Goal: Task Accomplishment & Management: Manage account settings

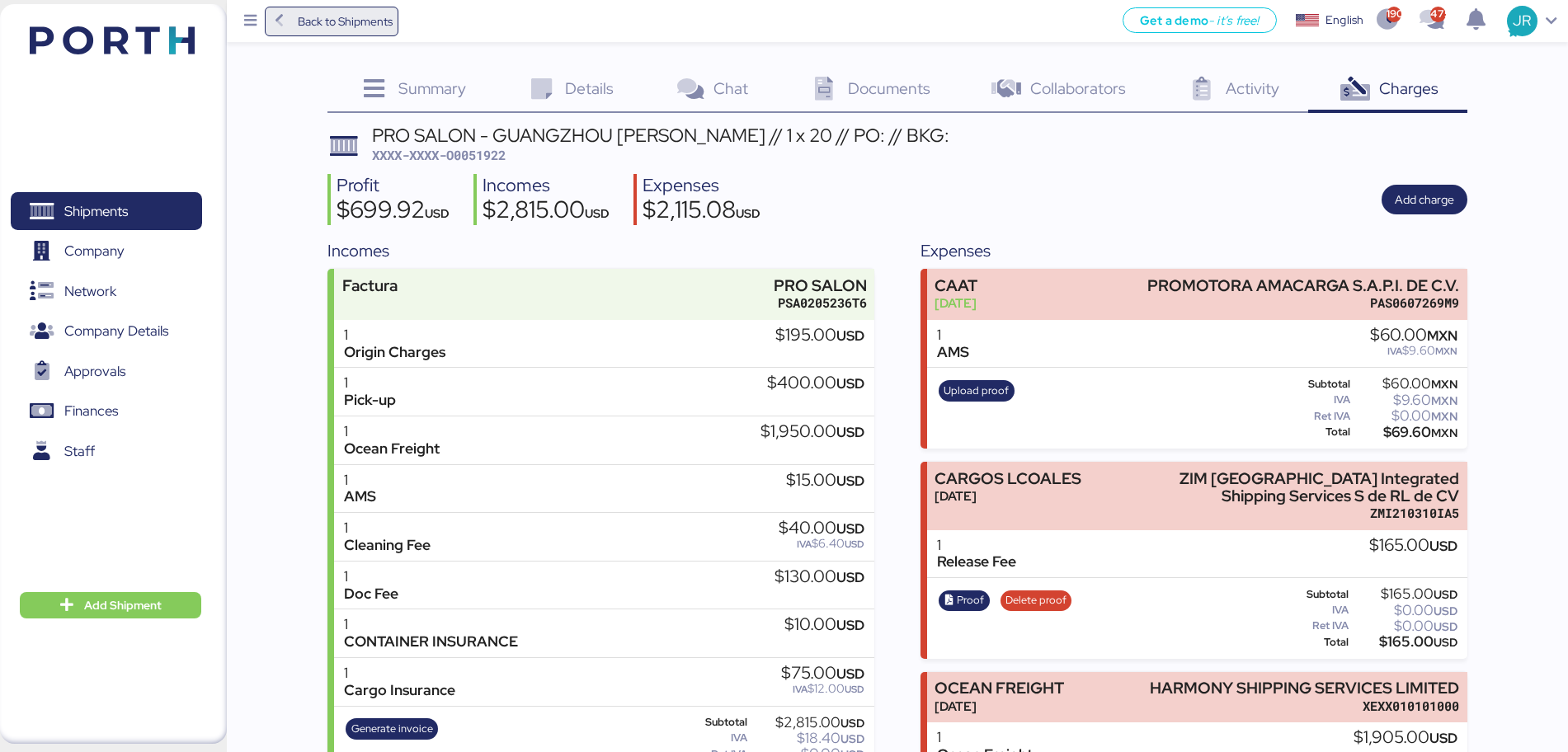
scroll to position [117, 0]
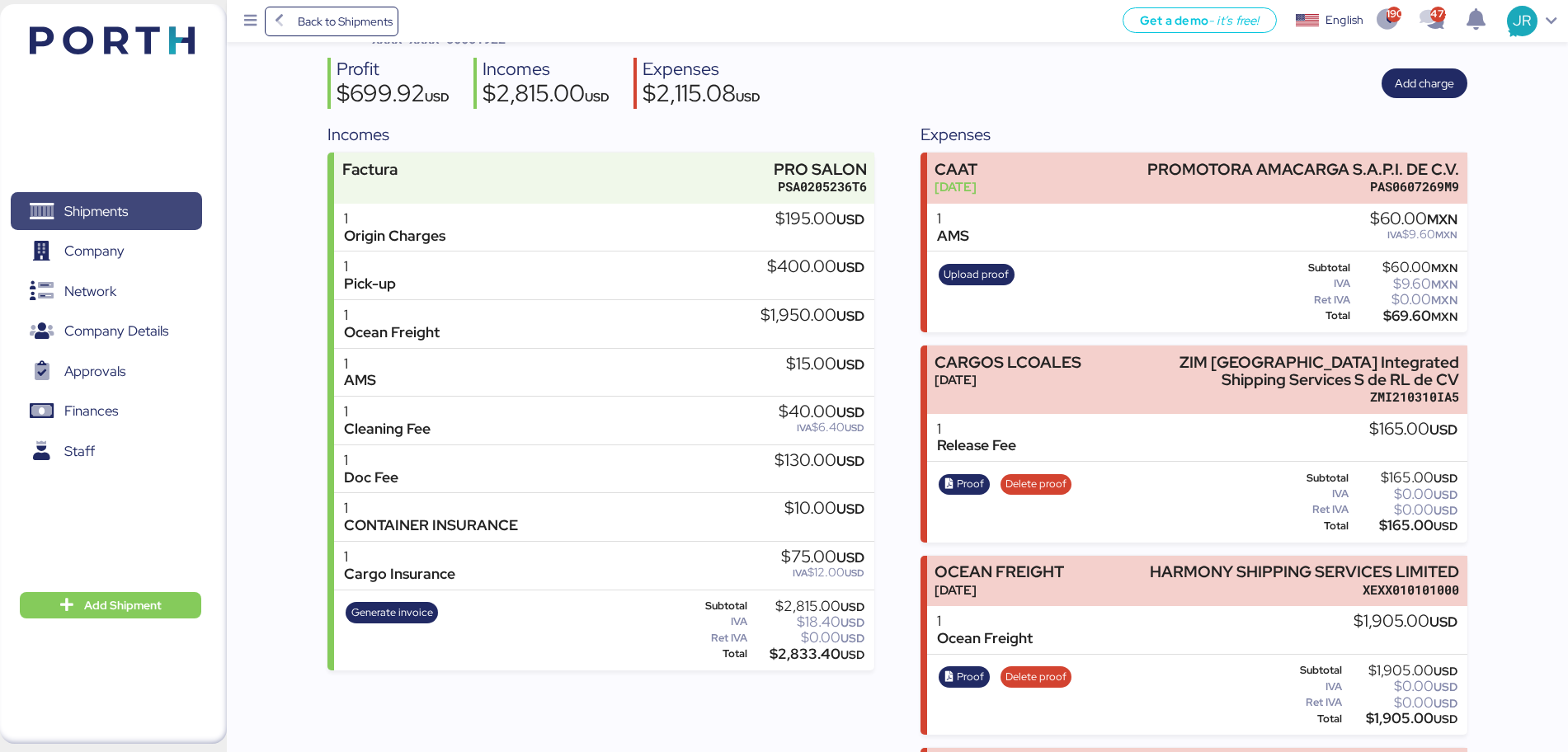
click at [111, 205] on span "Shipments" at bounding box center [96, 211] width 64 height 24
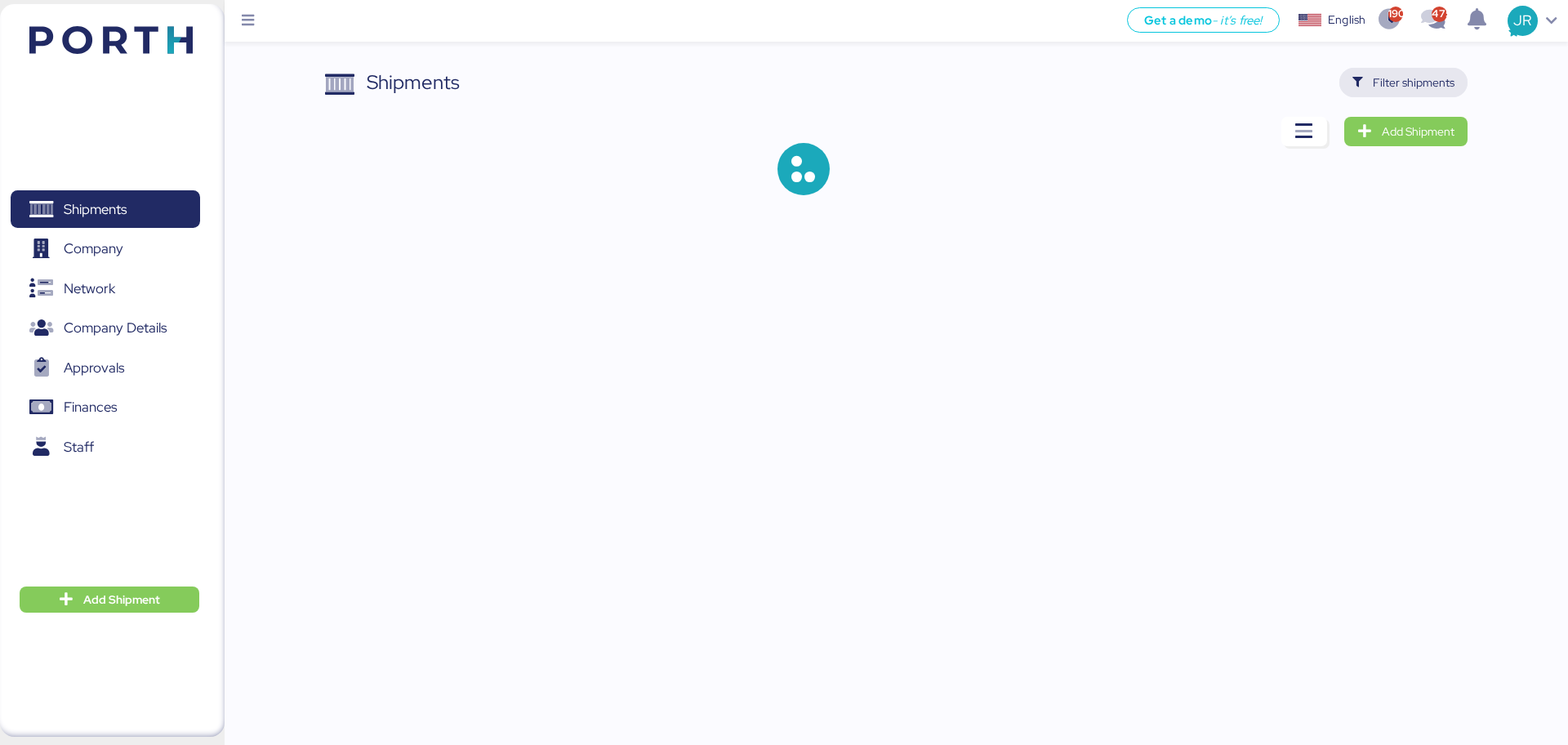
click at [1373, 84] on span "Filter shipments" at bounding box center [1403, 82] width 102 height 23
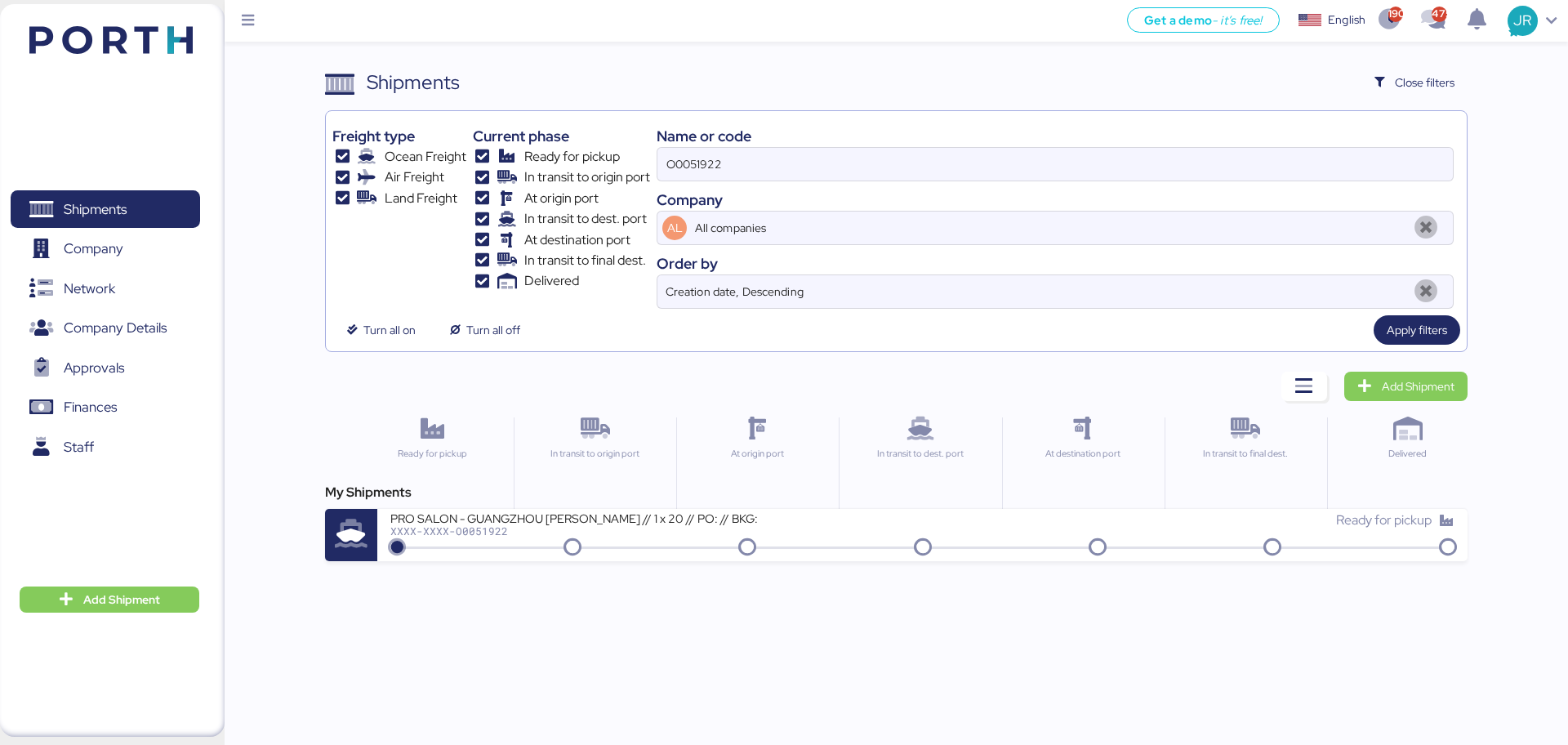
drag, startPoint x: 737, startPoint y: 159, endPoint x: 446, endPoint y: 157, distance: 291.0
click at [462, 158] on div "Freight type Ocean Freight Air Freight Land Freight Current phase Ready for pic…" at bounding box center [896, 213] width 1127 height 192
paste input "57"
type input "O0051957"
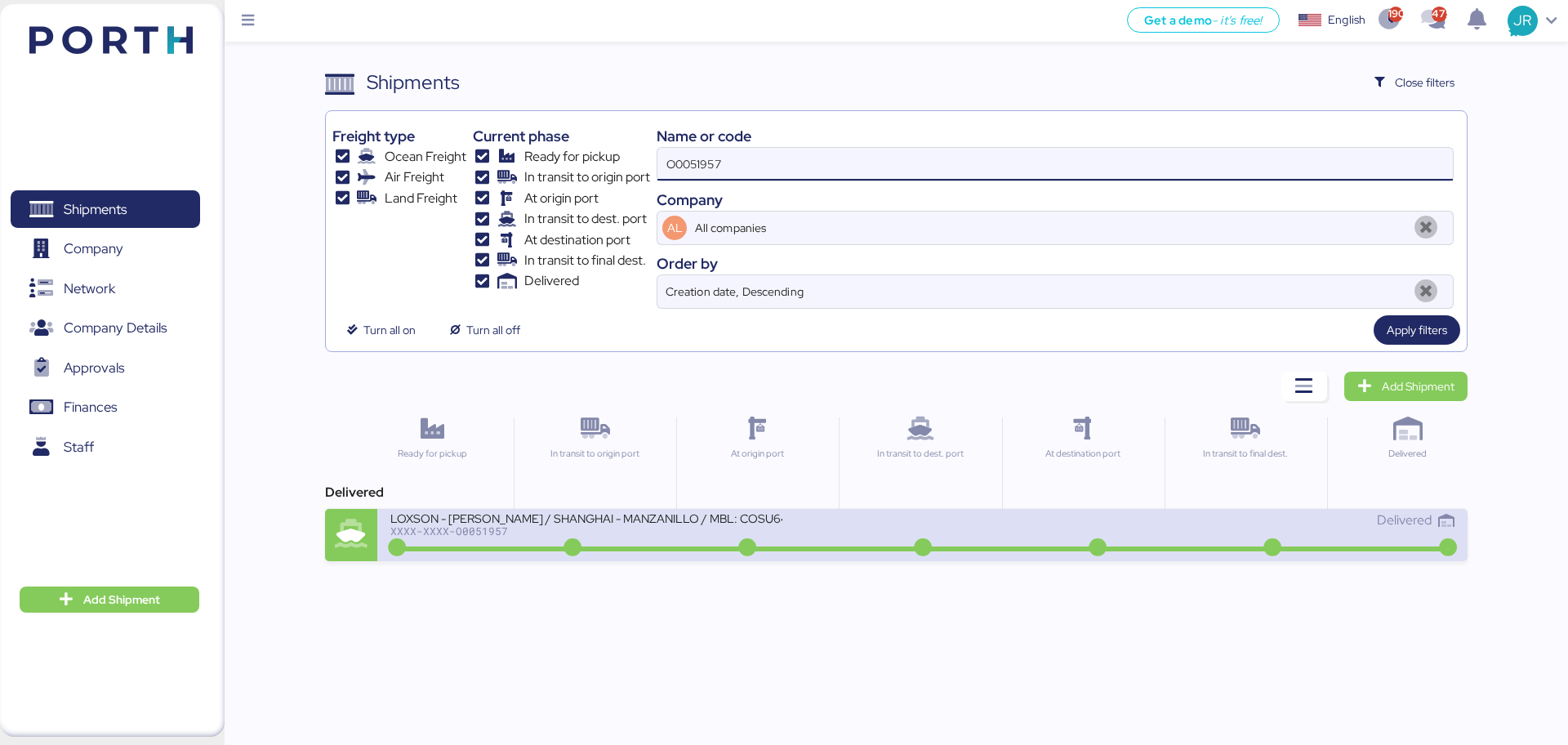
click at [467, 544] on div "LOXSON - HUANG YU / SHANGHAI - MANZANILLO / MBL: COSU6422901850 - HBL: KSSE2507…" at bounding box center [656, 528] width 531 height 35
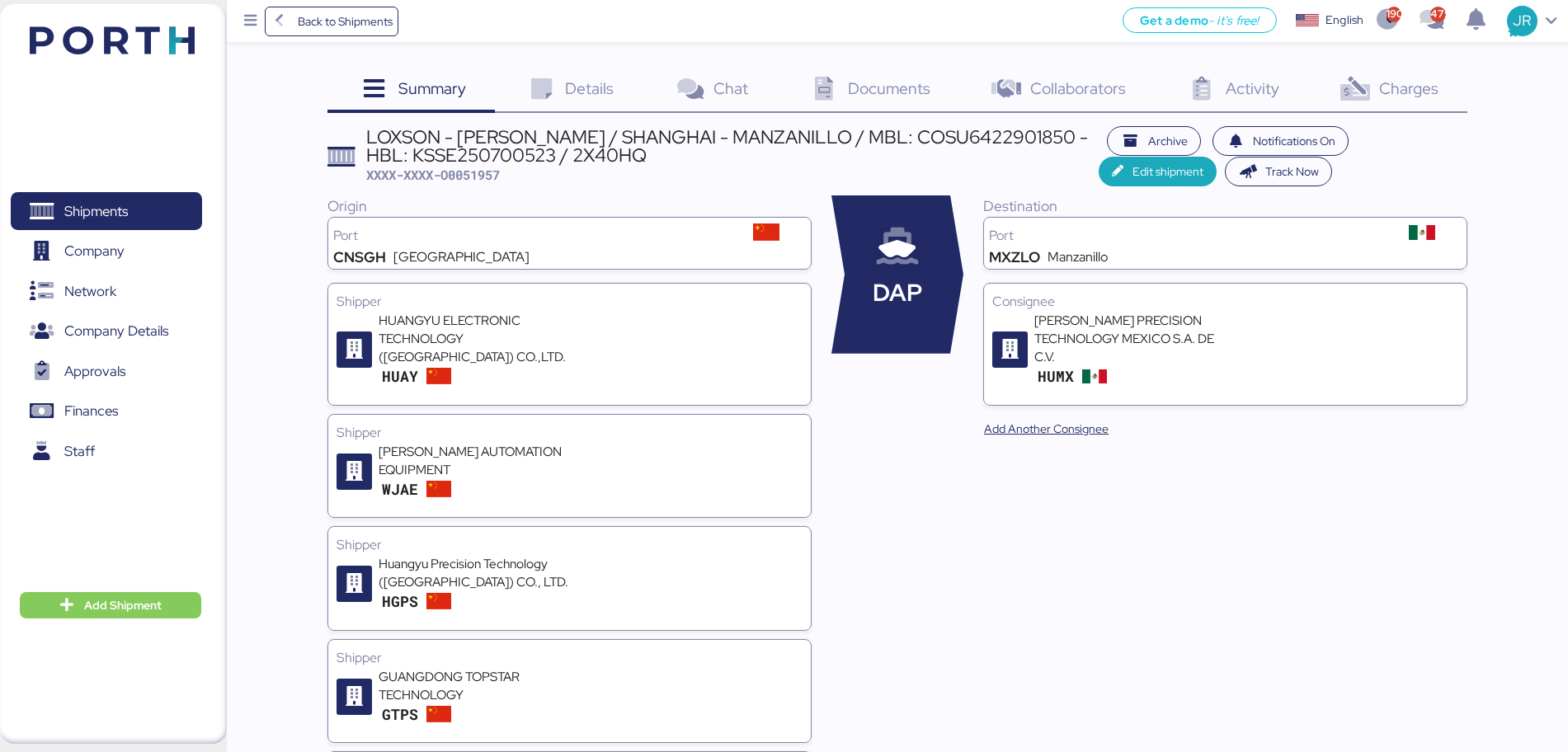
click at [1383, 90] on span "Charges" at bounding box center [1409, 88] width 60 height 21
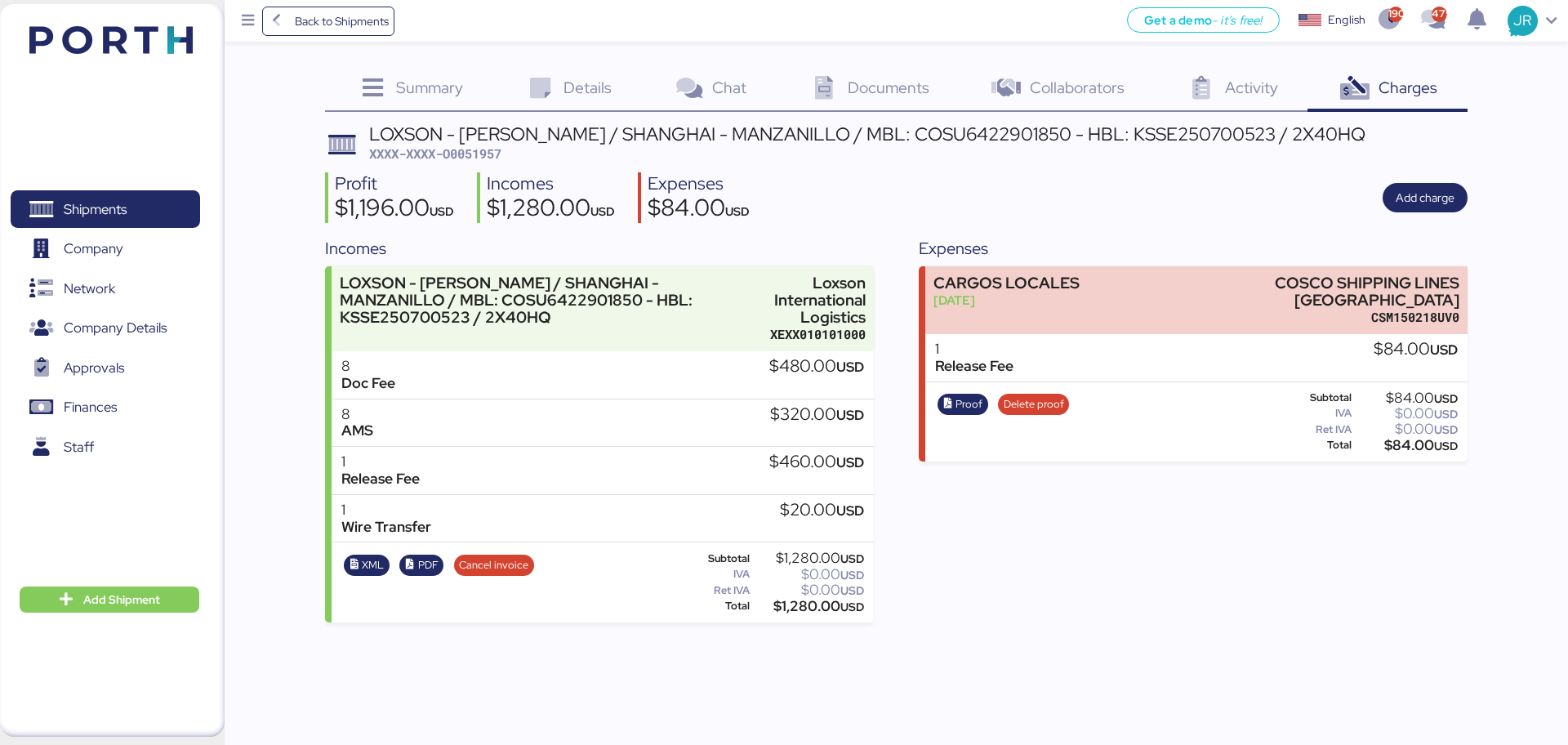
click at [831, 80] on icon at bounding box center [824, 89] width 35 height 24
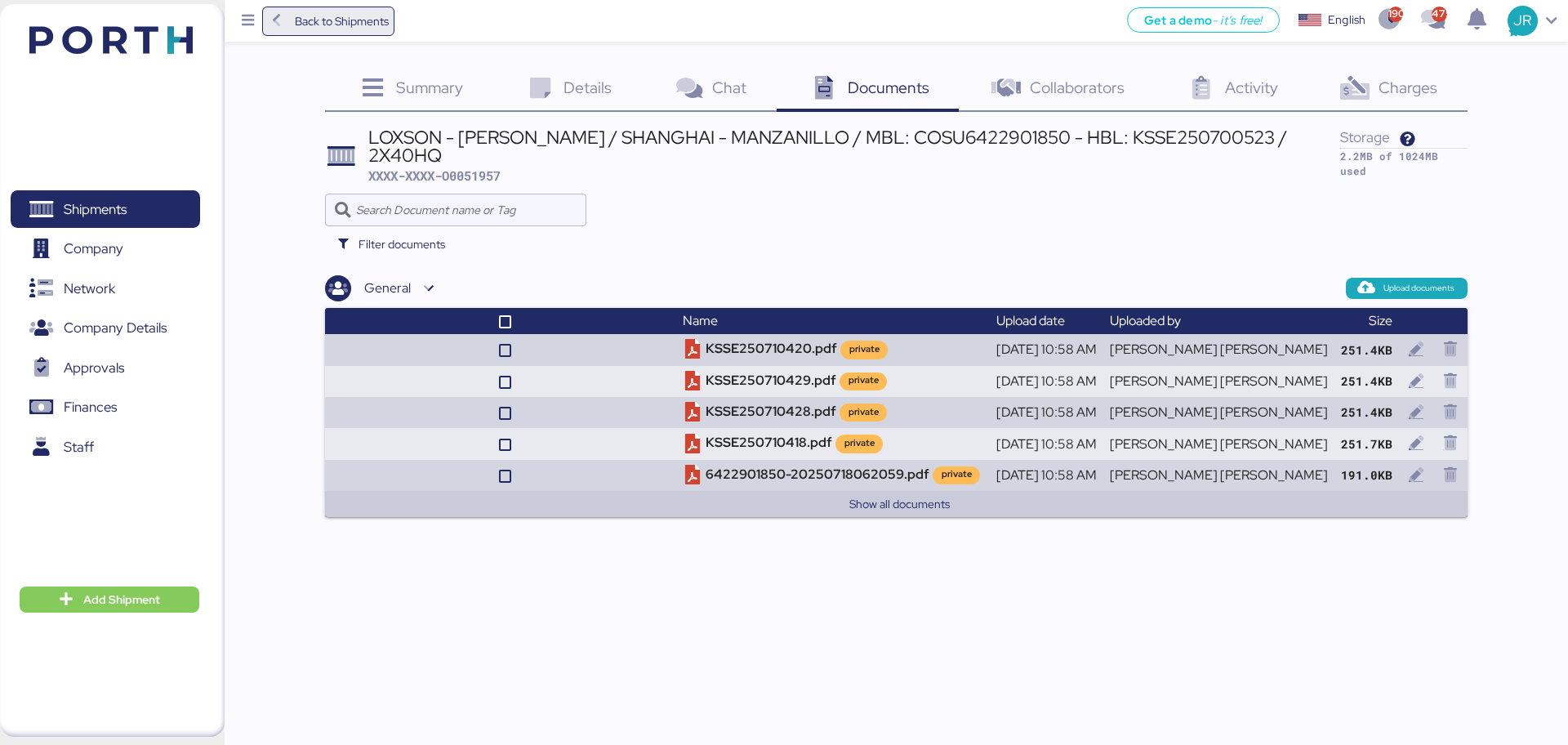
click at [346, 9] on span "Back to Shipments" at bounding box center [329, 21] width 121 height 30
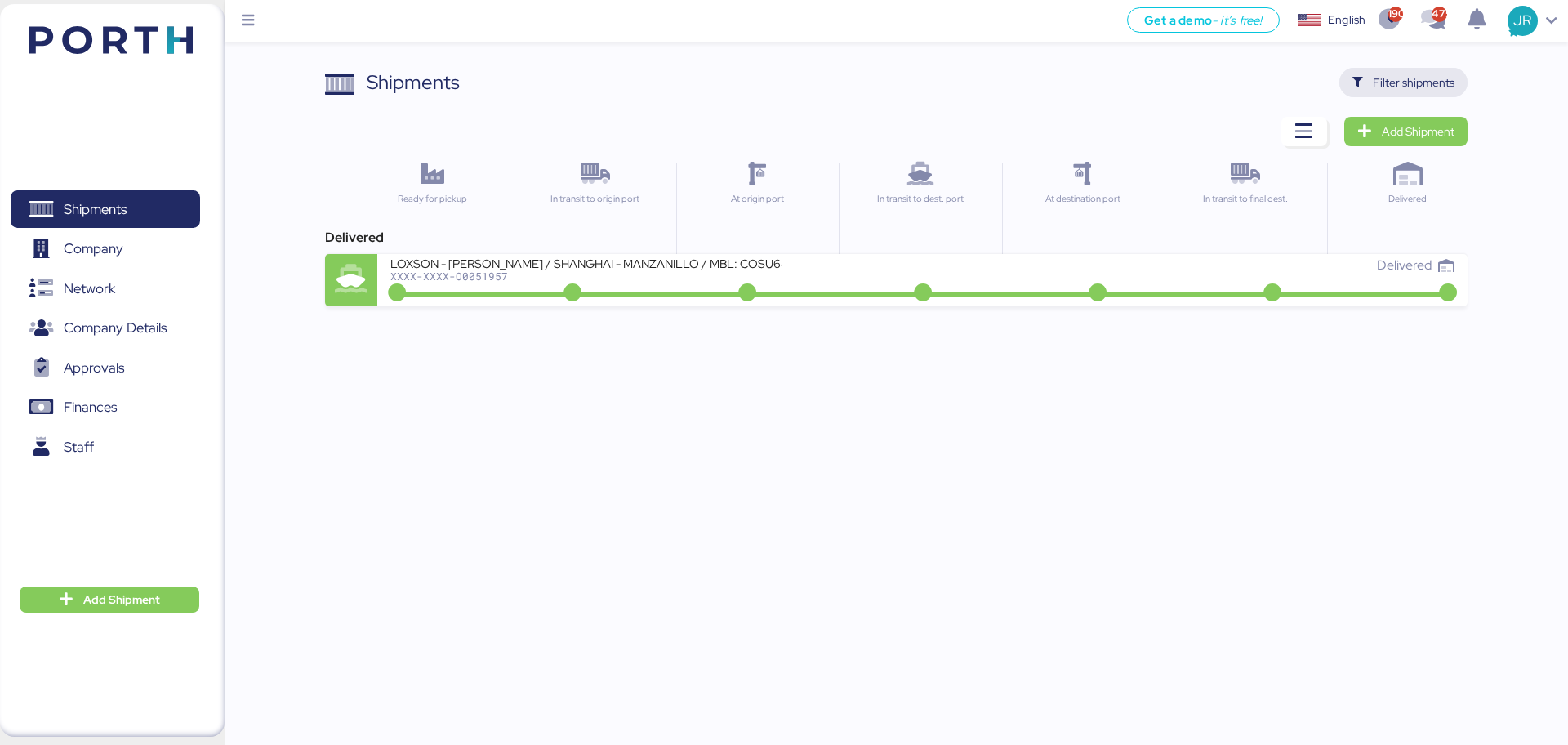
click at [1376, 87] on span "Filter shipments" at bounding box center [1414, 82] width 82 height 19
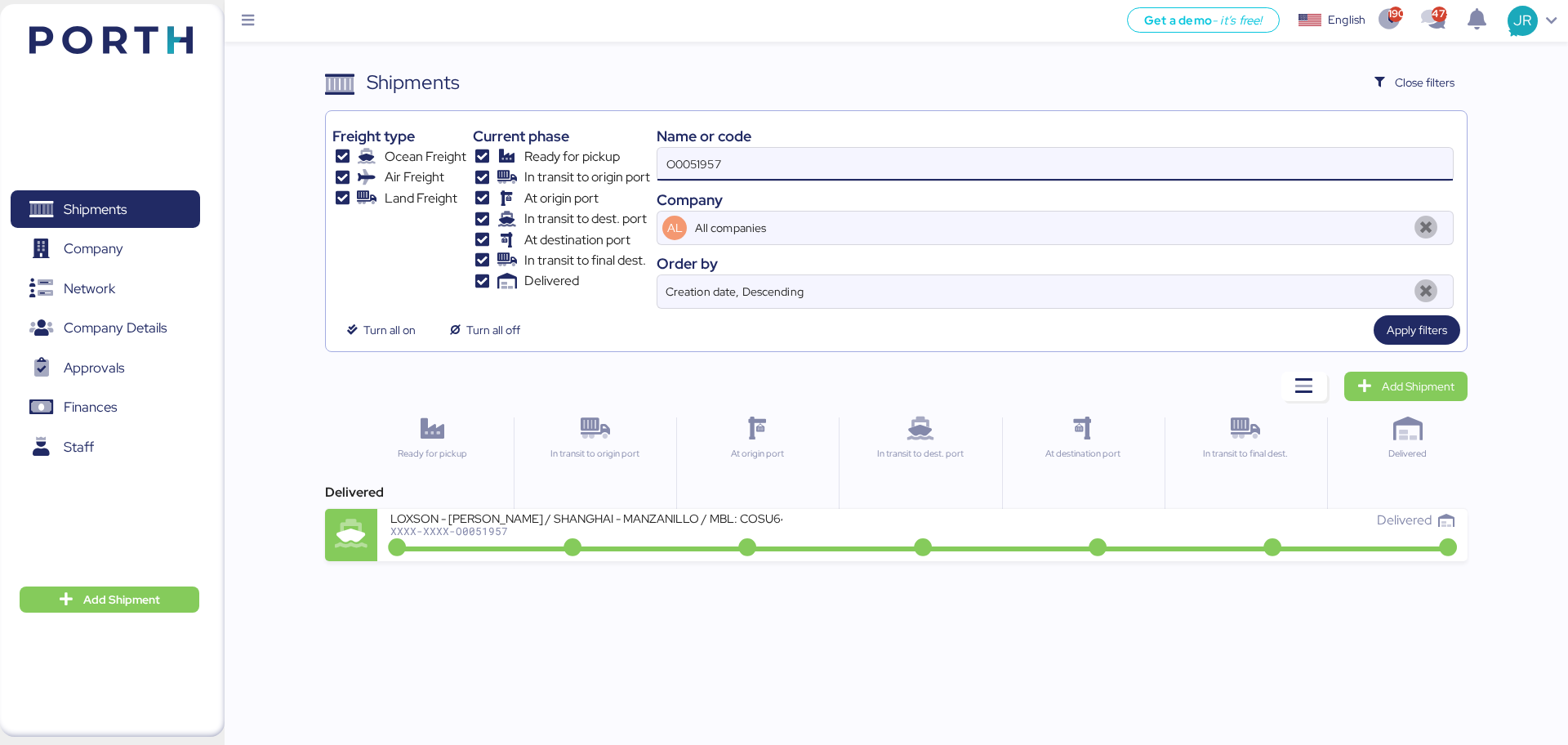
drag, startPoint x: 739, startPoint y: 166, endPoint x: 385, endPoint y: 176, distance: 354.1
click at [388, 175] on div "Freight type Ocean Freight Air Freight Land Freight Current phase Ready for pic…" at bounding box center [896, 213] width 1127 height 192
paste input "15"
type input "O0051915"
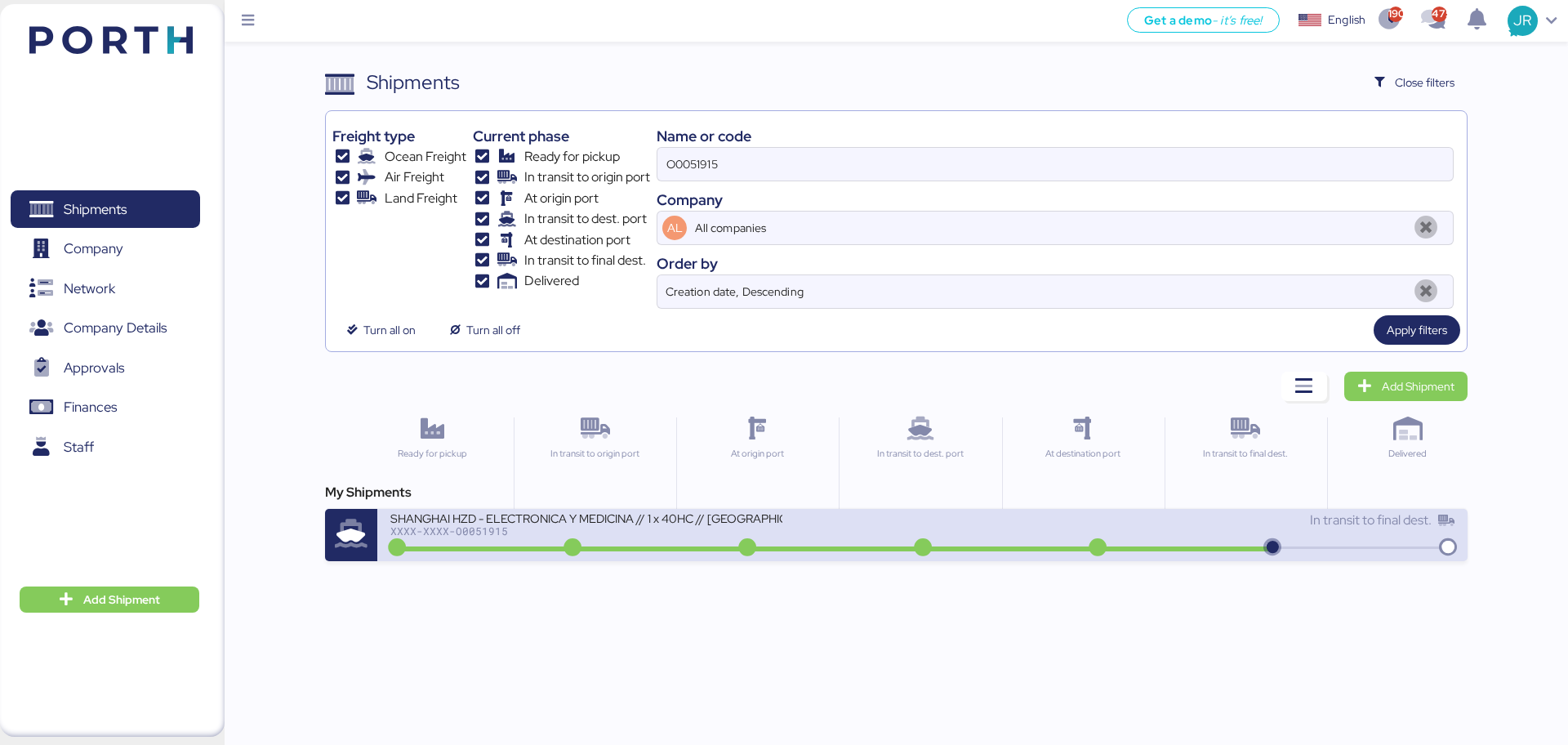
click at [480, 547] on div at bounding box center [834, 549] width 881 height 5
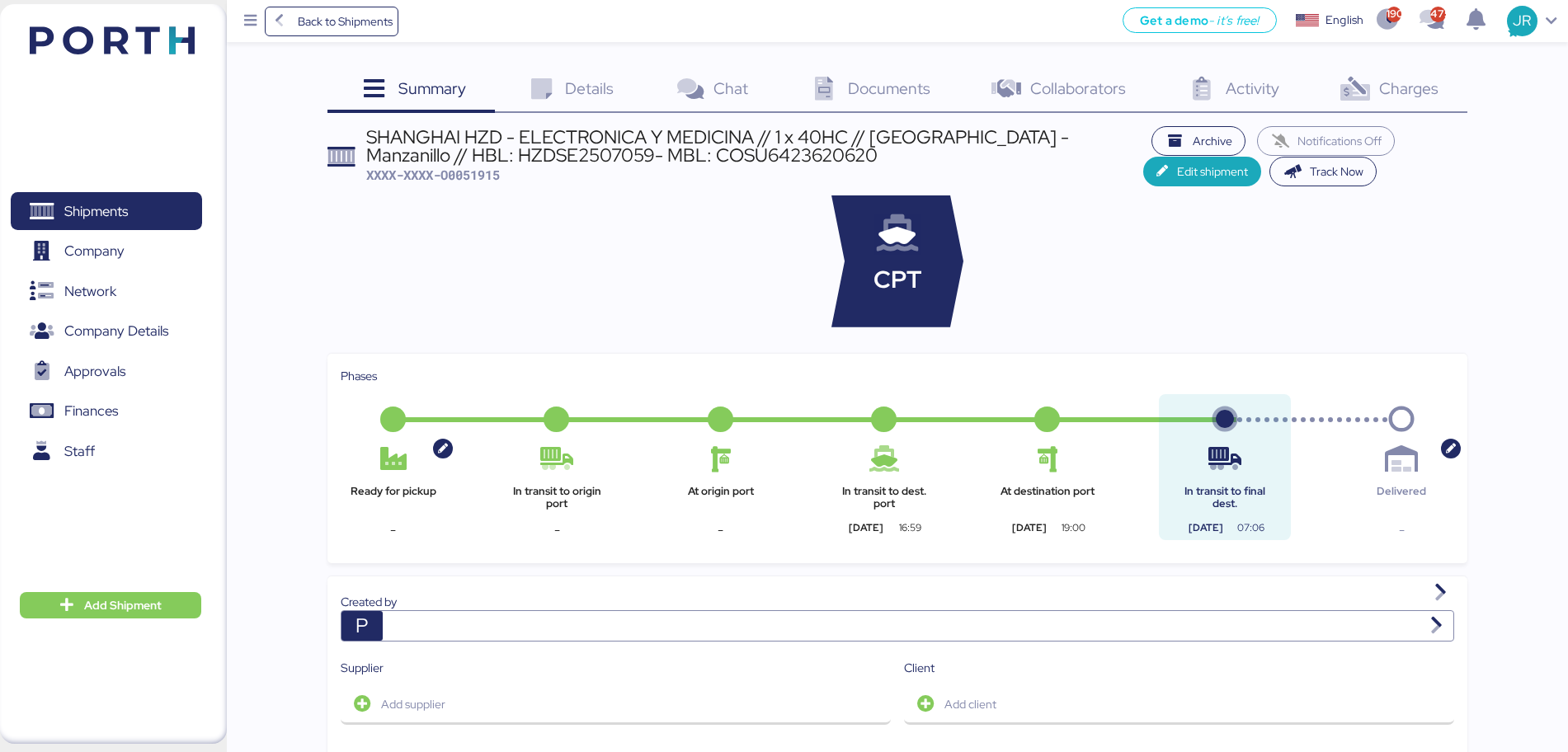
click at [1404, 74] on div "Charges 0" at bounding box center [1387, 90] width 159 height 44
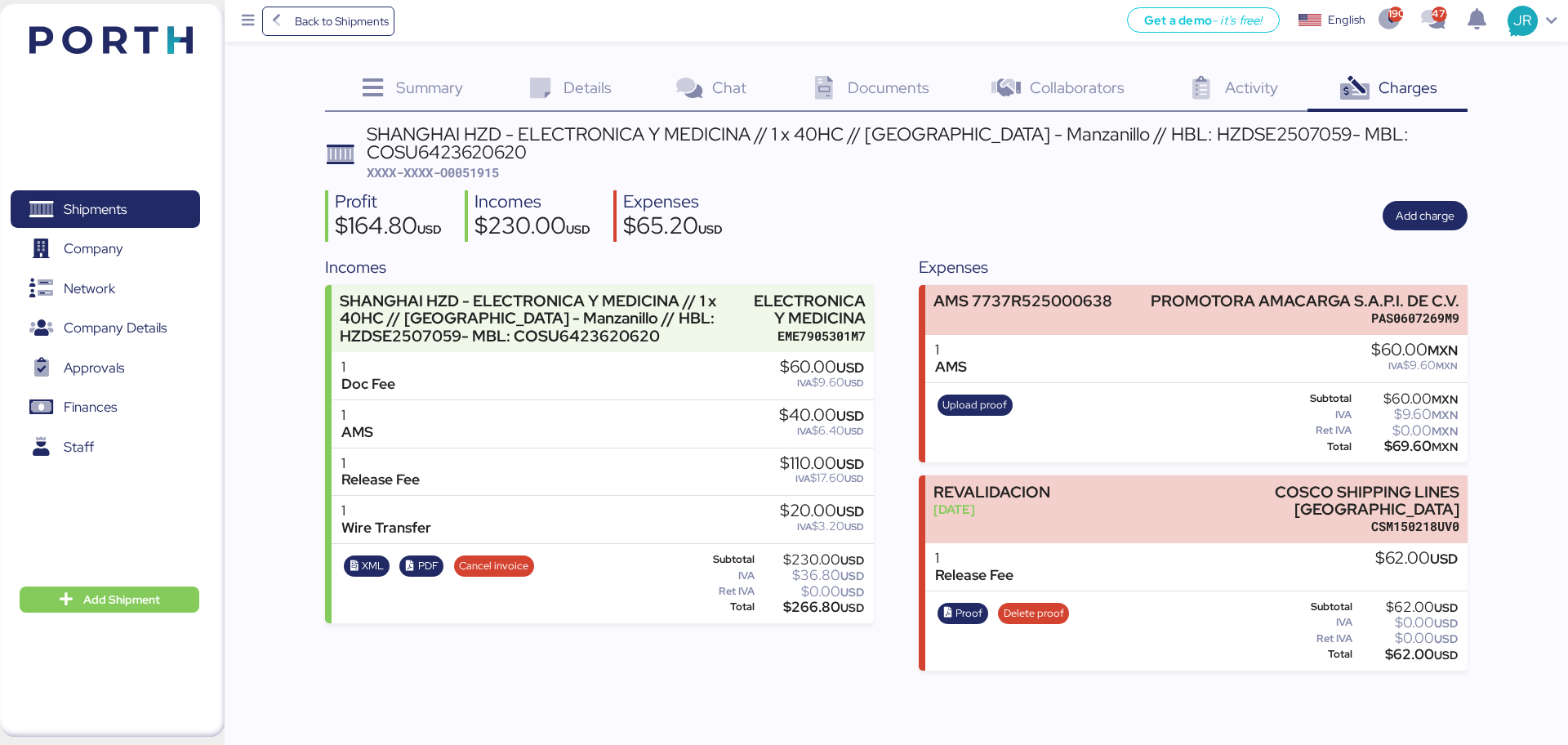
click at [846, 89] on div "Documents 0" at bounding box center [868, 89] width 182 height 44
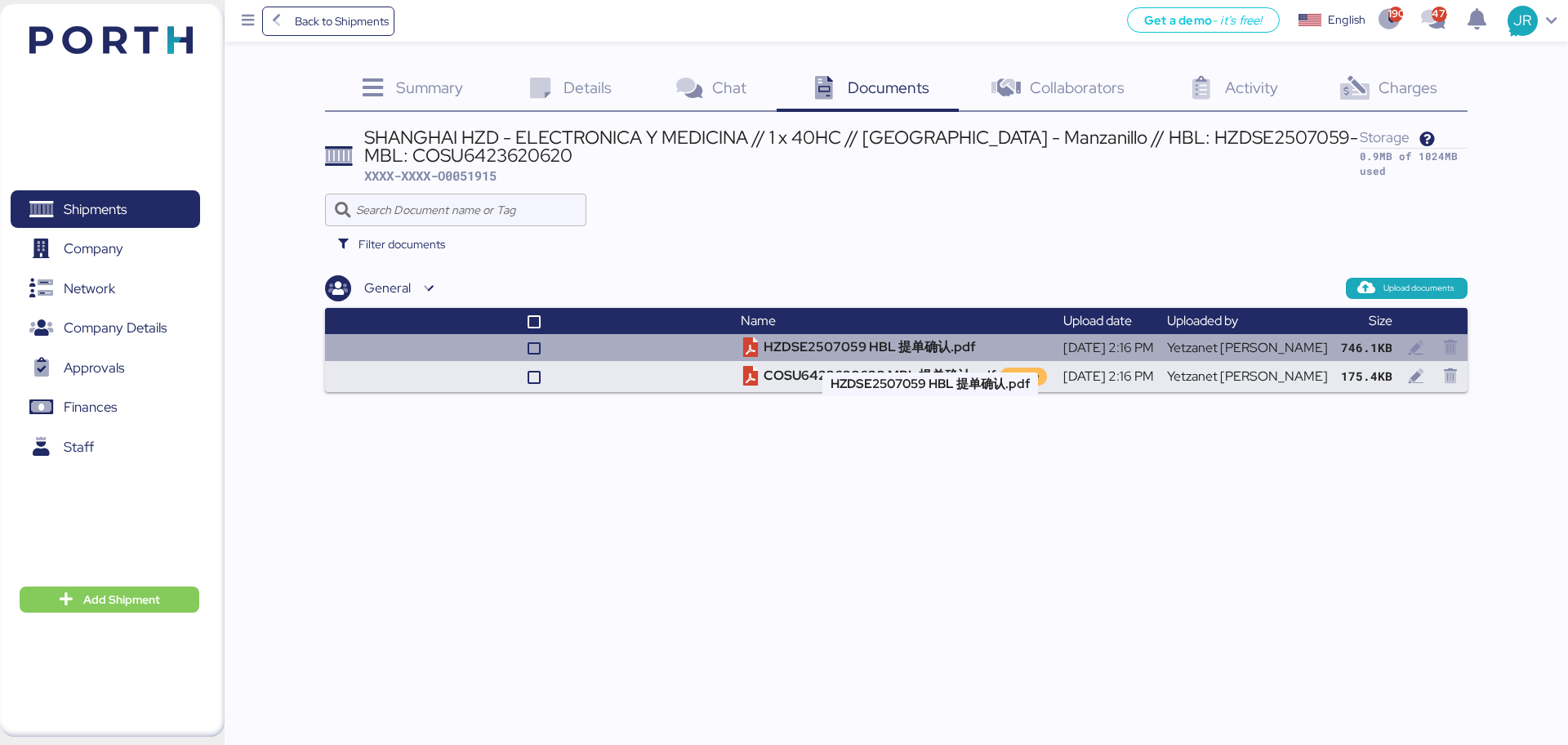
click at [854, 348] on td "HZDSE2507059 HBL 提单确认.pdf" at bounding box center [894, 348] width 321 height 27
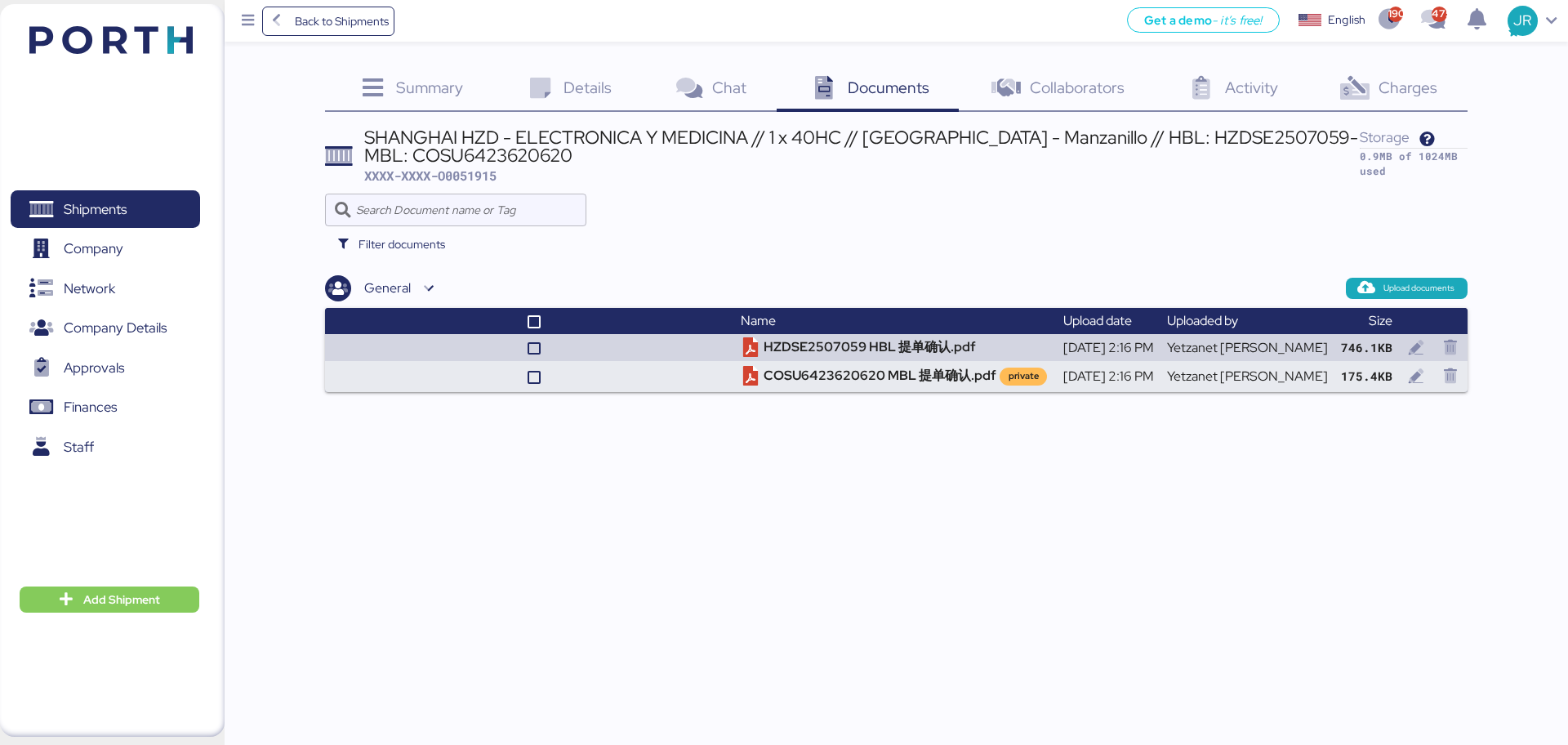
click at [1374, 77] on div "Charges 0" at bounding box center [1387, 89] width 159 height 44
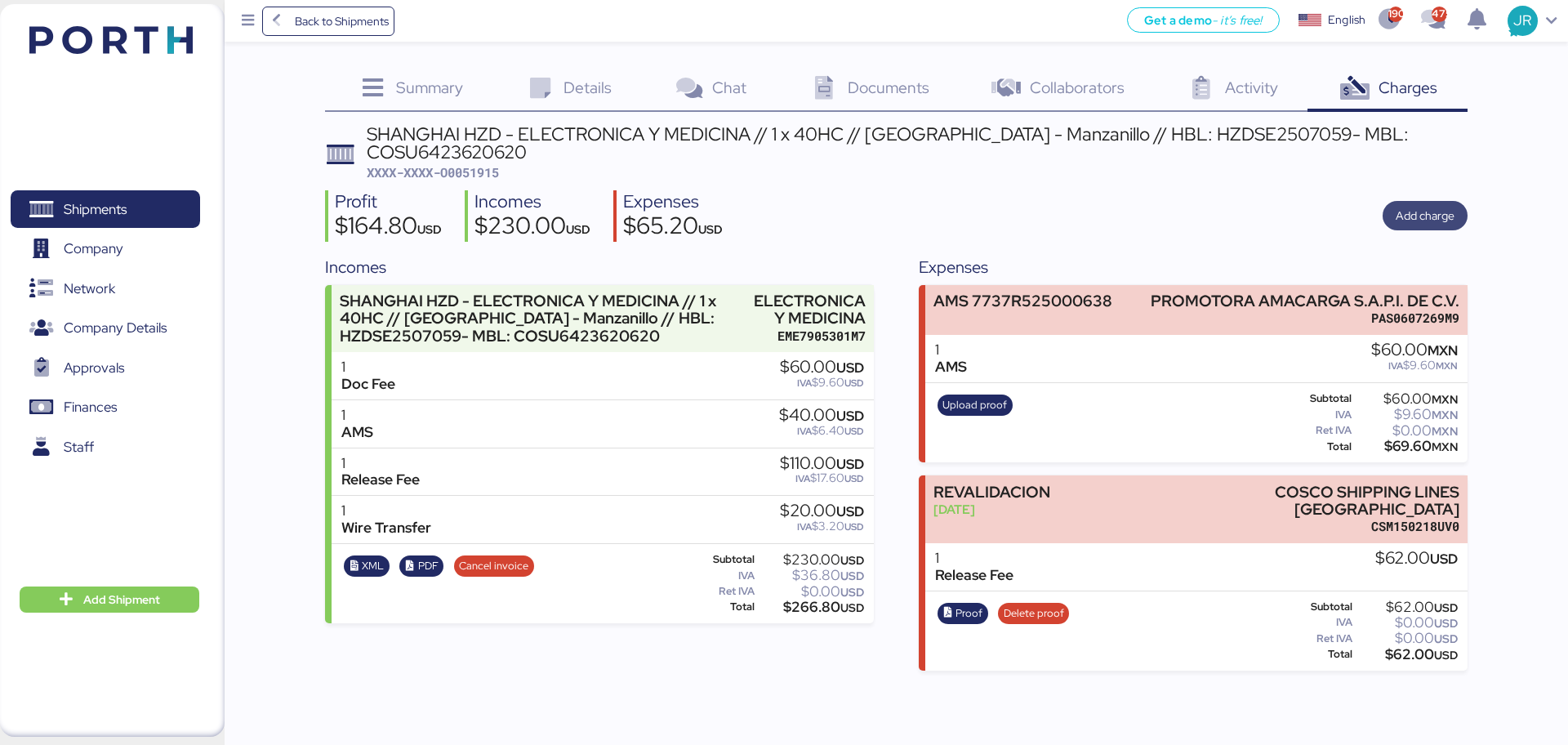
click at [1420, 216] on span "Add charge" at bounding box center [1425, 215] width 59 height 19
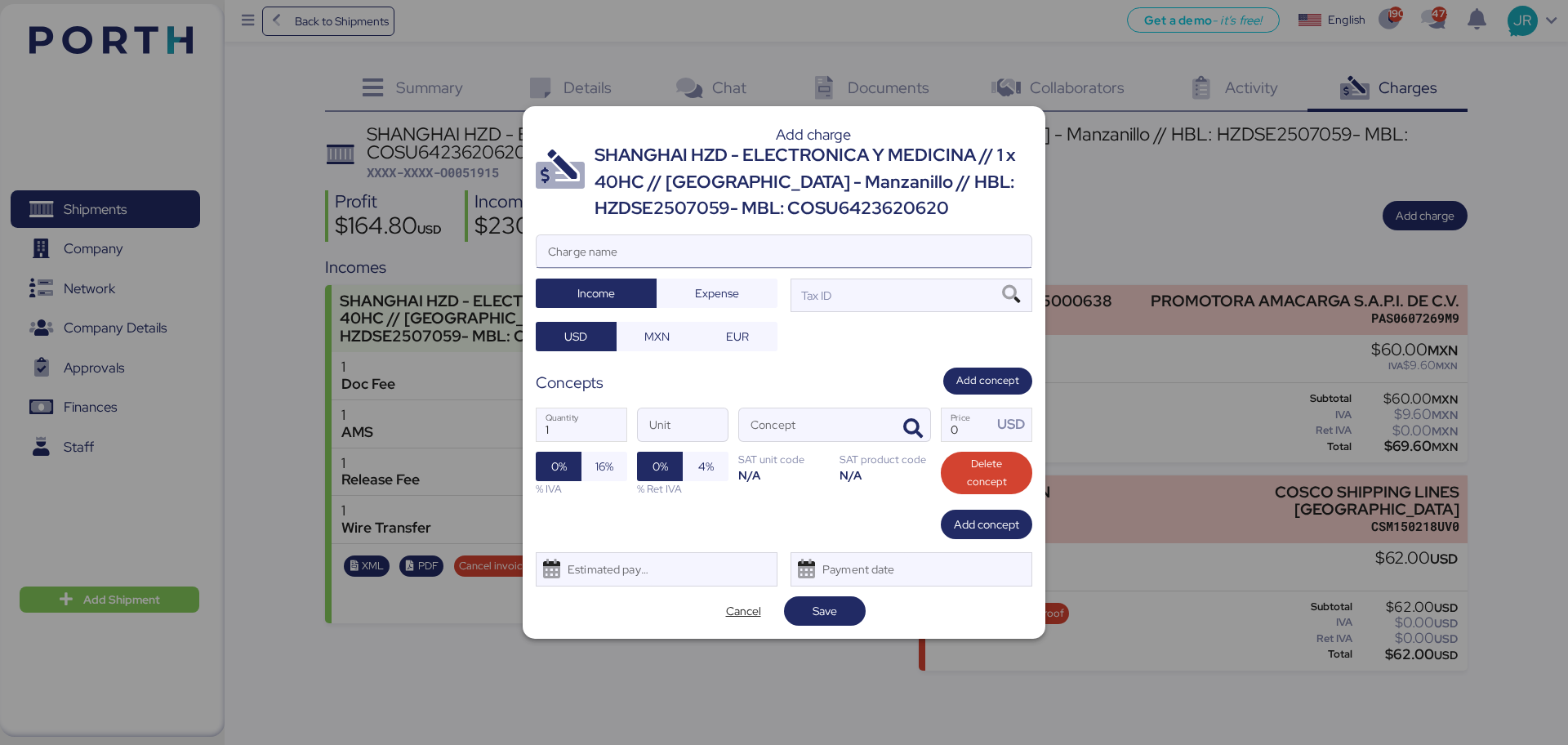
click at [724, 251] on input "Charge name" at bounding box center [784, 251] width 495 height 33
type input "CAAT"
click at [725, 295] on span "Expense" at bounding box center [717, 293] width 44 height 19
click at [691, 335] on span "MXN" at bounding box center [657, 336] width 81 height 30
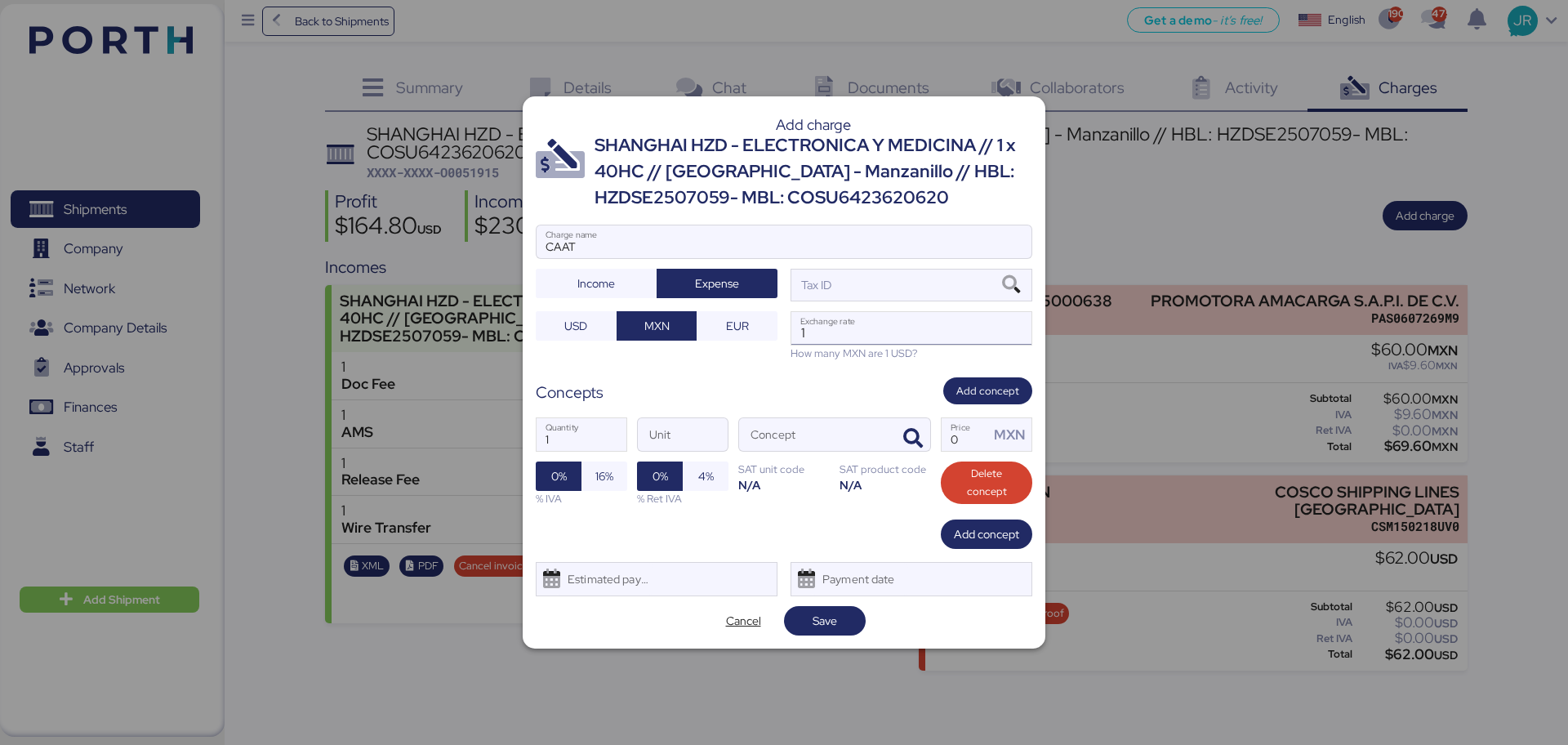
click at [854, 340] on input "1" at bounding box center [911, 328] width 240 height 33
paste input "18.6596"
type input "18.6596"
click at [1004, 277] on icon at bounding box center [1010, 284] width 28 height 18
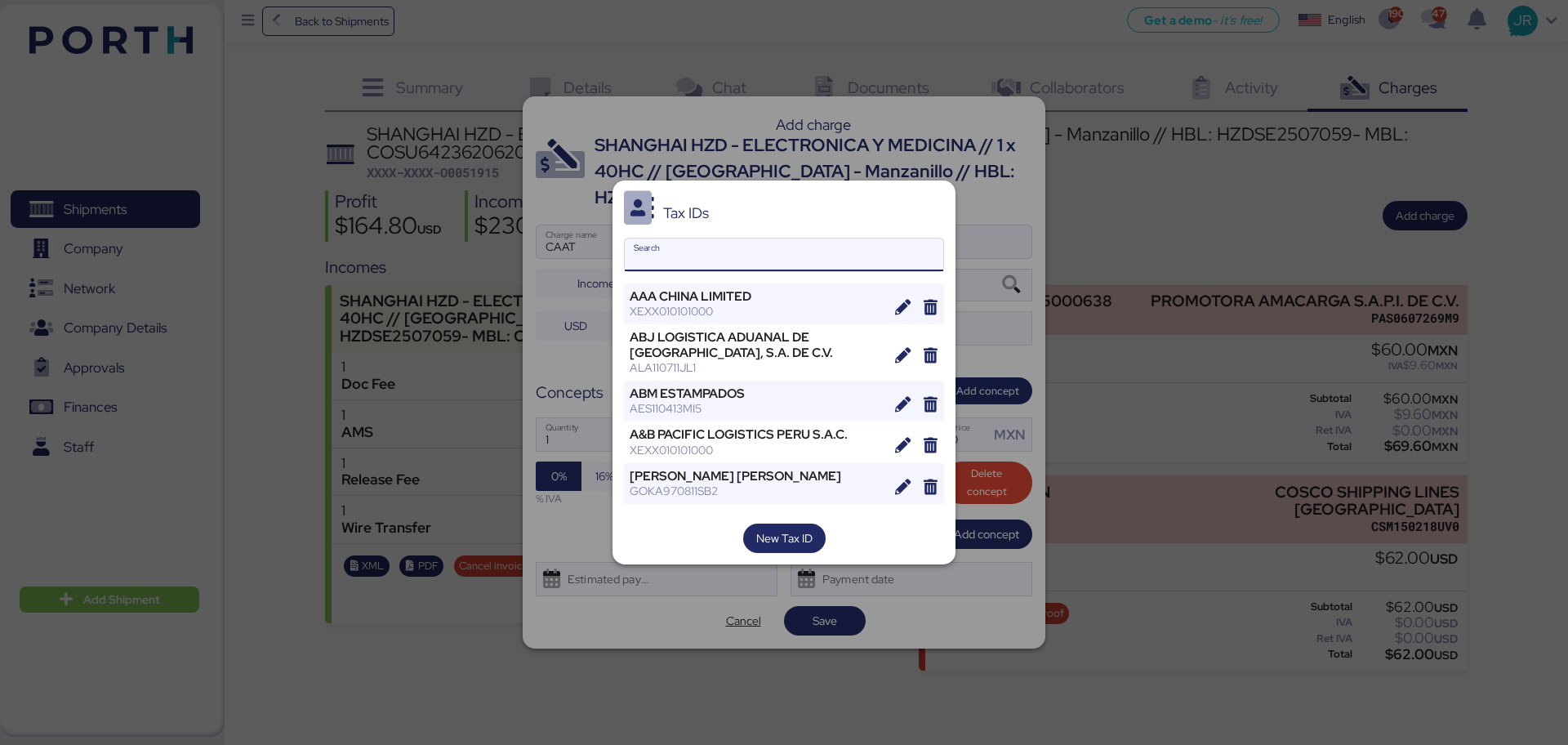
click at [774, 246] on input "Search" at bounding box center [784, 255] width 319 height 33
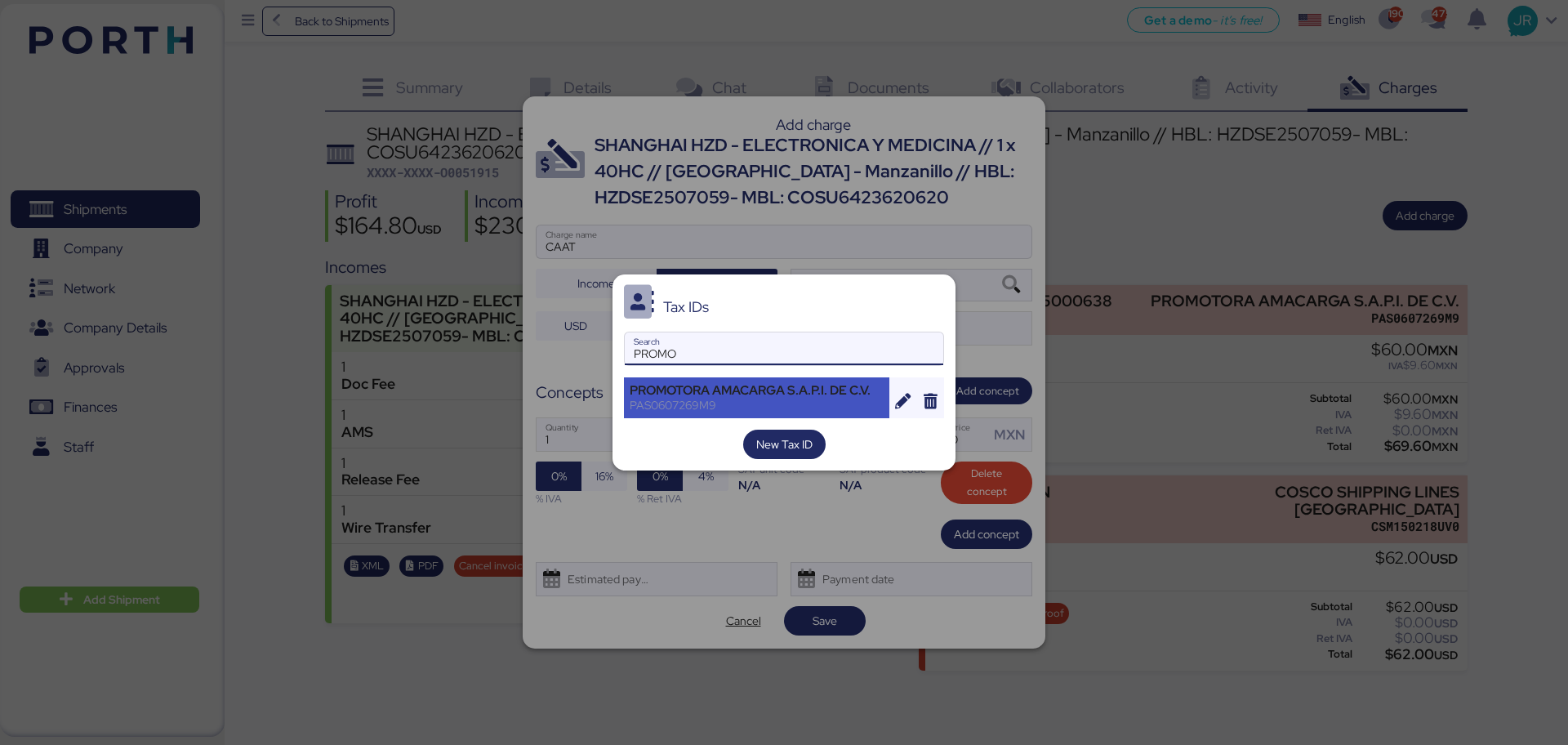
type input "PROMO"
click at [724, 383] on div "PROMOTORA AMACARGA S.A.P.I. DE C.V." at bounding box center [756, 390] width 254 height 14
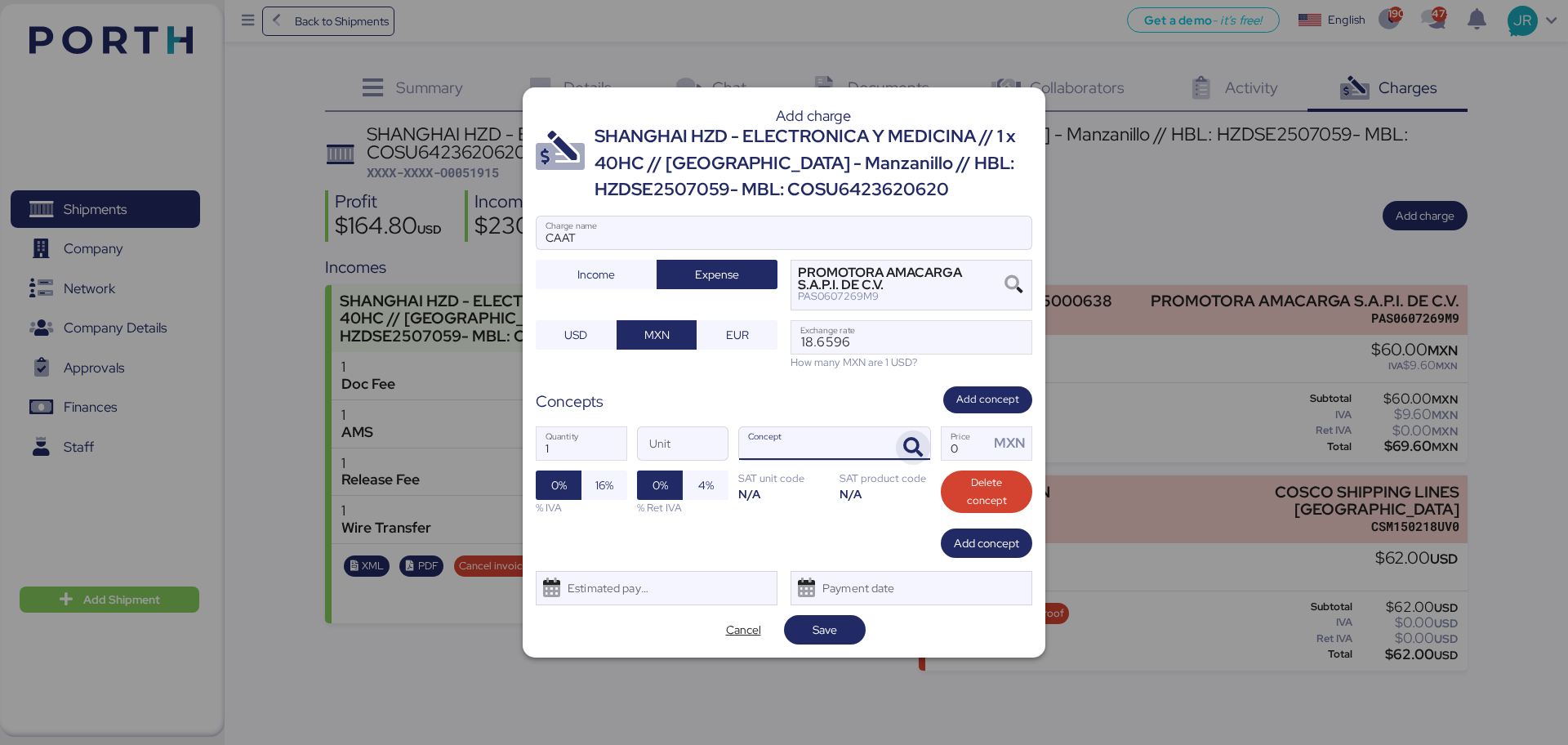
click at [916, 441] on icon "button" at bounding box center [913, 447] width 19 height 19
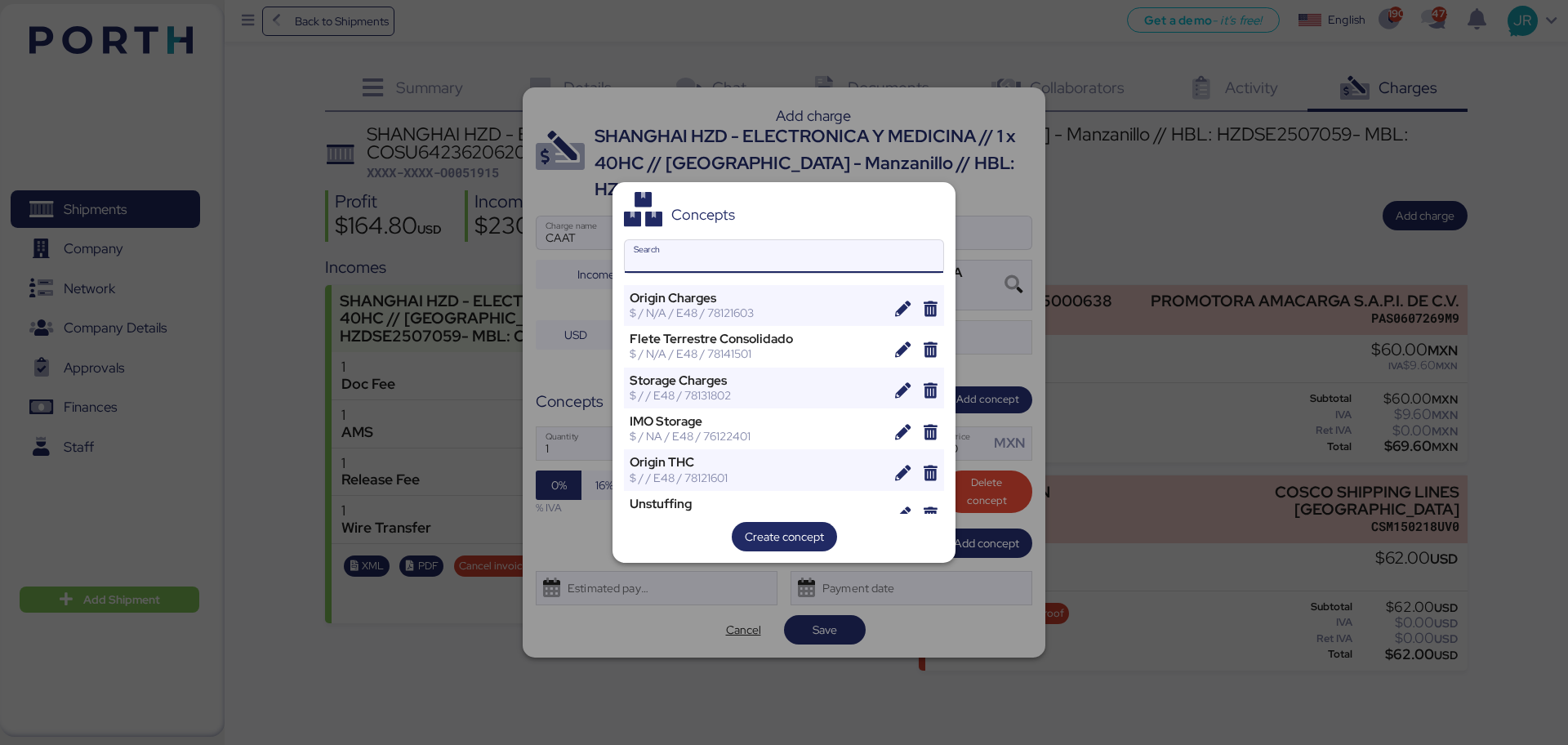
click at [709, 258] on input "Search" at bounding box center [784, 256] width 319 height 33
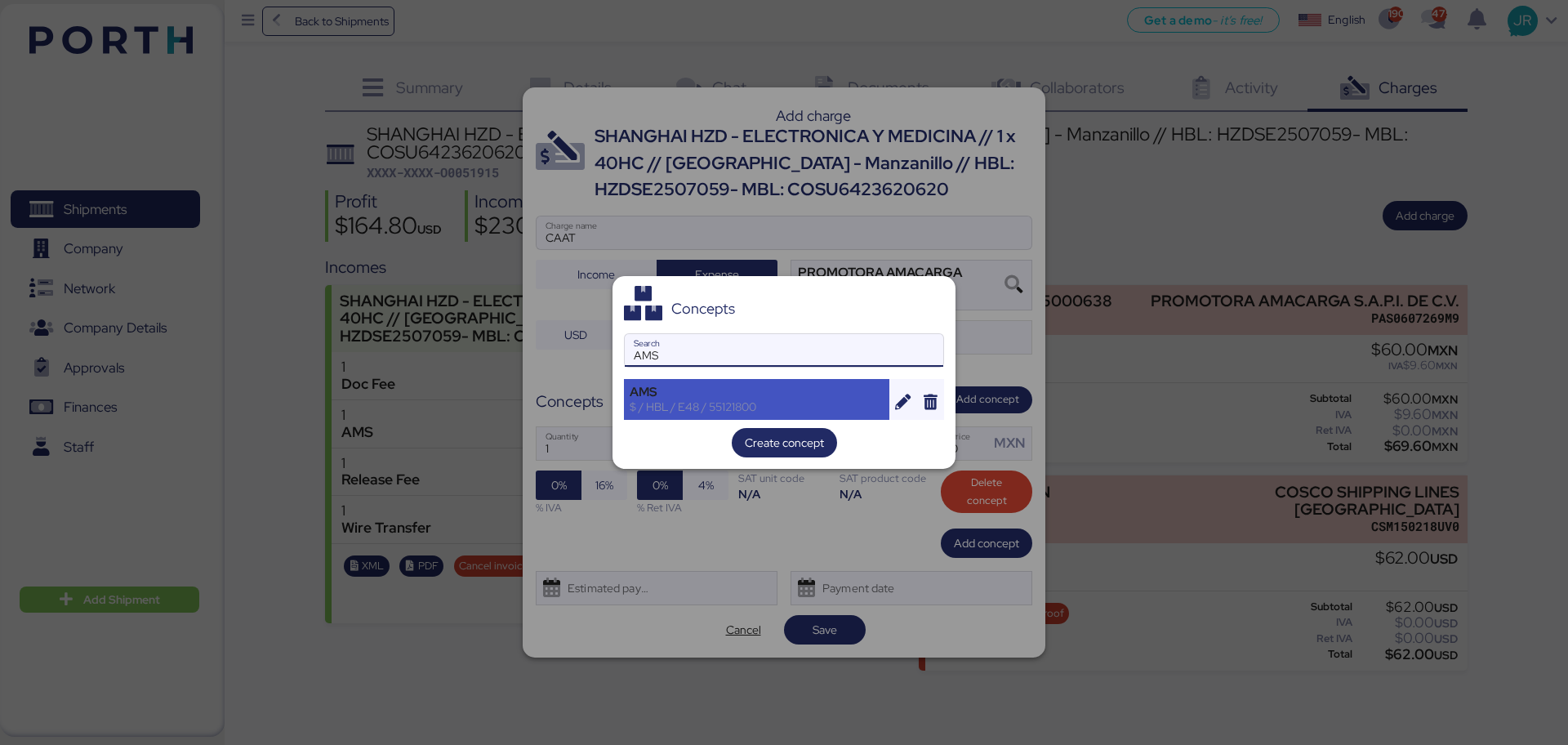
type input "AMS"
click at [736, 395] on div "AMS" at bounding box center [756, 391] width 254 height 14
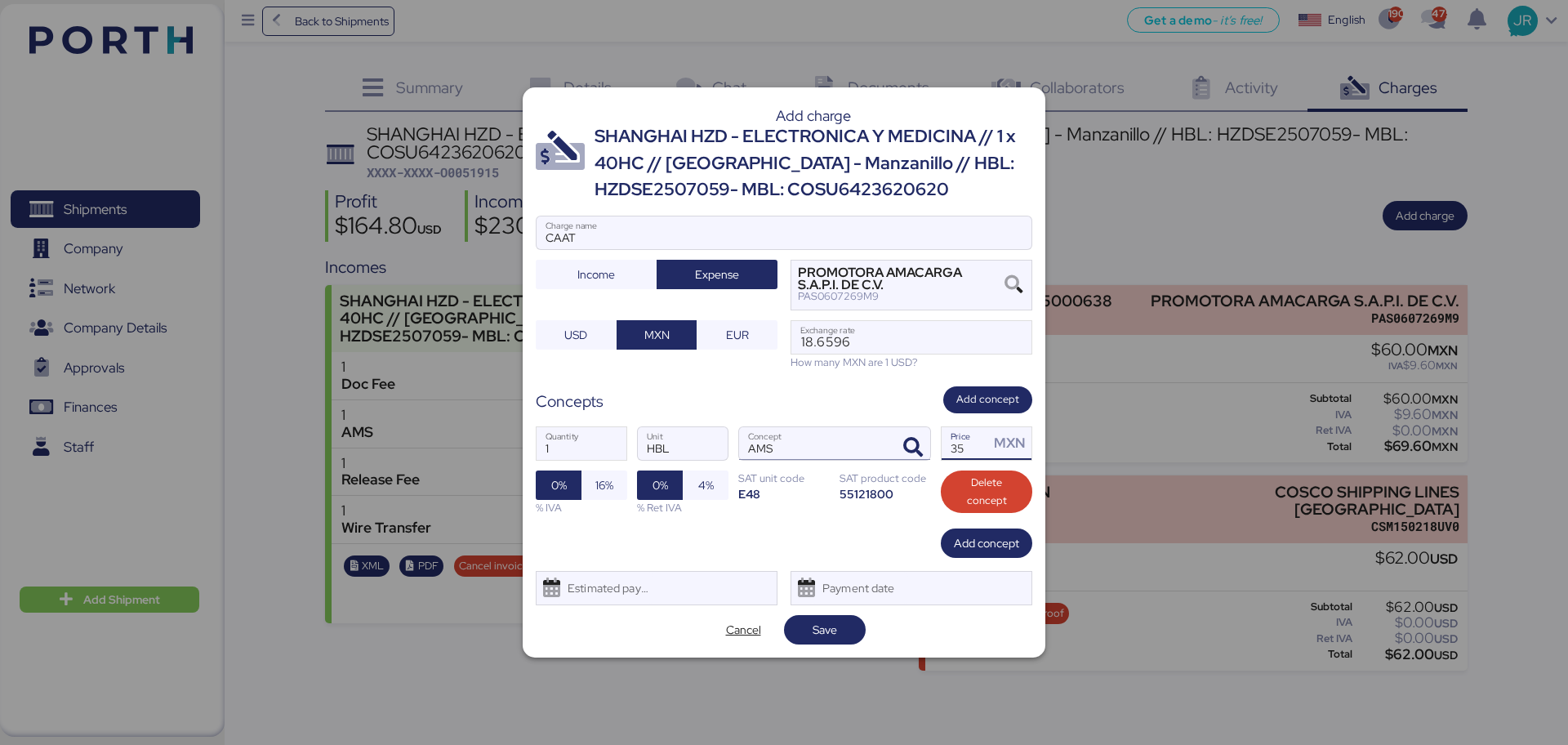
drag, startPoint x: 976, startPoint y: 450, endPoint x: 886, endPoint y: 441, distance: 90.4
click at [892, 441] on div "1 Quantity HBL Unit AMS Concept 35 Price MXN 0% 16% % IVA 0% 4% % Ret IVA SAT u…" at bounding box center [784, 471] width 497 height 116
type input "60"
click at [610, 486] on span "16%" at bounding box center [604, 485] width 18 height 19
click at [621, 591] on div "Estimated payment date" at bounding box center [604, 588] width 97 height 33
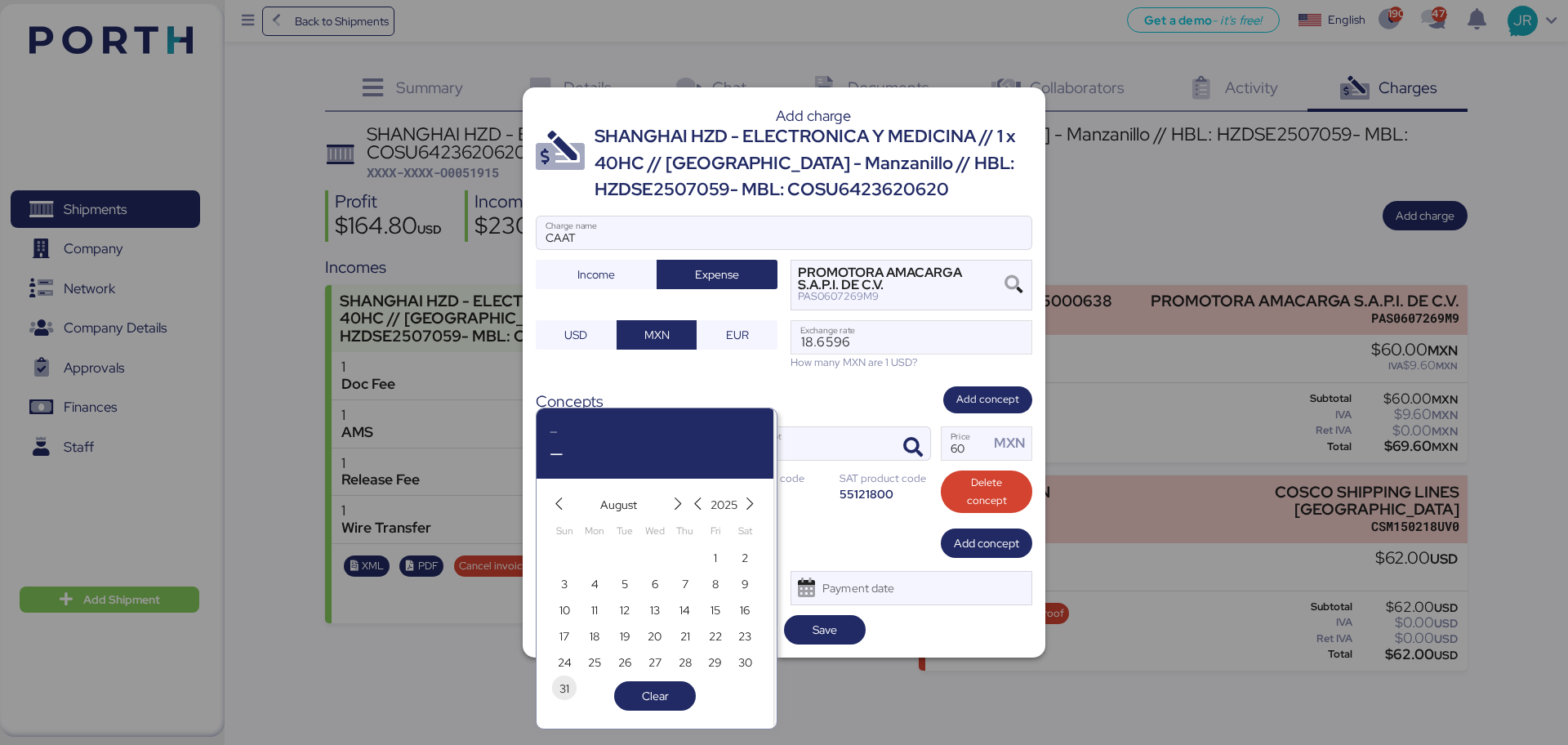
click at [563, 688] on span "31" at bounding box center [564, 688] width 10 height 19
type input "[DATE]"
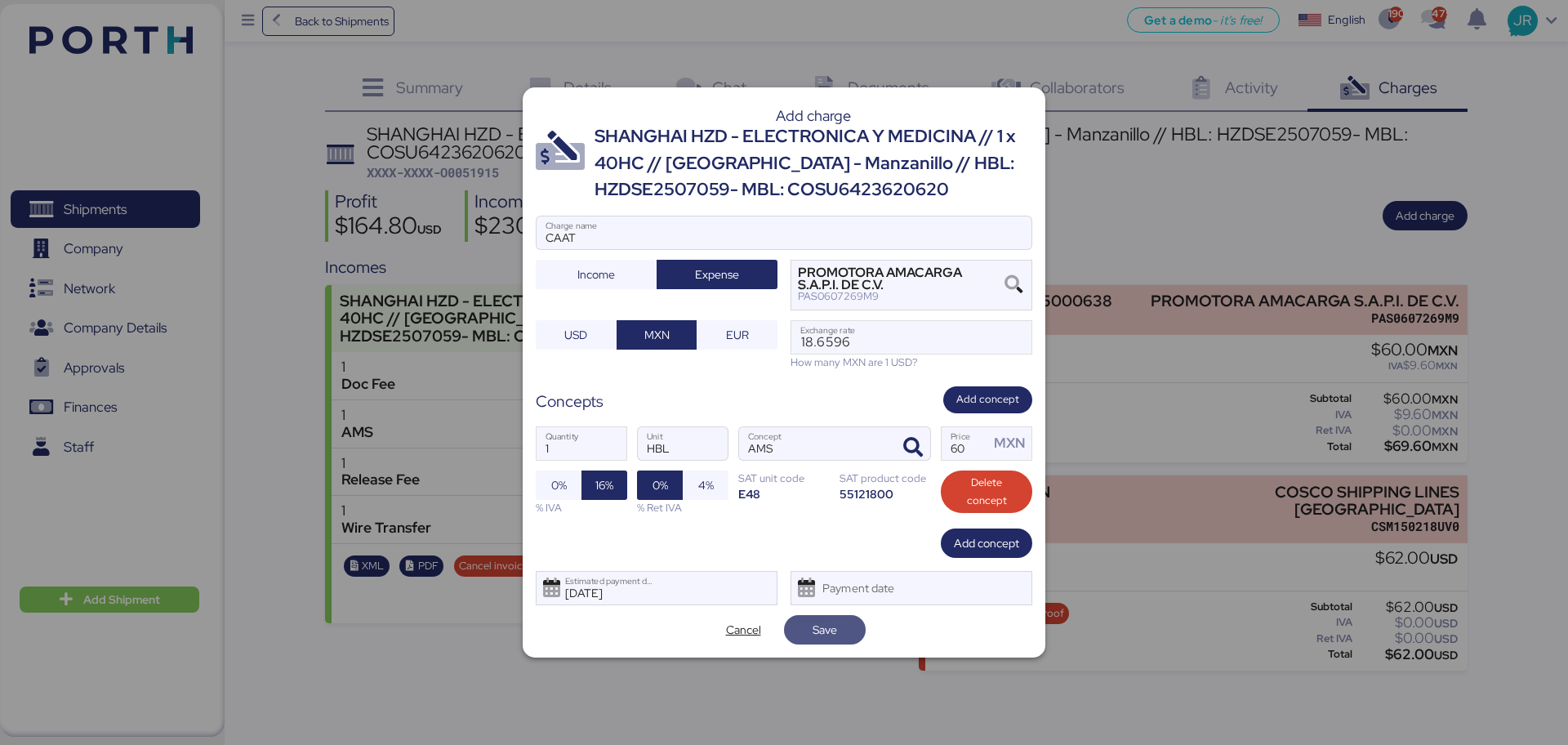
click at [811, 615] on span "Save" at bounding box center [824, 629] width 82 height 30
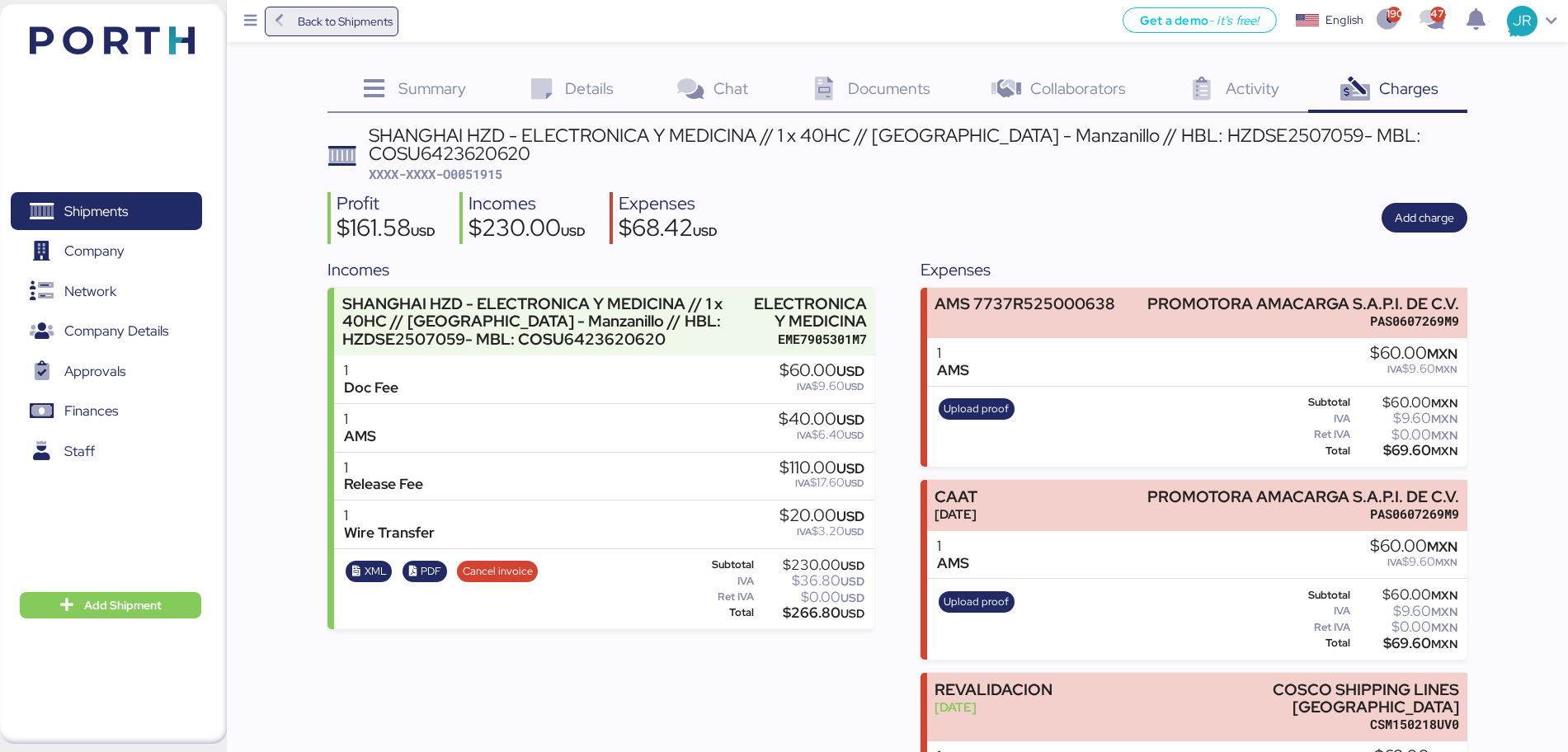
click at [344, 28] on span "Back to Shipments" at bounding box center [345, 21] width 95 height 20
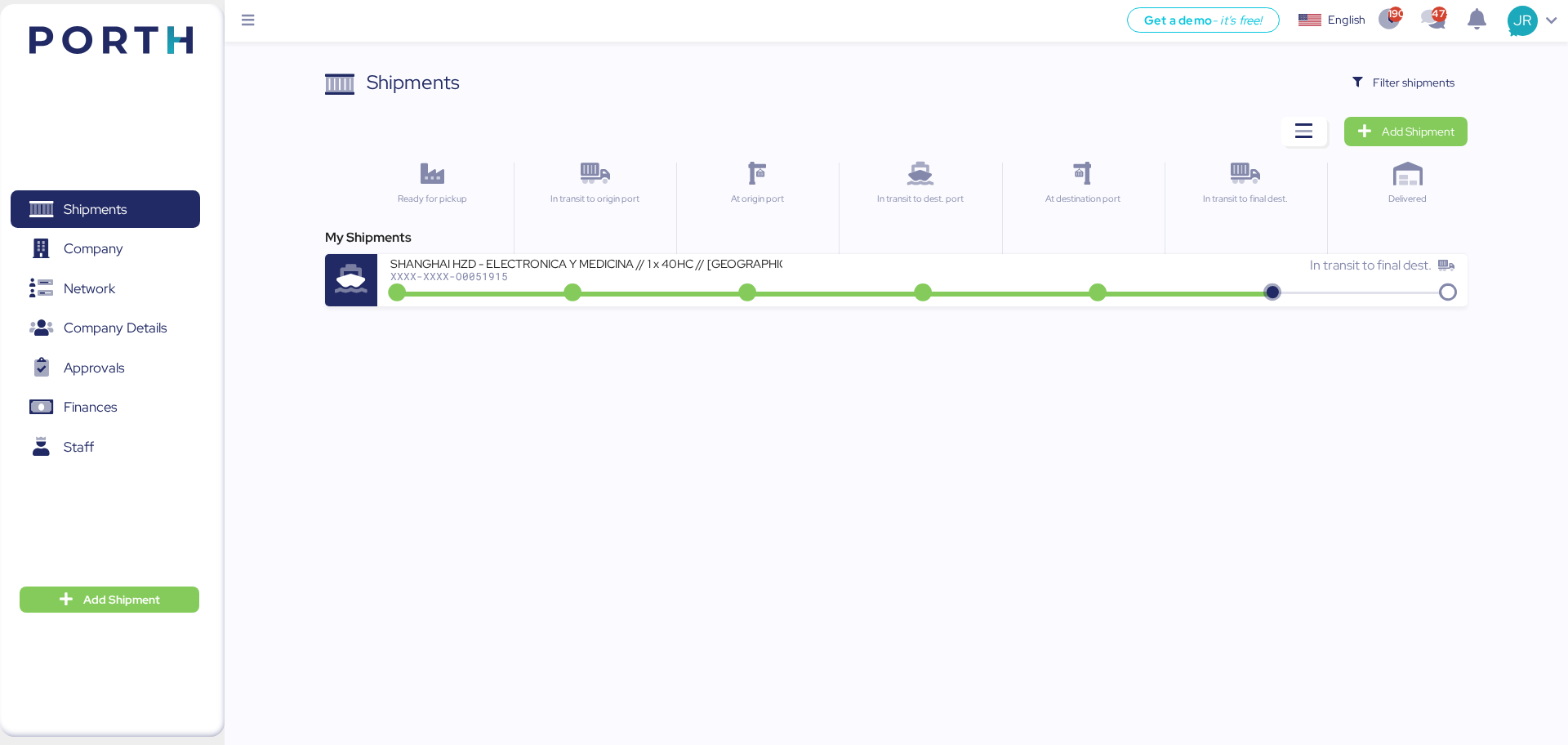
click at [1399, 97] on div "Shipments Clear Filters Filter shipments Add Shipment Ready for pickup In trans…" at bounding box center [896, 186] width 1142 height 239
click at [1399, 80] on span "Filter shipments" at bounding box center [1414, 82] width 82 height 19
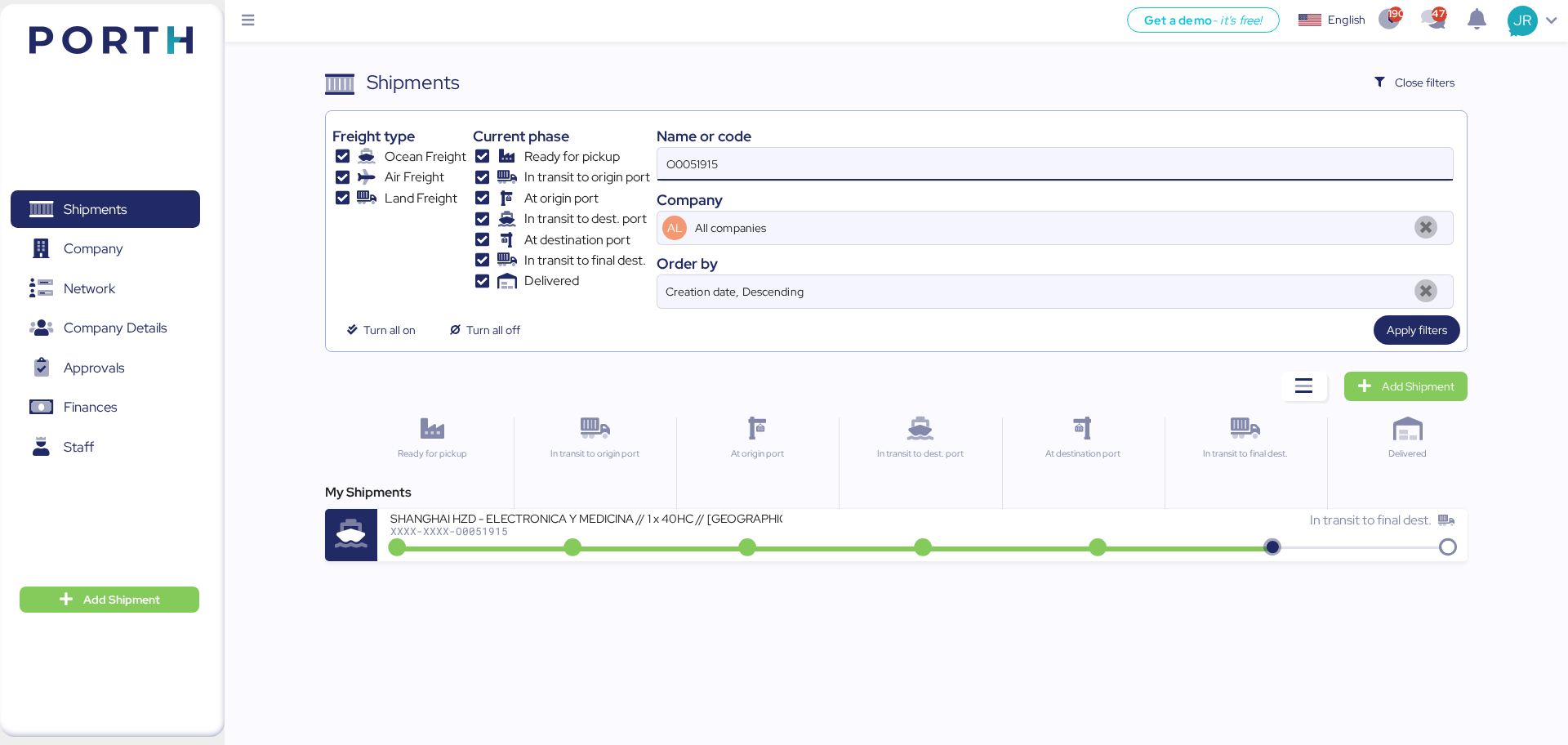
drag, startPoint x: 741, startPoint y: 157, endPoint x: 497, endPoint y: 154, distance: 244.0
click at [500, 157] on div "Freight type Ocean Freight Air Freight Land Freight Current phase Ready for pic…" at bounding box center [896, 213] width 1127 height 192
paste input "4"
type input "O0051914"
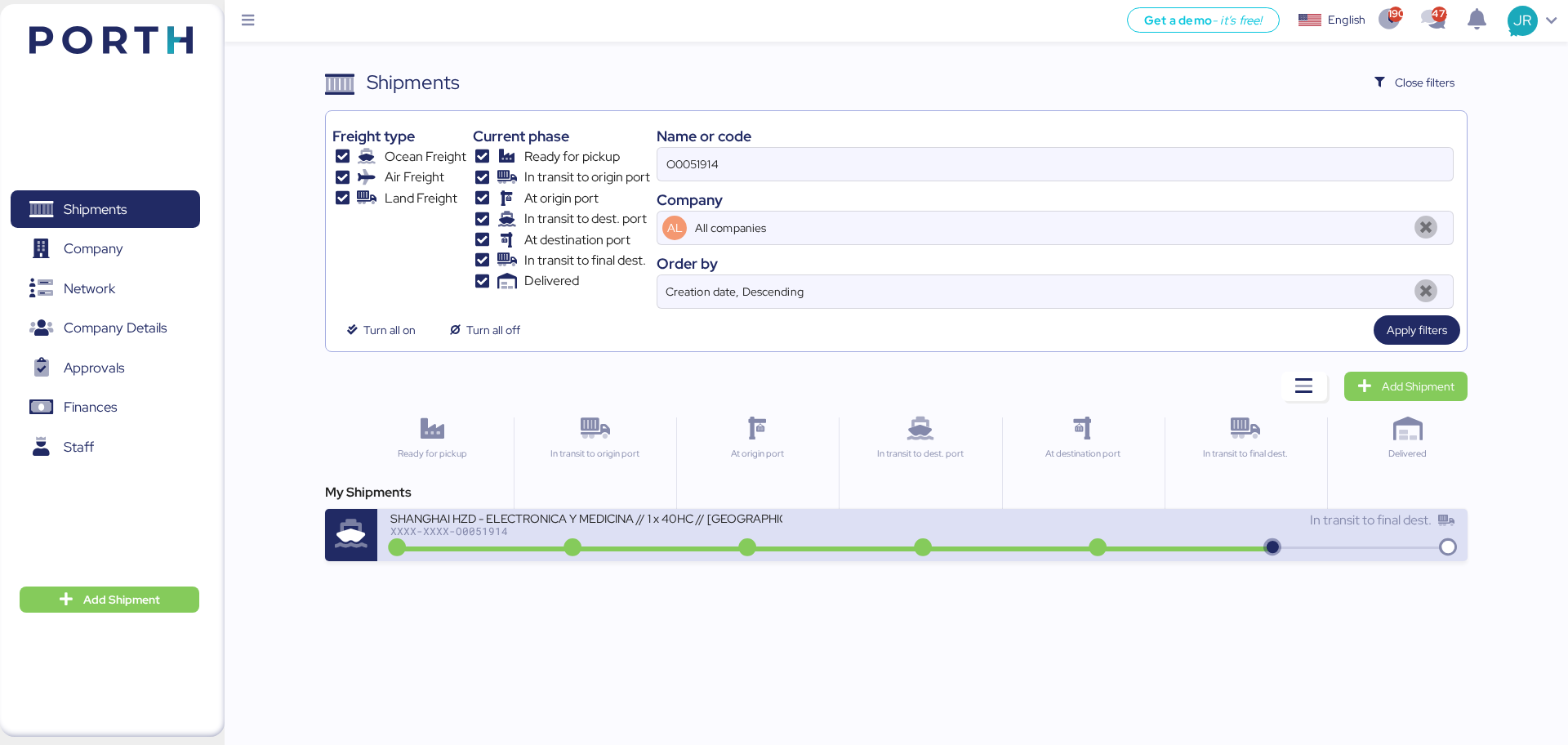
click at [463, 540] on div "SHANGHAI HZD - ELECTRONICA Y MEDICINA // 1 x 40HC // Shanghai - Manzanillo // H…" at bounding box center [656, 528] width 531 height 35
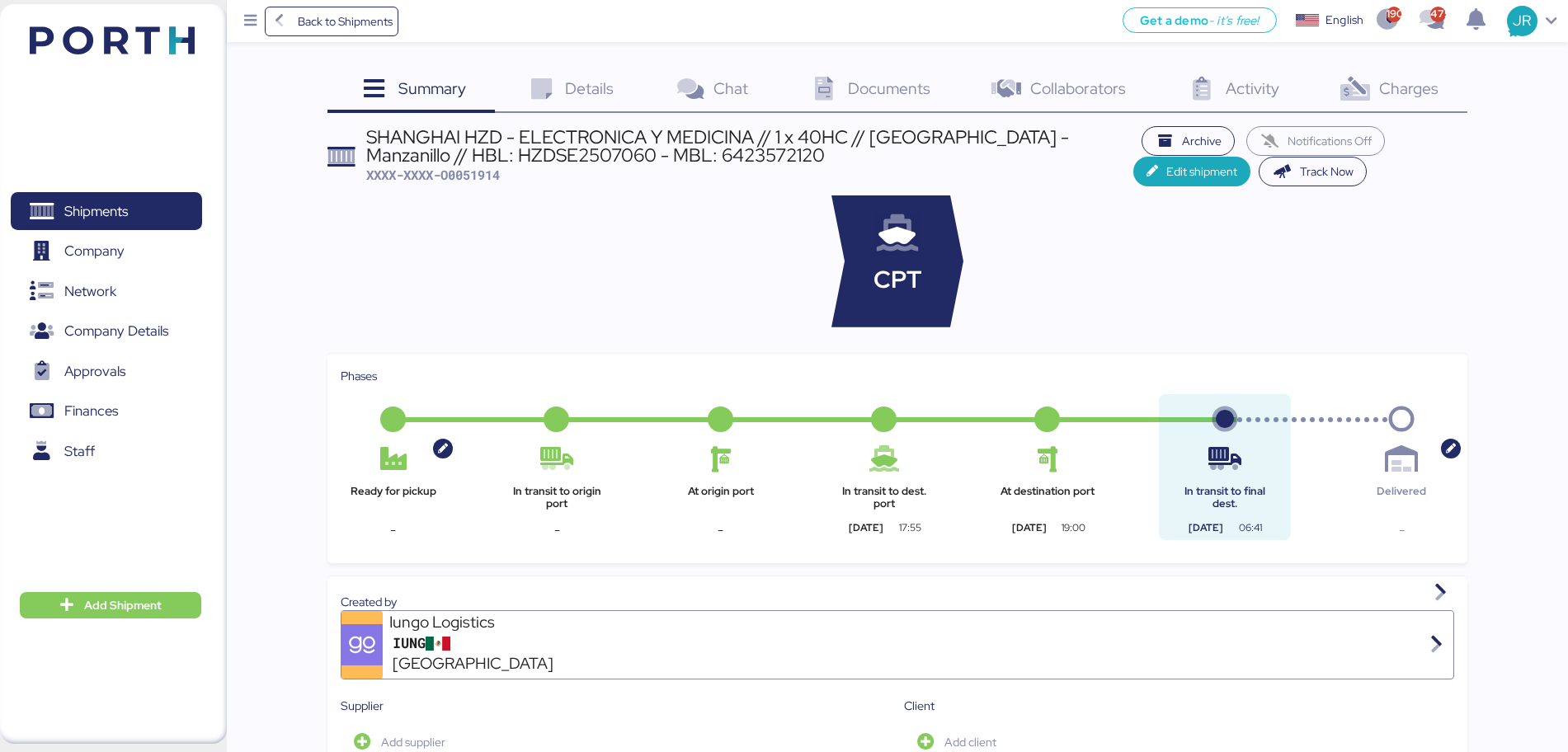
click at [1388, 92] on span "Charges" at bounding box center [1409, 88] width 60 height 21
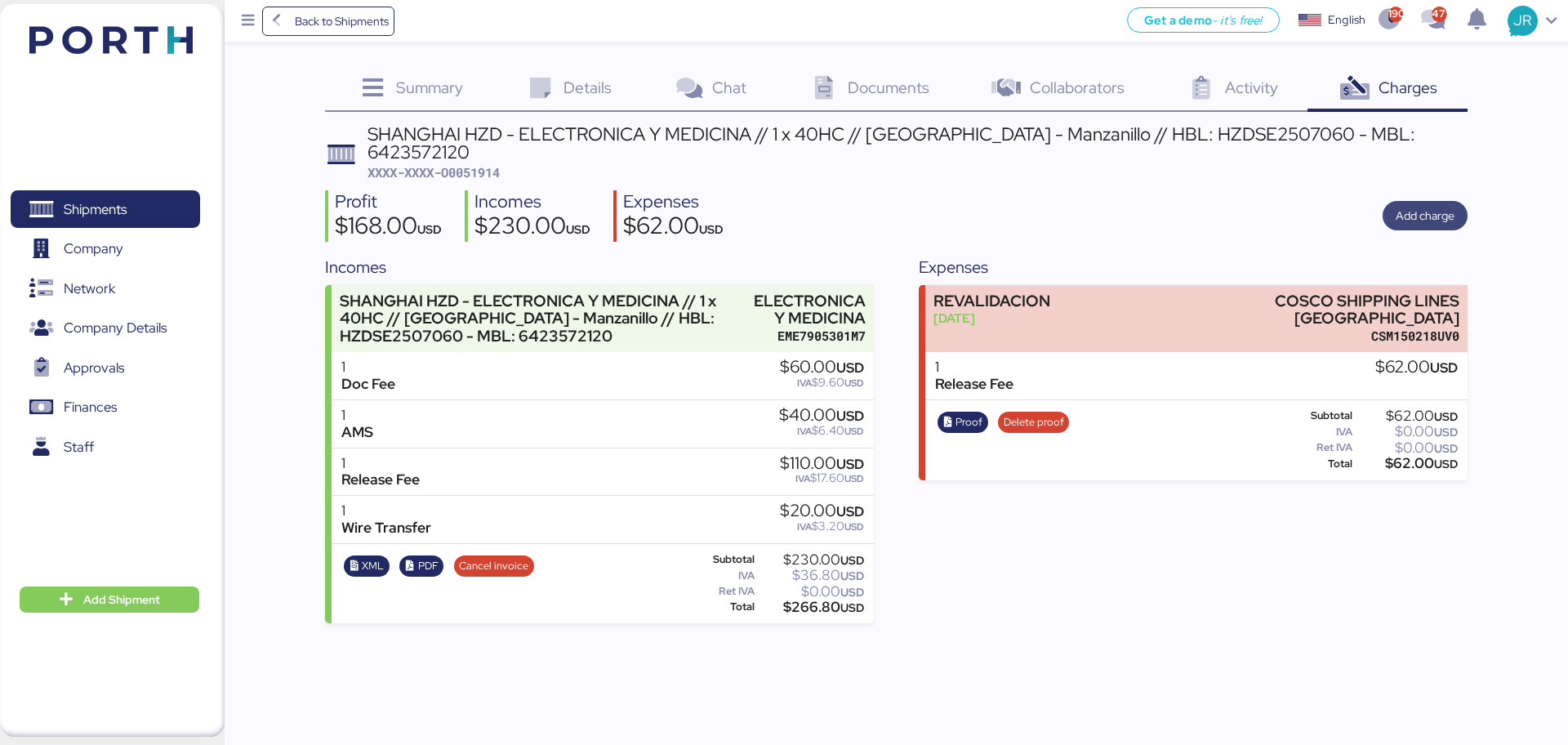
click at [1409, 206] on span "Add charge" at bounding box center [1425, 215] width 59 height 19
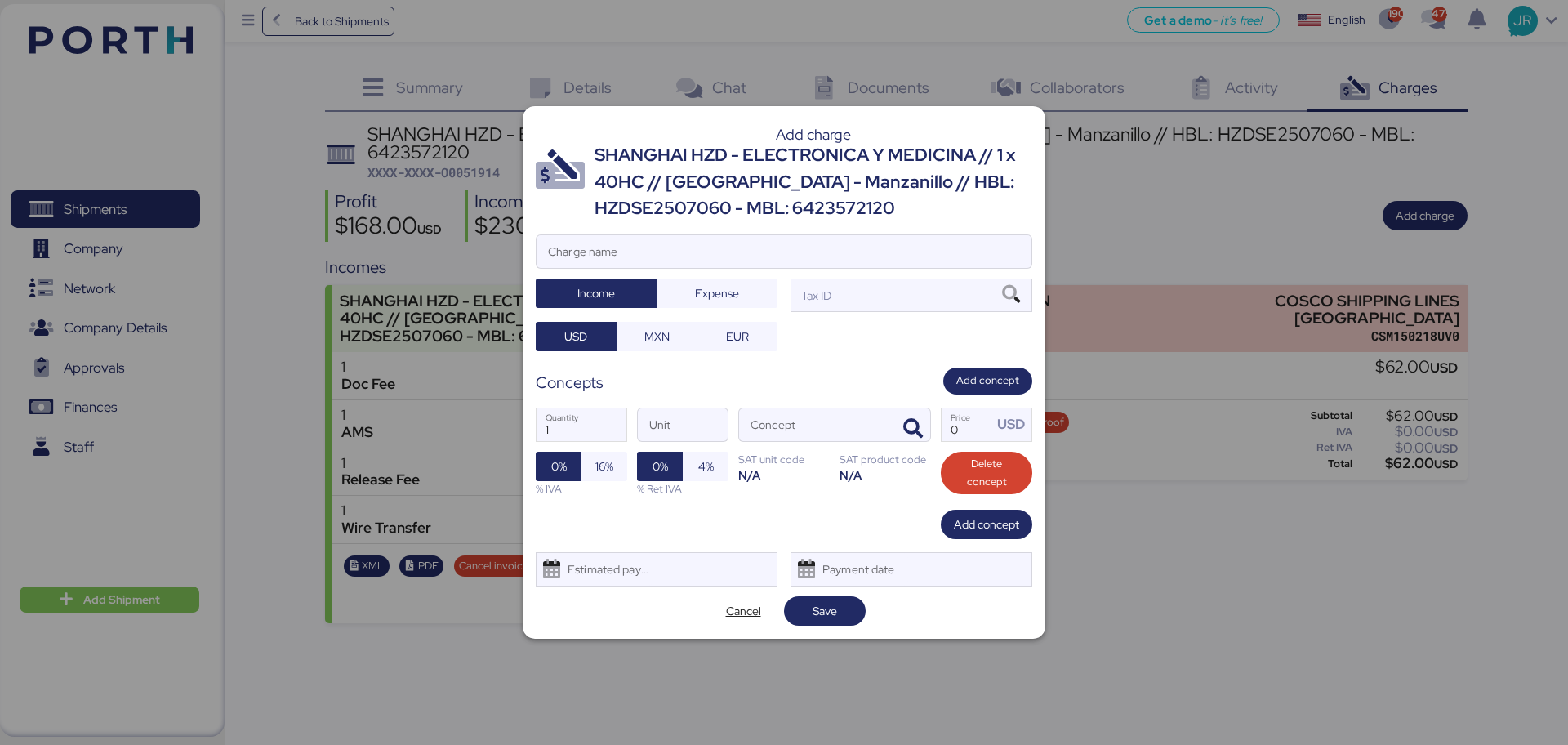
click at [627, 213] on div "SHANGHAI HZD - ELECTRONICA Y MEDICINA // 1 x 40HC // [GEOGRAPHIC_DATA] - Manzan…" at bounding box center [813, 181] width 438 height 79
click at [612, 235] on div "Charge name" at bounding box center [784, 251] width 497 height 35
click at [612, 235] on input "Charge name" at bounding box center [784, 251] width 495 height 33
type input "CAAT"
click at [703, 286] on span "Expense" at bounding box center [717, 293] width 44 height 19
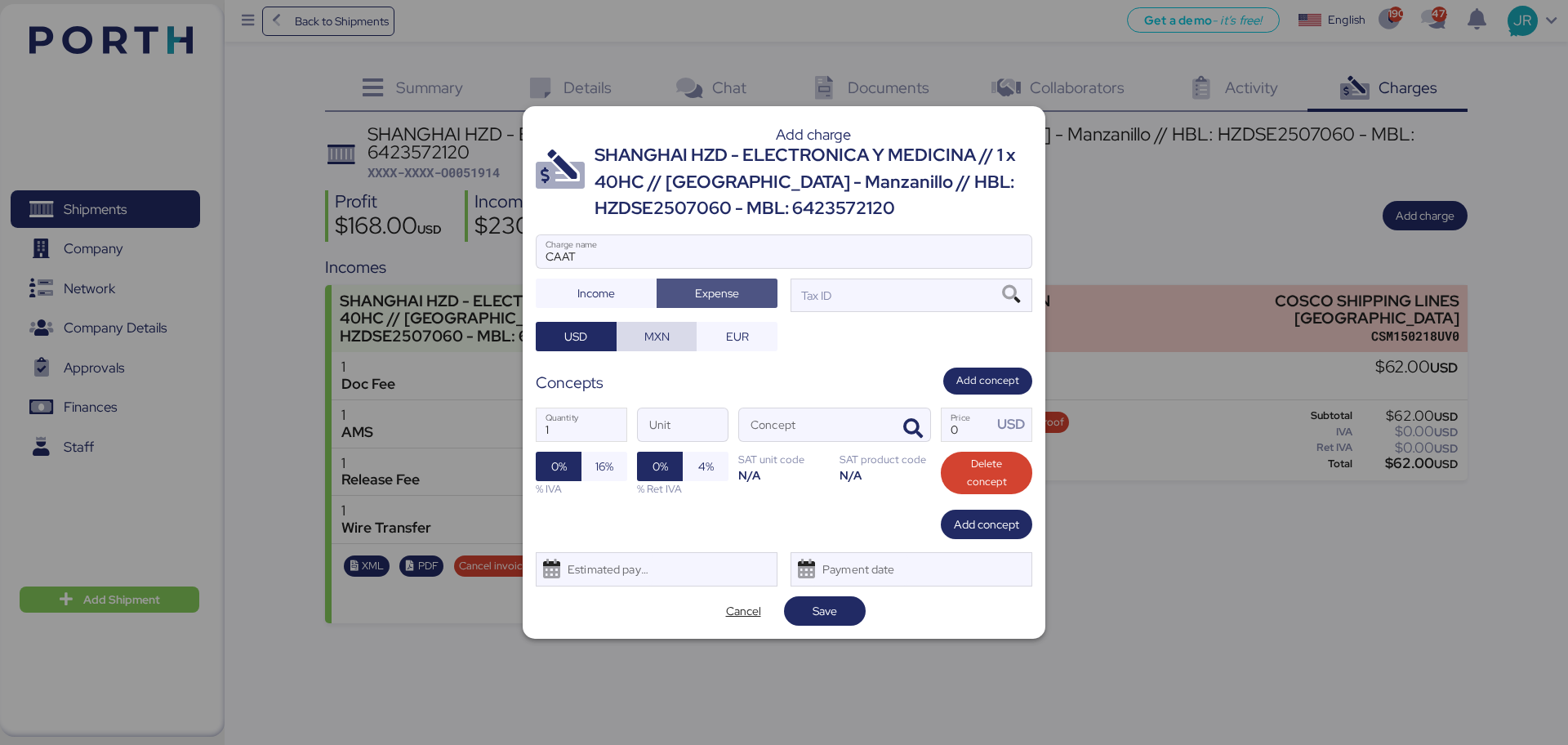
click at [671, 333] on span "MXN" at bounding box center [656, 336] width 55 height 23
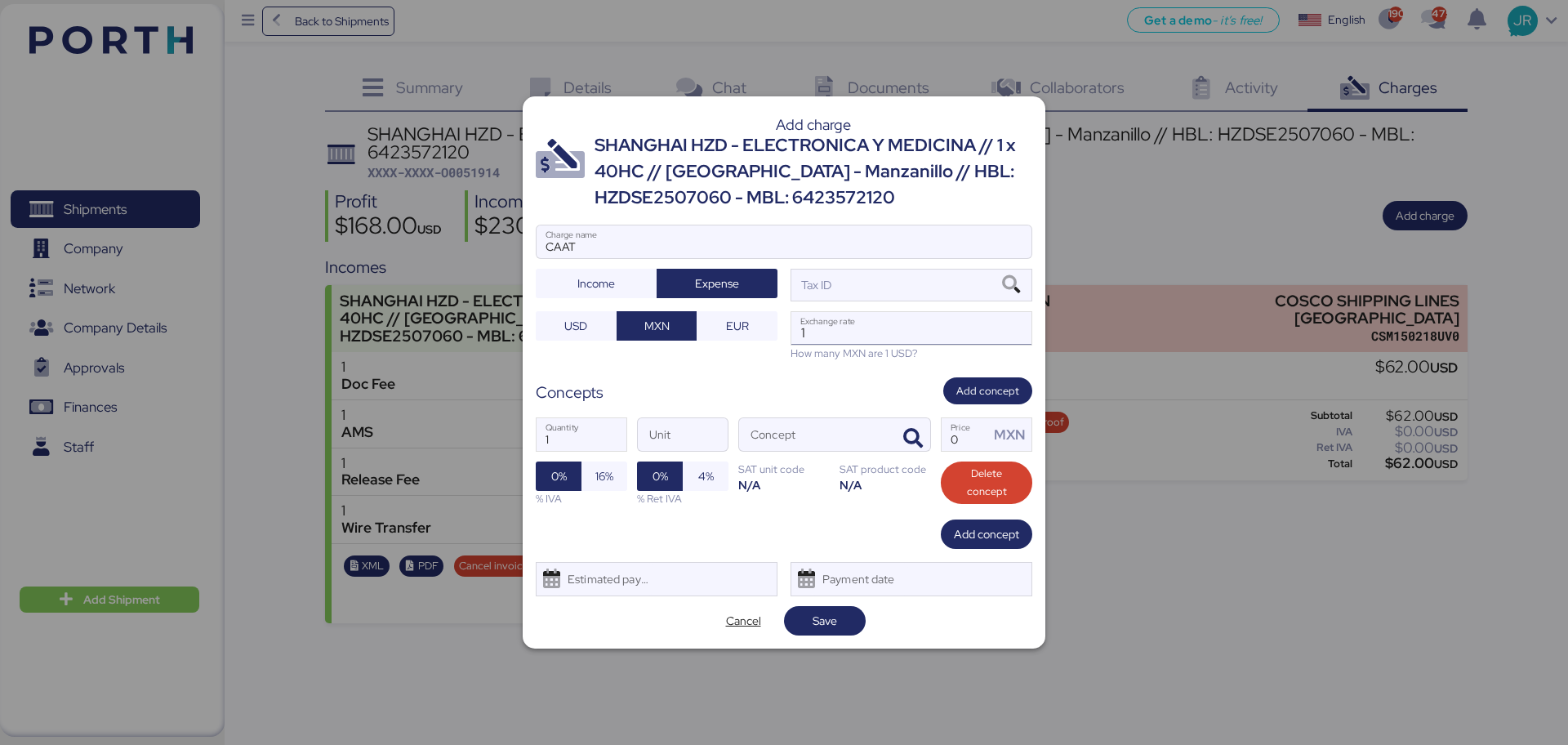
click at [874, 328] on input "1" at bounding box center [911, 328] width 240 height 33
paste input "18.6596"
type input "18.6596"
click at [913, 440] on icon "button" at bounding box center [913, 438] width 19 height 19
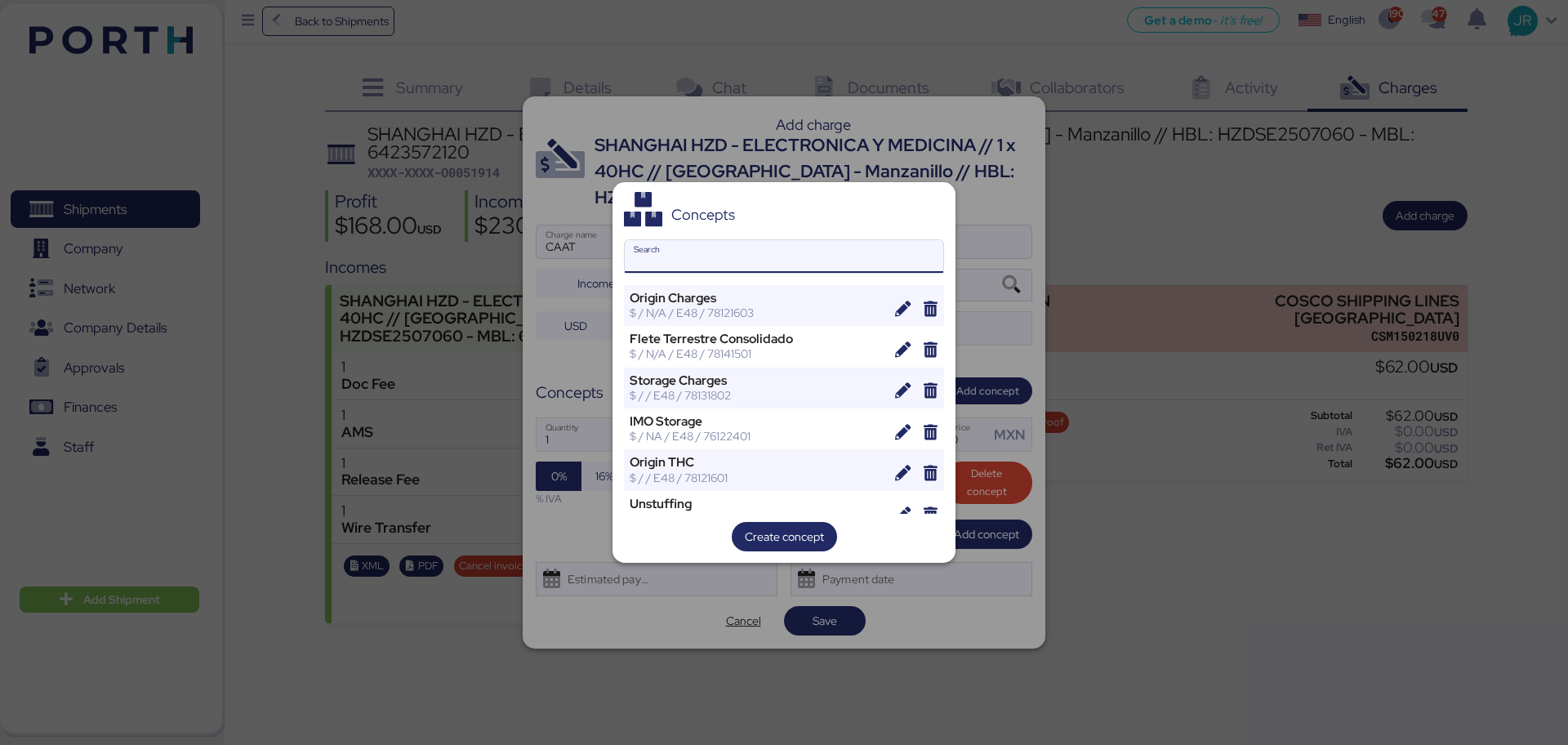
click at [736, 261] on input "Search" at bounding box center [784, 256] width 319 height 33
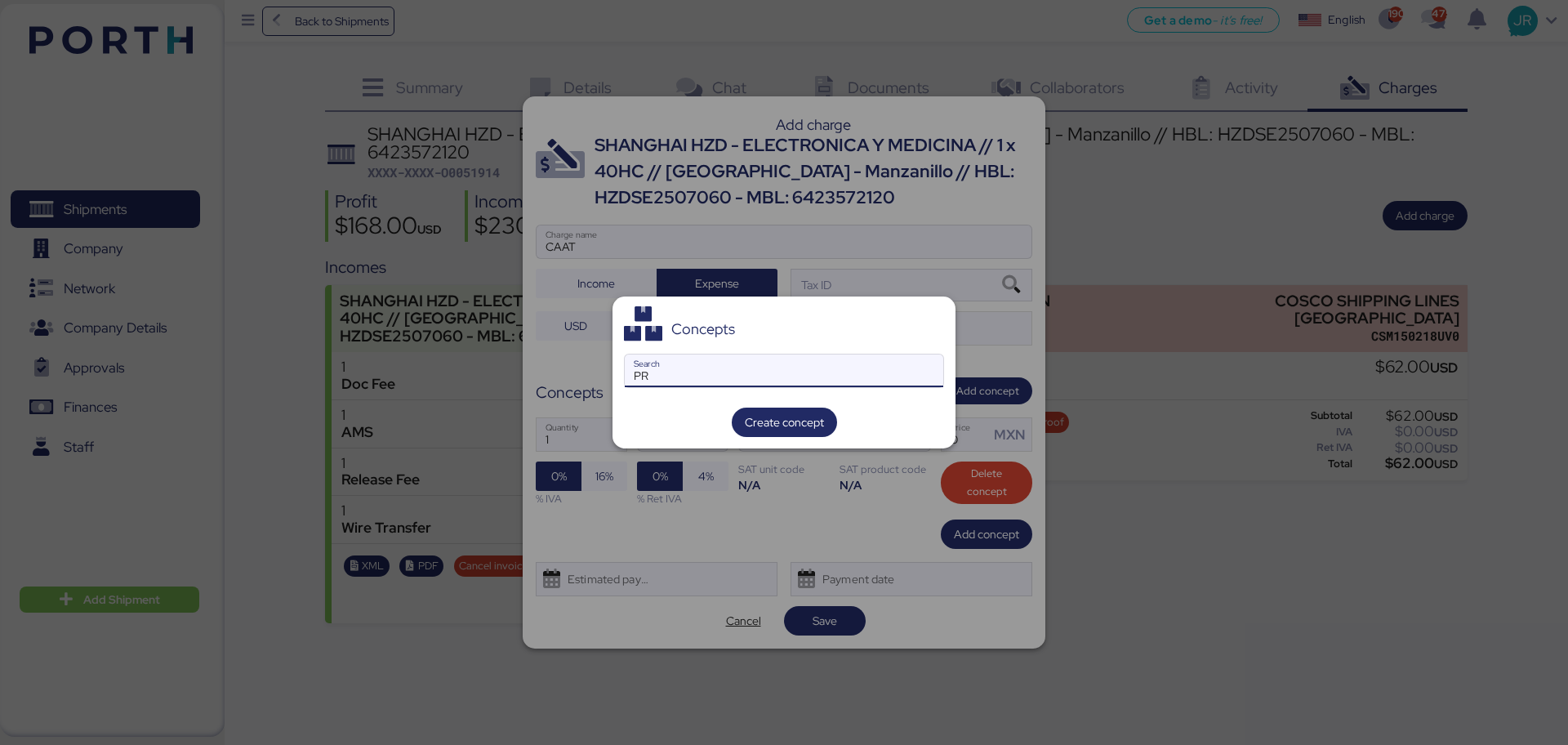
type input "P"
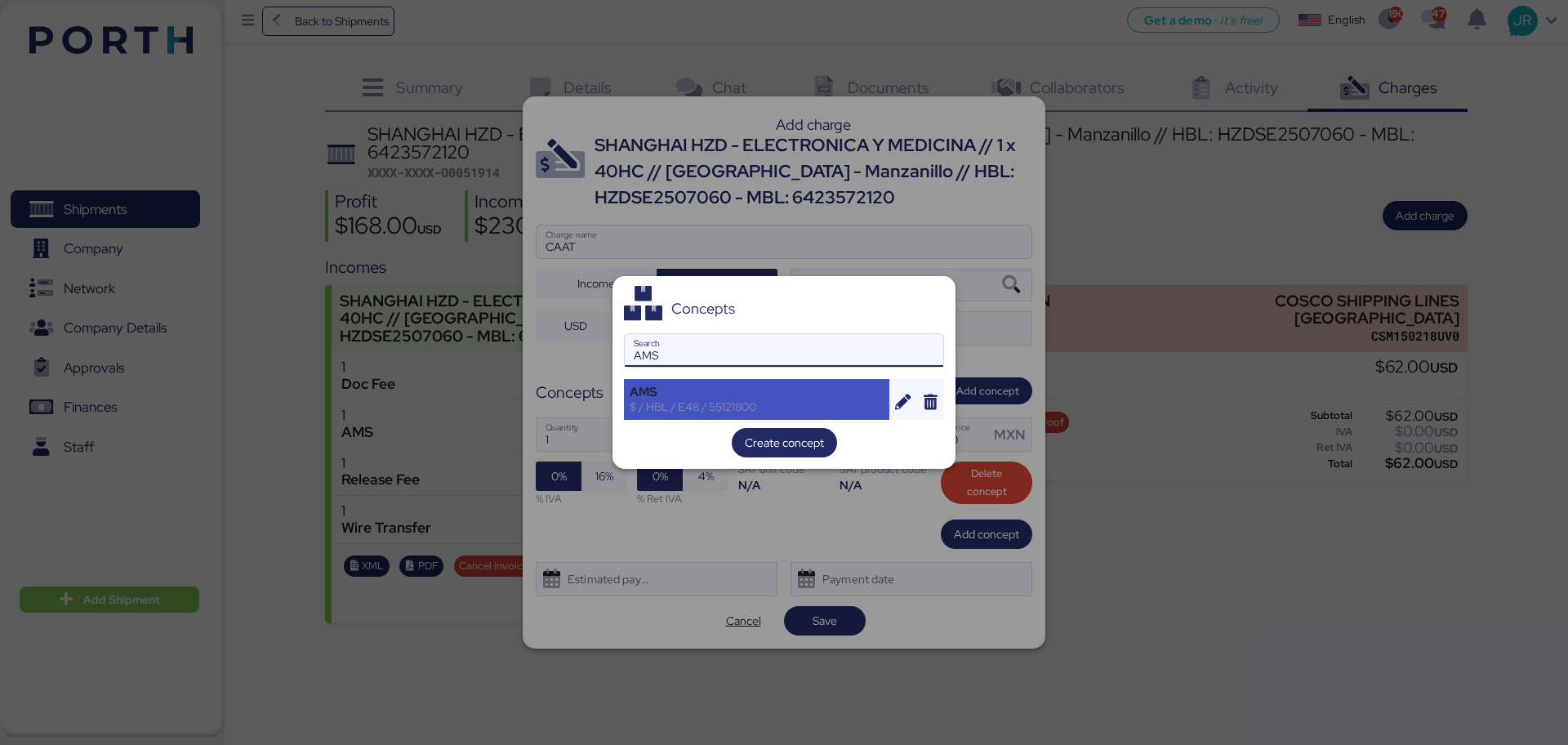
type input "AMS"
click at [686, 402] on div "$ / HBL / E48 / 55121800" at bounding box center [756, 406] width 254 height 14
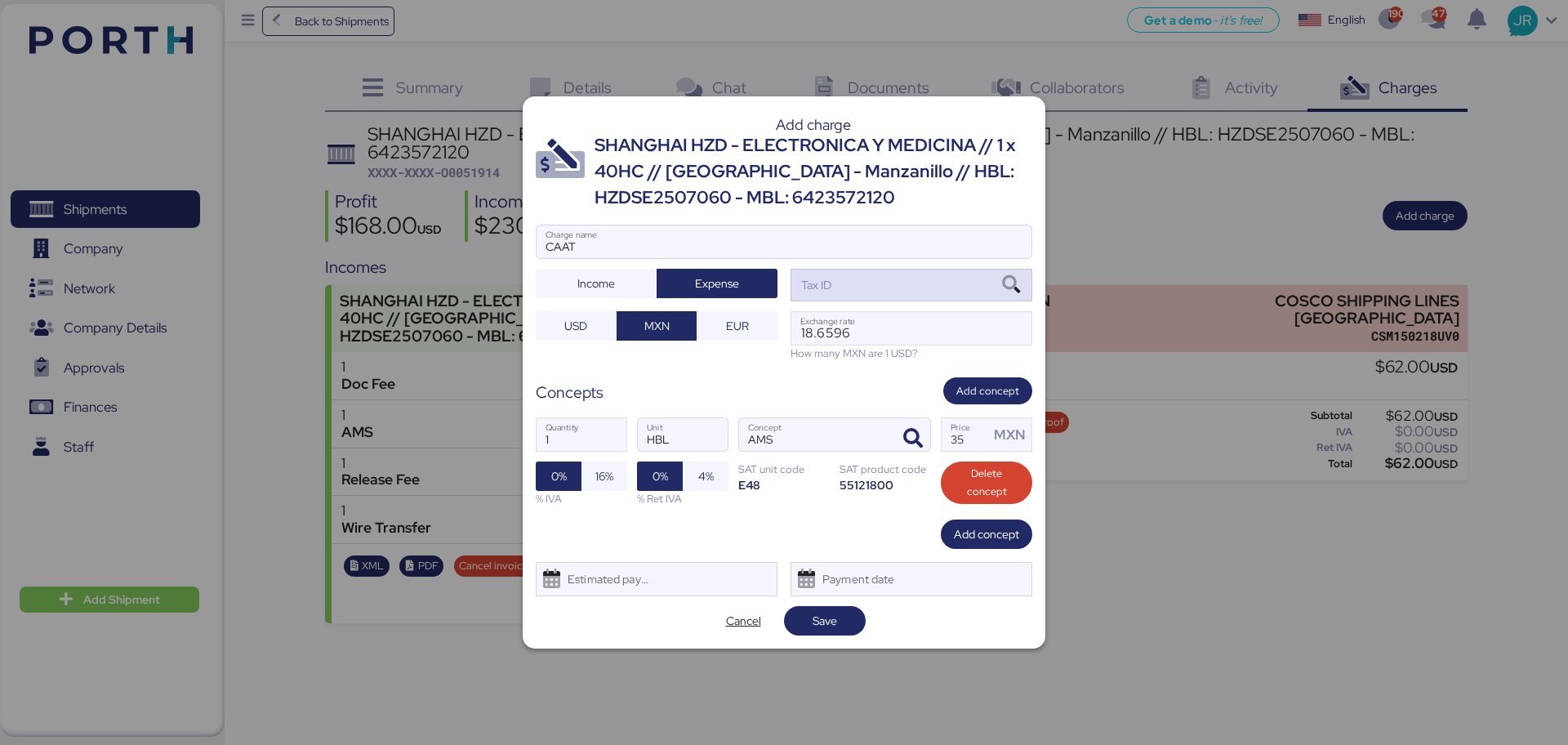
click at [1012, 289] on icon at bounding box center [1010, 284] width 28 height 18
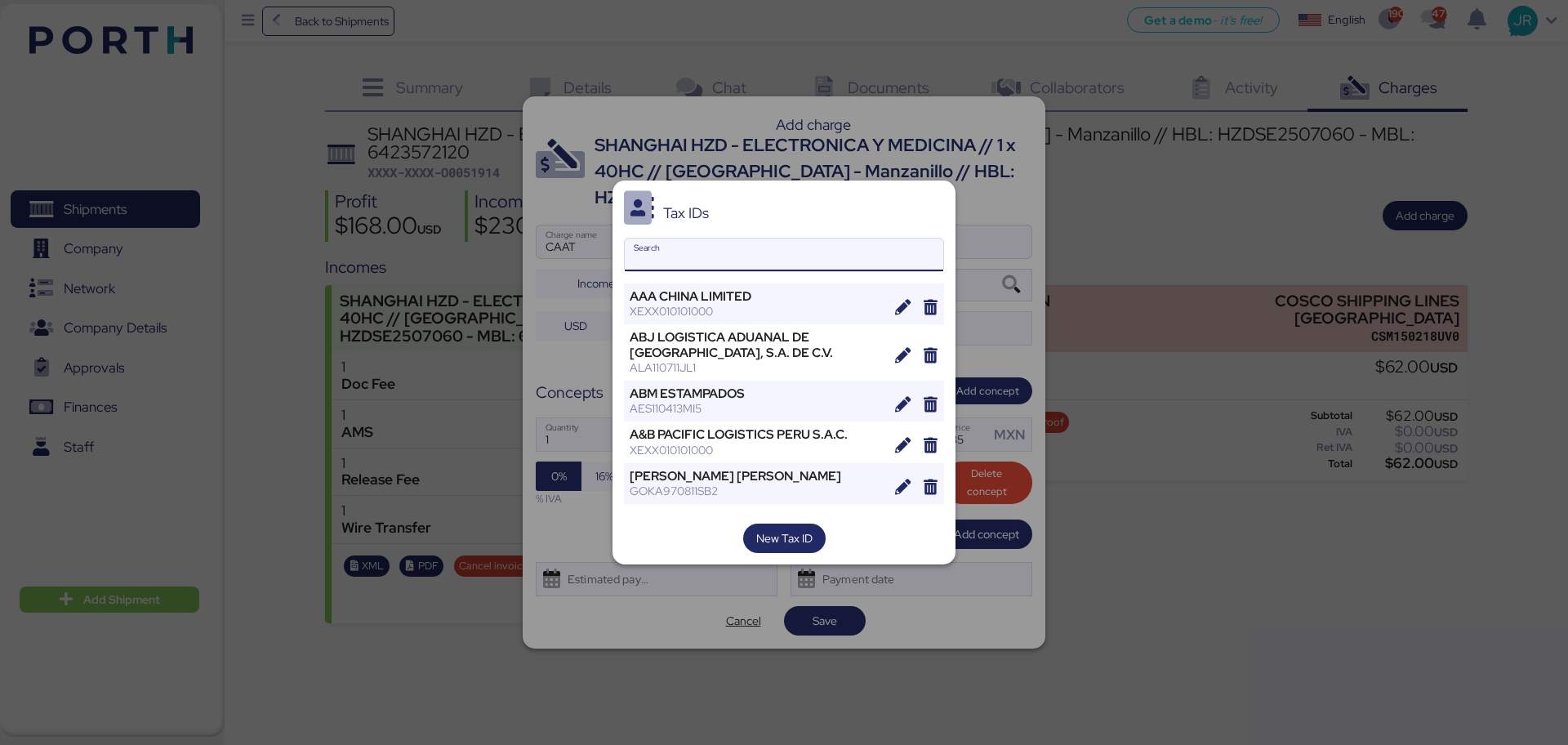
click at [671, 244] on input "Search" at bounding box center [784, 255] width 319 height 33
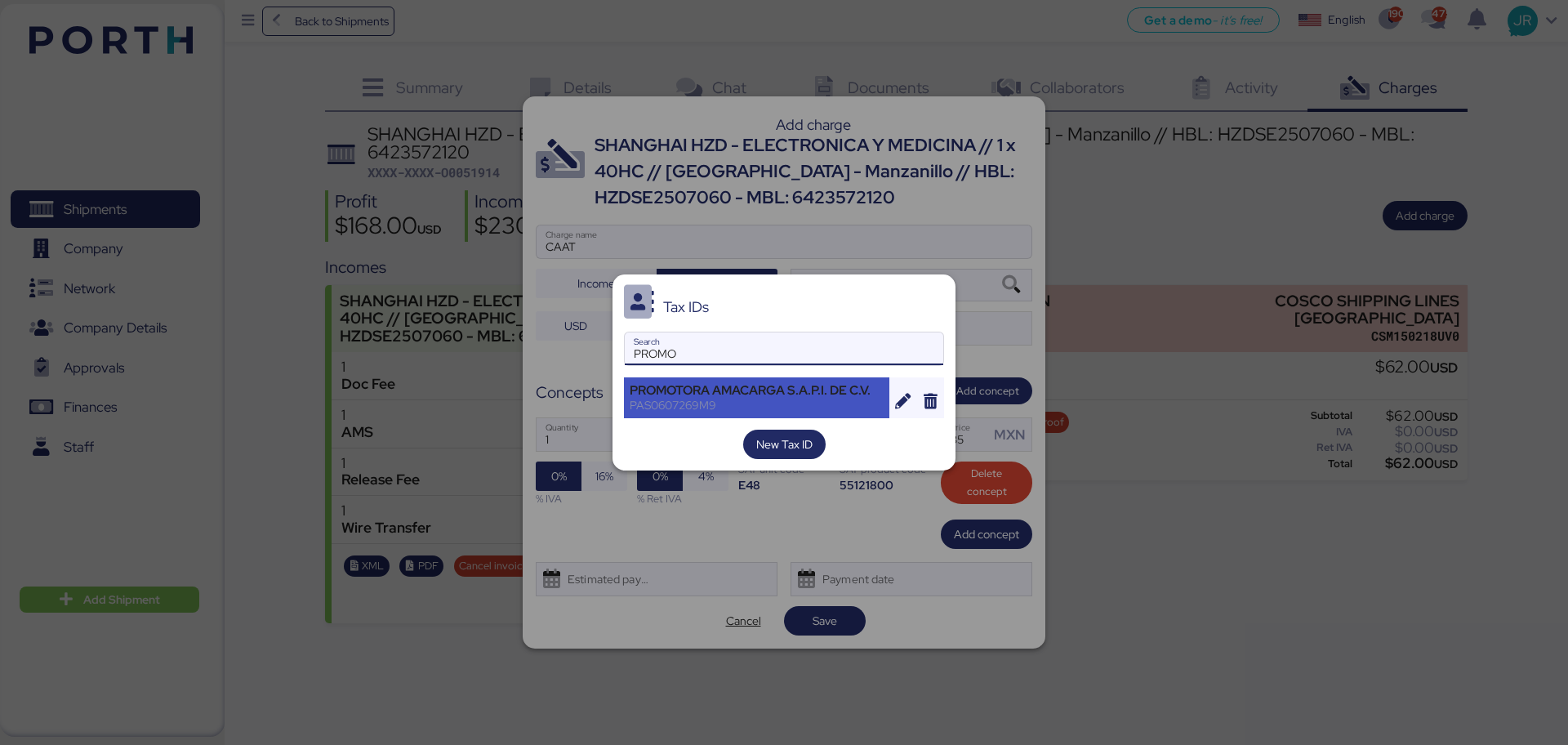
type input "PROMO"
click at [685, 390] on div "PROMOTORA AMACARGA S.A.P.I. DE C.V." at bounding box center [756, 390] width 254 height 14
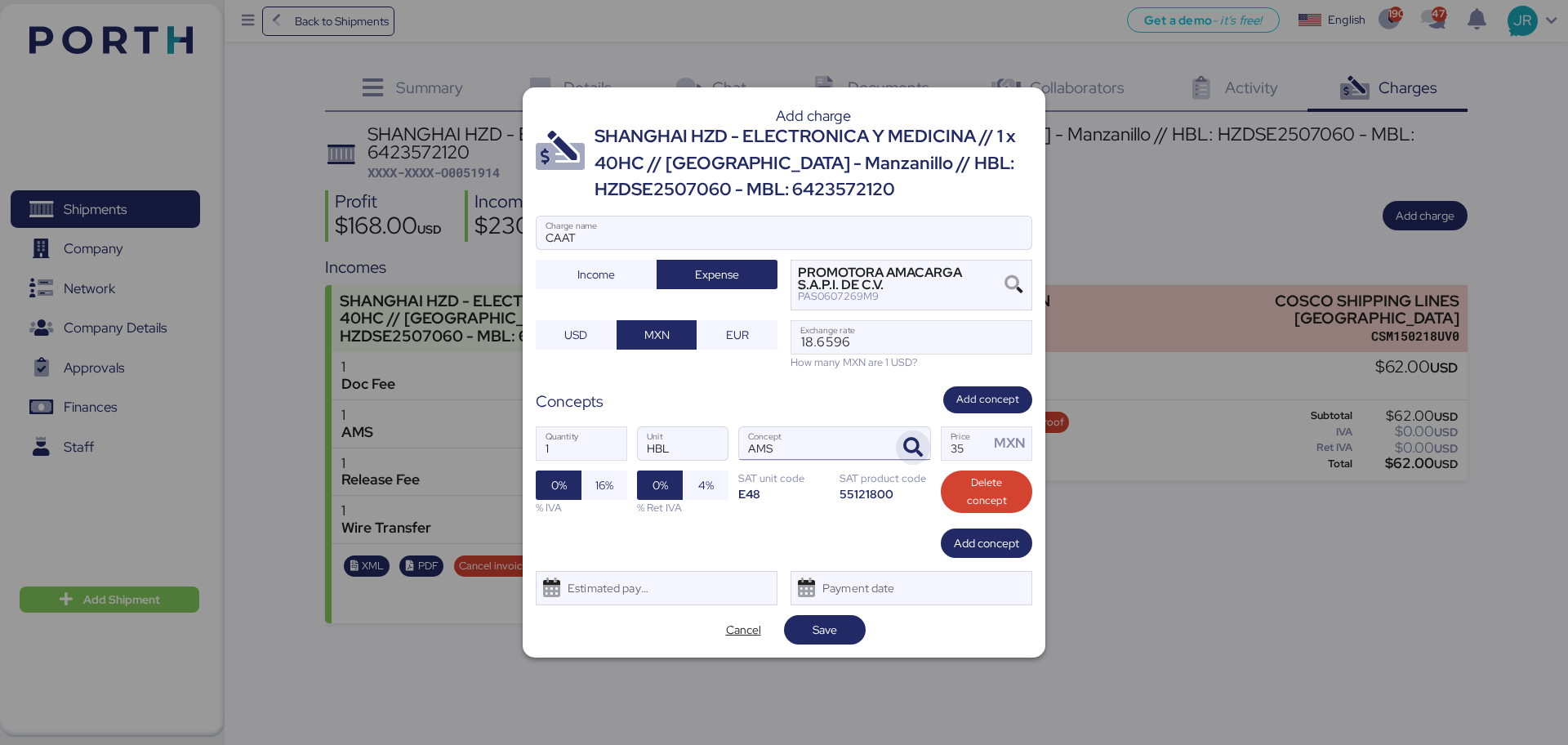
drag, startPoint x: 971, startPoint y: 447, endPoint x: 901, endPoint y: 450, distance: 70.1
click at [901, 450] on div "1 Quantity HBL Unit AMS Concept 35 Price MXN 0% 16% % IVA 0% 4% % Ret IVA SAT u…" at bounding box center [784, 471] width 497 height 116
type input "60"
click at [615, 485] on span "16%" at bounding box center [604, 485] width 46 height 30
click at [623, 602] on div "Estimated payment date" at bounding box center [604, 588] width 97 height 33
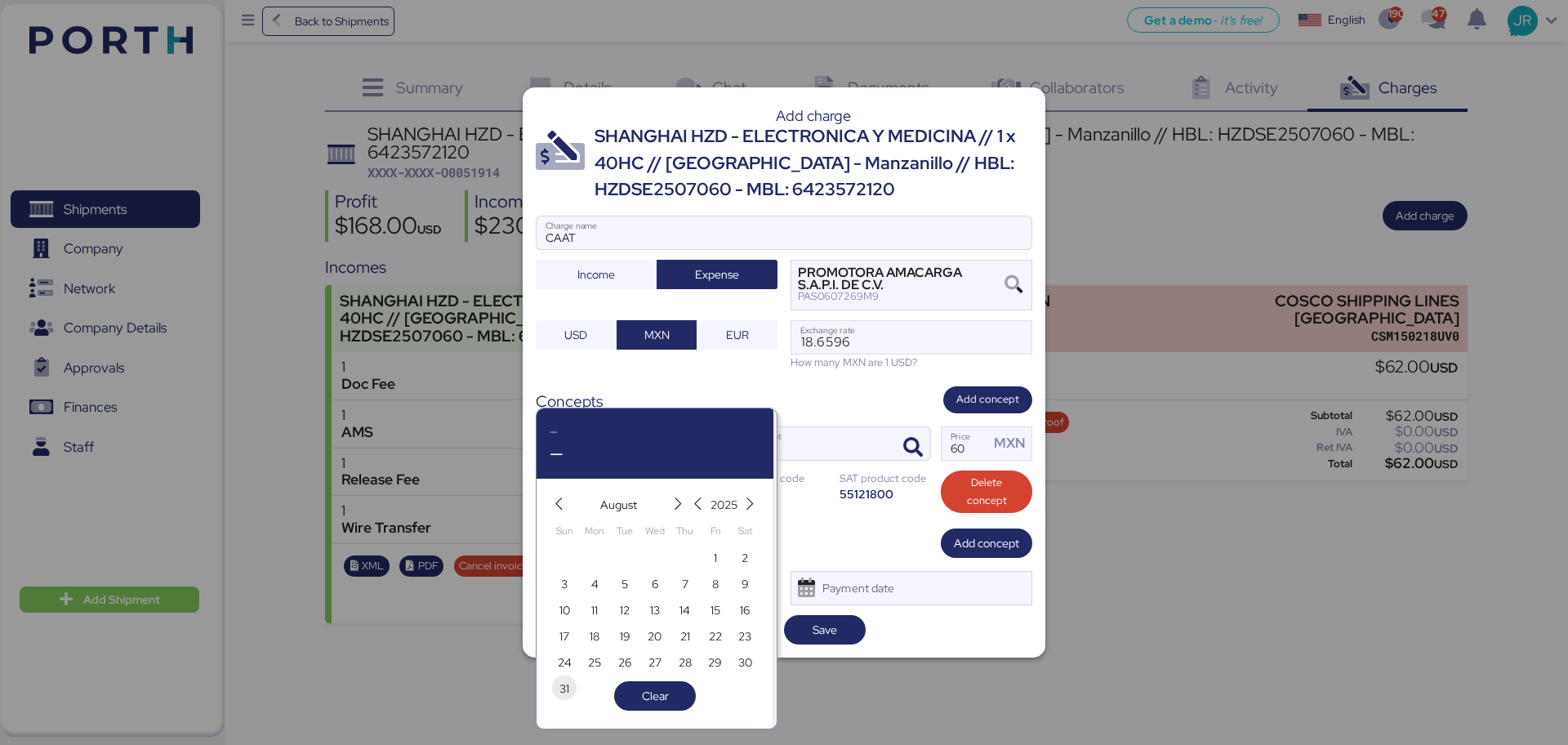
click at [565, 686] on span "31" at bounding box center [564, 688] width 10 height 19
type input "[DATE]"
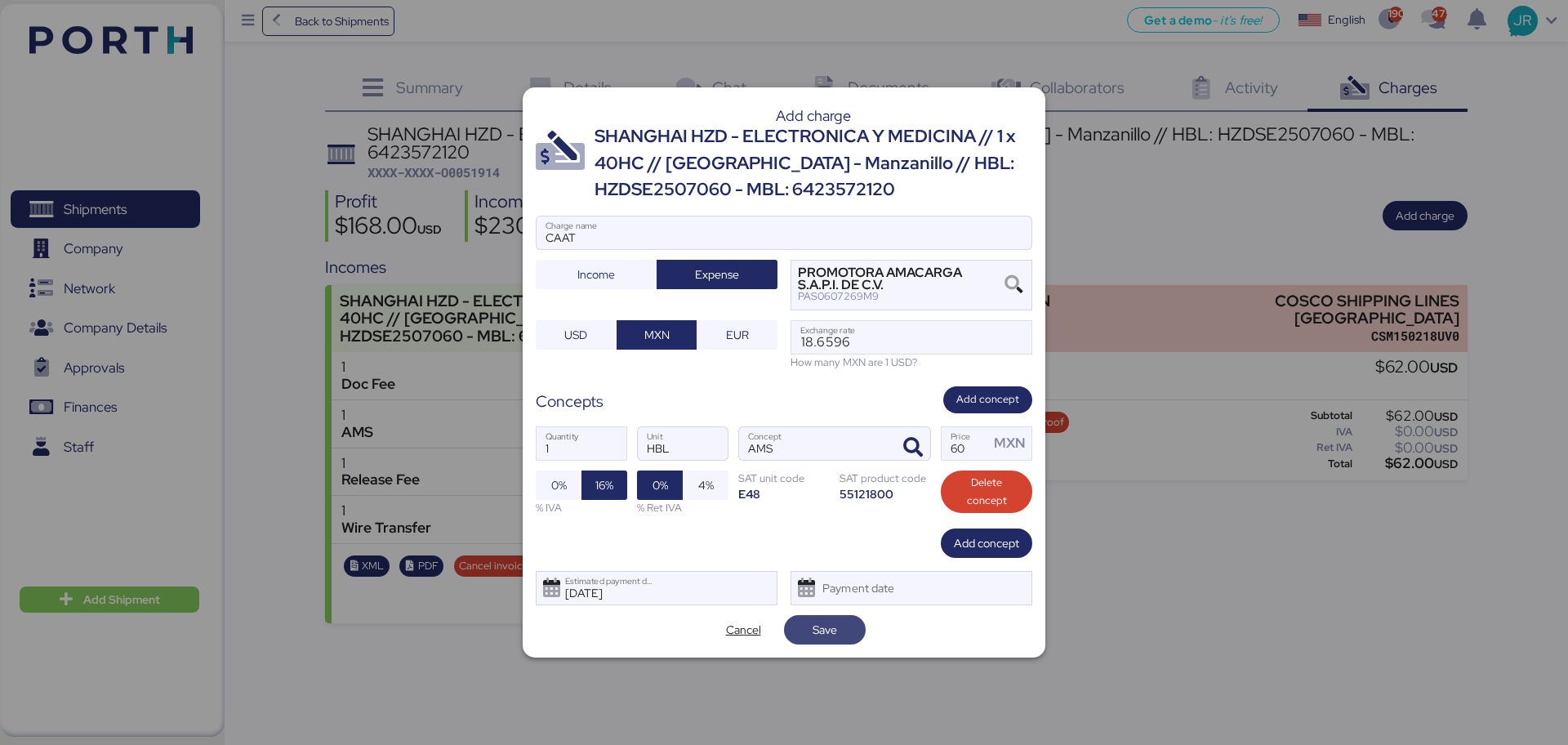
click at [830, 626] on span "Save" at bounding box center [824, 629] width 24 height 19
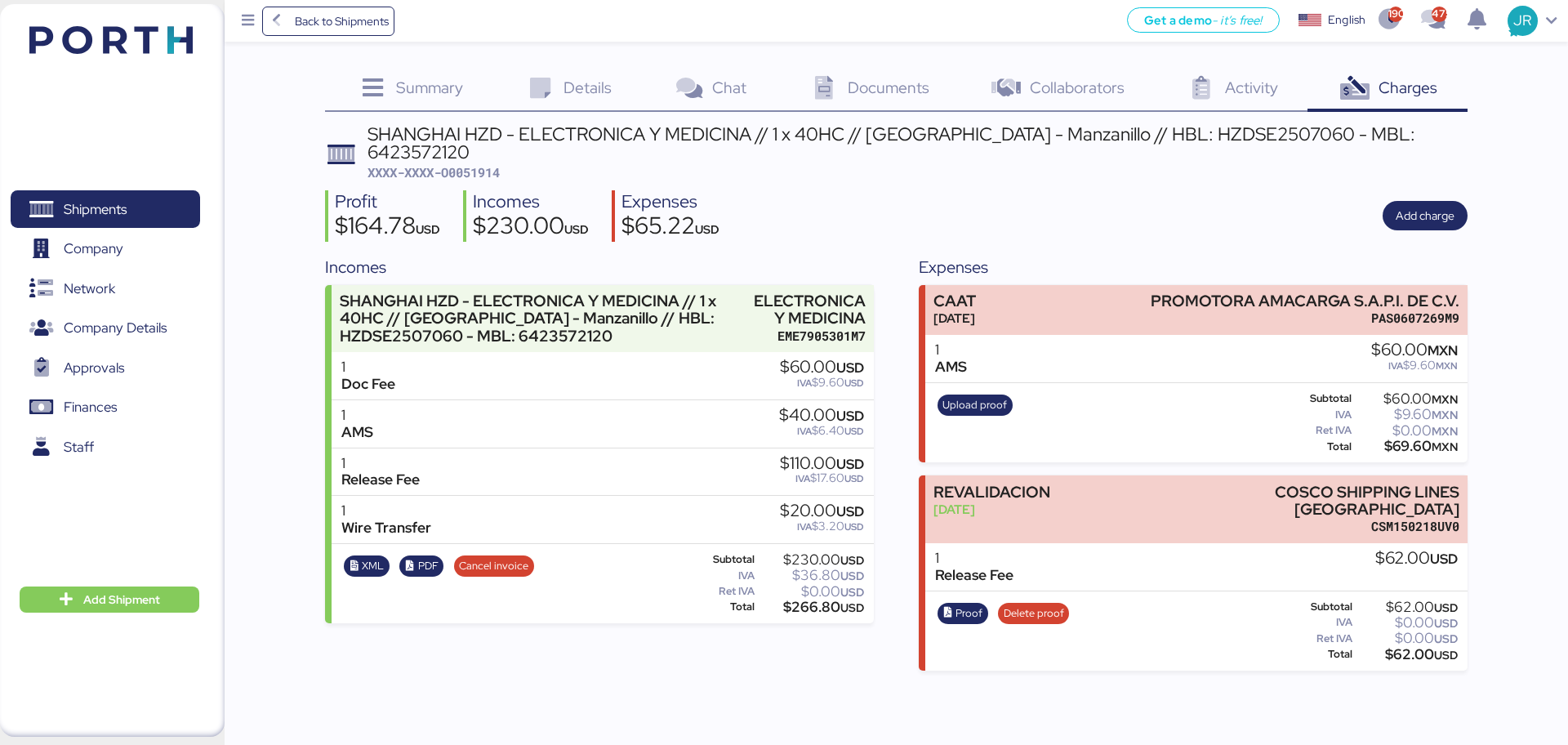
click at [860, 90] on span "Documents" at bounding box center [888, 87] width 82 height 21
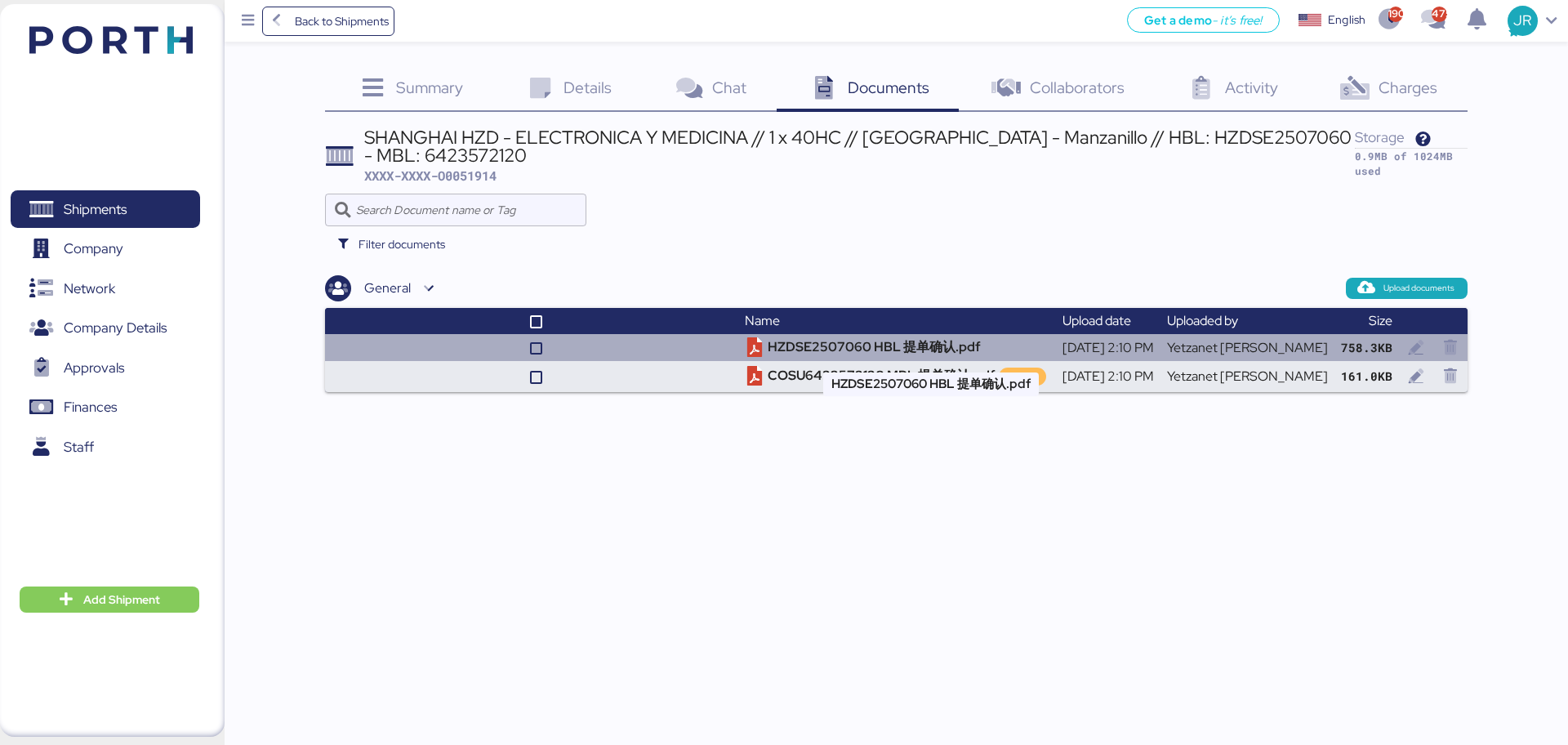
click at [823, 359] on td "HZDSE2507060 HBL 提单确认.pdf" at bounding box center [897, 348] width 317 height 27
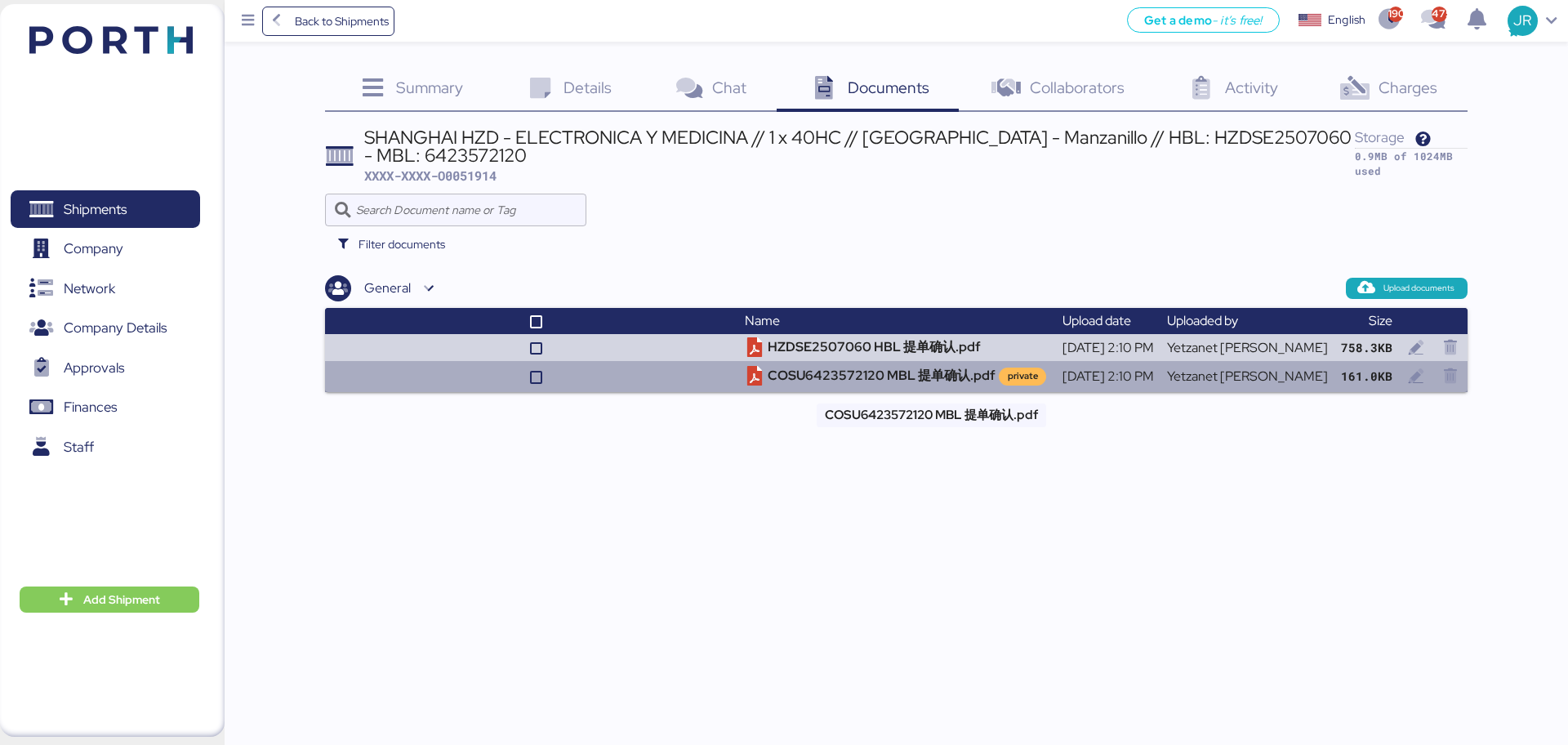
click at [928, 381] on td "COSU6423572120 MBL 提单确认.pdf private" at bounding box center [897, 376] width 317 height 31
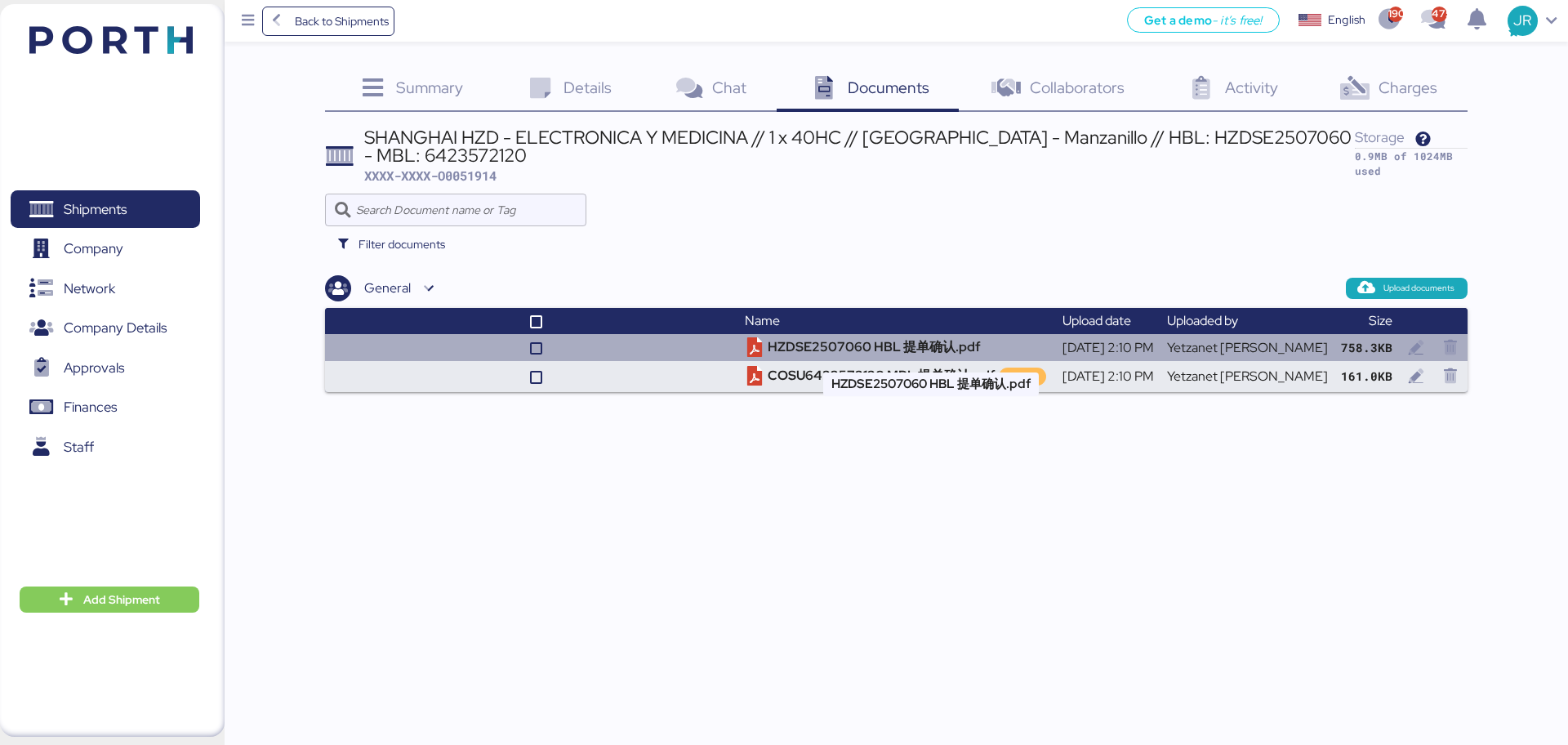
click at [813, 348] on td "HZDSE2507060 HBL 提单确认.pdf" at bounding box center [897, 348] width 317 height 27
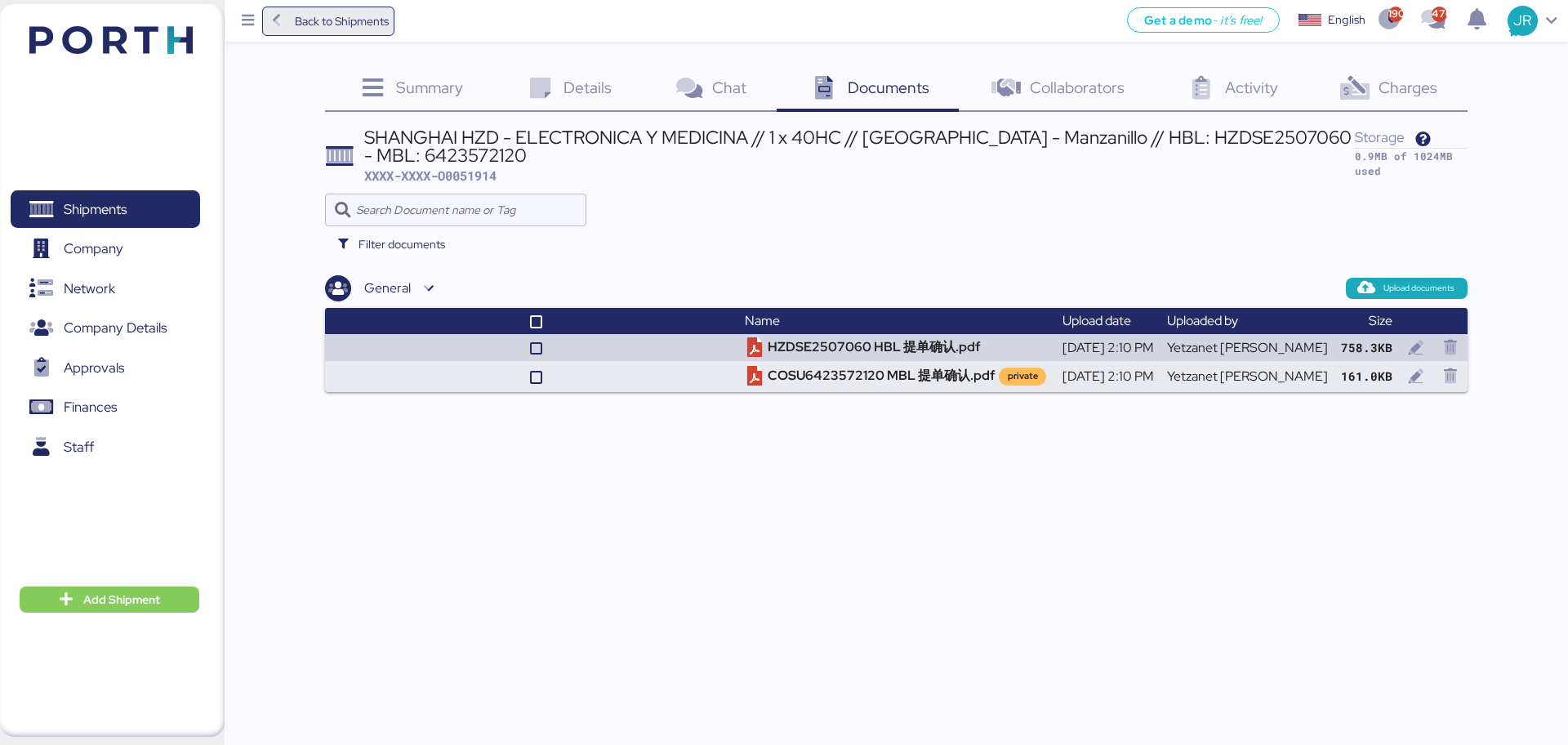
click at [291, 13] on span "Back to Shipments" at bounding box center [329, 21] width 121 height 30
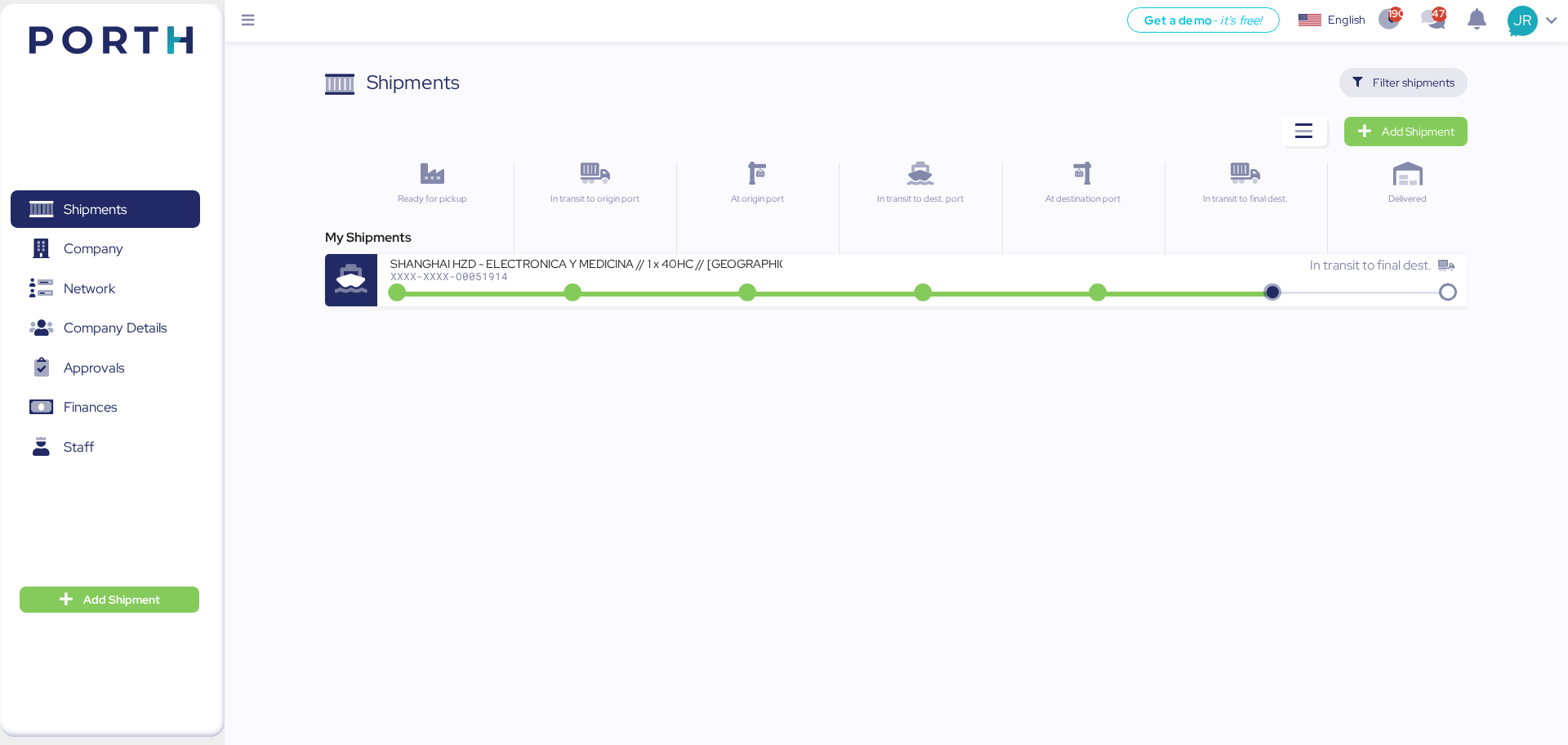
click at [1389, 82] on span "Filter shipments" at bounding box center [1414, 82] width 82 height 19
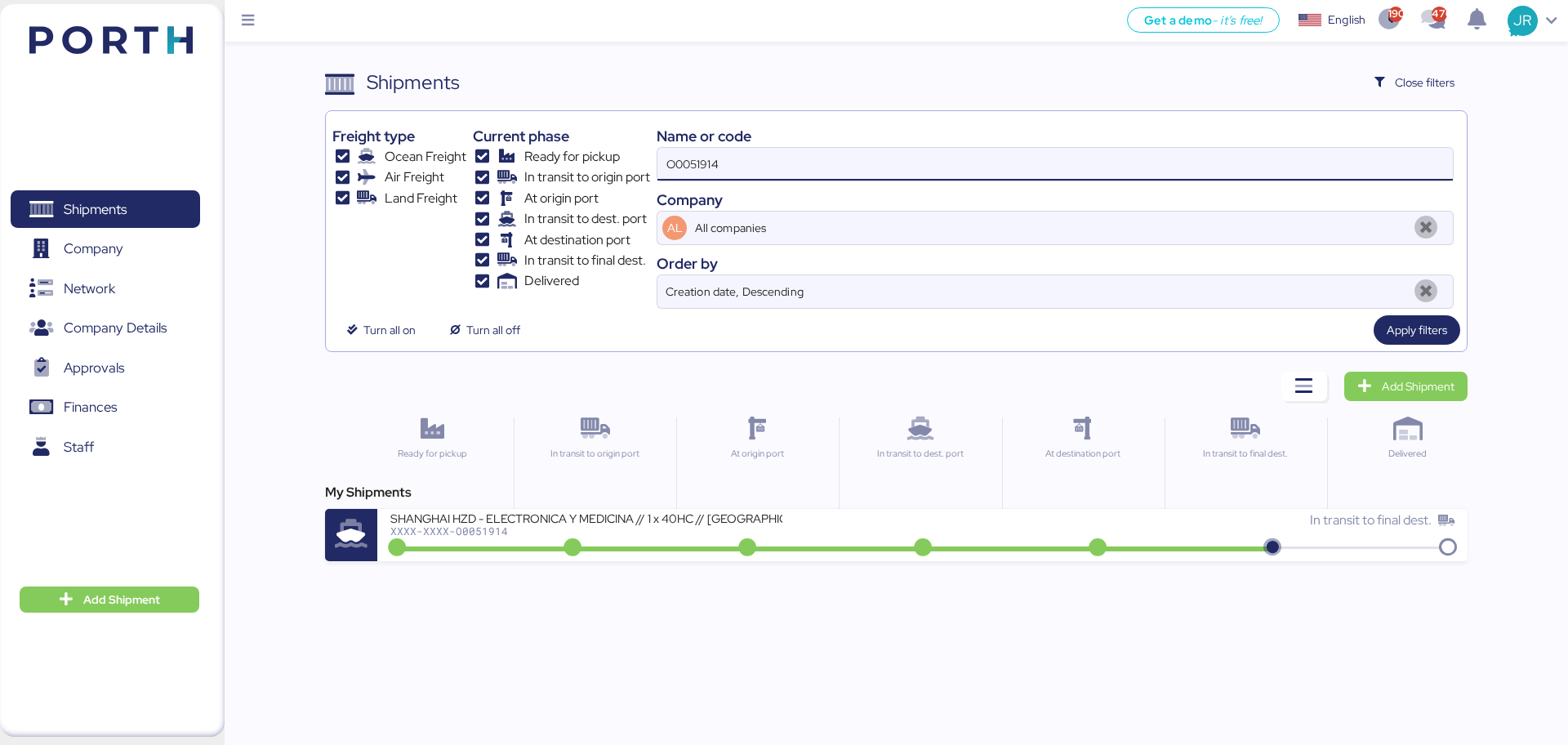
drag, startPoint x: 731, startPoint y: 151, endPoint x: 490, endPoint y: 150, distance: 241.0
click at [490, 150] on div "Freight type Ocean Freight Air Freight Land Freight Current phase Ready for pic…" at bounding box center [896, 213] width 1127 height 192
paste input "83"
type input "O0051983"
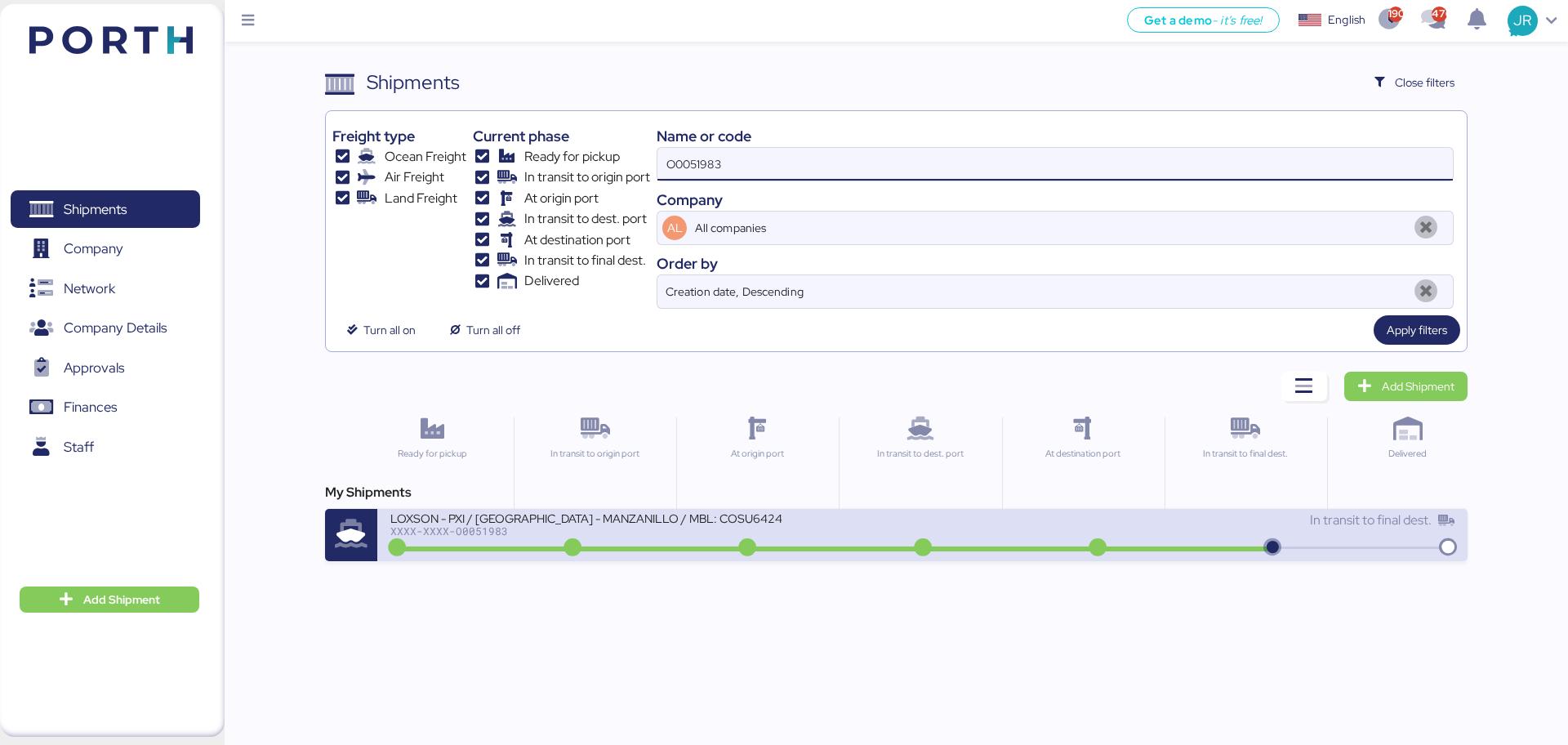
click at [495, 535] on div "XXXX-XXXX-O0051983" at bounding box center [586, 532] width 392 height 12
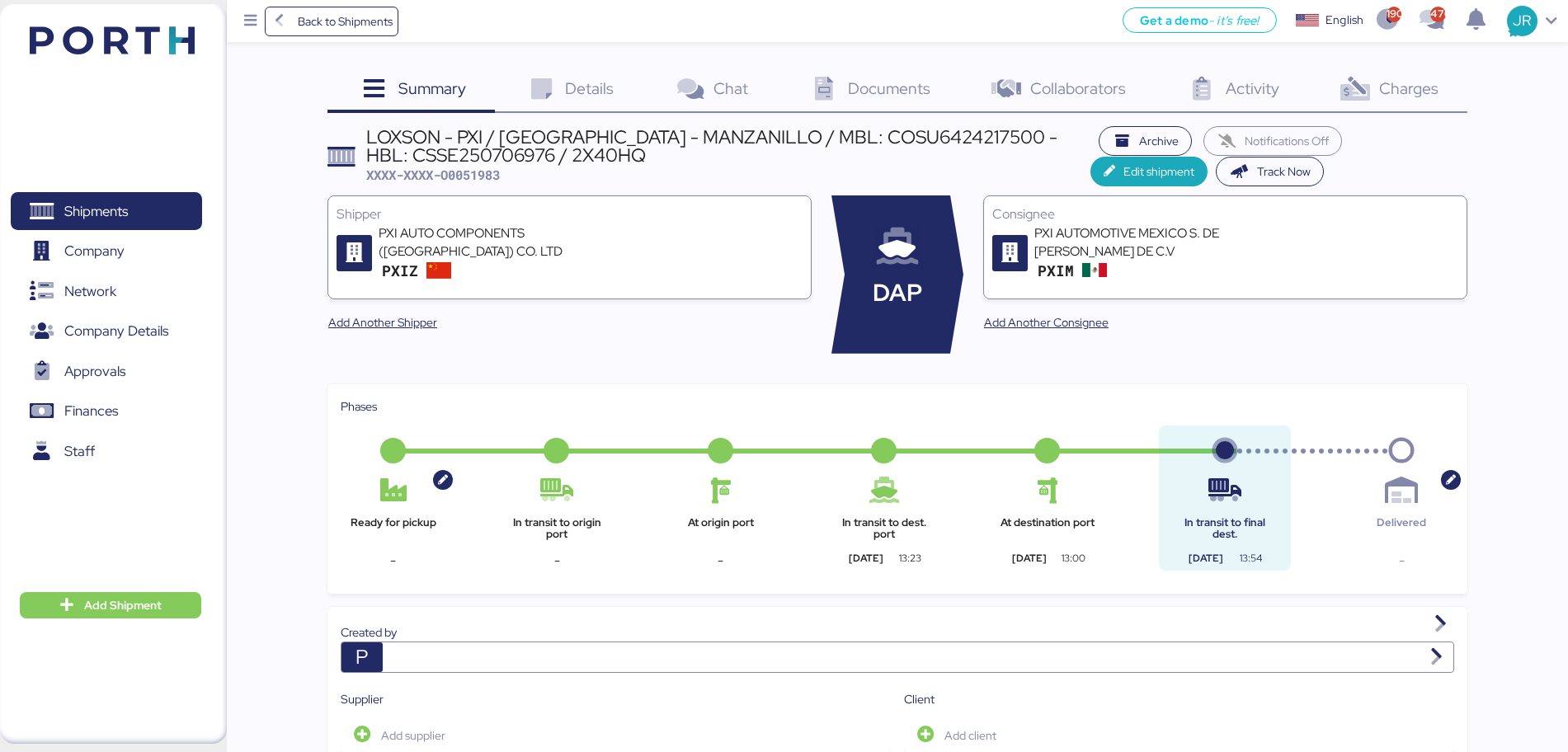
click at [1389, 108] on div "Charges 0" at bounding box center [1387, 90] width 159 height 44
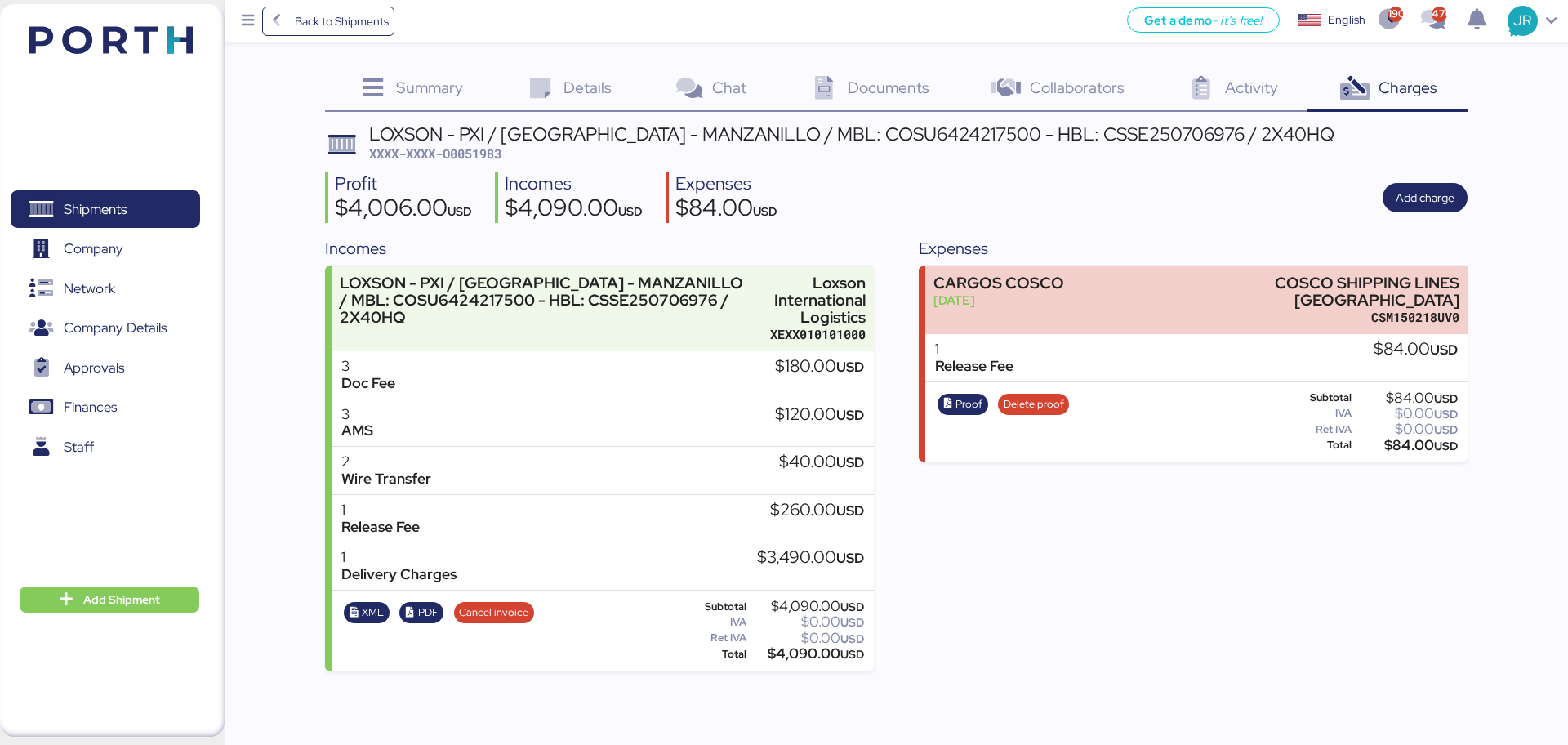
click at [886, 78] on span "Documents" at bounding box center [888, 87] width 82 height 21
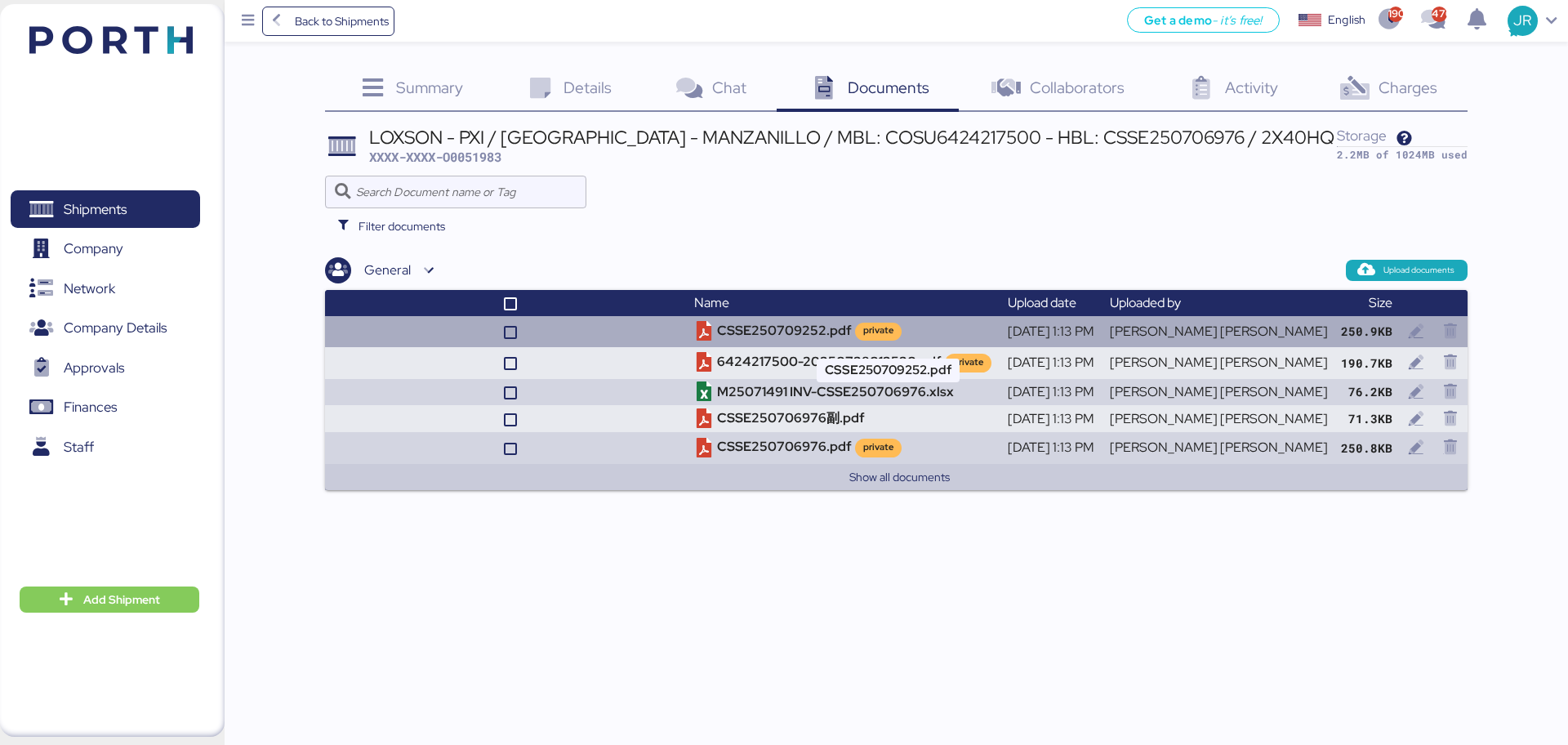
click at [824, 332] on td "CSSE250709252.pdf private" at bounding box center [844, 332] width 314 height 31
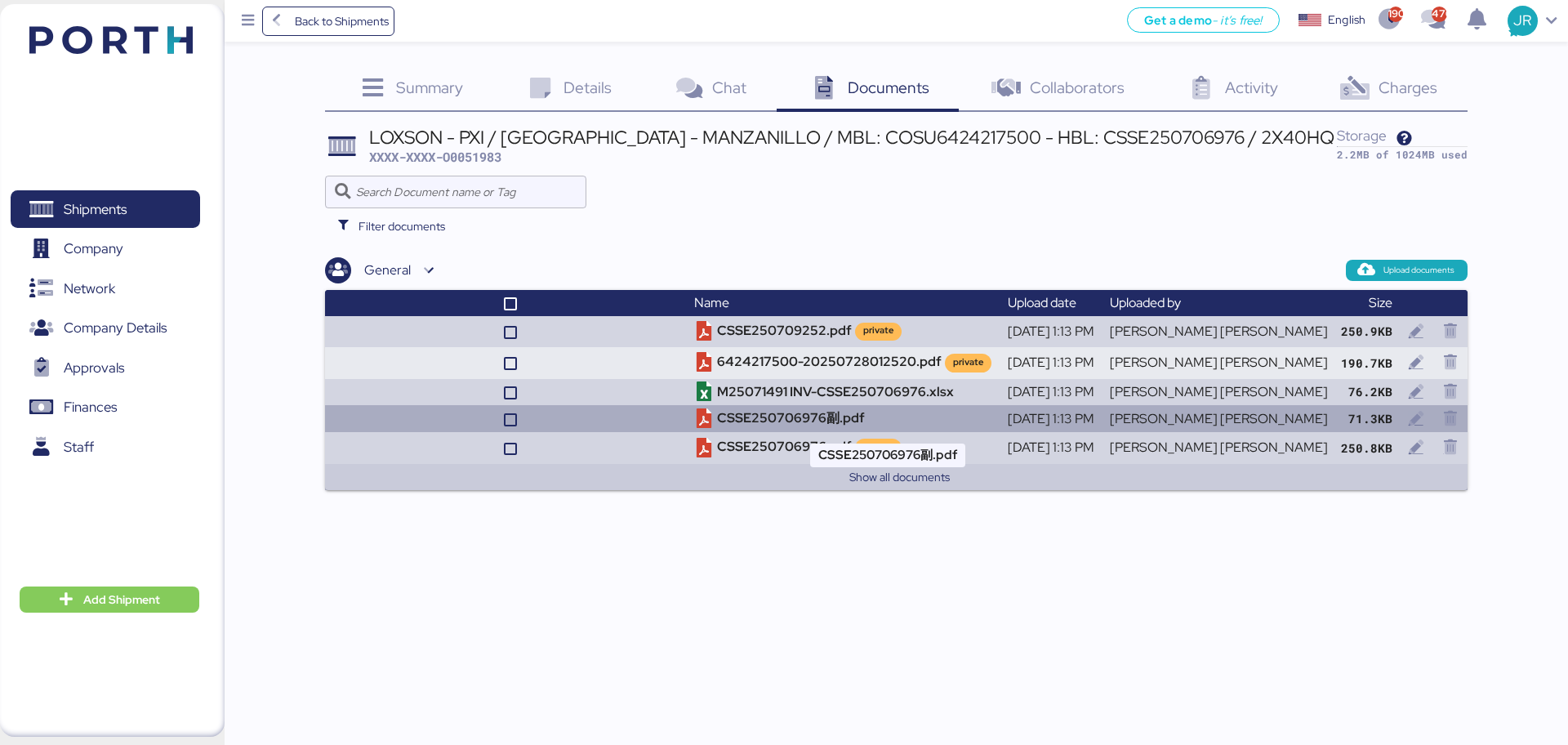
click at [869, 420] on td "CSSE250706976副.pdf" at bounding box center [844, 418] width 314 height 27
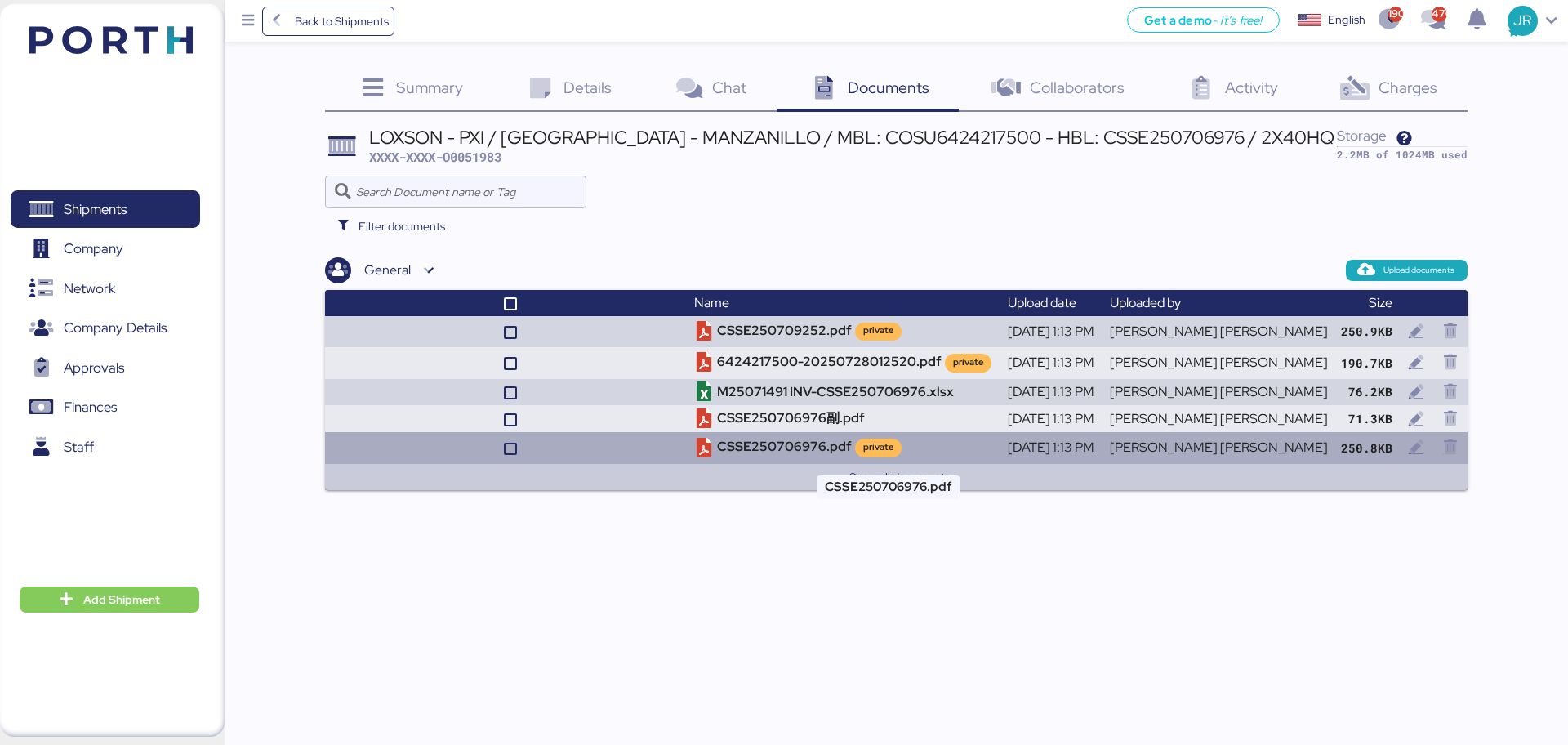
click at [855, 448] on td "CSSE250706976.pdf private" at bounding box center [844, 447] width 314 height 31
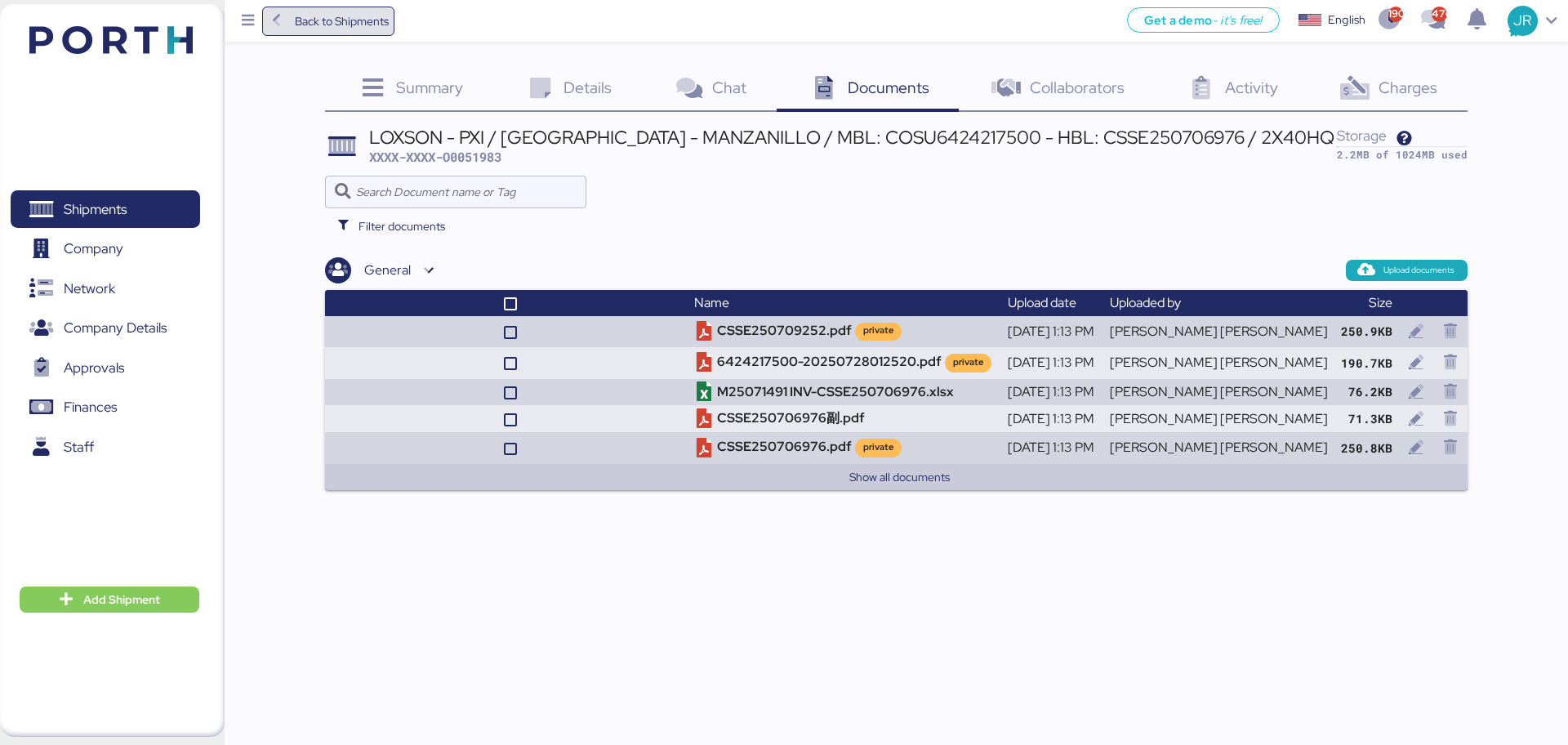
drag, startPoint x: 284, startPoint y: 28, endPoint x: 277, endPoint y: 23, distance: 8.6
click at [284, 28] on icon at bounding box center [277, 20] width 18 height 14
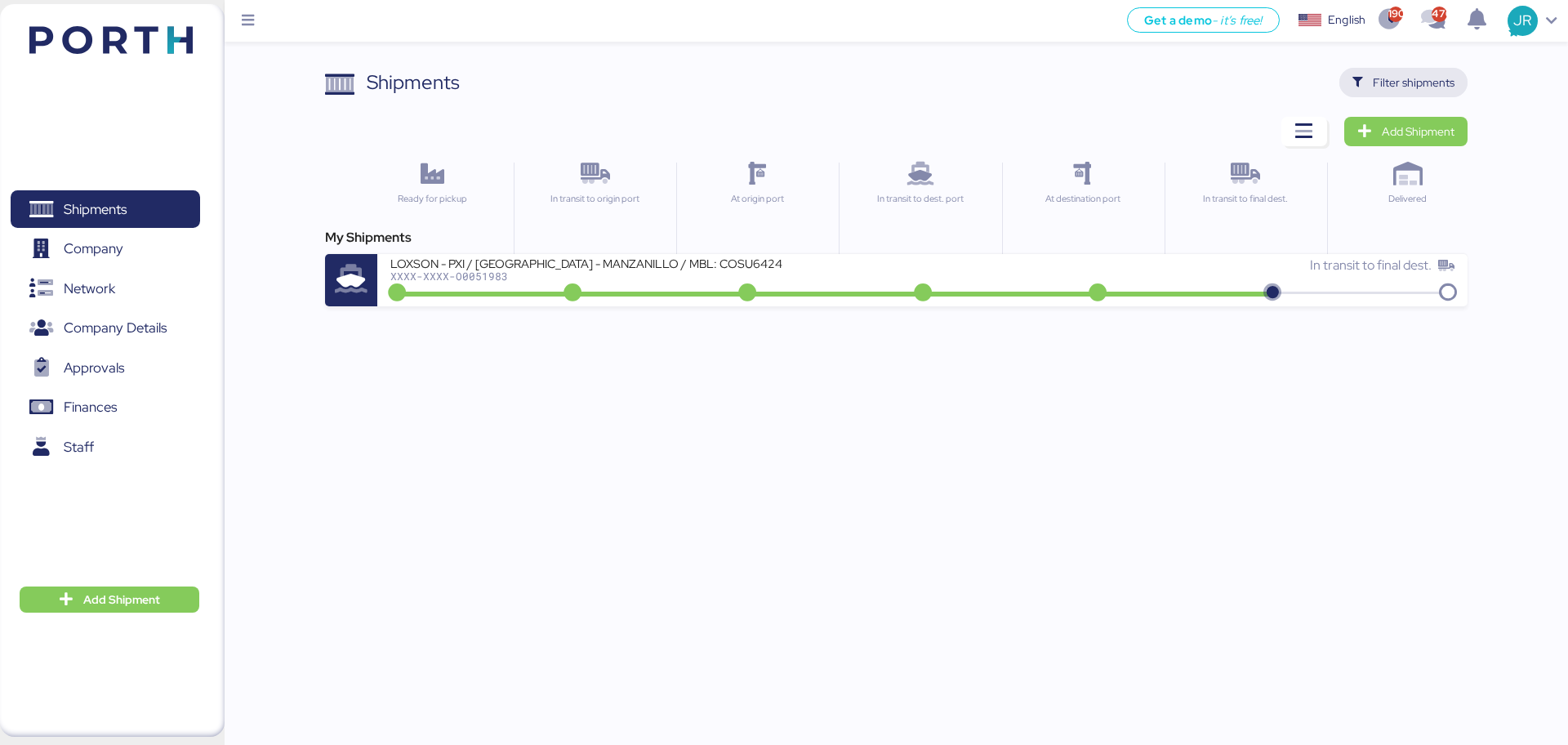
click at [1351, 78] on span "Filter shipments" at bounding box center [1404, 82] width 128 height 30
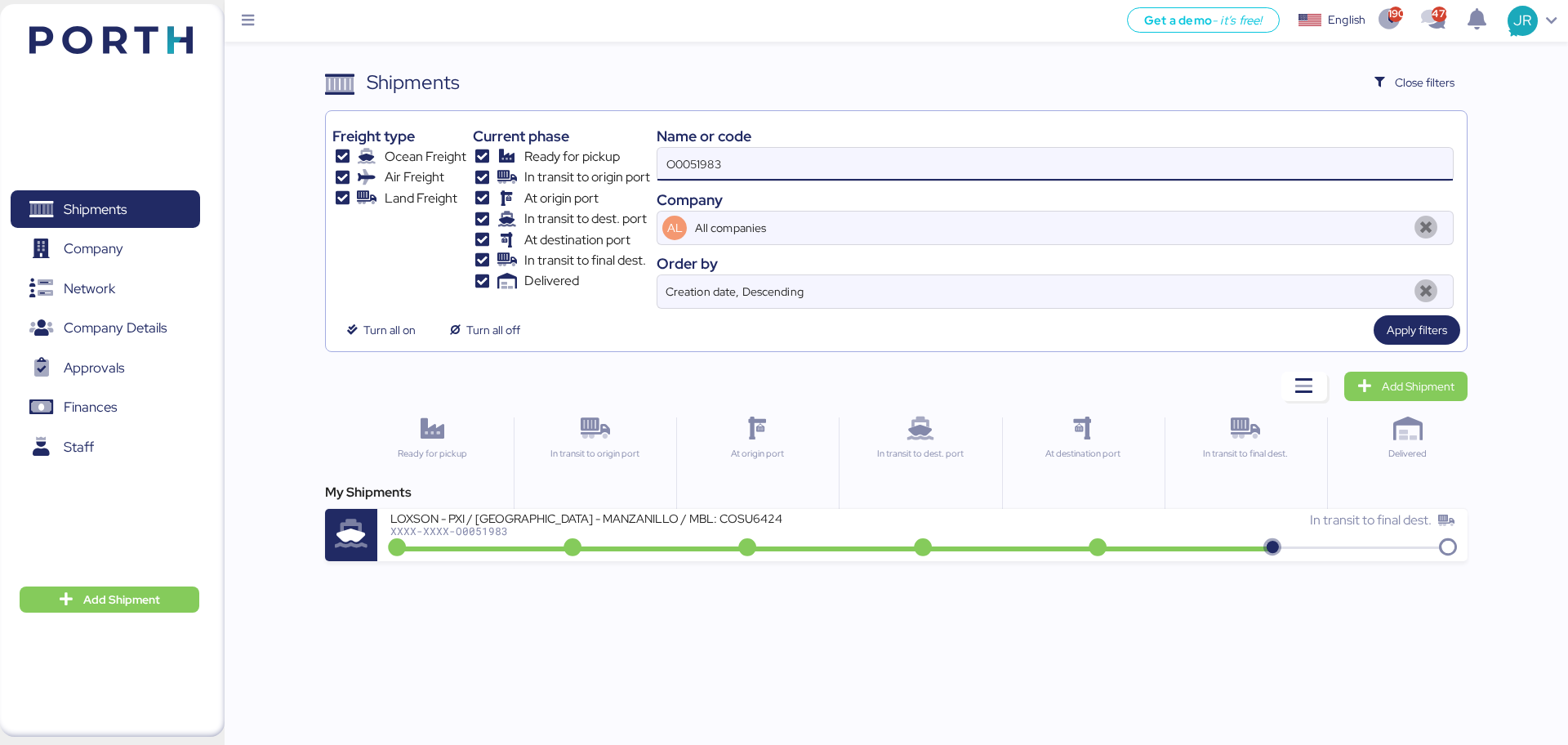
drag, startPoint x: 784, startPoint y: 169, endPoint x: 380, endPoint y: 174, distance: 404.0
click at [399, 174] on div "Freight type Ocean Freight Air Freight Land Freight Current phase Ready for pic…" at bounding box center [896, 213] width 1127 height 192
paste input "72"
type input "O0051972"
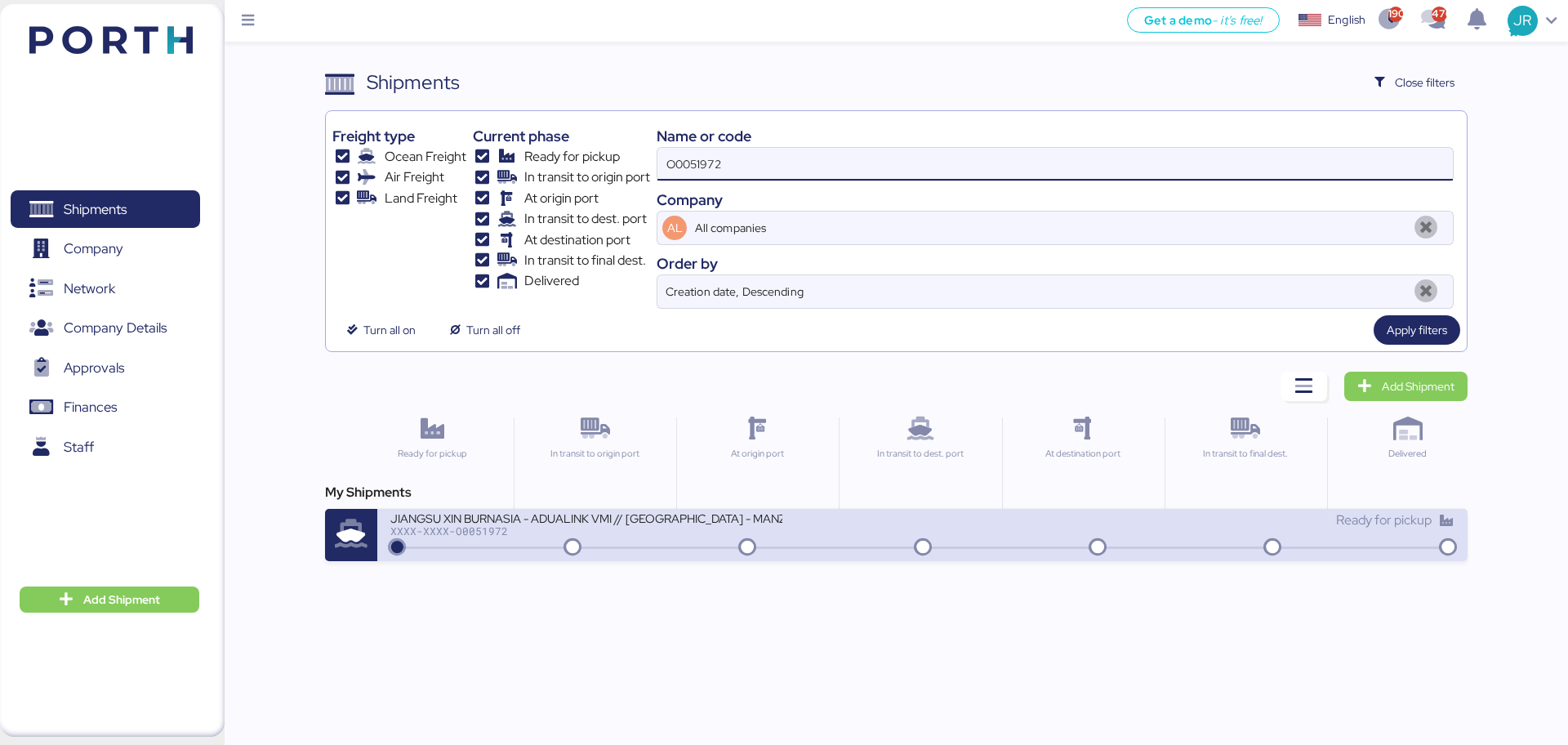
click at [450, 526] on div "XXXX-XXXX-O0051972" at bounding box center [586, 532] width 392 height 12
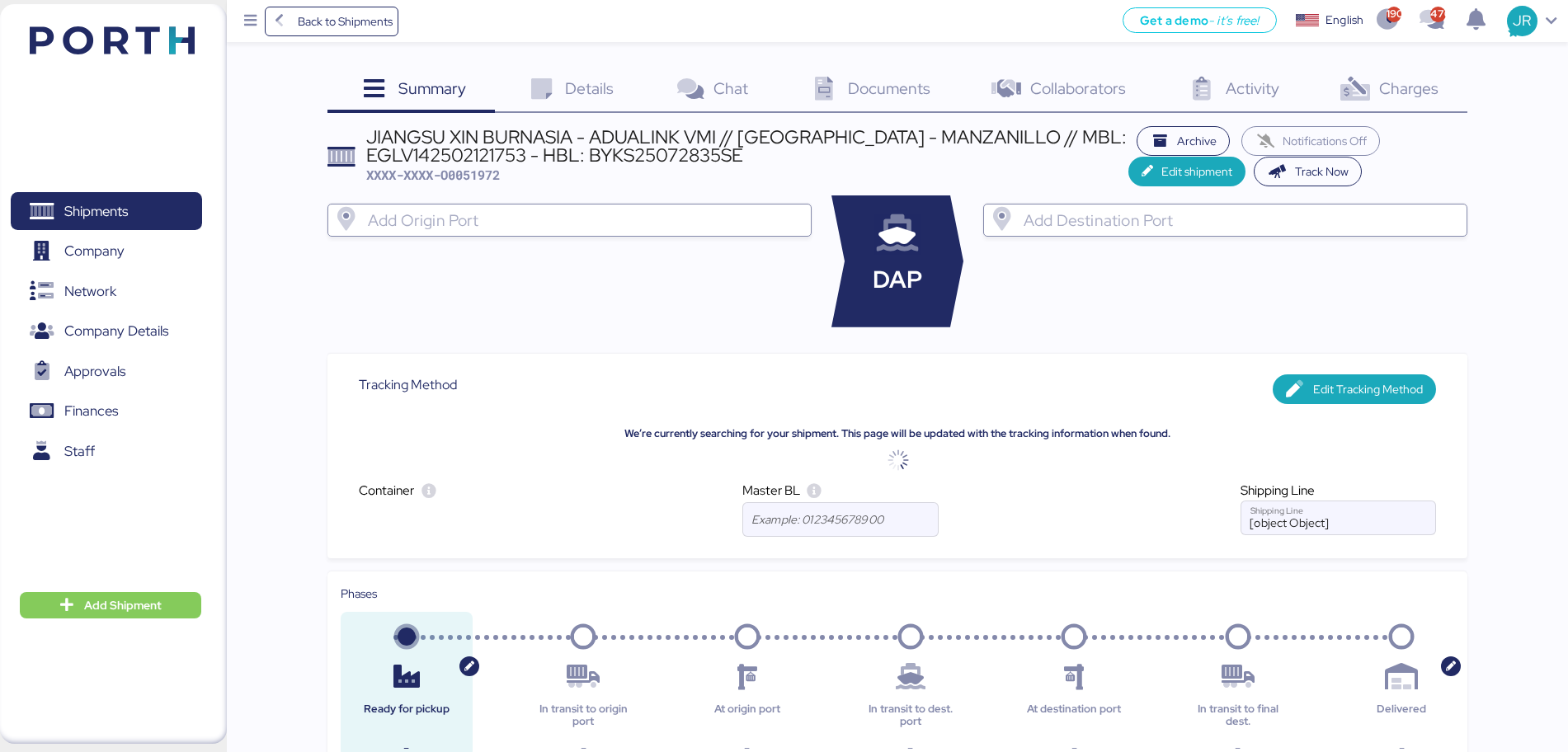
click at [859, 87] on span "Documents" at bounding box center [888, 88] width 83 height 21
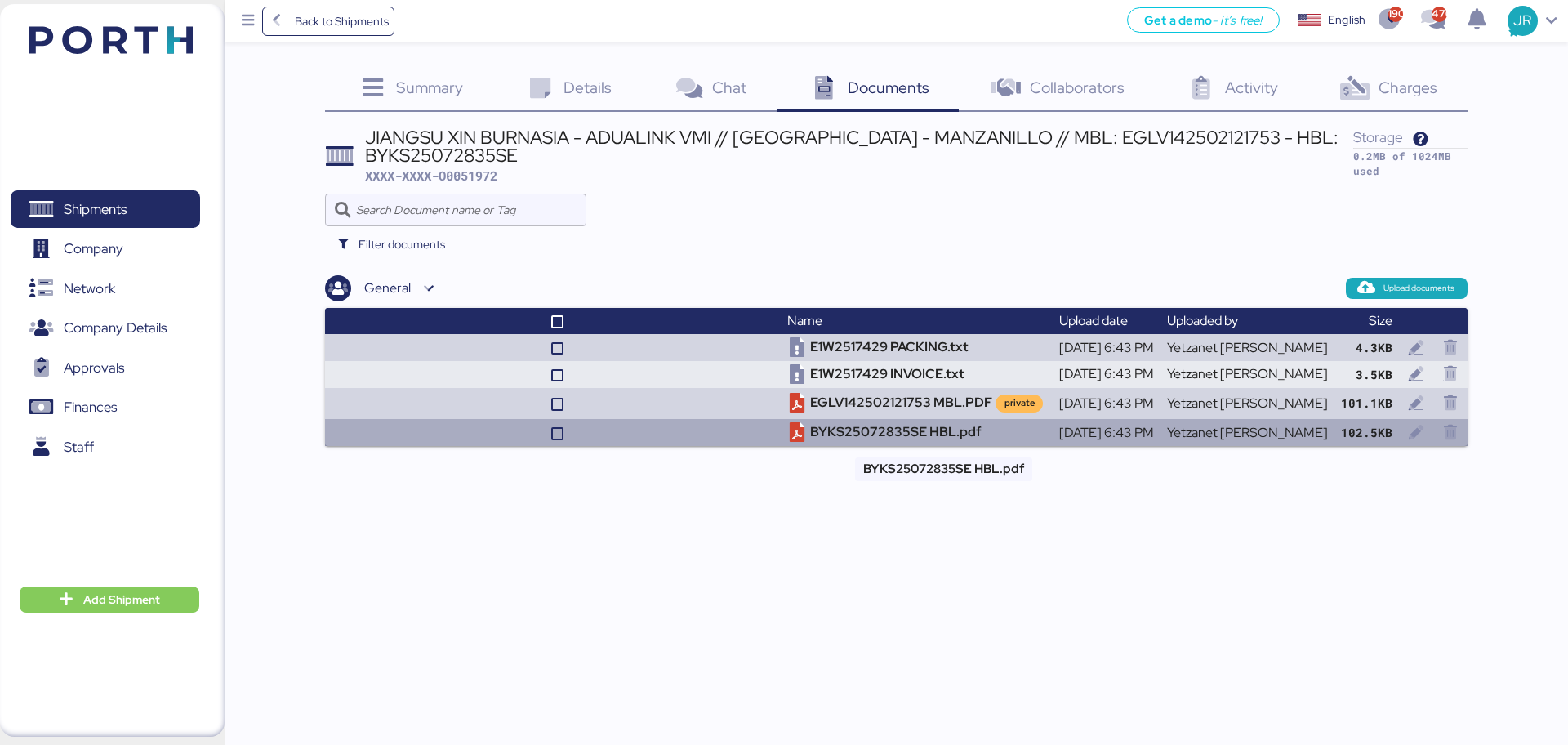
click at [919, 440] on td "BYKS25072835SE HBL.pdf" at bounding box center [916, 433] width 271 height 27
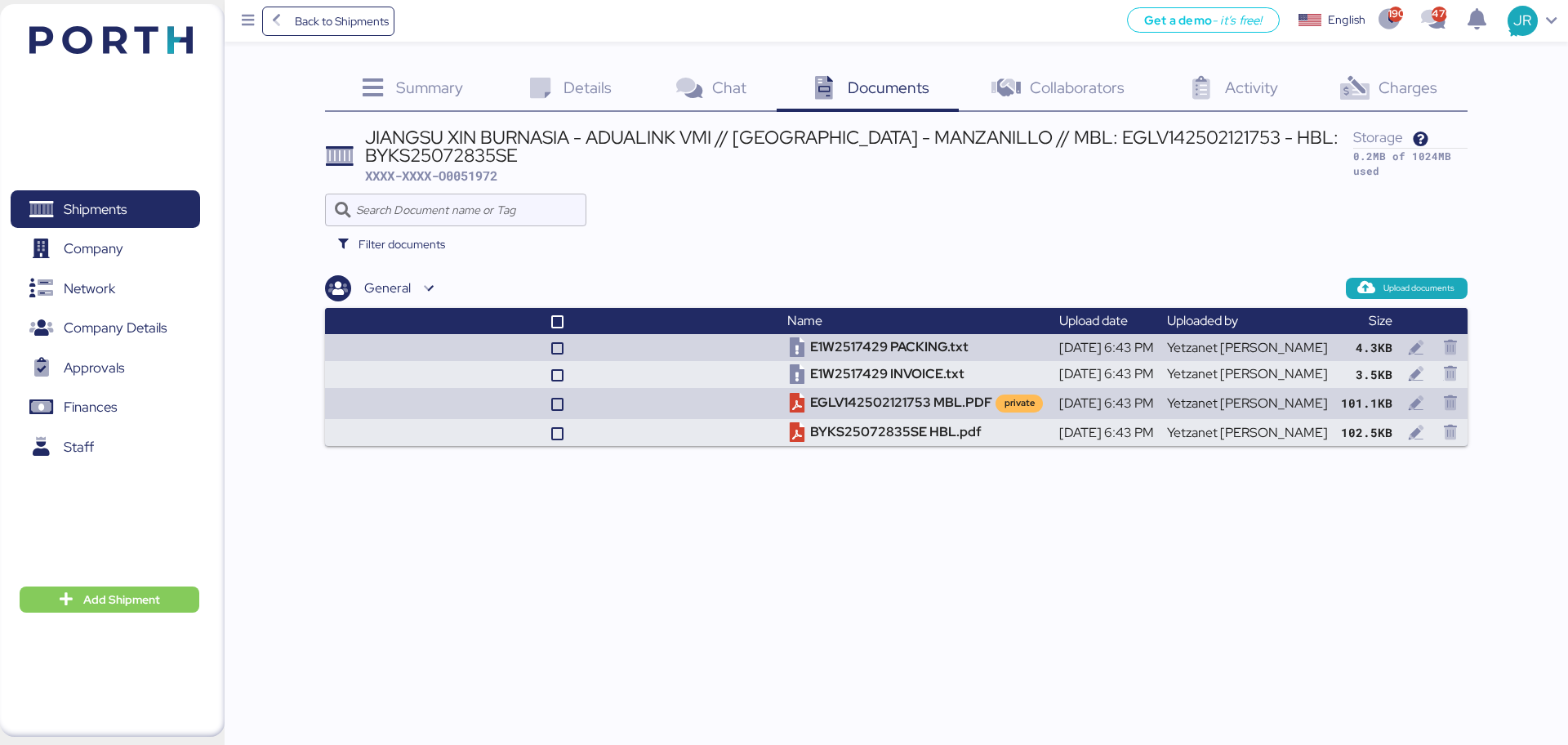
click at [1387, 85] on span "Charges" at bounding box center [1408, 87] width 59 height 21
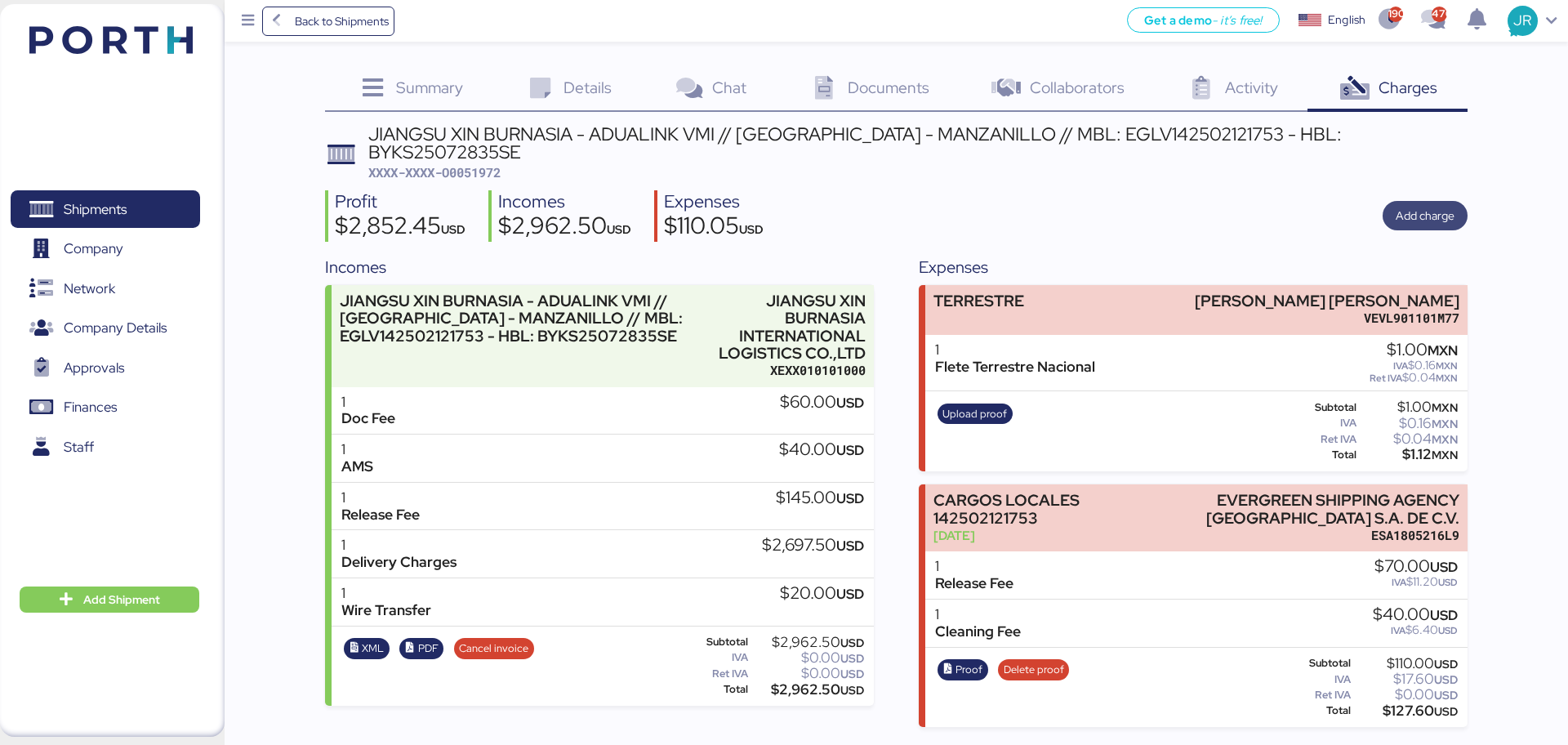
click at [1442, 206] on span "Add charge" at bounding box center [1425, 215] width 59 height 19
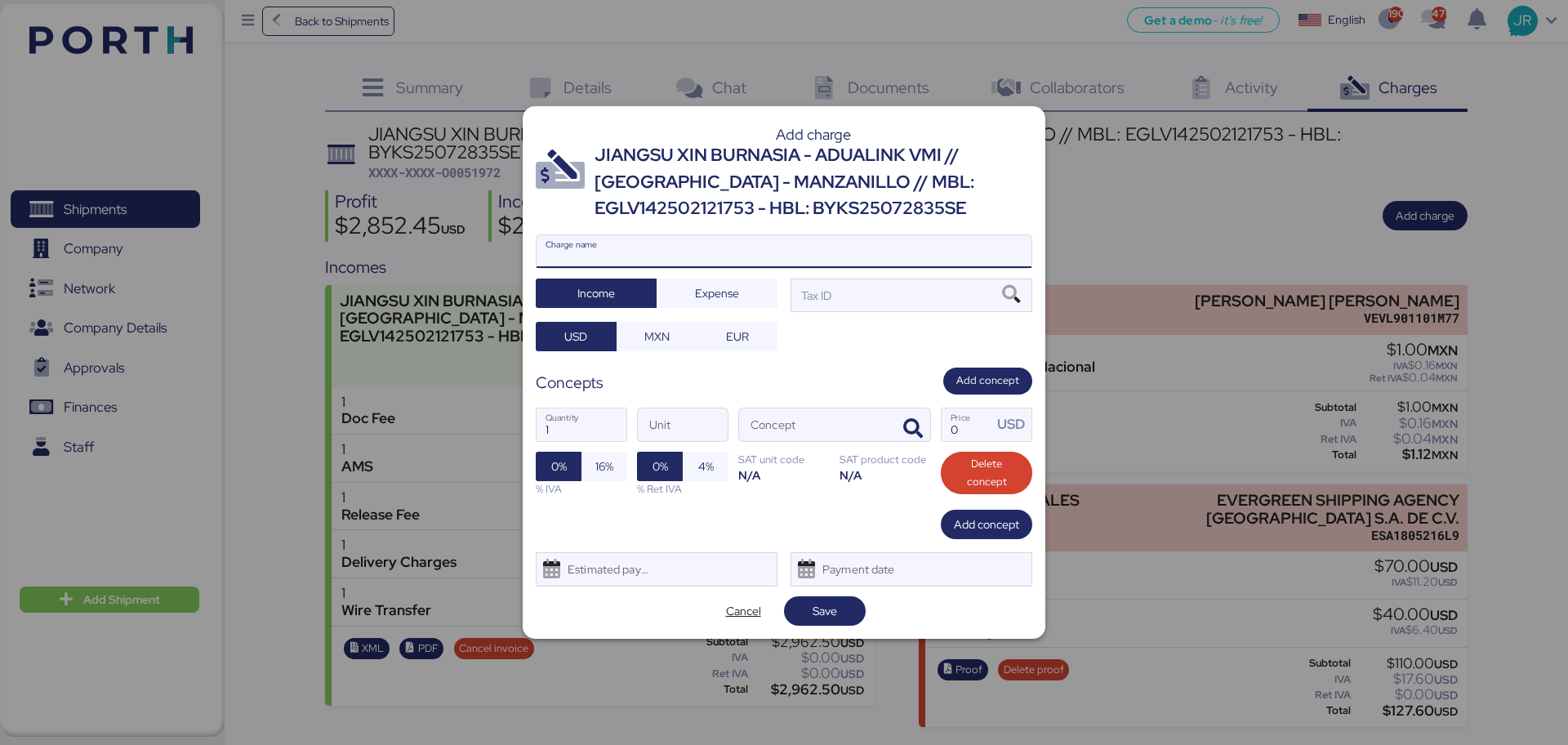
click at [805, 251] on input "Charge name" at bounding box center [784, 251] width 495 height 33
type input "CAAT"
click at [692, 307] on span "Expense" at bounding box center [716, 293] width 121 height 30
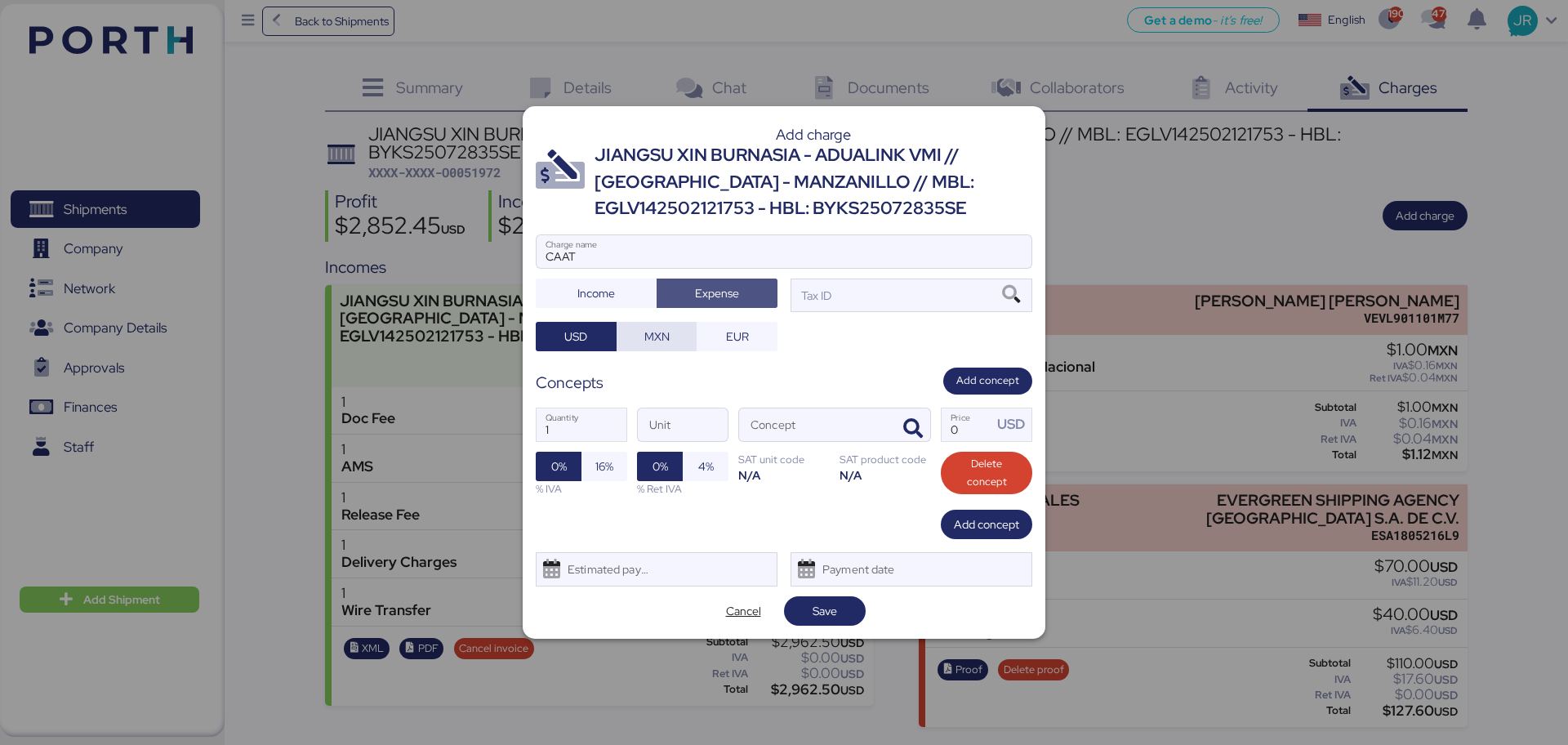
click at [677, 337] on span "MXN" at bounding box center [656, 336] width 55 height 23
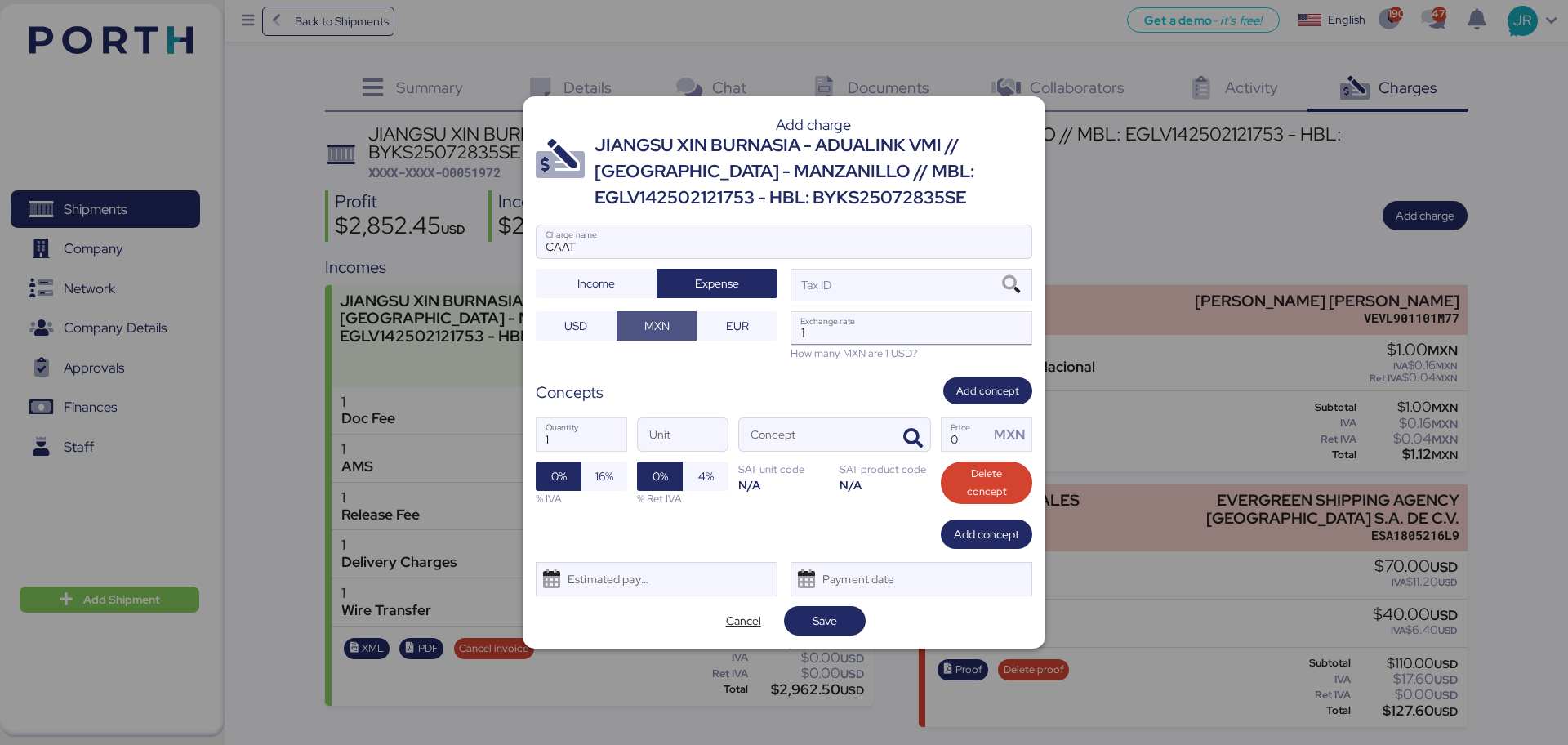
click at [866, 333] on input "1" at bounding box center [911, 328] width 240 height 33
paste input "18.6596"
type input "18.6596"
click at [903, 425] on span "button" at bounding box center [913, 439] width 35 height 35
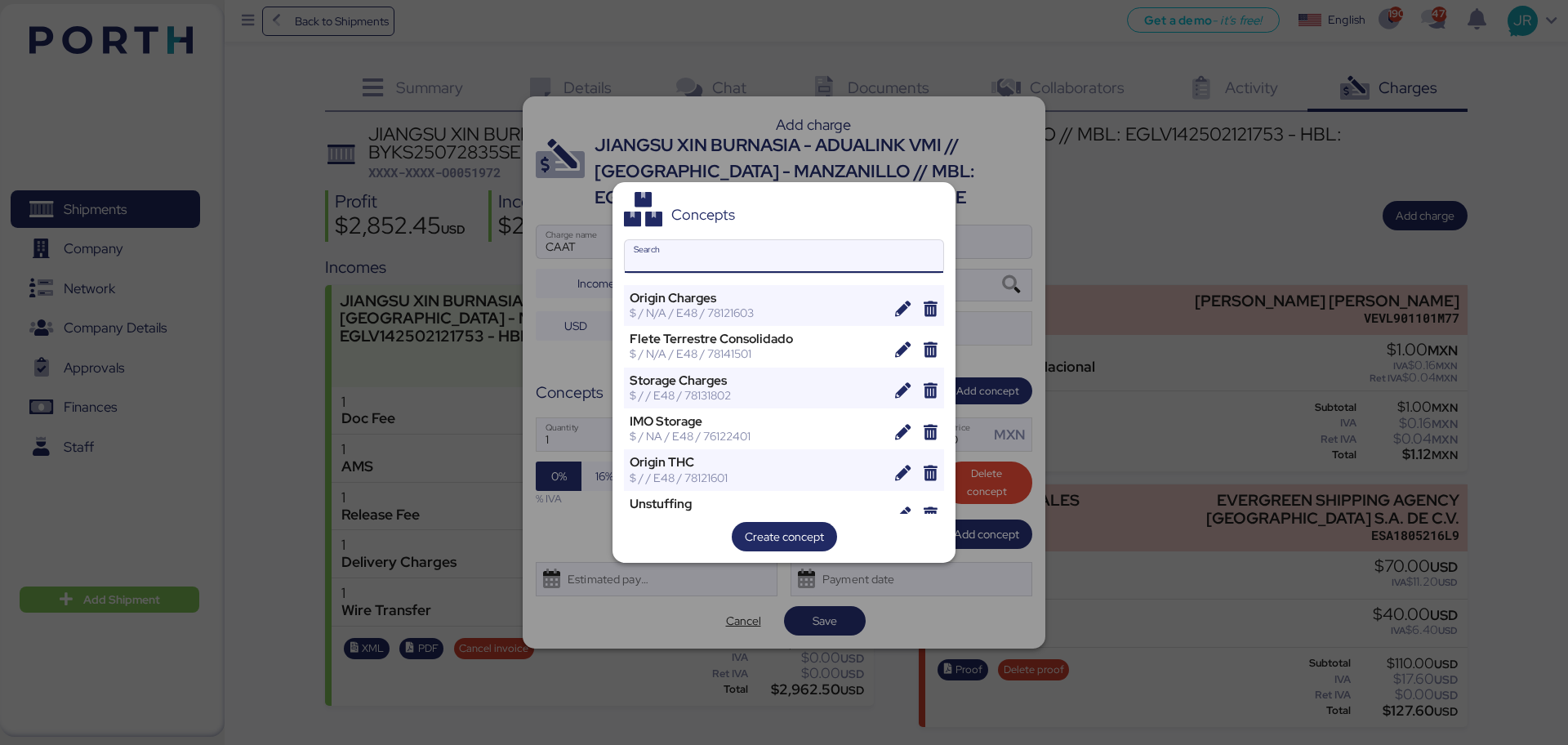
click at [766, 252] on input "Search" at bounding box center [784, 256] width 319 height 33
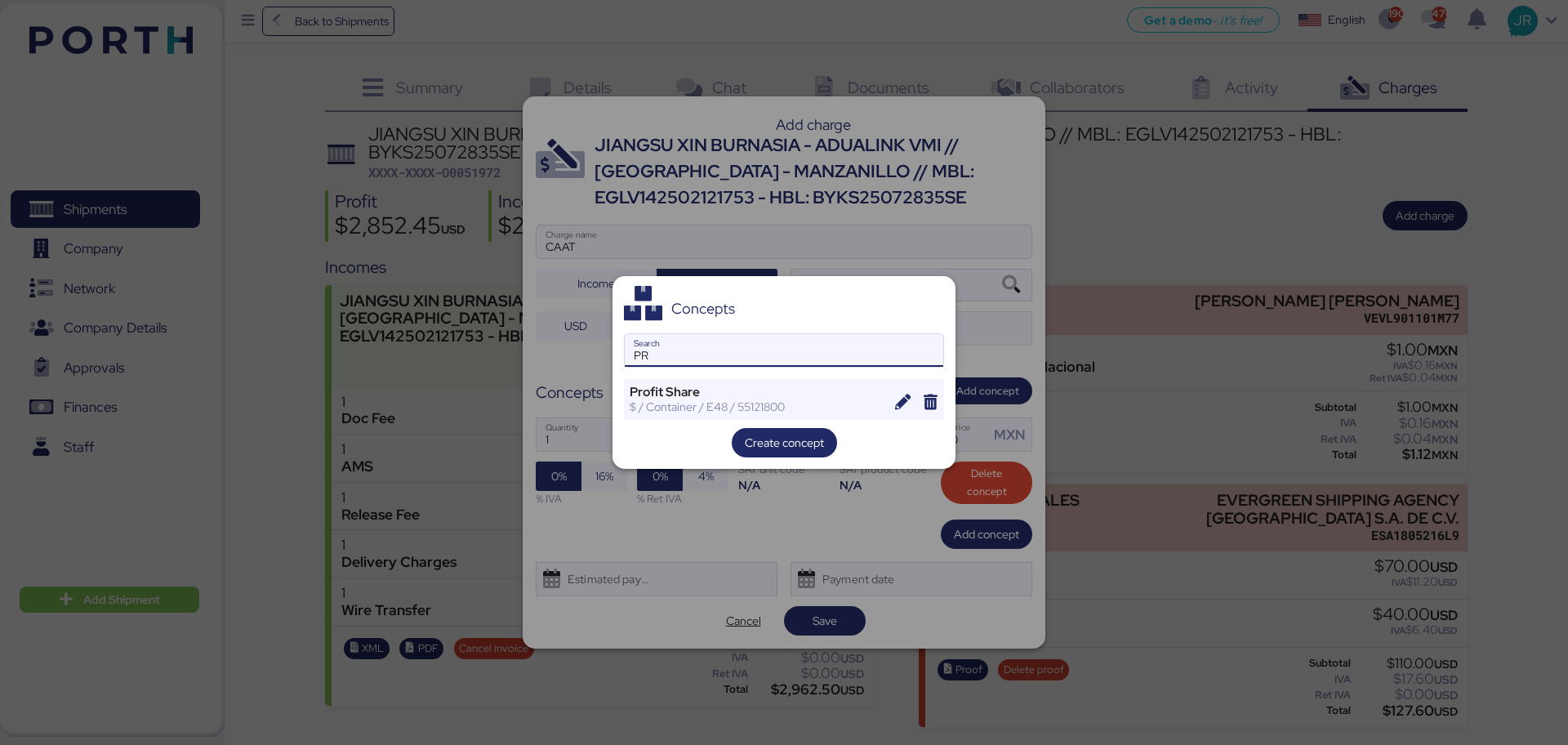
type input "P"
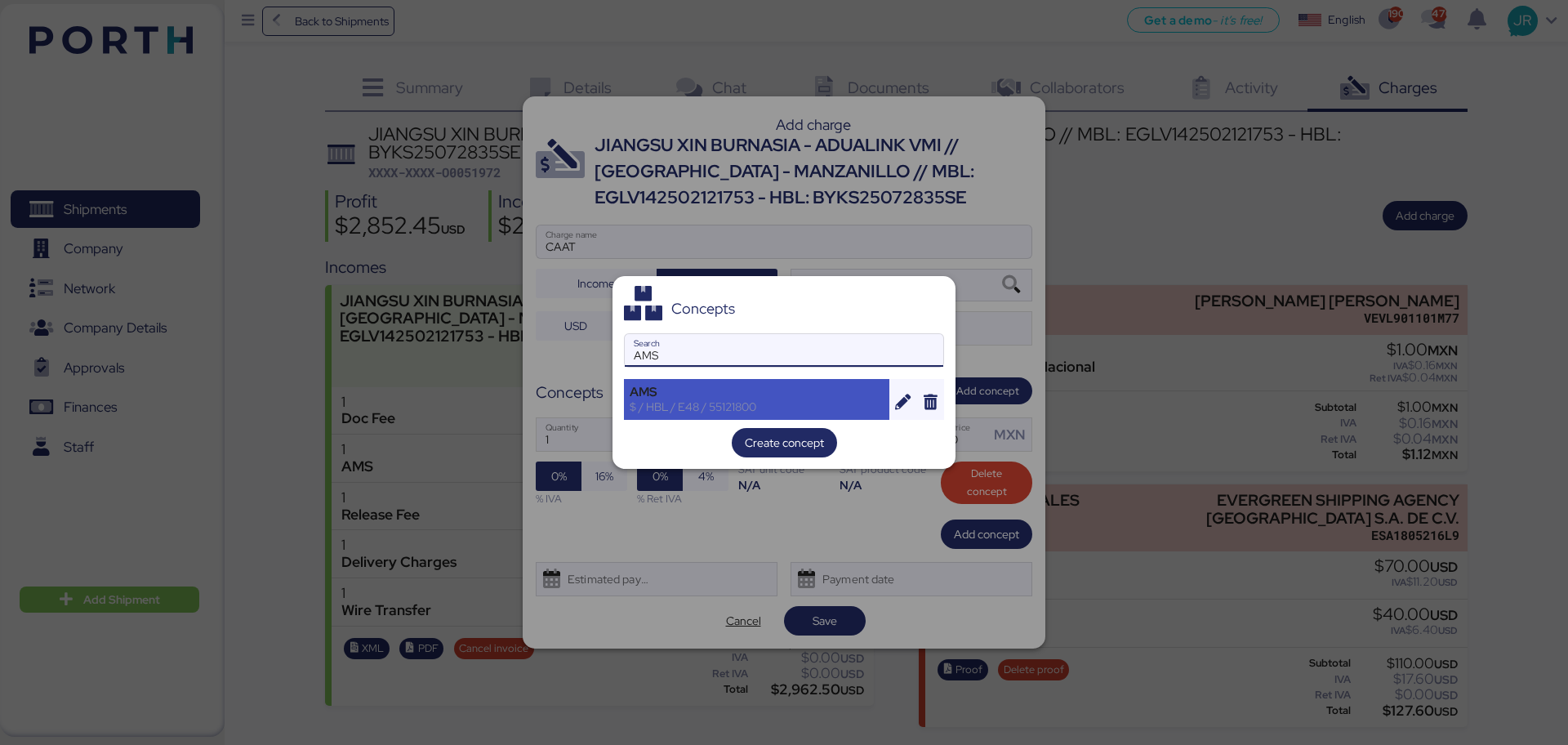
type input "AMS"
click at [655, 393] on div "AMS" at bounding box center [756, 391] width 254 height 14
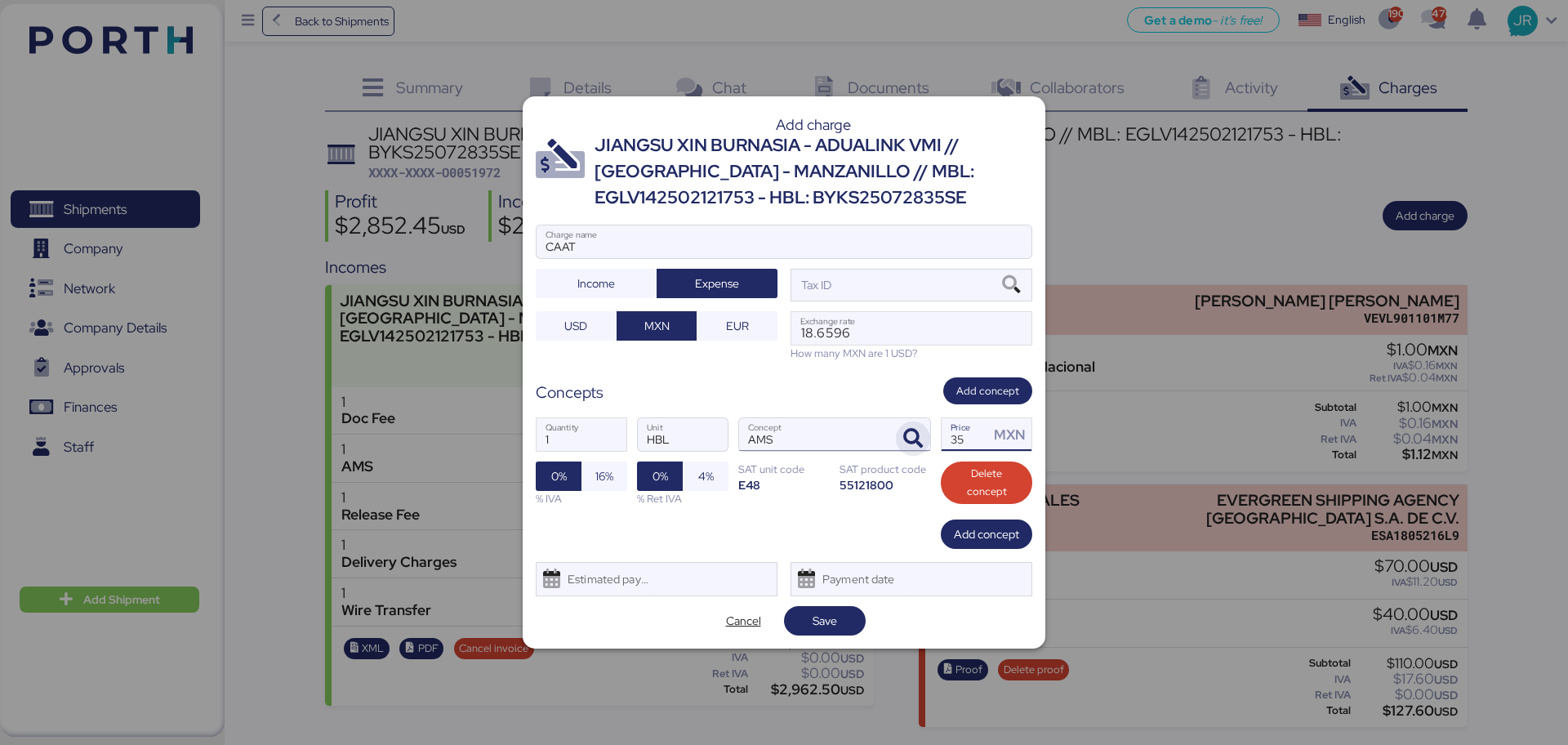
drag, startPoint x: 967, startPoint y: 428, endPoint x: 900, endPoint y: 434, distance: 67.3
click at [900, 434] on div "1 Quantity HBL Unit AMS Concept 35 Price MXN 0% 16% % IVA 0% 4% % Ret IVA SAT u…" at bounding box center [784, 462] width 497 height 116
type input "60"
click at [606, 470] on span "16%" at bounding box center [604, 476] width 18 height 19
click at [624, 582] on div "Estimated payment date" at bounding box center [604, 579] width 97 height 33
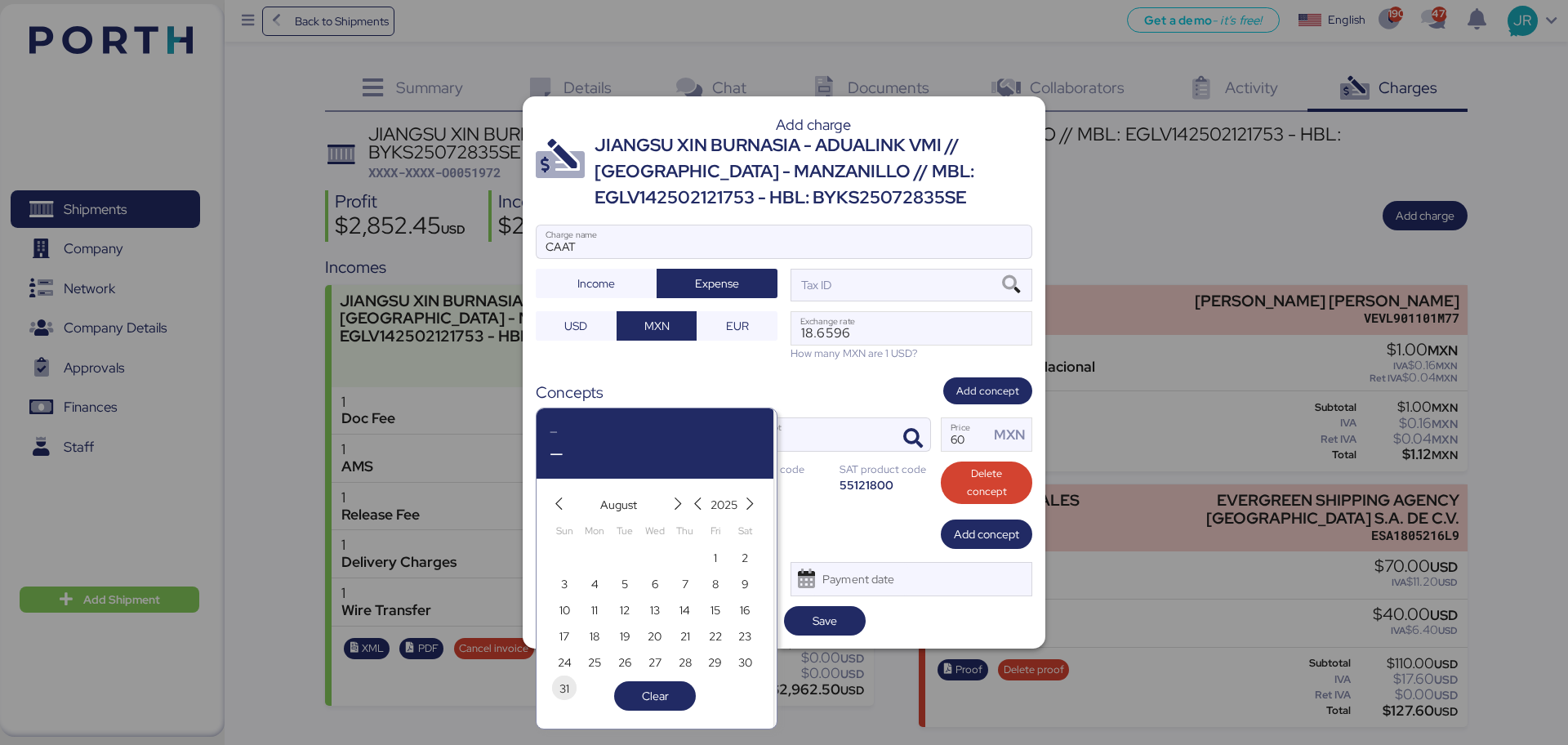
click at [568, 684] on span "31" at bounding box center [564, 688] width 10 height 19
type input "[DATE]"
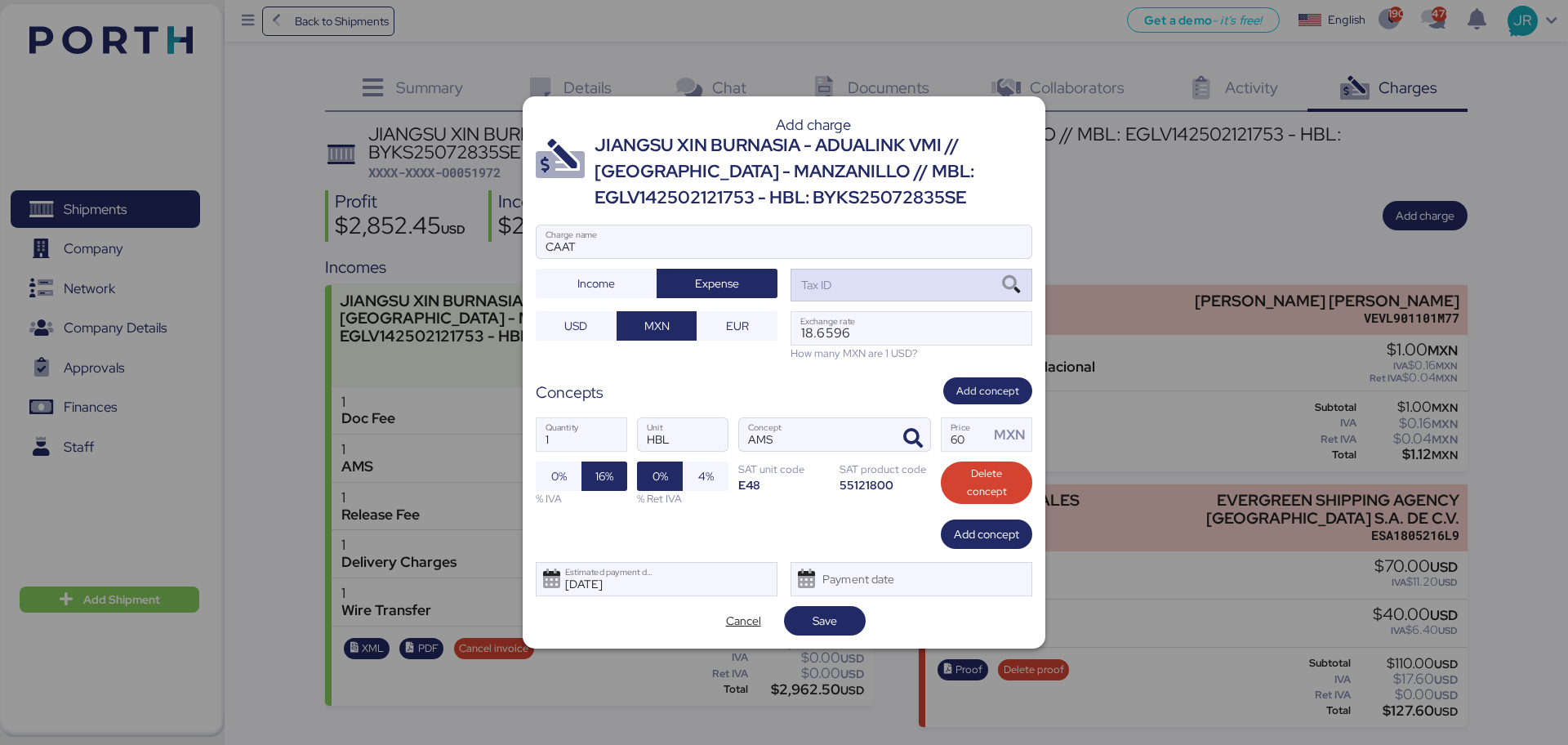
click at [1013, 288] on icon at bounding box center [1010, 284] width 28 height 18
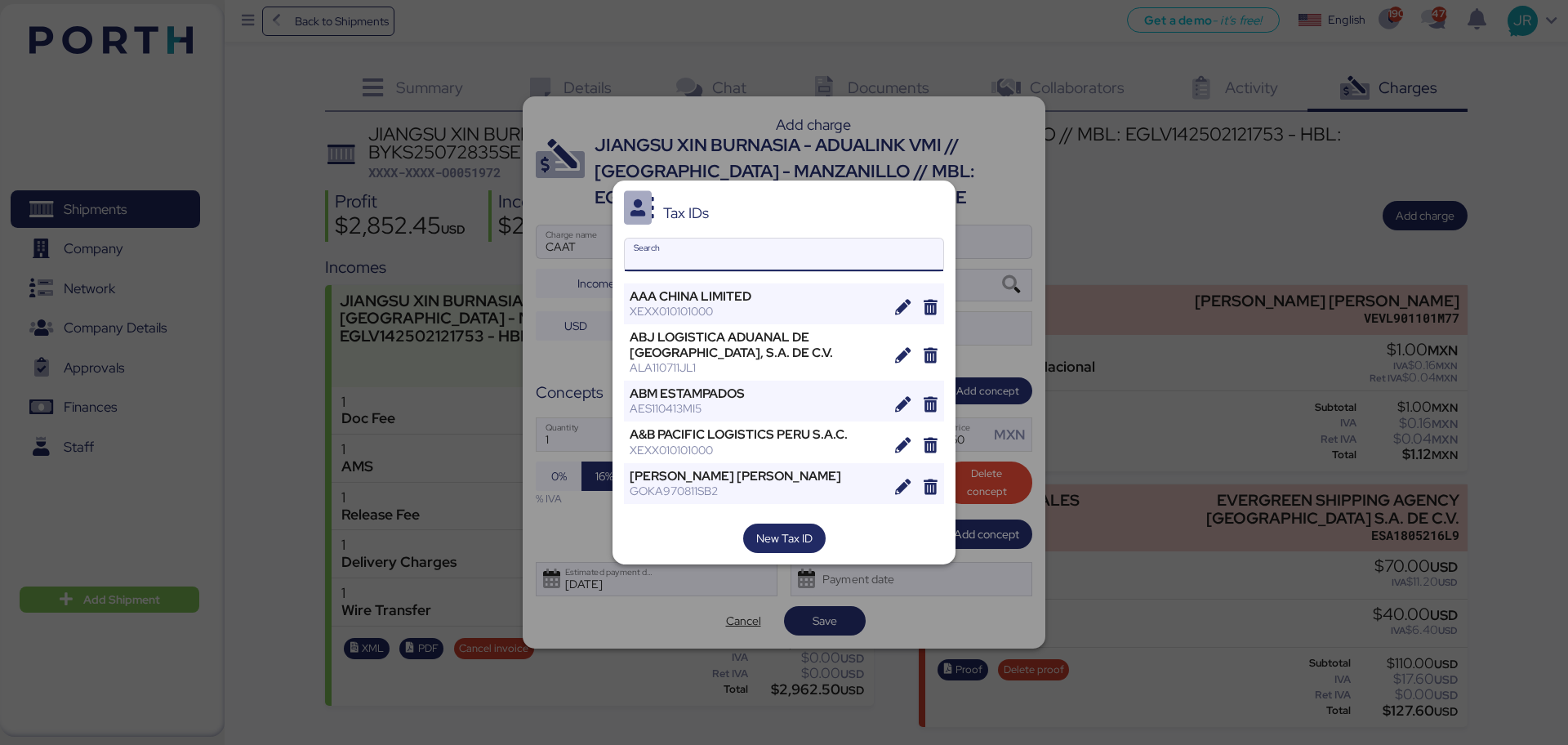
click at [803, 258] on input "Search" at bounding box center [784, 255] width 319 height 33
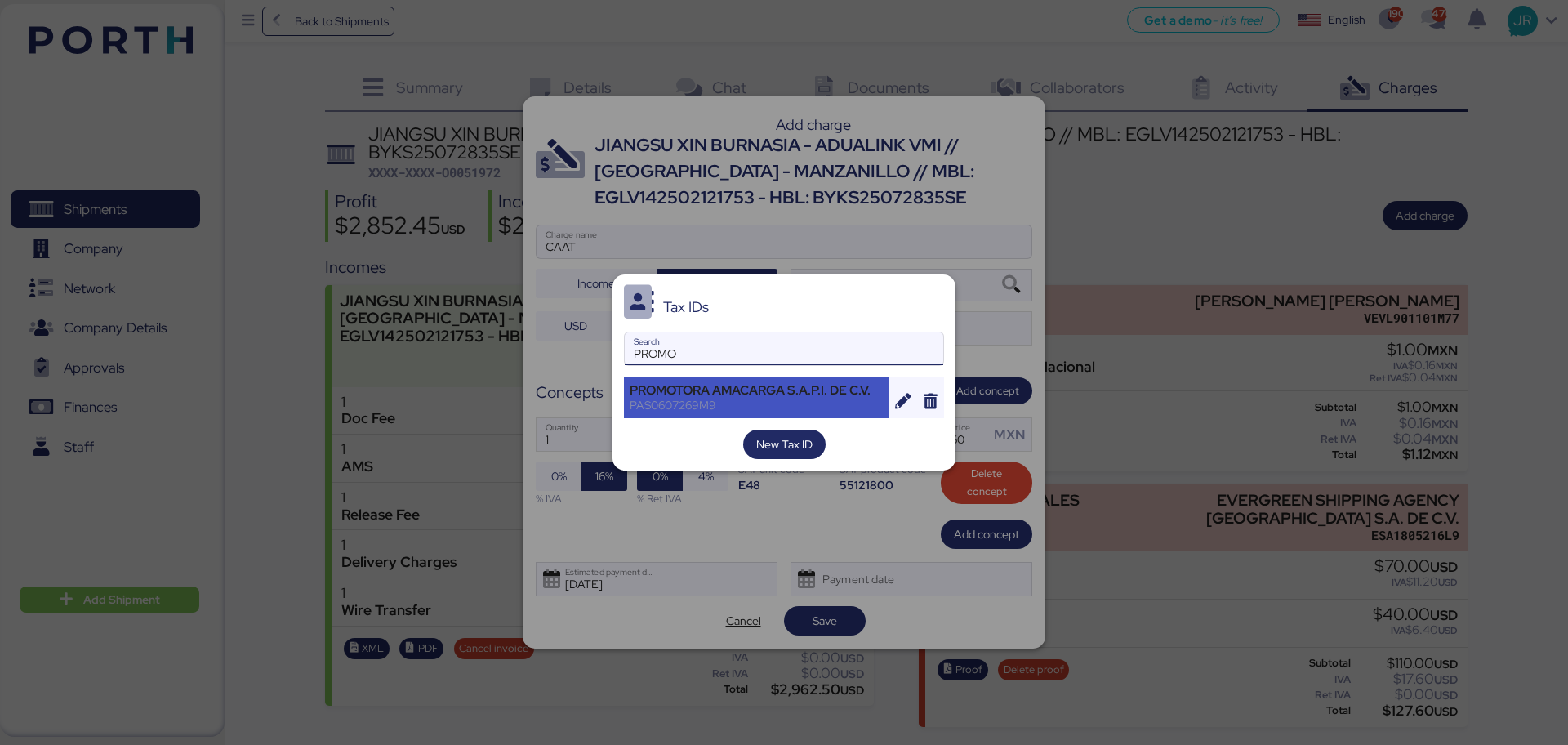
type input "PROMO"
click at [741, 393] on div "PROMOTORA AMACARGA S.A.P.I. DE C.V." at bounding box center [756, 390] width 254 height 14
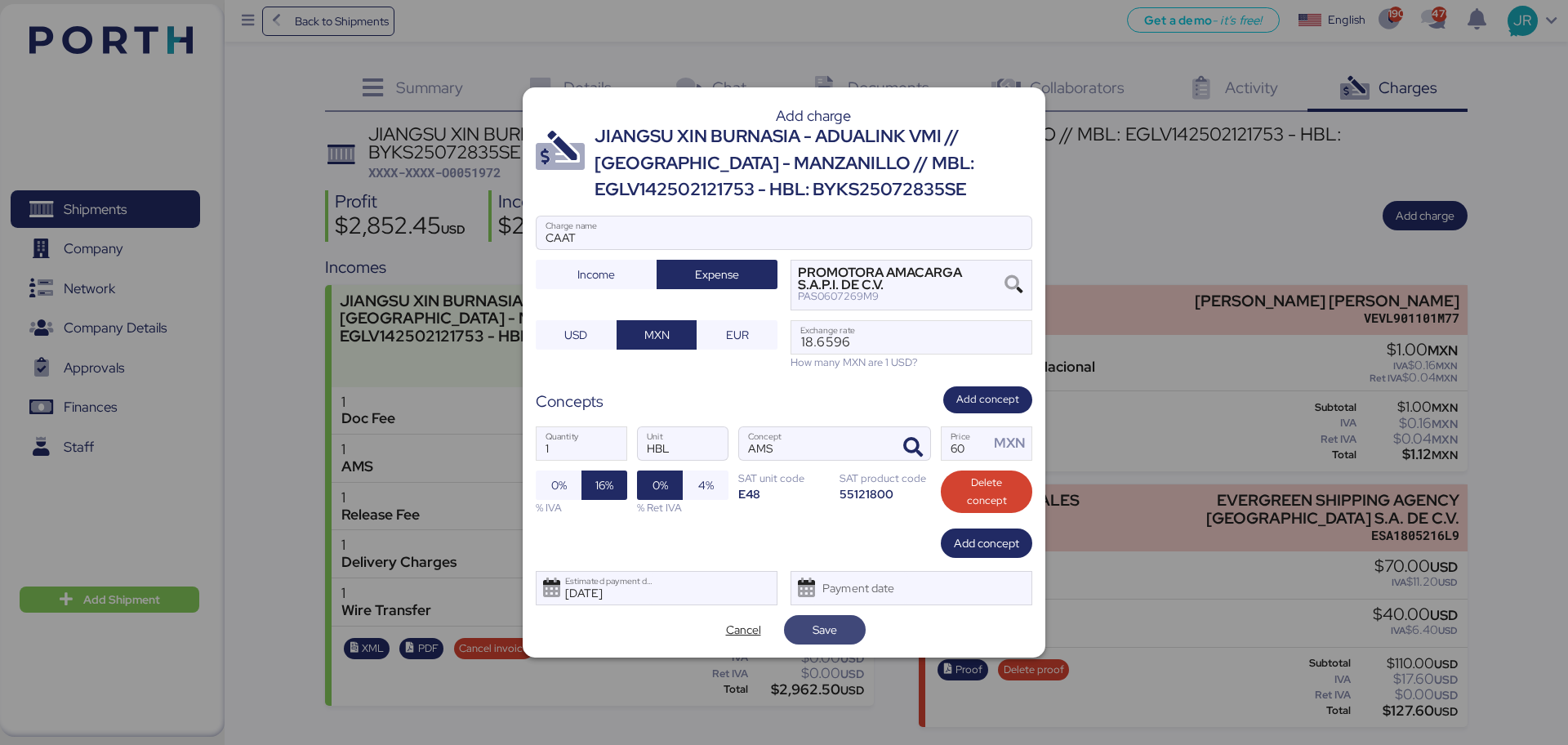
click at [843, 633] on span "Save" at bounding box center [825, 629] width 56 height 23
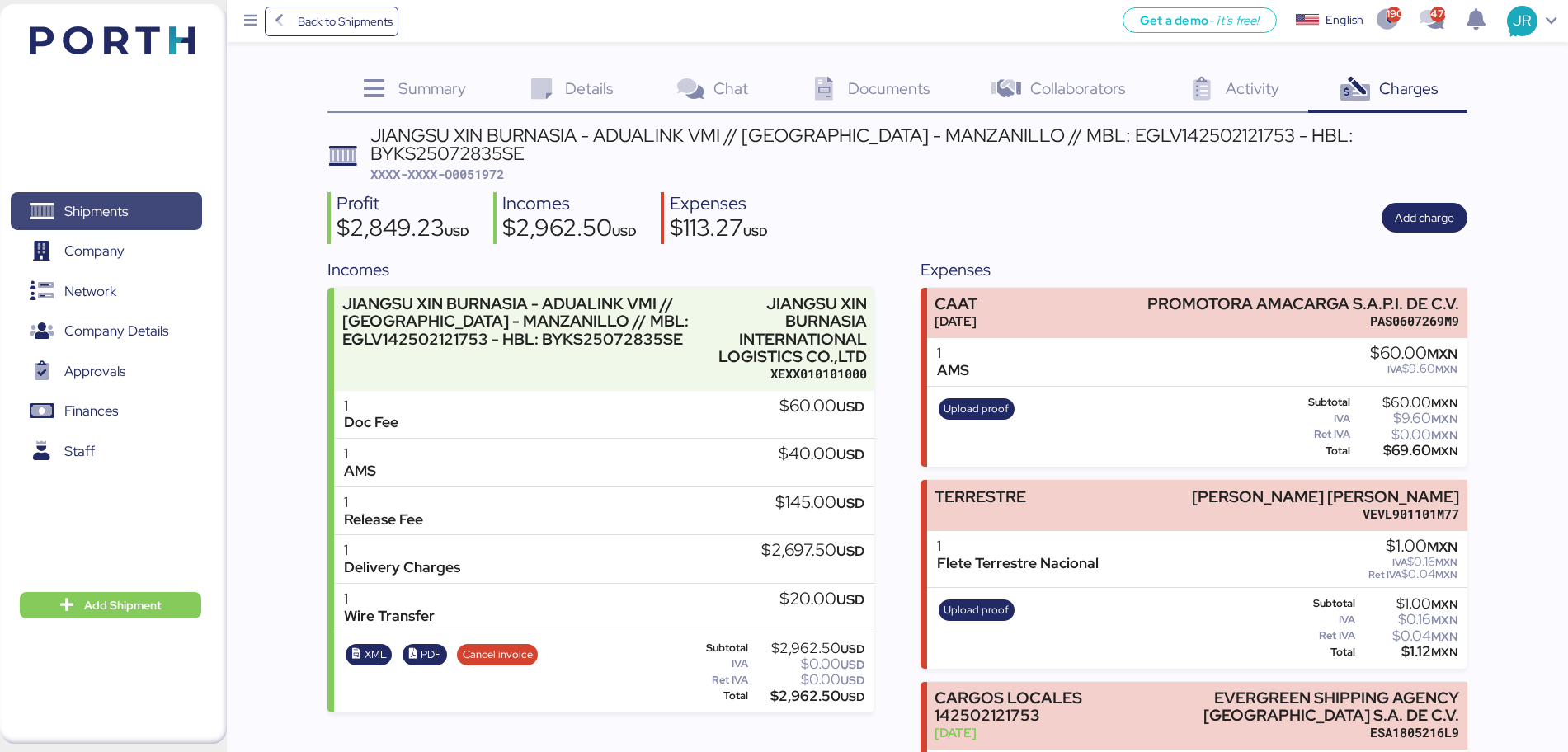
click at [140, 219] on span "Shipments" at bounding box center [106, 211] width 177 height 24
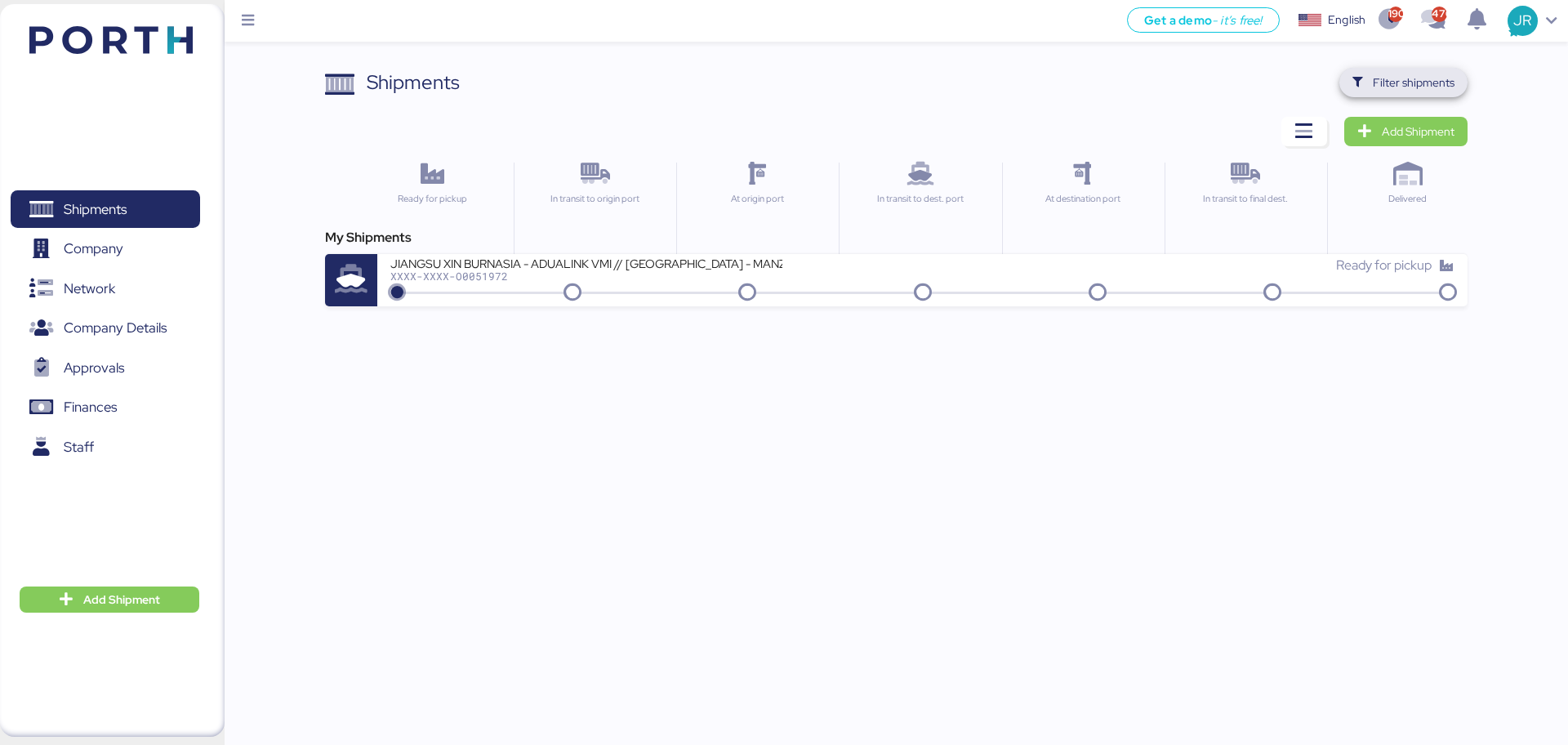
click at [1420, 84] on span "Filter shipments" at bounding box center [1414, 82] width 82 height 19
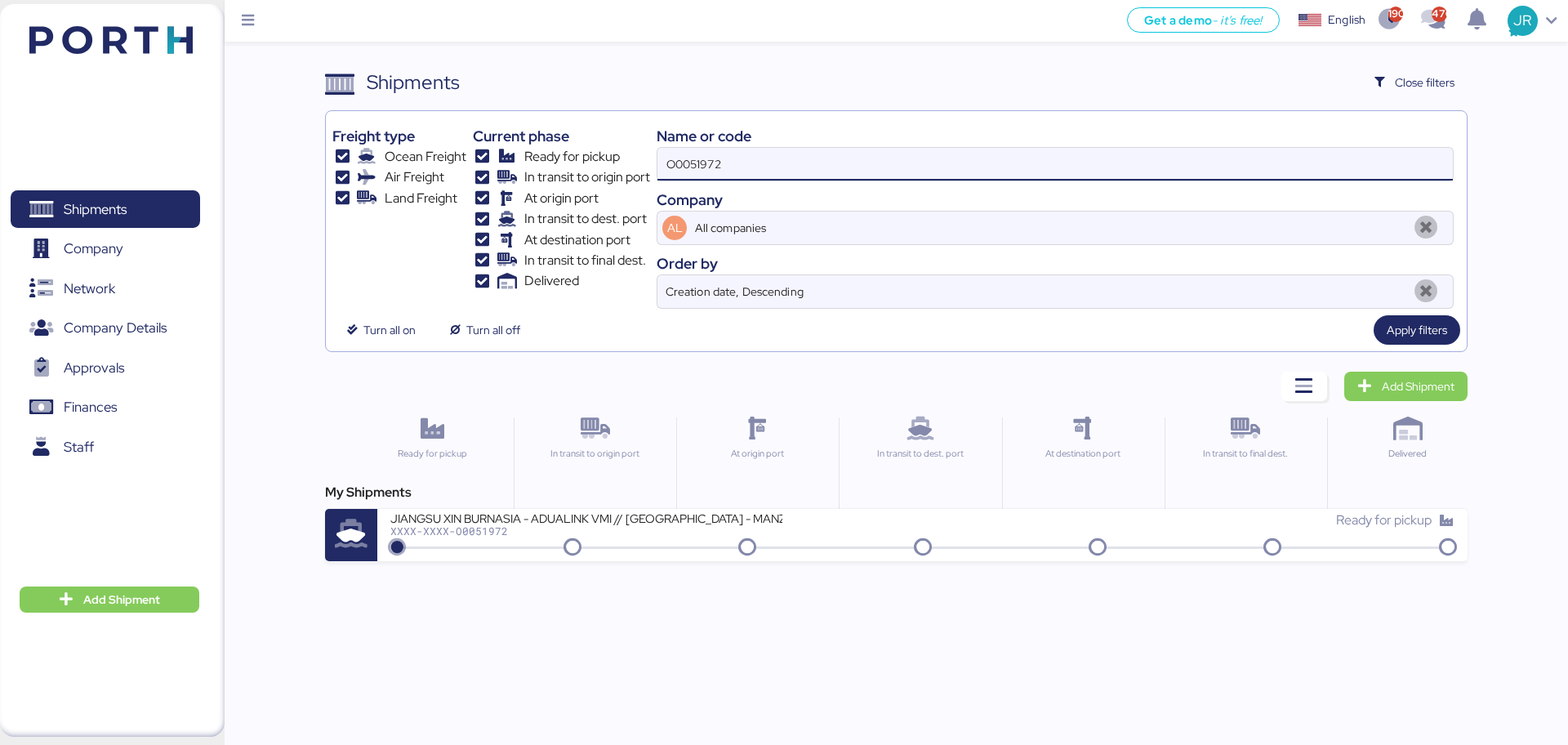
drag, startPoint x: 707, startPoint y: 169, endPoint x: 484, endPoint y: 169, distance: 223.0
click at [488, 169] on div "Freight type Ocean Freight Air Freight Land Freight Current phase Ready for pic…" at bounding box center [896, 213] width 1127 height 192
paste input "1"
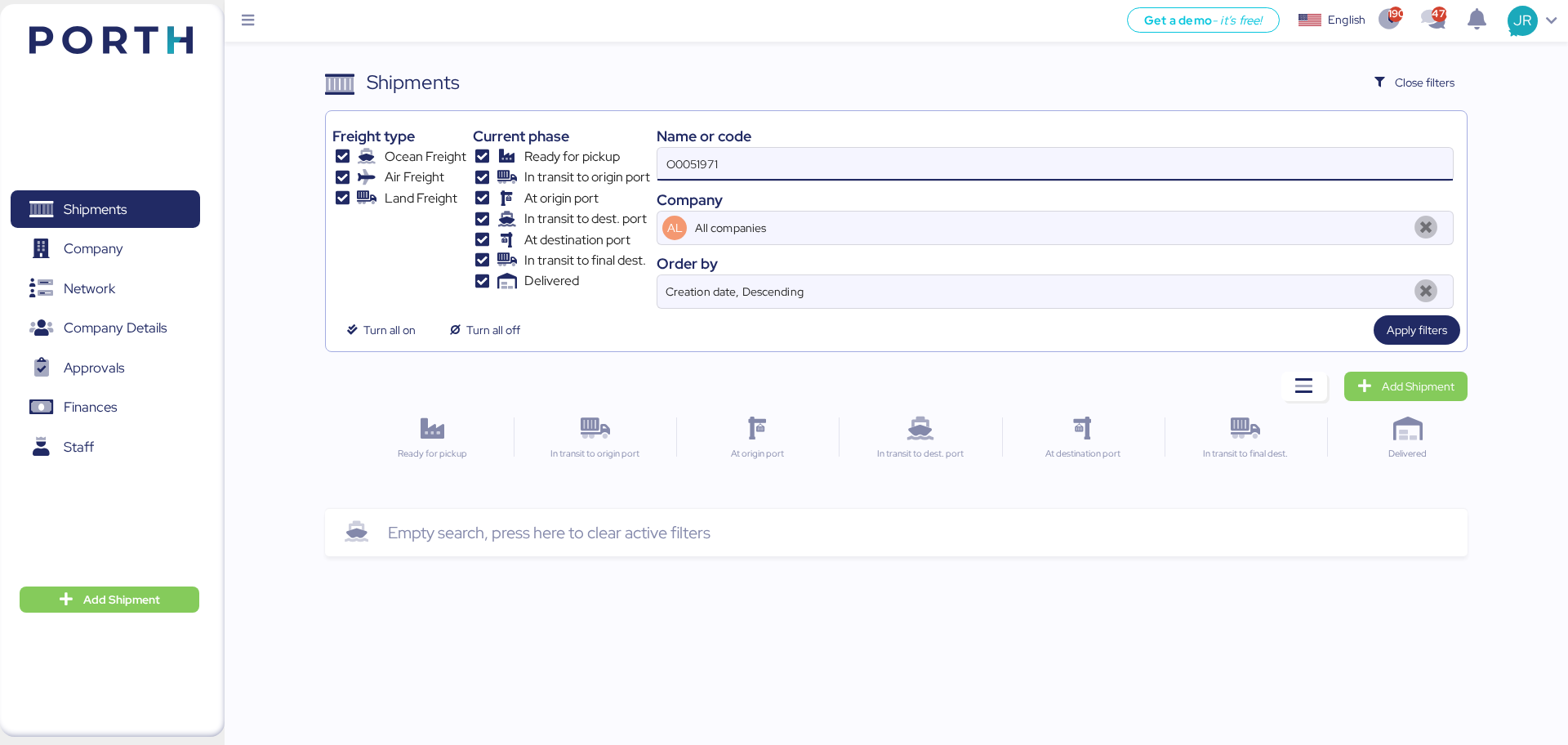
type input "O0051971"
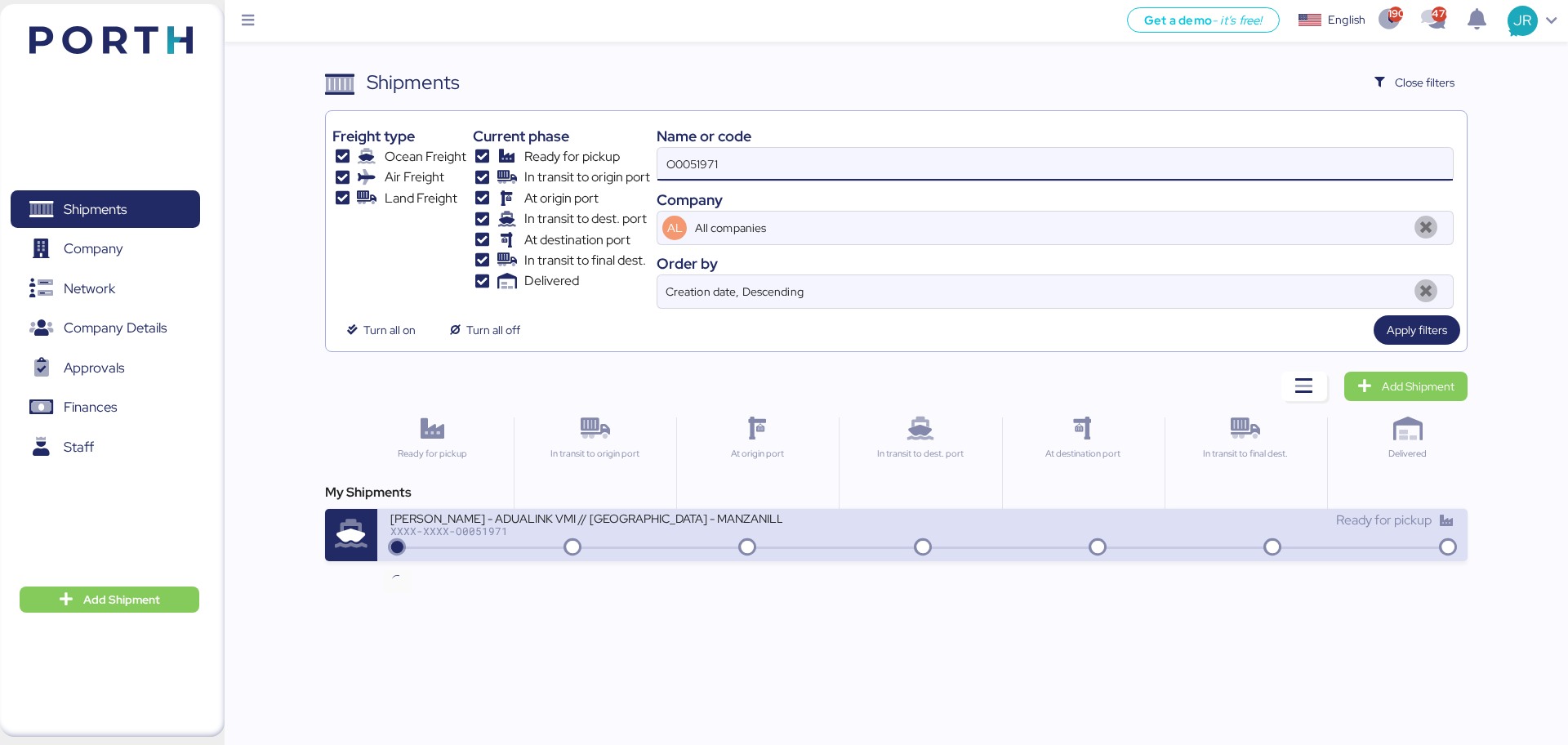
click at [431, 543] on icon at bounding box center [396, 548] width 78 height 18
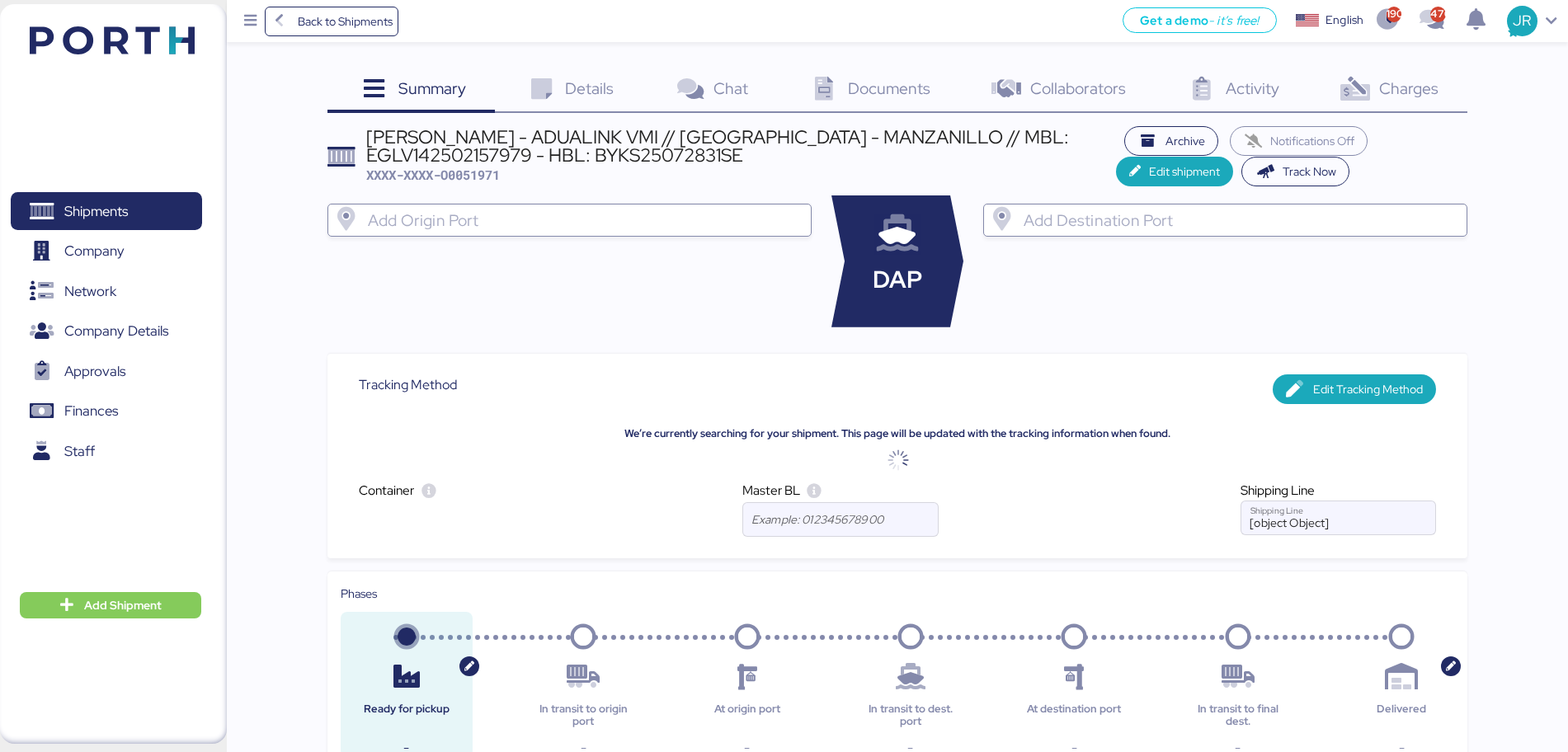
click at [1404, 89] on span "Charges" at bounding box center [1409, 88] width 60 height 21
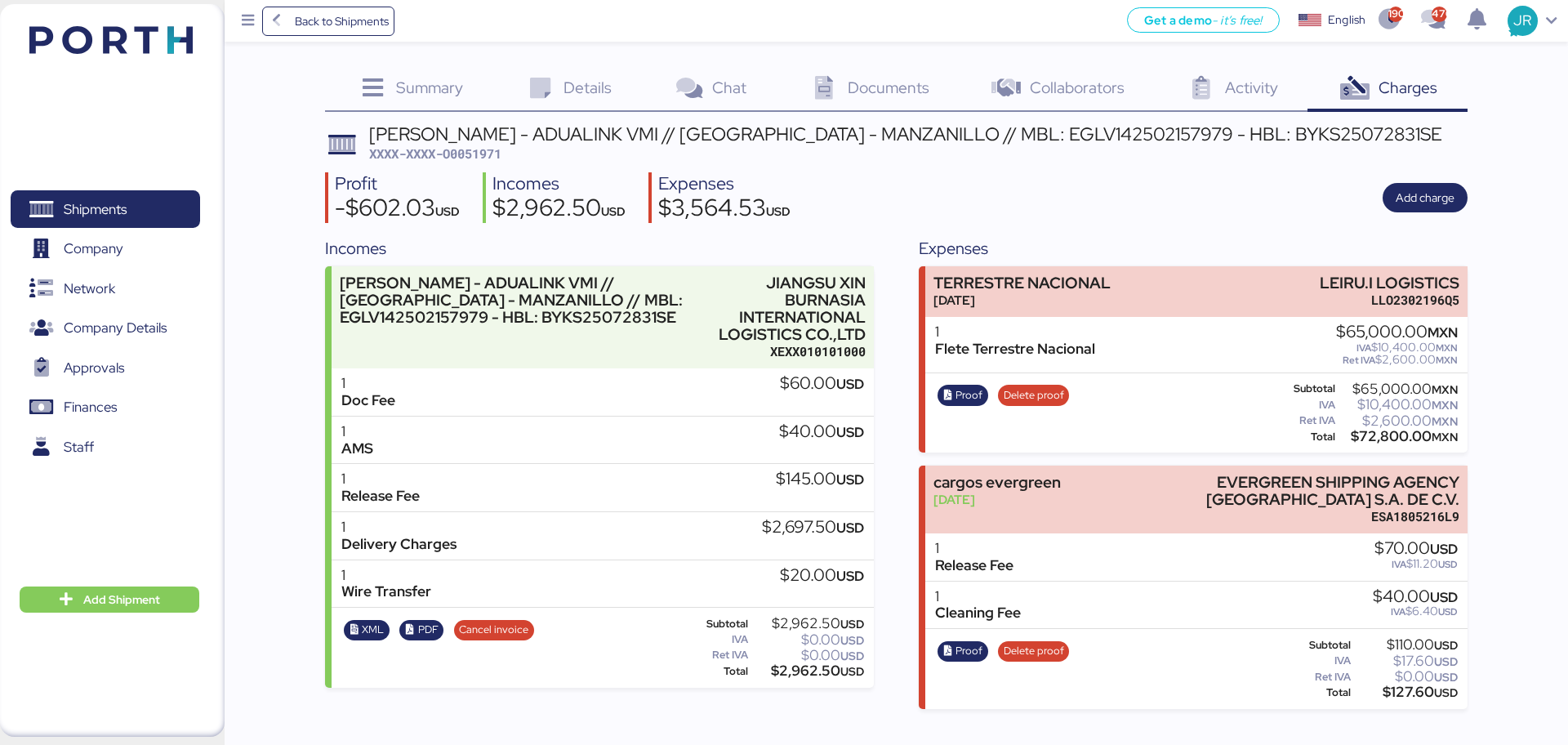
click at [859, 99] on div "Documents 0" at bounding box center [868, 89] width 182 height 44
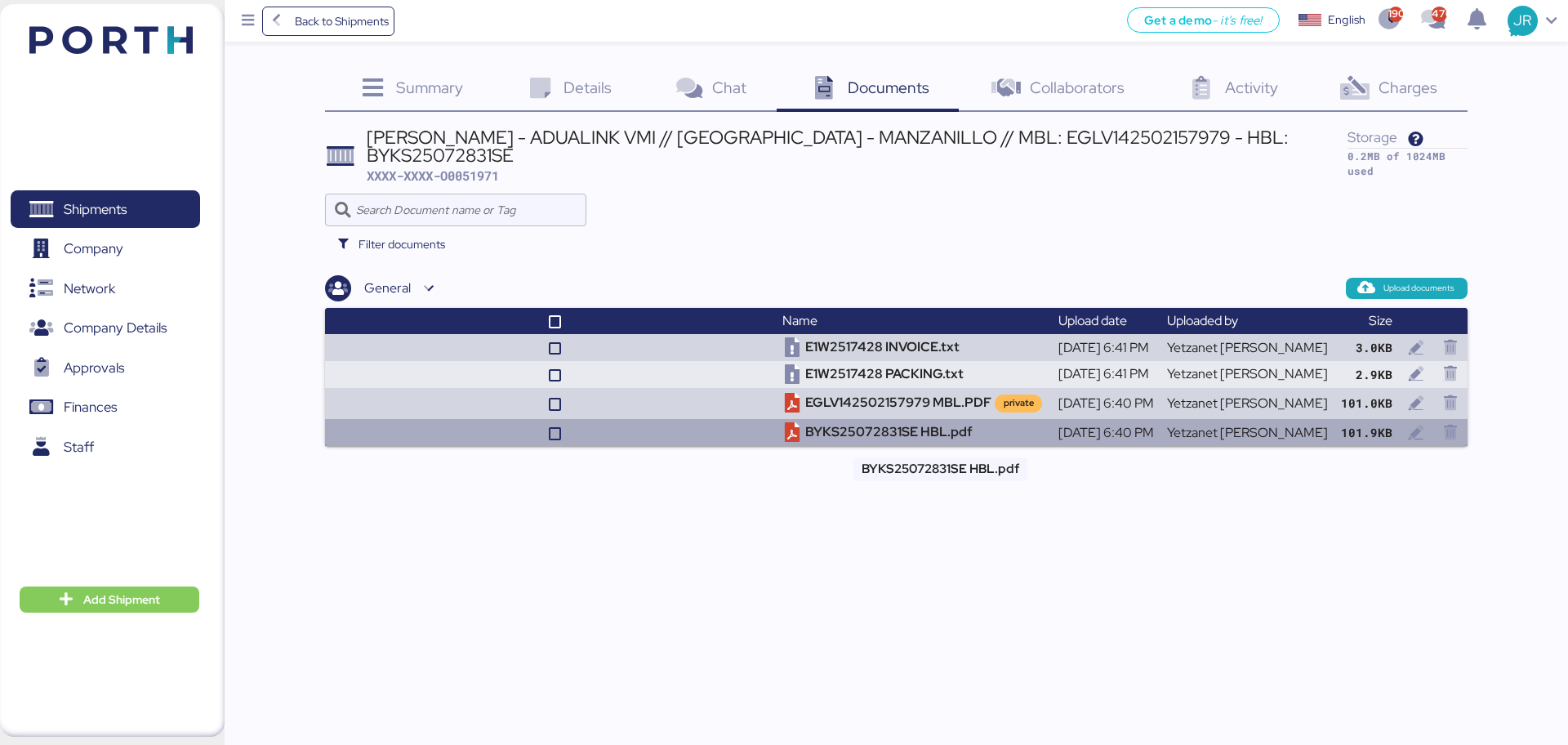
click at [856, 435] on td "BYKS25072831SE HBL.pdf" at bounding box center [913, 433] width 275 height 27
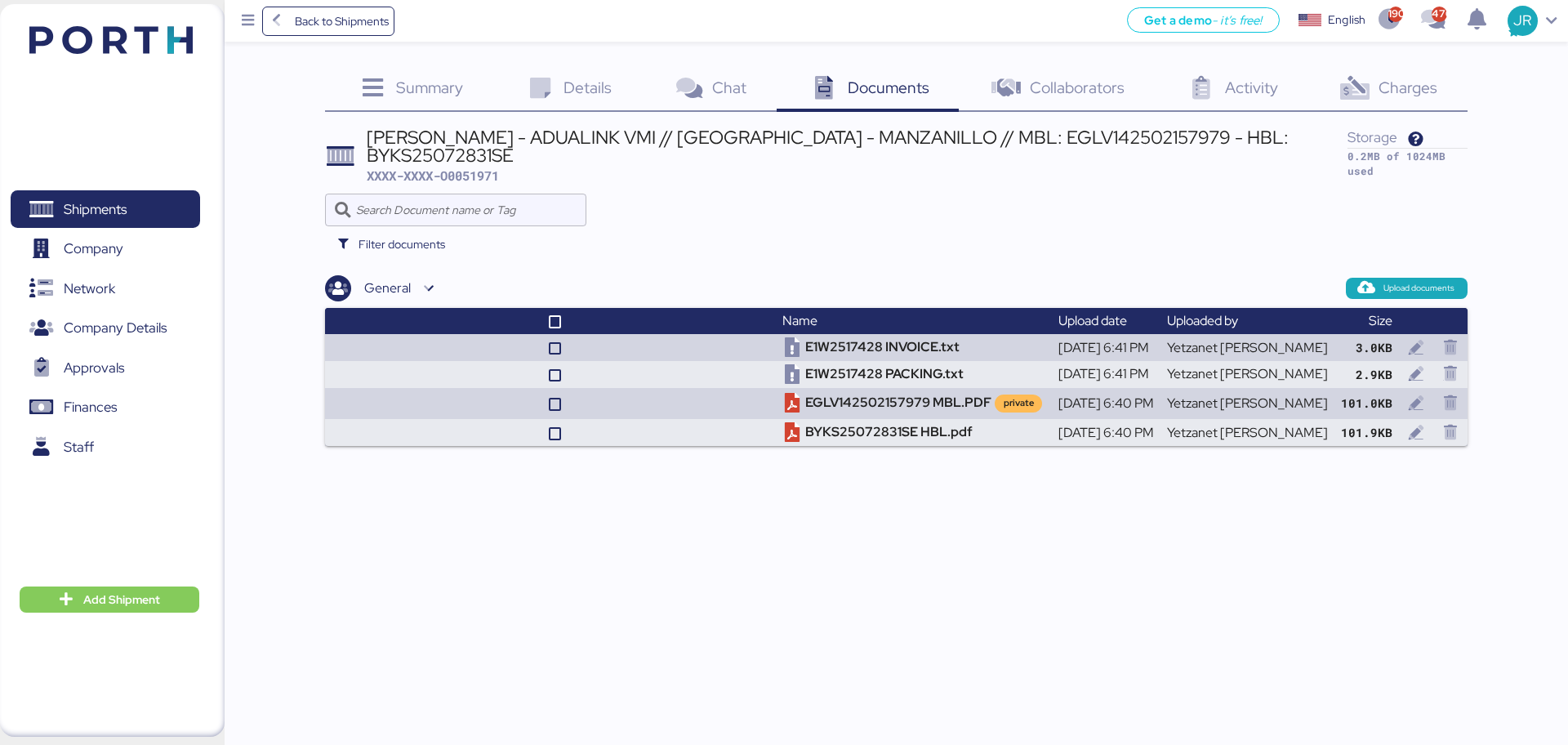
click at [1355, 73] on div "Charges 0" at bounding box center [1387, 89] width 159 height 44
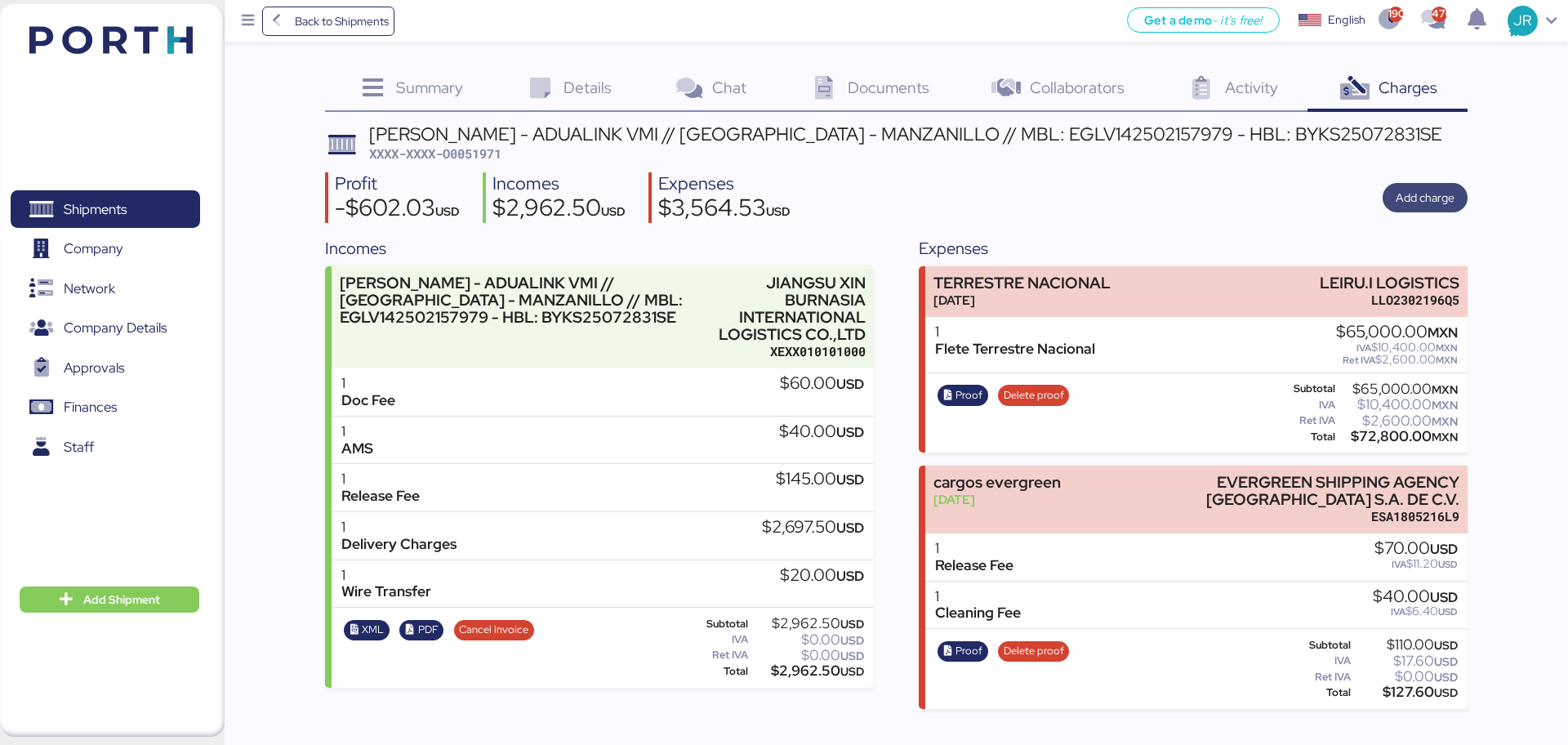
click at [1426, 198] on span "Add charge" at bounding box center [1425, 197] width 59 height 19
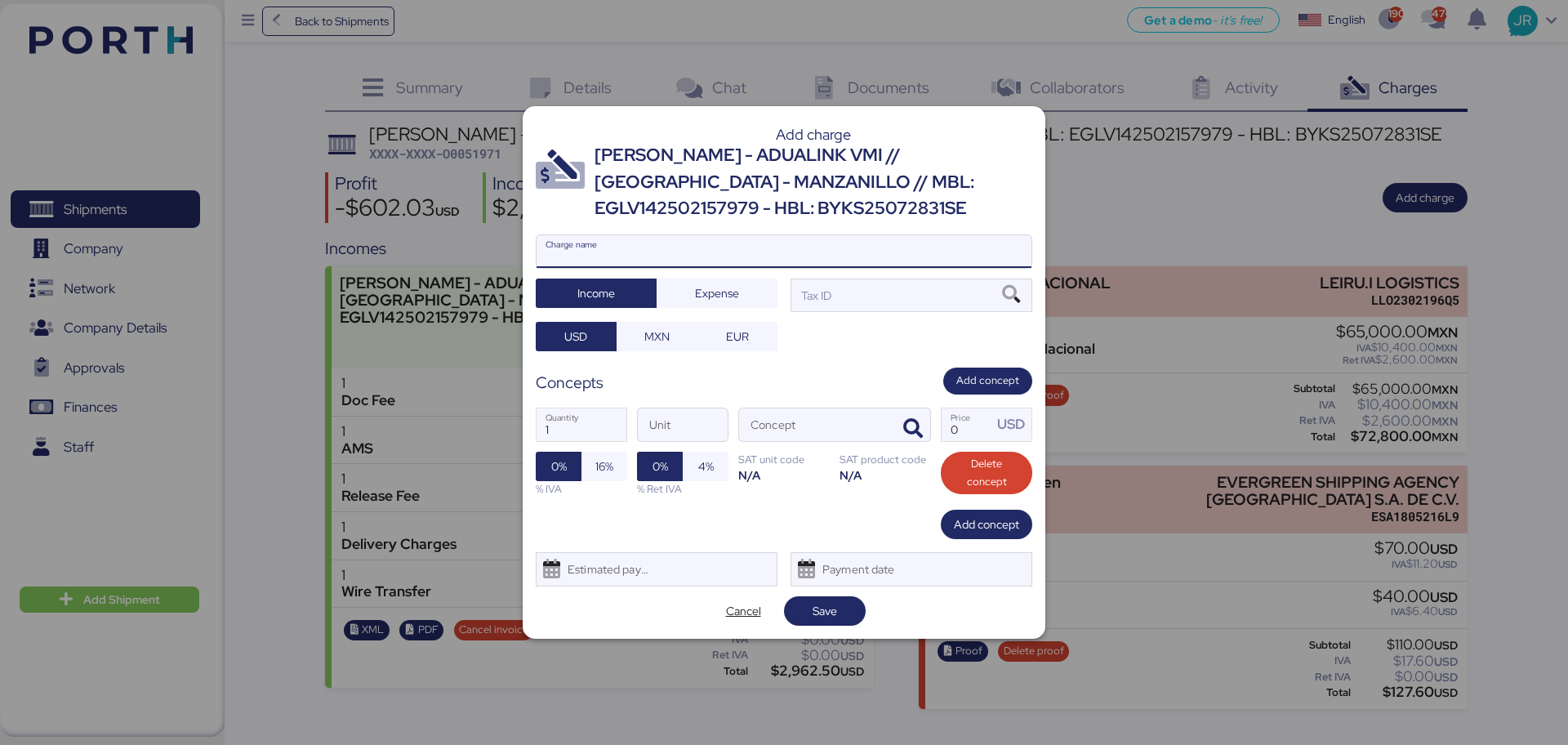
click at [584, 266] on input "Charge name" at bounding box center [784, 251] width 495 height 33
type input "CAAT"
click at [724, 290] on span "Expense" at bounding box center [717, 293] width 44 height 19
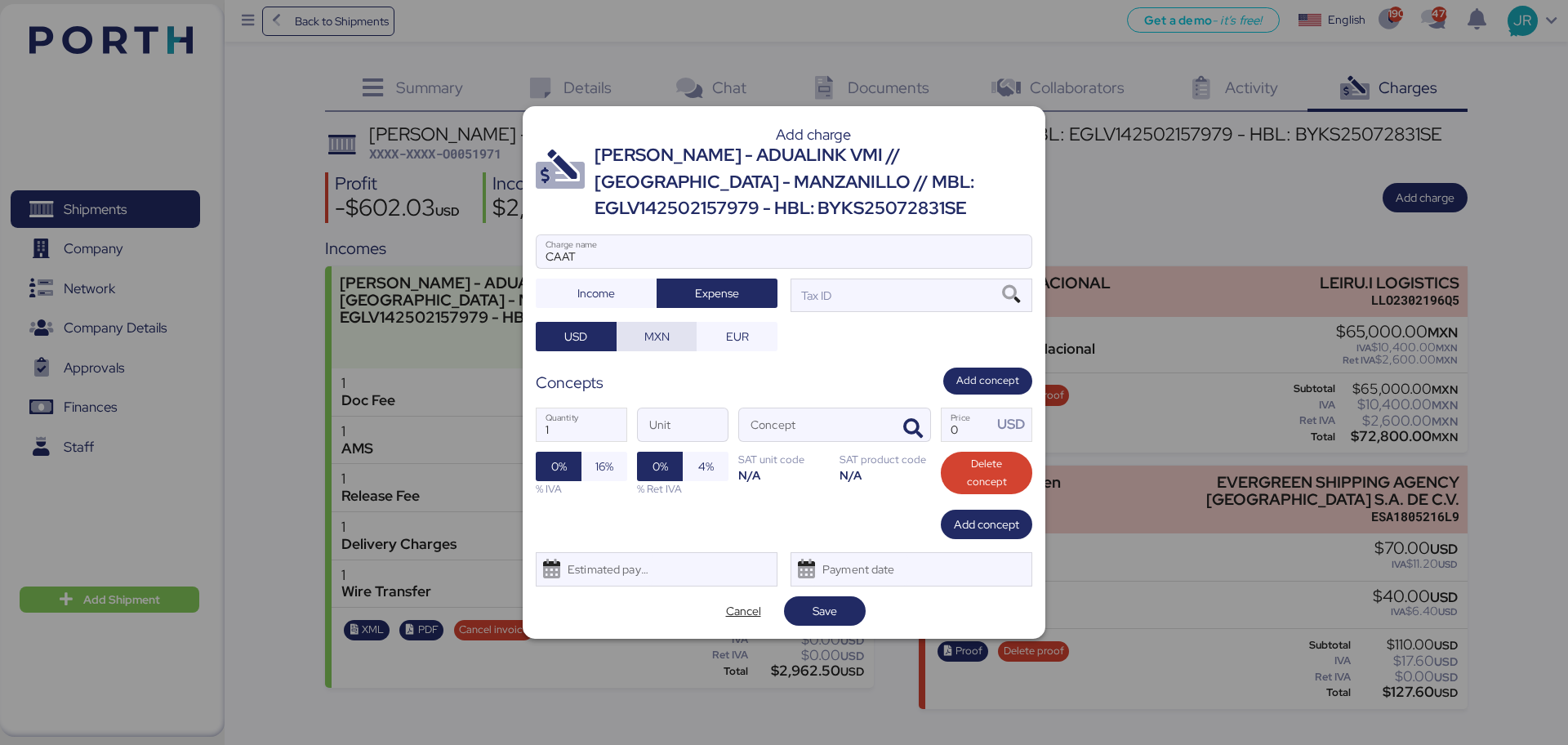
click at [641, 337] on span "MXN" at bounding box center [656, 336] width 55 height 23
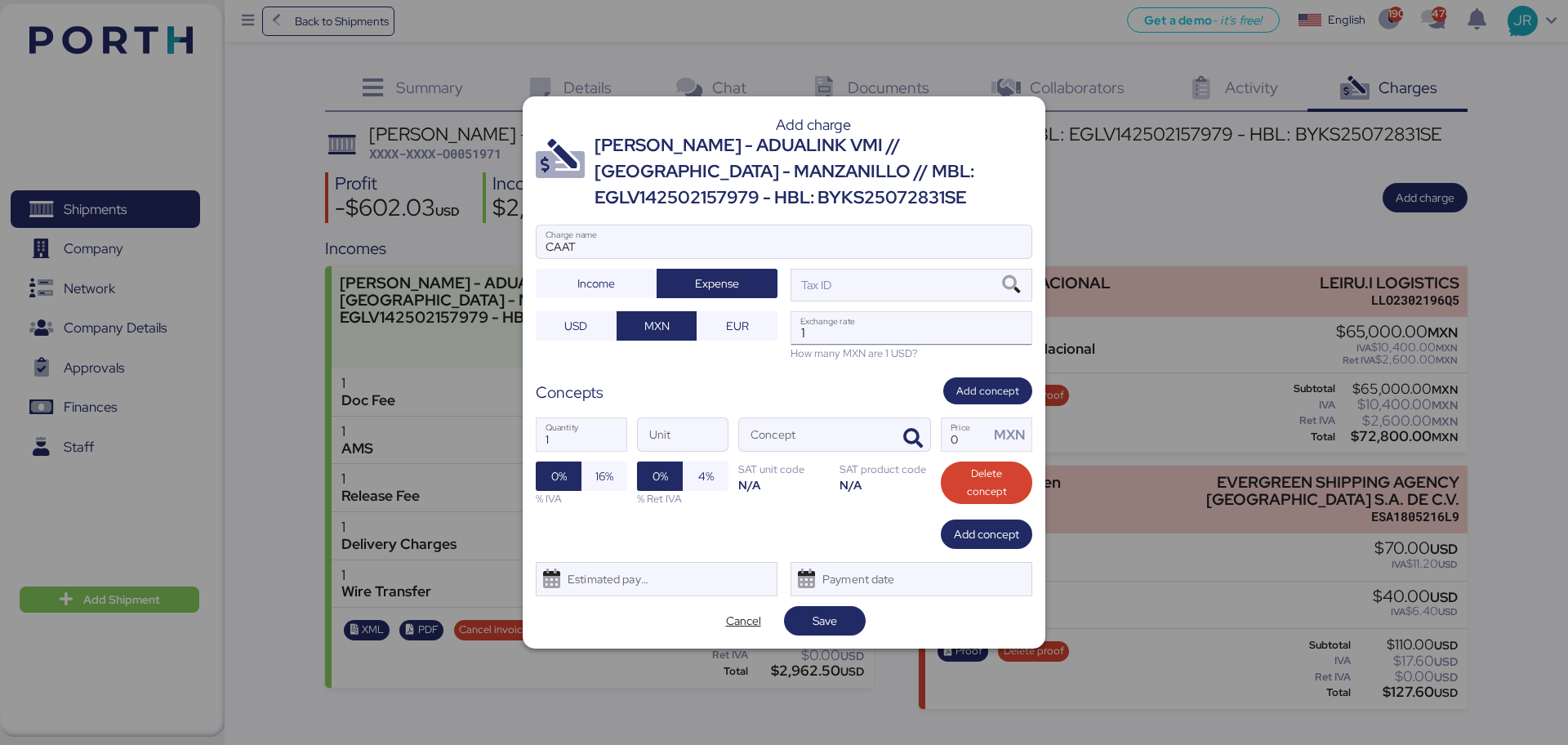
click at [853, 328] on input "1" at bounding box center [911, 328] width 240 height 33
paste input "18.6596"
type input "18.6596"
click at [1010, 283] on icon at bounding box center [1010, 284] width 28 height 18
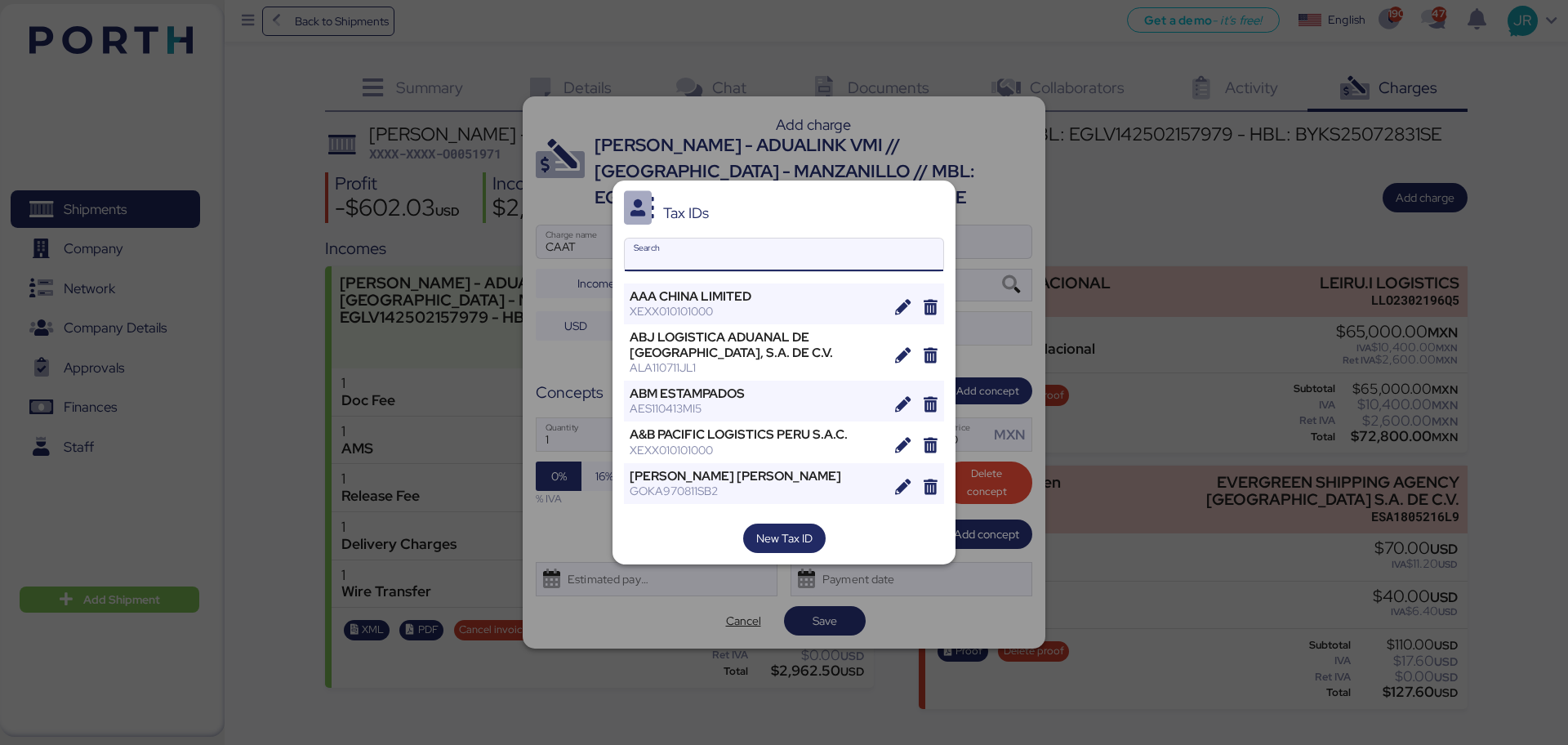
click at [694, 243] on input "Search" at bounding box center [784, 255] width 319 height 33
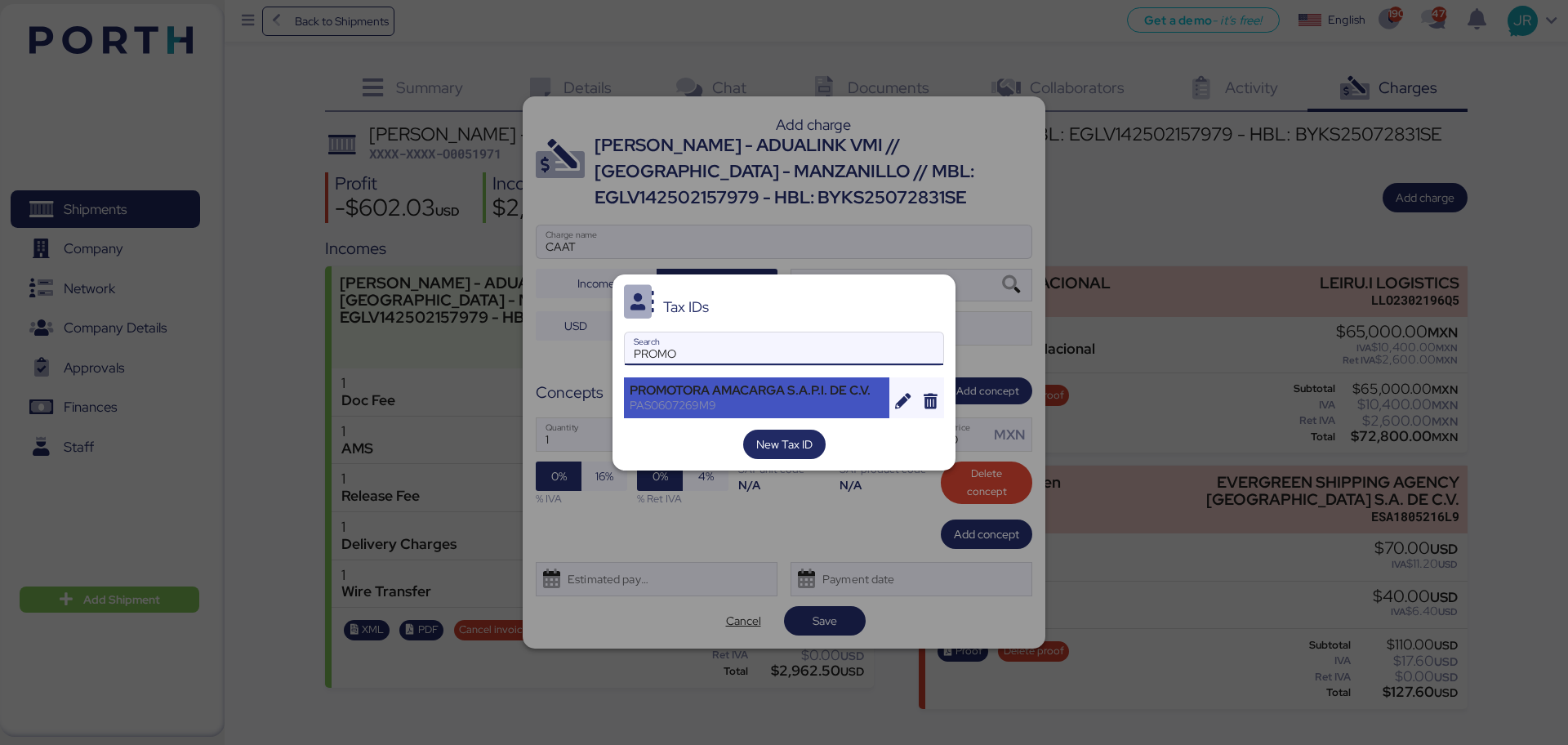
type input "PROMO"
drag, startPoint x: 672, startPoint y: 381, endPoint x: 695, endPoint y: 382, distance: 23.0
click at [673, 383] on div "PROMOTORA AMACARGA S.A.P.I. DE C.V." at bounding box center [756, 390] width 254 height 14
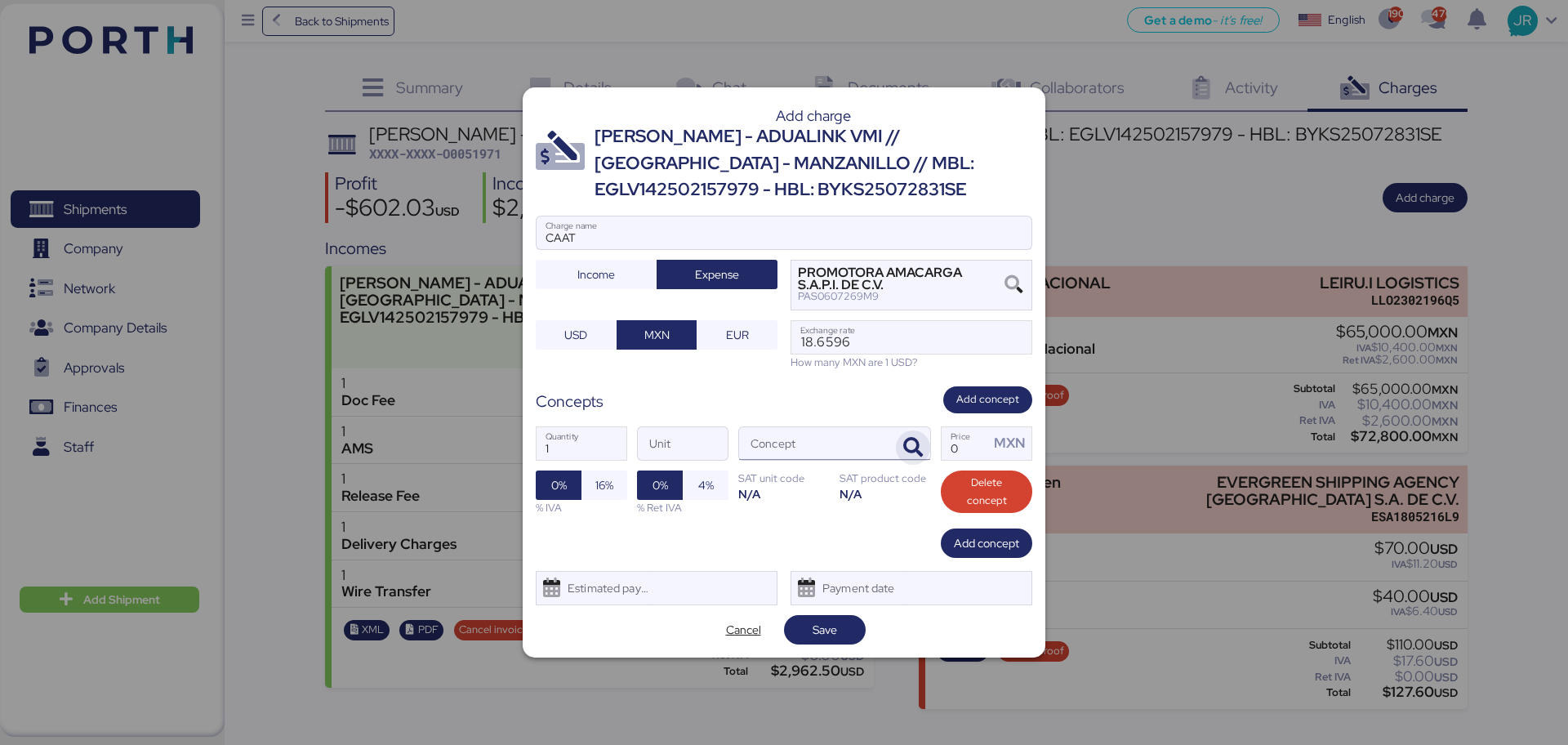
click at [914, 444] on icon "button" at bounding box center [913, 447] width 19 height 19
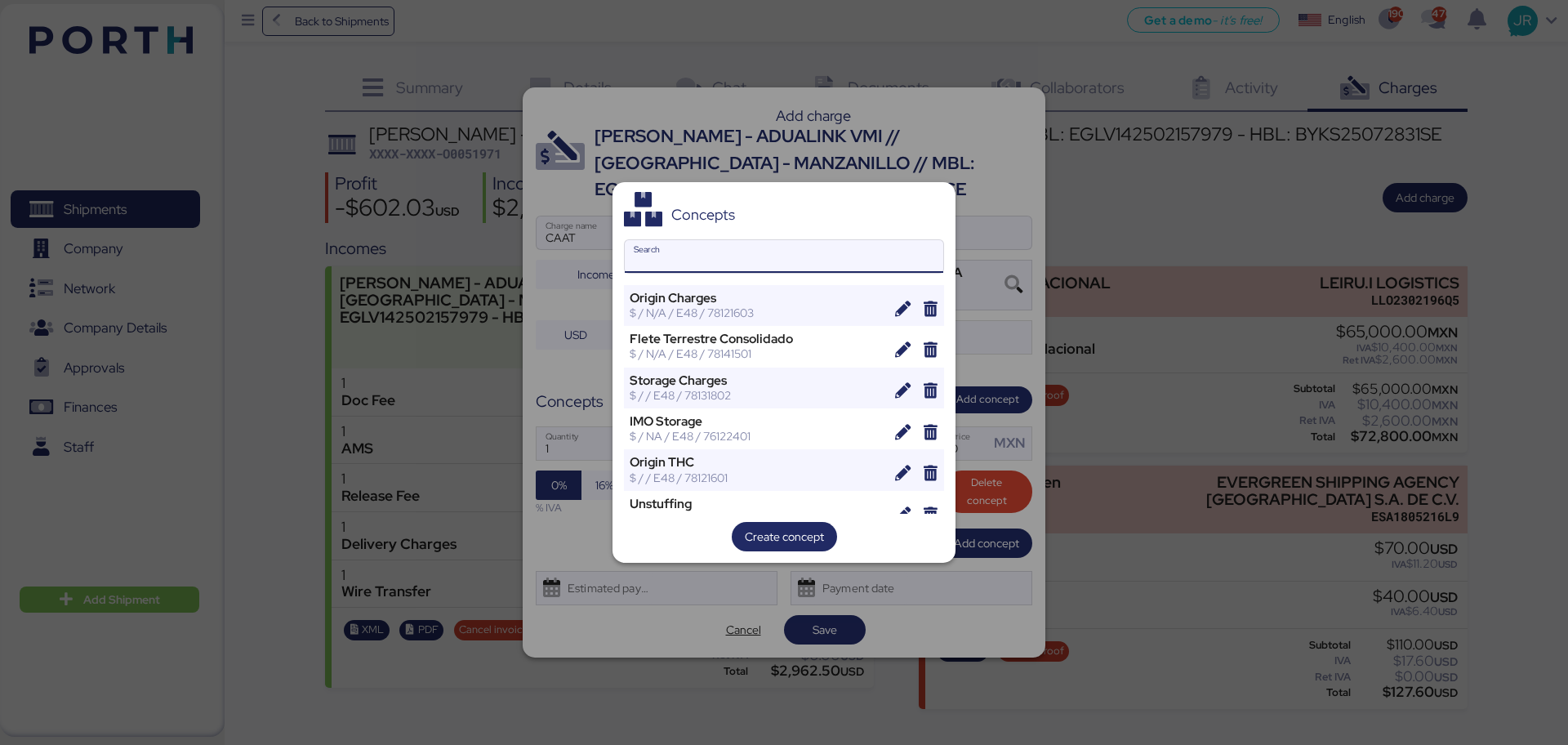
click at [681, 258] on input "Search" at bounding box center [784, 256] width 319 height 33
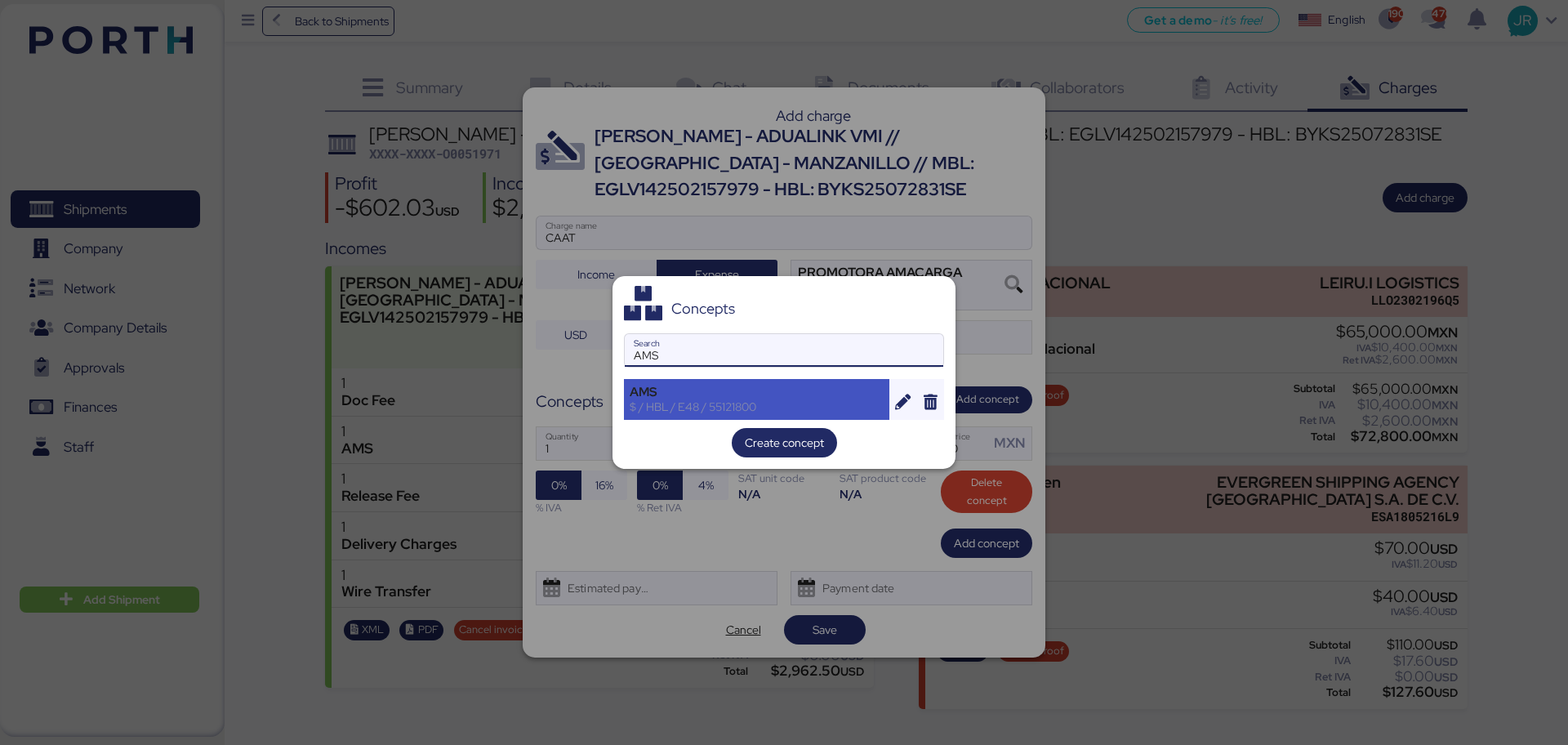
type input "AMS"
click at [713, 407] on div "$ / HBL / E48 / 55121800" at bounding box center [756, 406] width 254 height 14
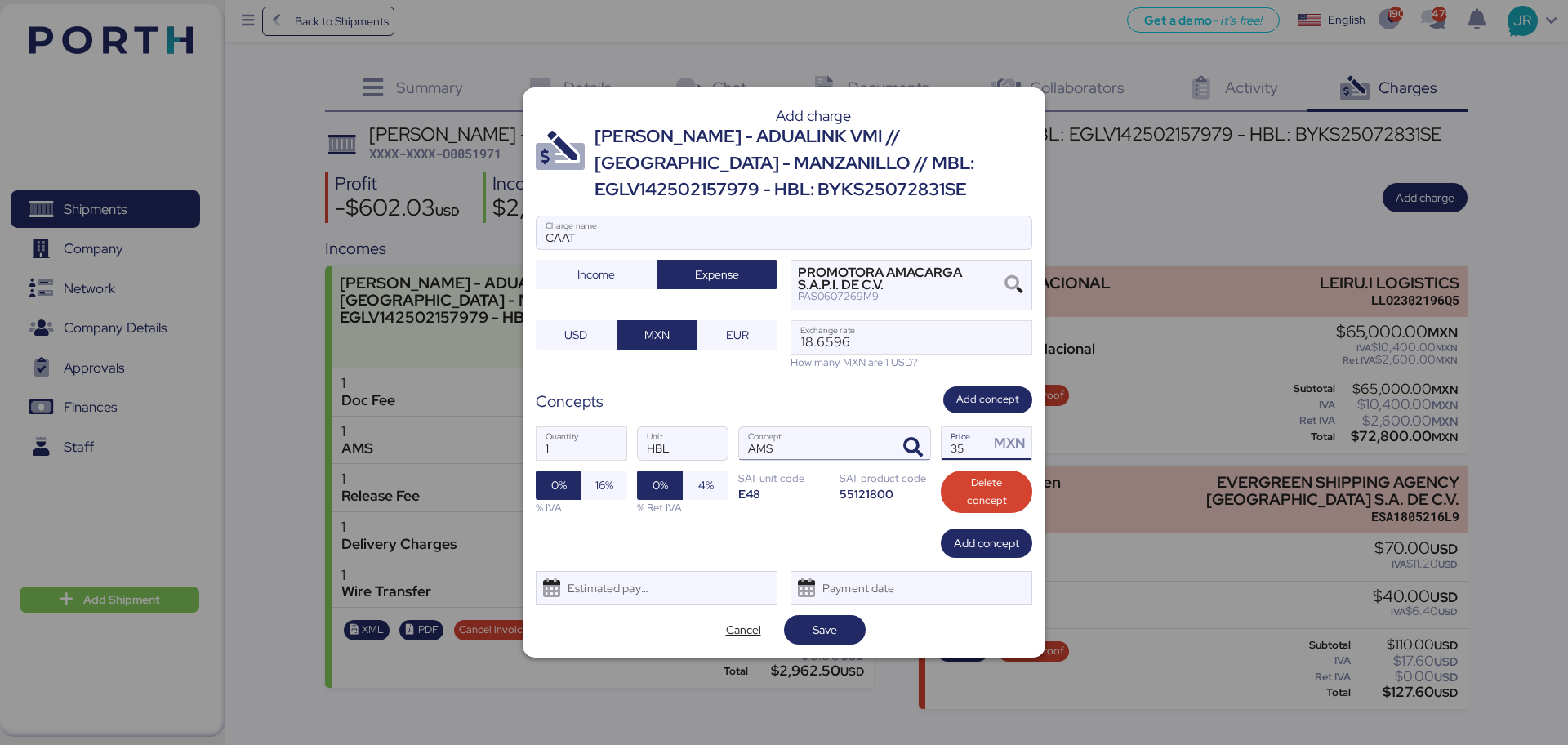
drag, startPoint x: 978, startPoint y: 458, endPoint x: 819, endPoint y: 459, distance: 159.0
click at [819, 459] on div "1 Quantity HBL Unit AMS Concept 35 Price MXN 0% 16% % IVA 0% 4% % Ret IVA SAT u…" at bounding box center [784, 471] width 497 height 116
type input "60"
click at [609, 481] on span "16%" at bounding box center [604, 485] width 18 height 19
click at [655, 576] on div "Estimated payment date" at bounding box center [656, 588] width 242 height 35
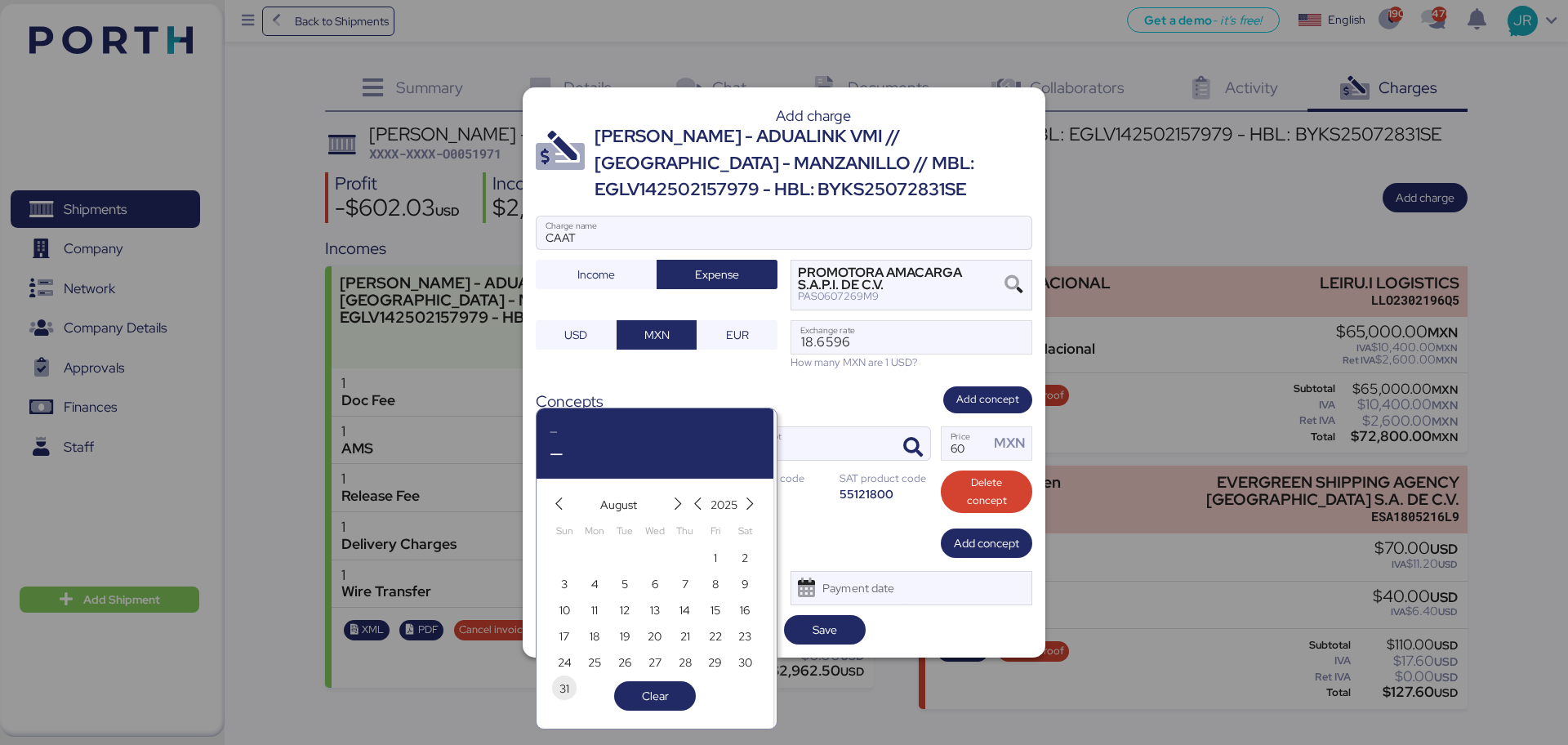
click at [571, 686] on span "31" at bounding box center [563, 688] width 18 height 19
type input "[DATE]"
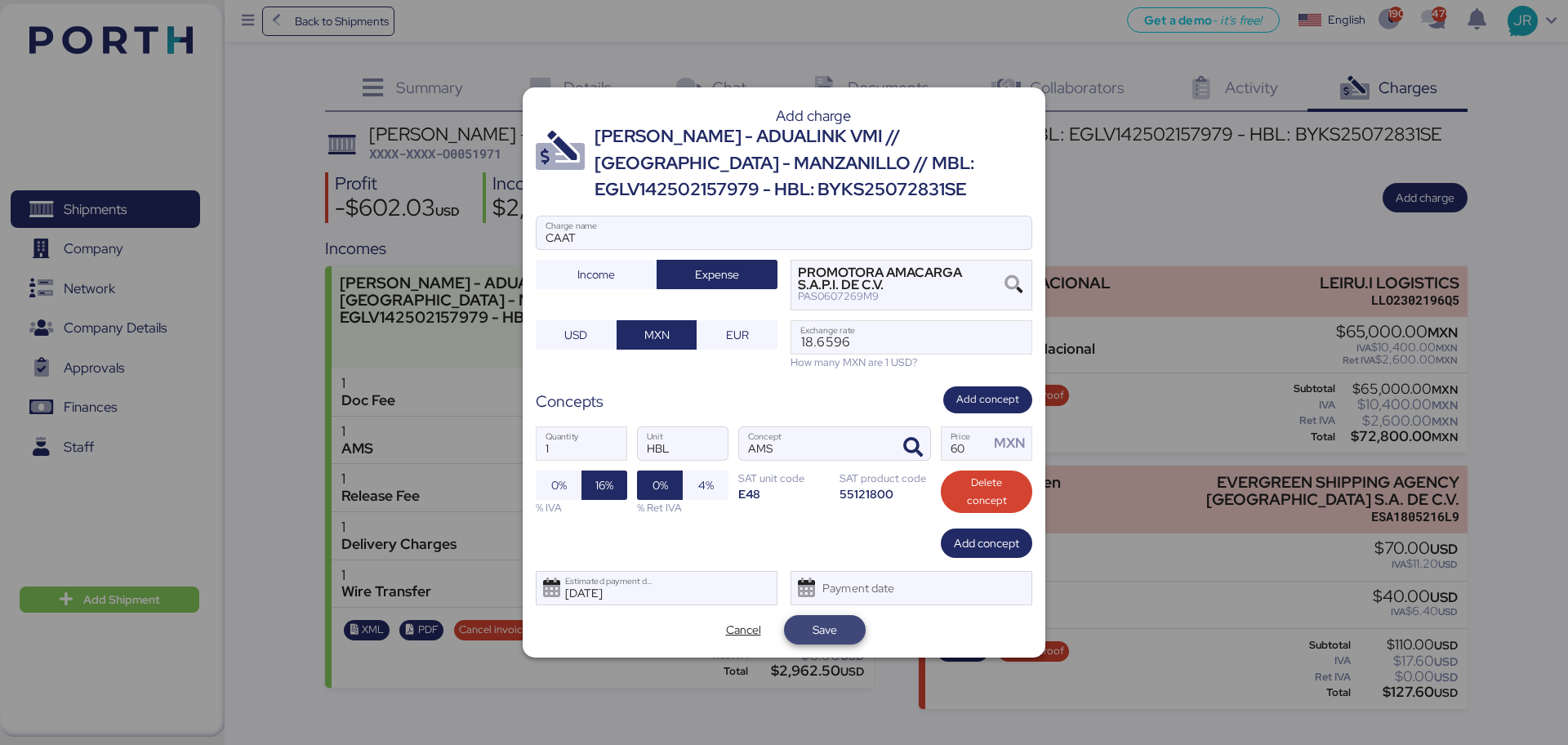
click at [827, 624] on span "Save" at bounding box center [824, 629] width 24 height 19
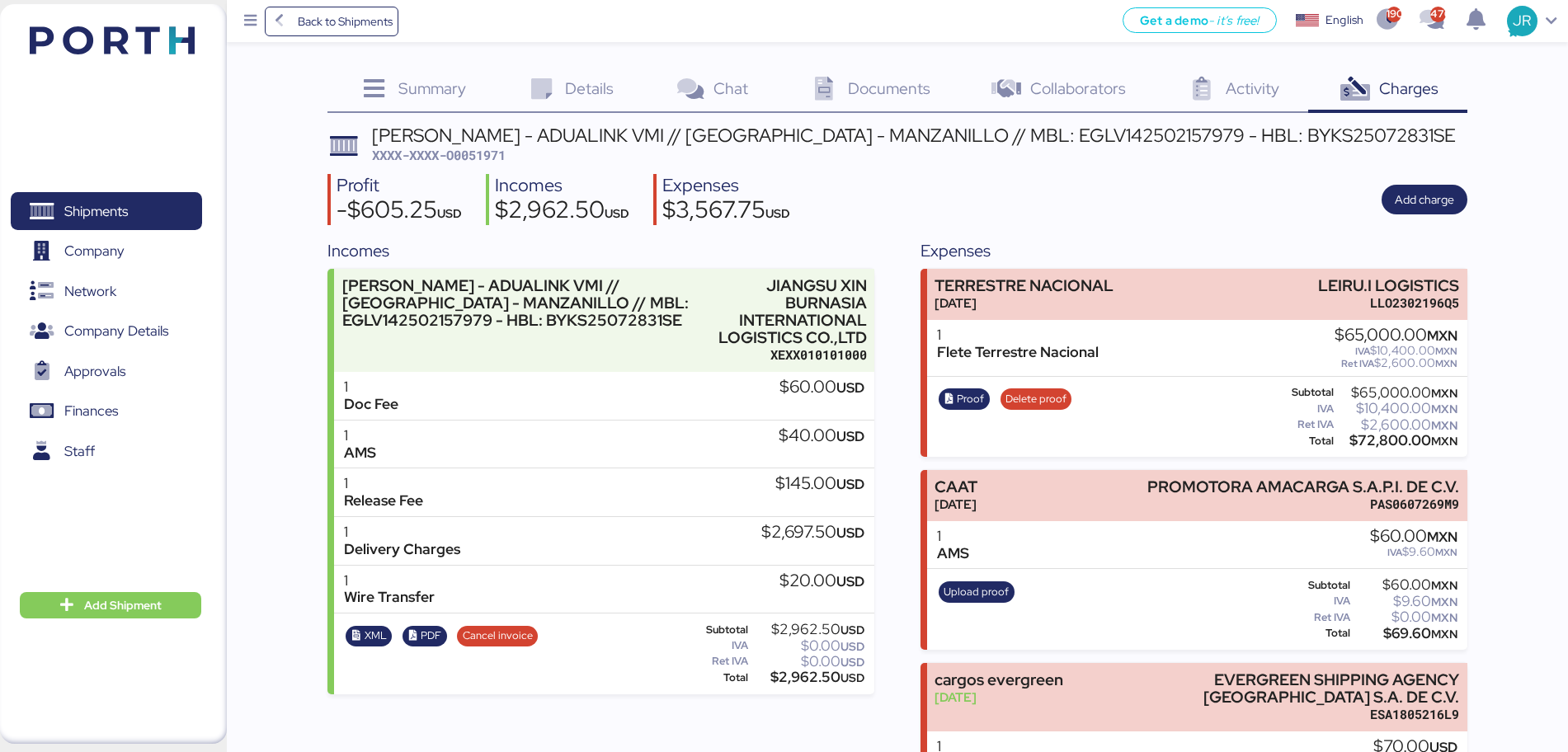
click at [497, 150] on span "XXXX-XXXX-O0051971" at bounding box center [439, 154] width 134 height 16
copy span "O0051971"
click at [119, 208] on span "Shipments" at bounding box center [96, 211] width 64 height 24
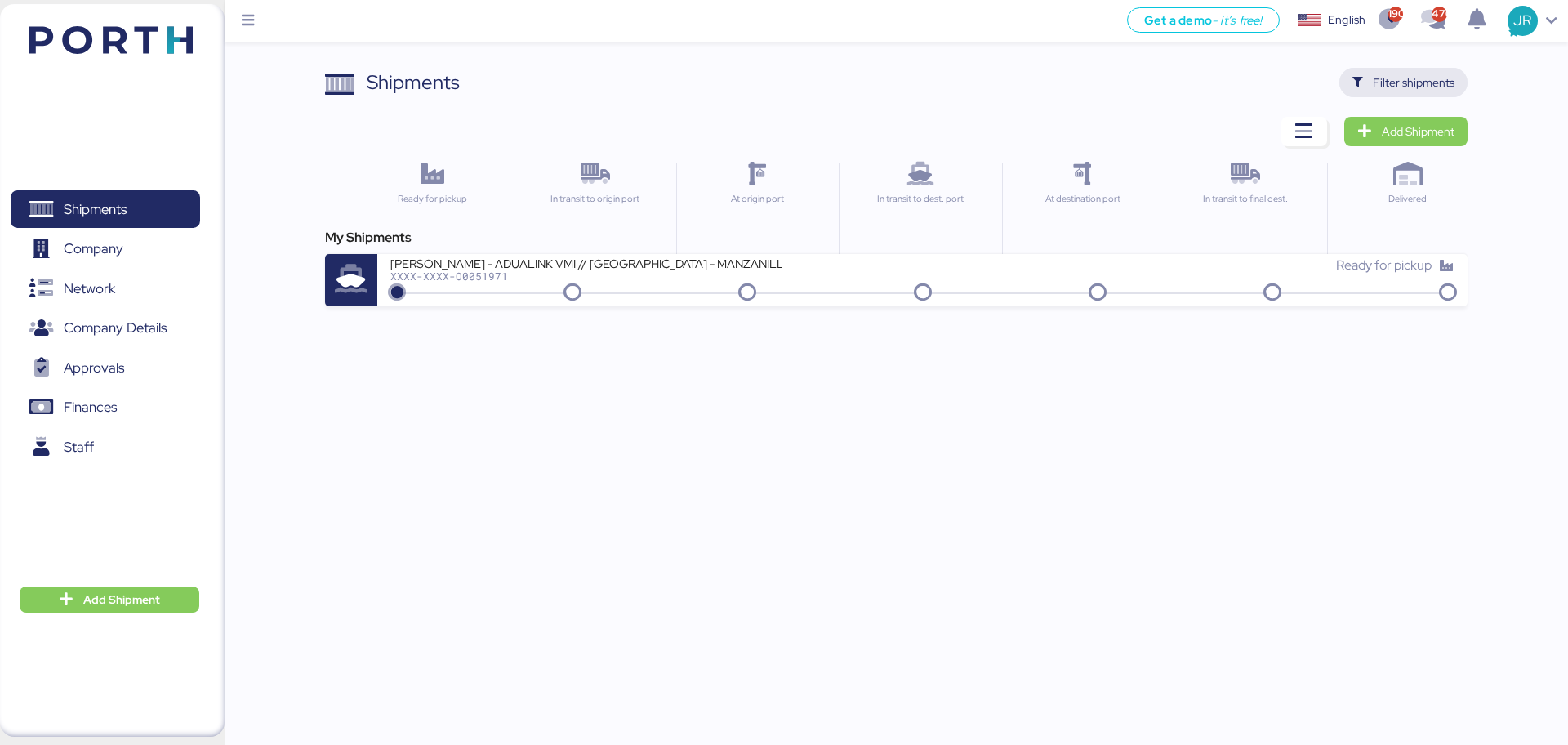
click at [1405, 80] on span "Filter shipments" at bounding box center [1414, 82] width 82 height 19
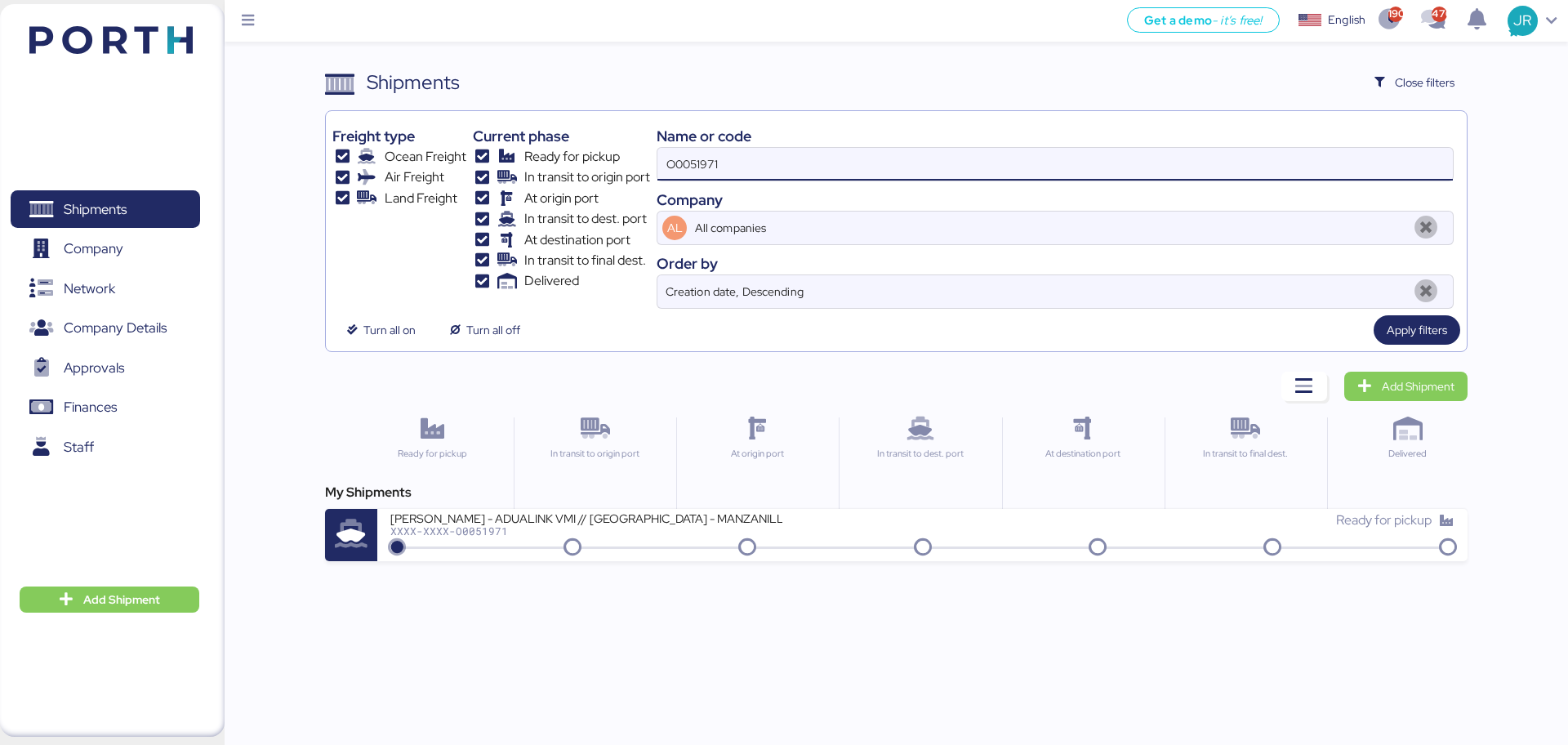
drag, startPoint x: 862, startPoint y: 160, endPoint x: 368, endPoint y: 197, distance: 495.4
click at [368, 197] on div "Freight type Ocean Freight Air Freight Land Freight Current phase Ready for pic…" at bounding box center [896, 213] width 1127 height 192
paste input "3"
type input "O0051973"
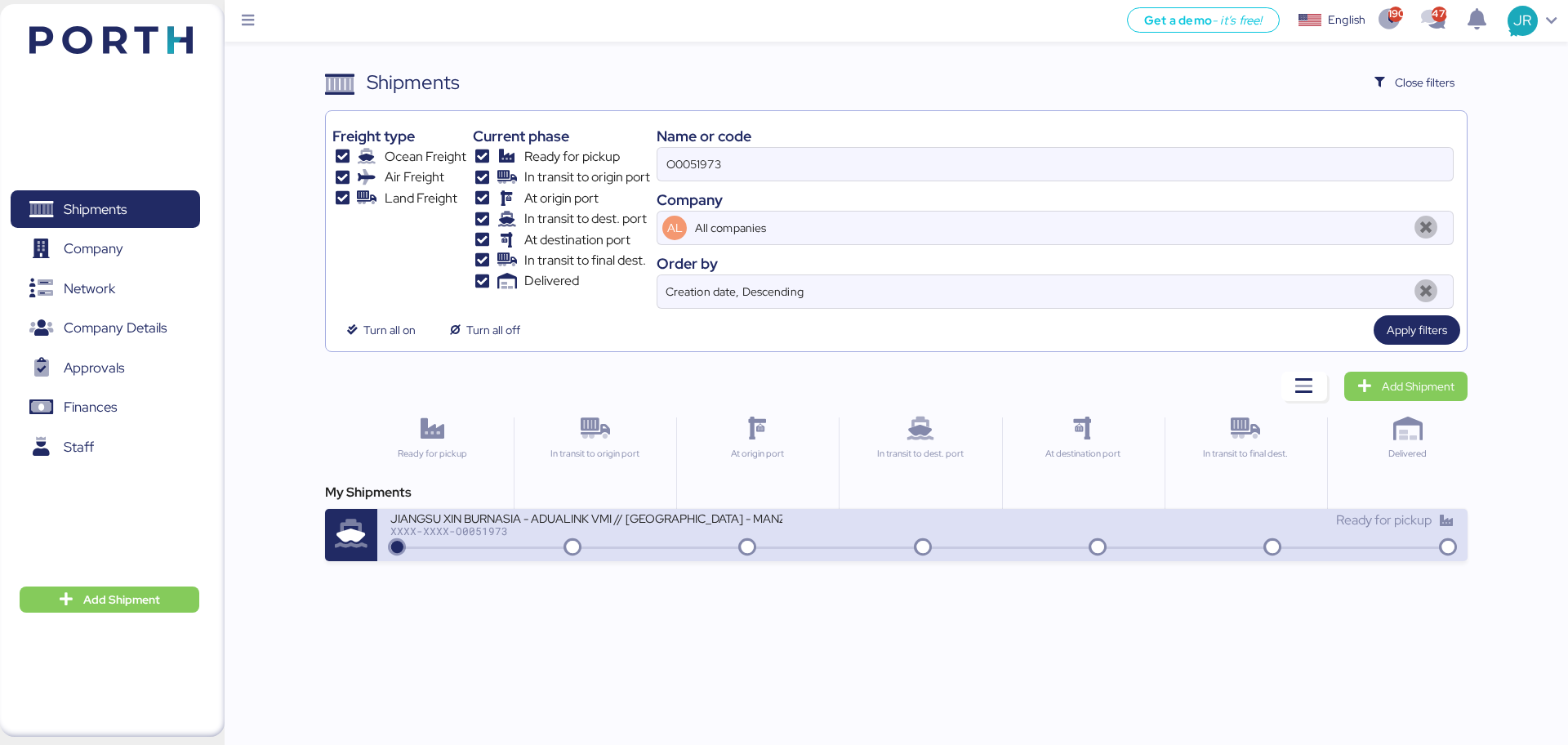
click at [485, 547] on div at bounding box center [922, 548] width 1057 height 3
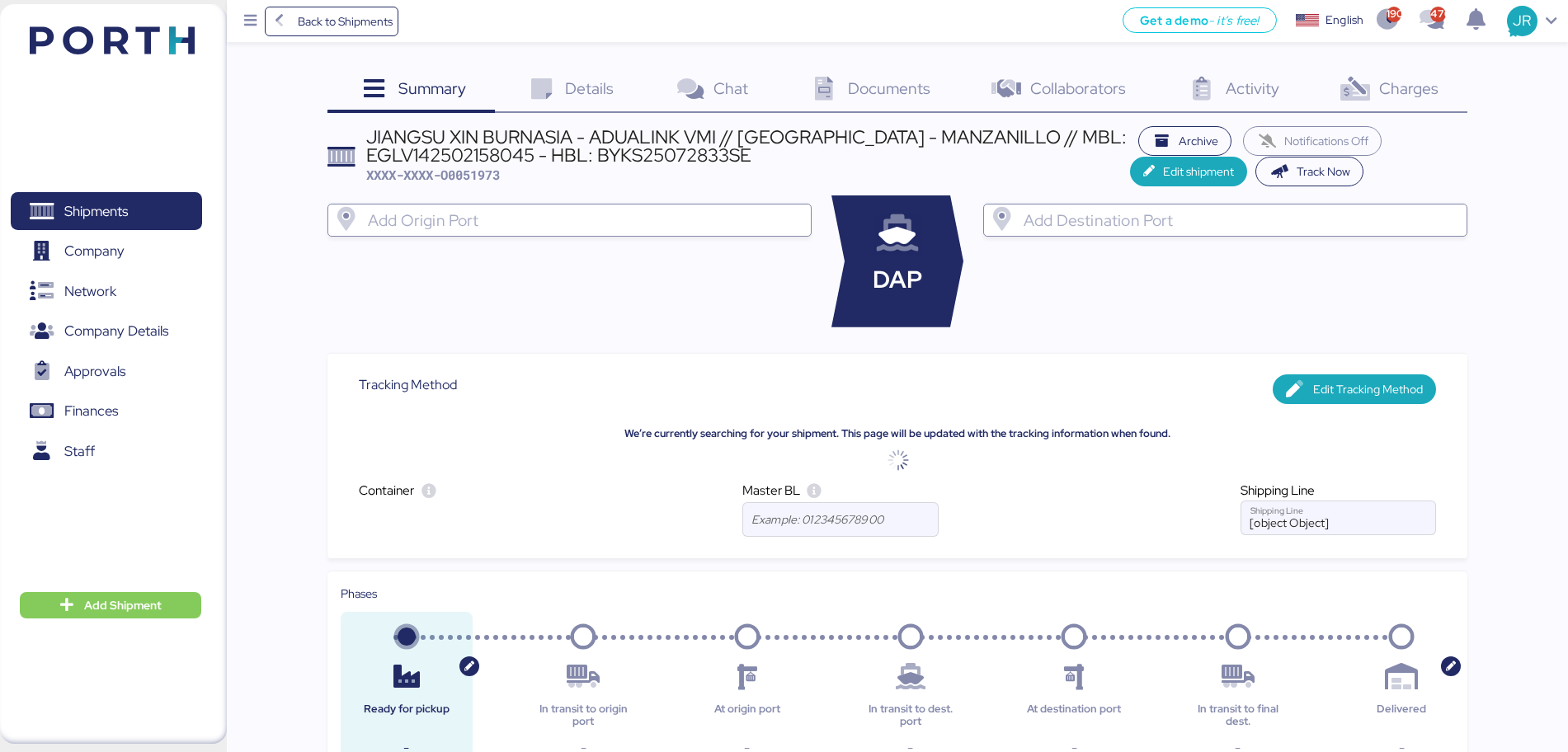
click at [1382, 83] on span "Charges" at bounding box center [1409, 88] width 60 height 21
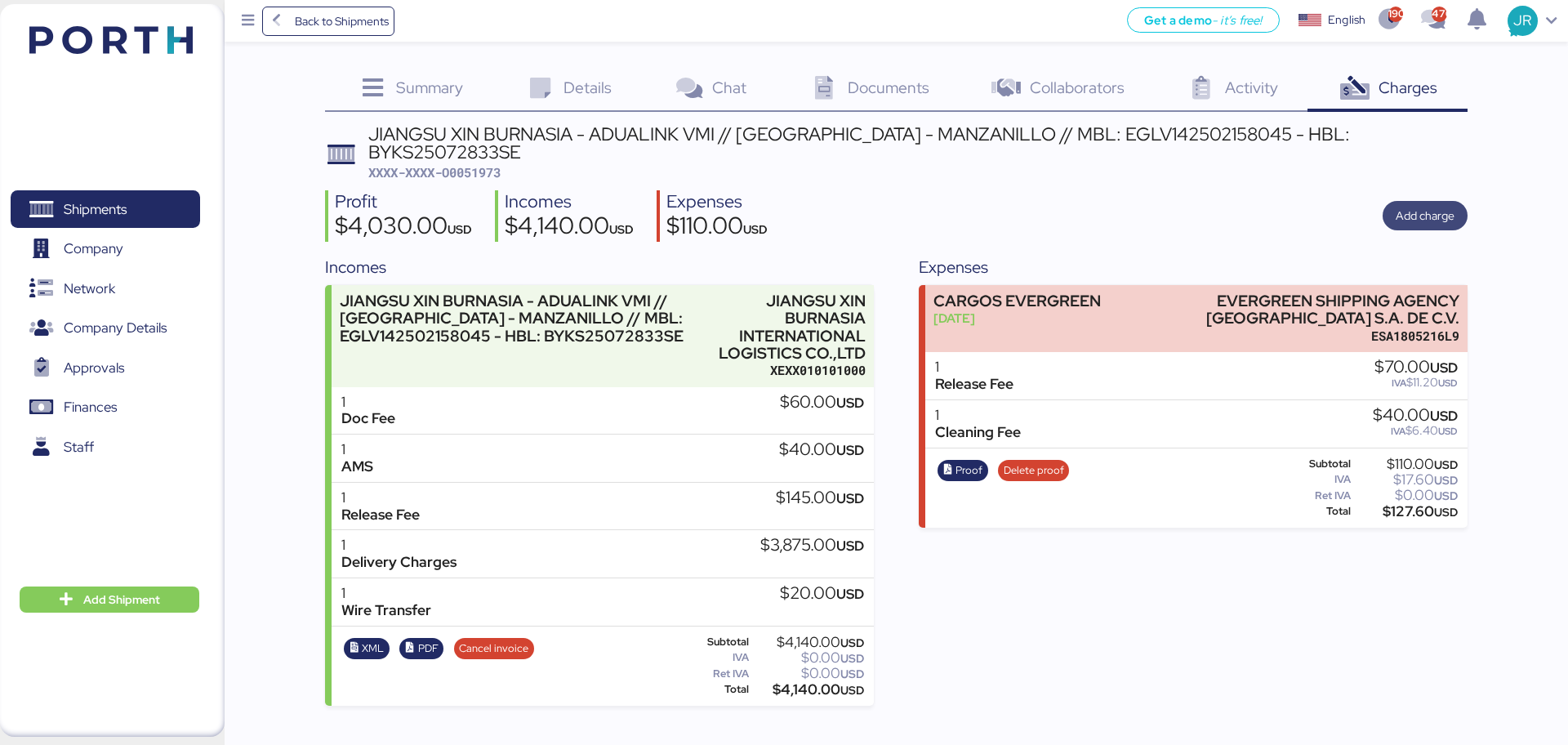
click at [1399, 206] on span "Add charge" at bounding box center [1425, 215] width 59 height 19
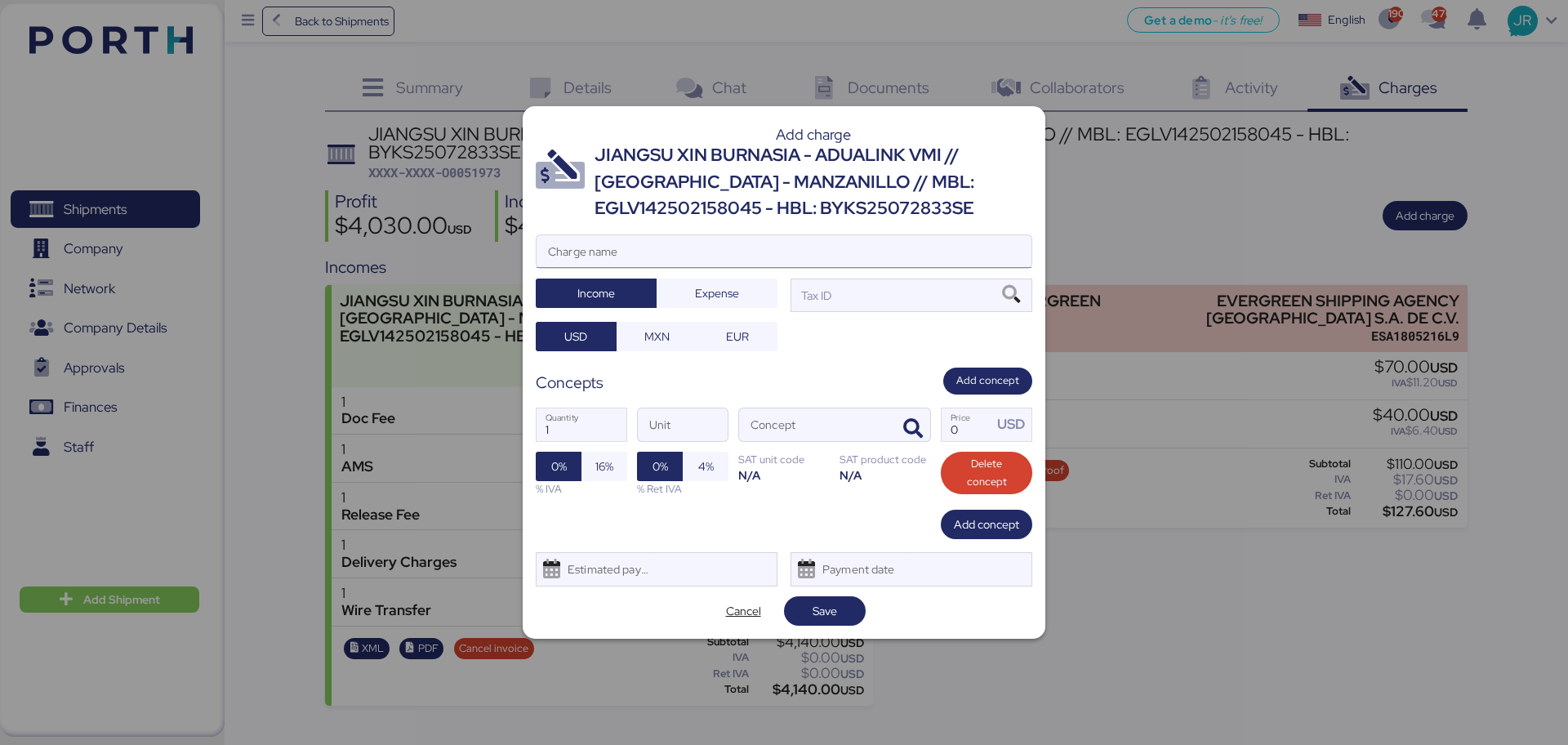
click at [682, 245] on input "Charge name" at bounding box center [784, 251] width 495 height 33
type input "CAAT"
click at [730, 283] on span "Expense" at bounding box center [717, 293] width 44 height 19
click at [675, 326] on span "MXN" at bounding box center [656, 336] width 55 height 23
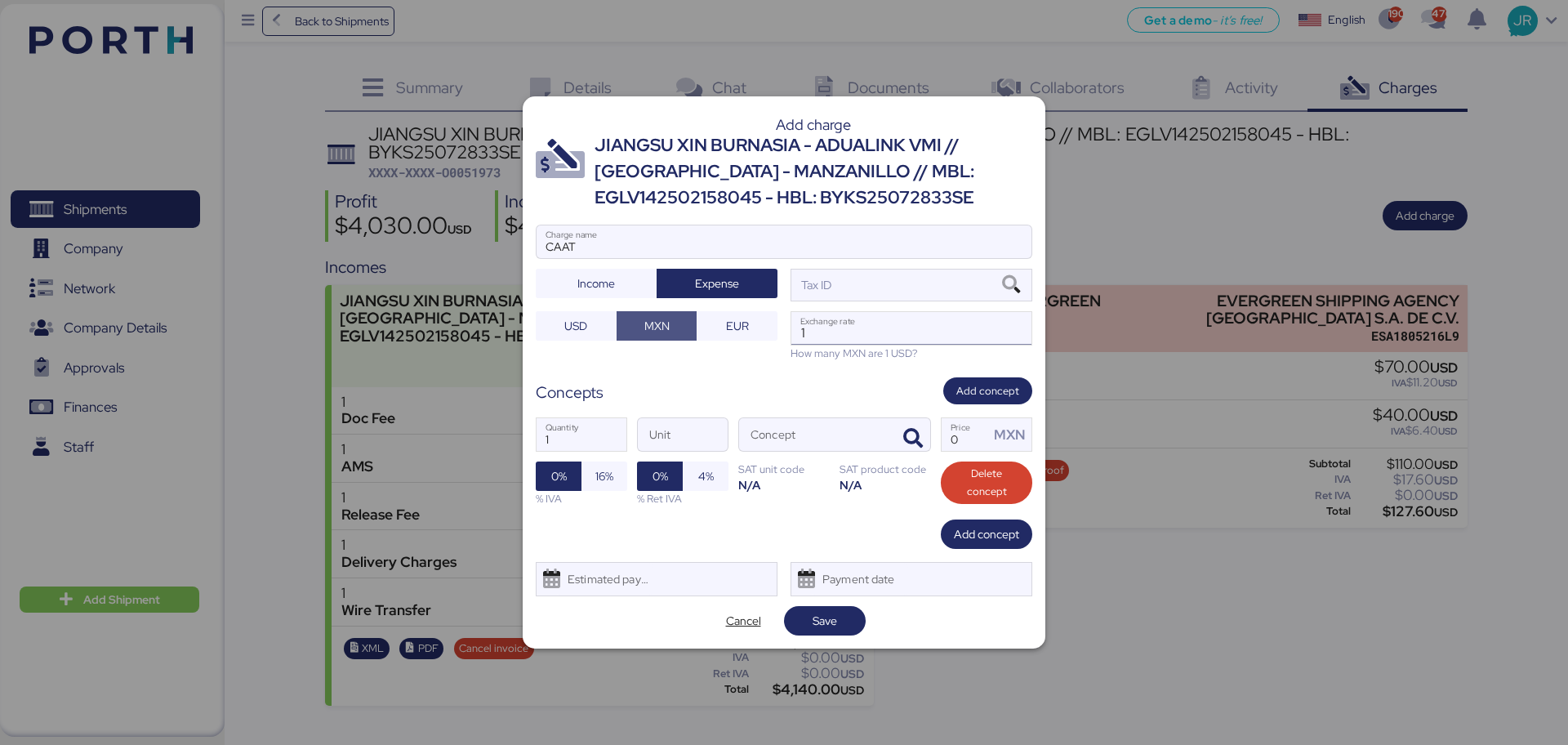
click at [849, 329] on input "1" at bounding box center [911, 328] width 240 height 33
paste input "18.6596"
type input "18.6596"
click at [913, 440] on icon "button" at bounding box center [913, 438] width 19 height 19
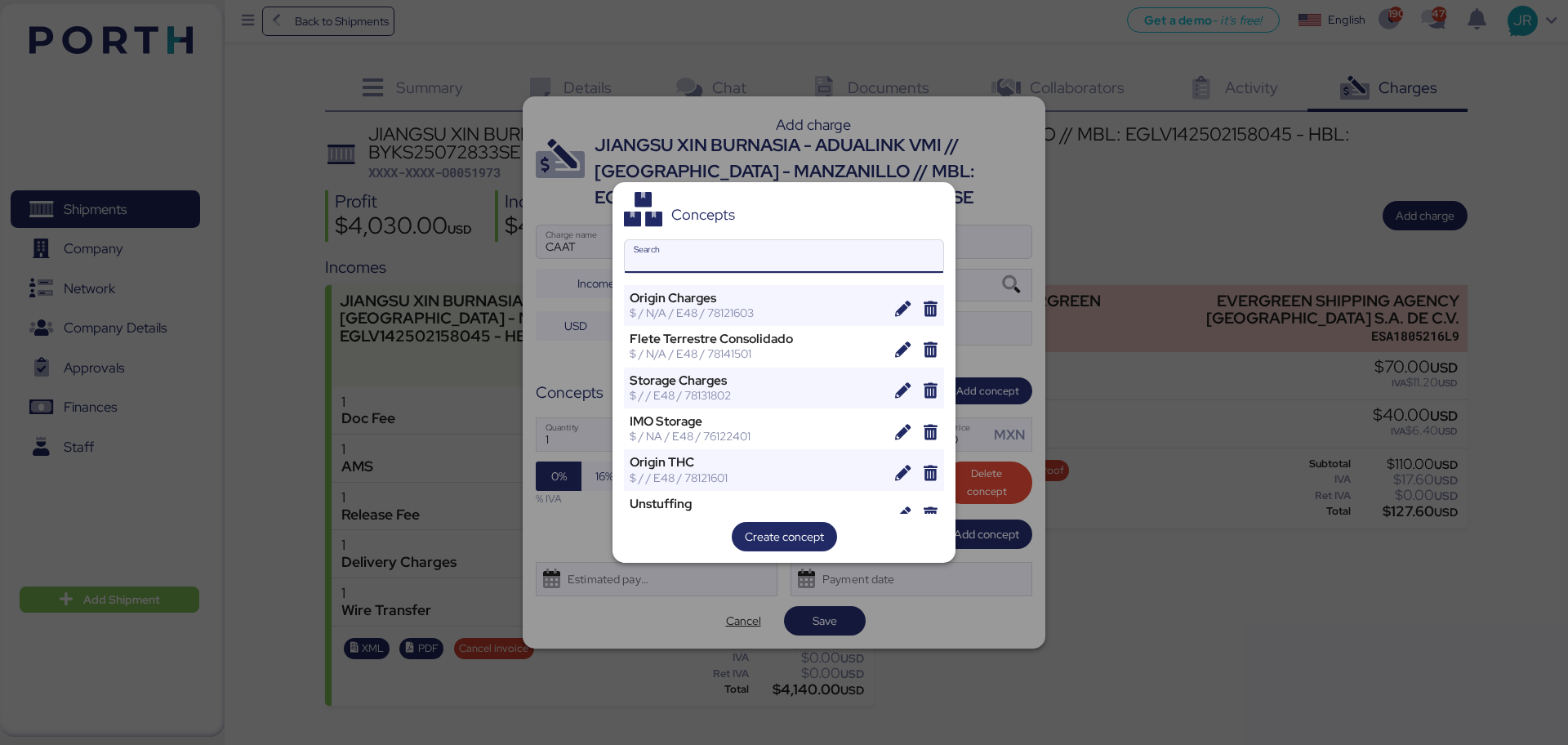
click at [656, 248] on input "Search" at bounding box center [784, 256] width 319 height 33
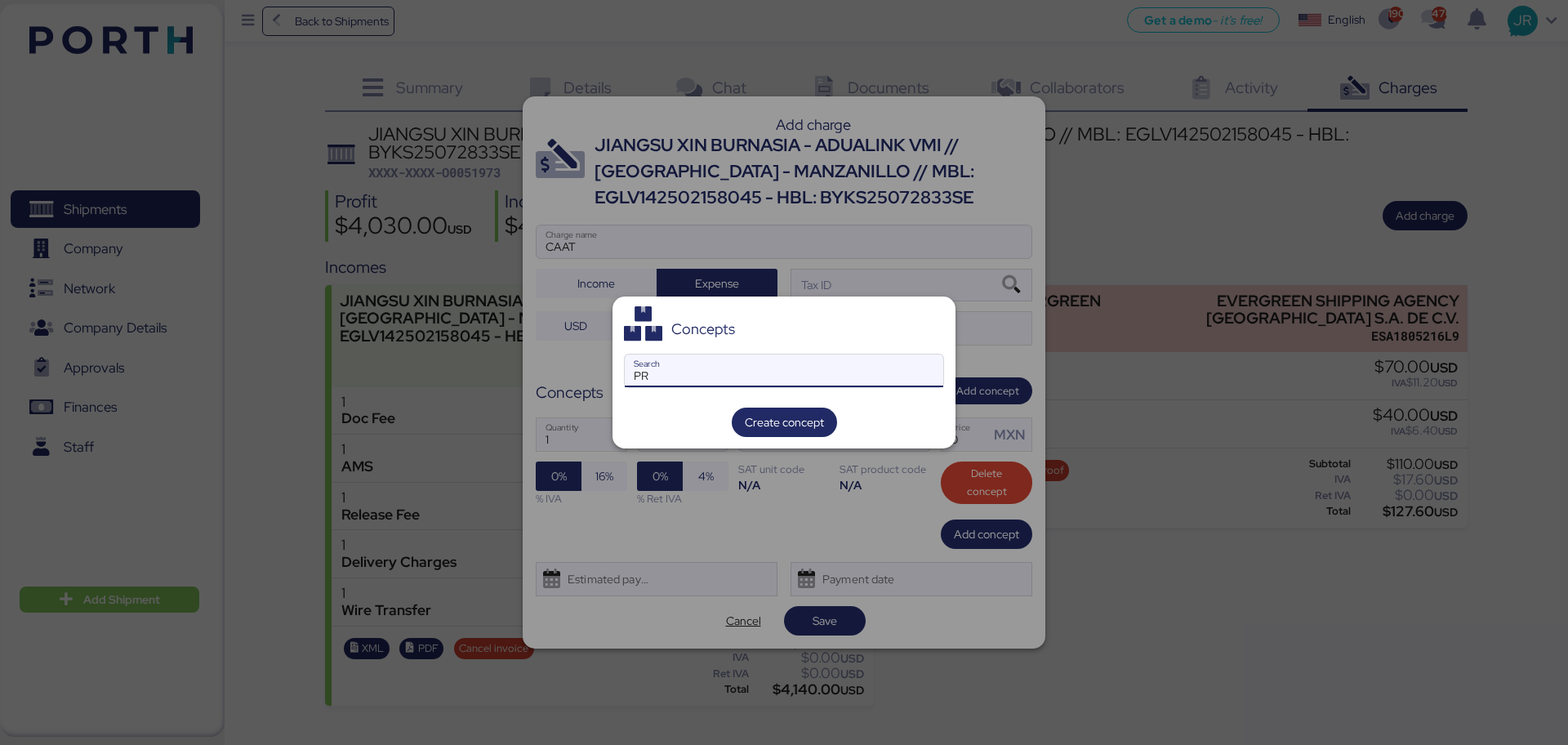
type input "P"
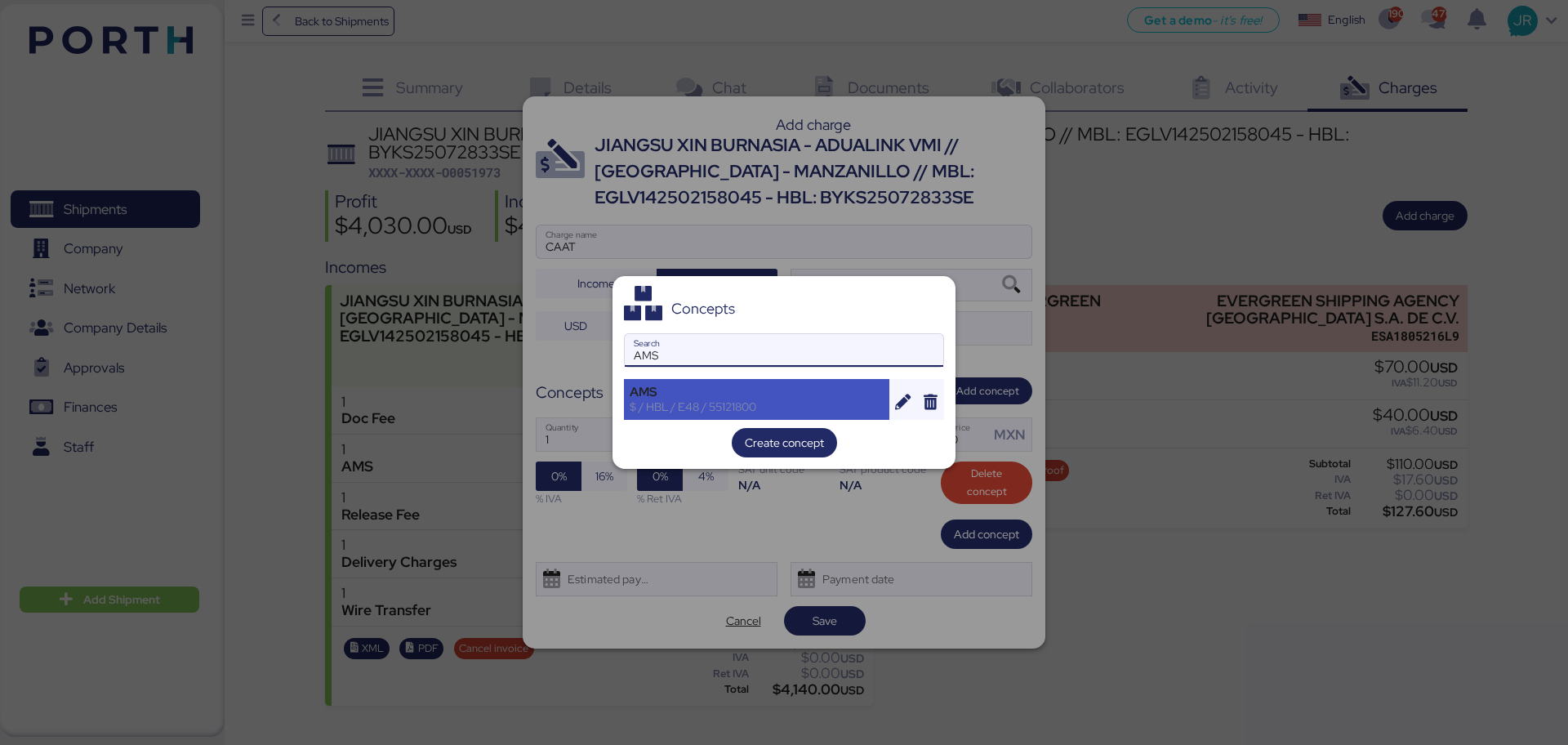
type input "AMS"
click at [711, 413] on div "$ / HBL / E48 / 55121800" at bounding box center [756, 406] width 254 height 14
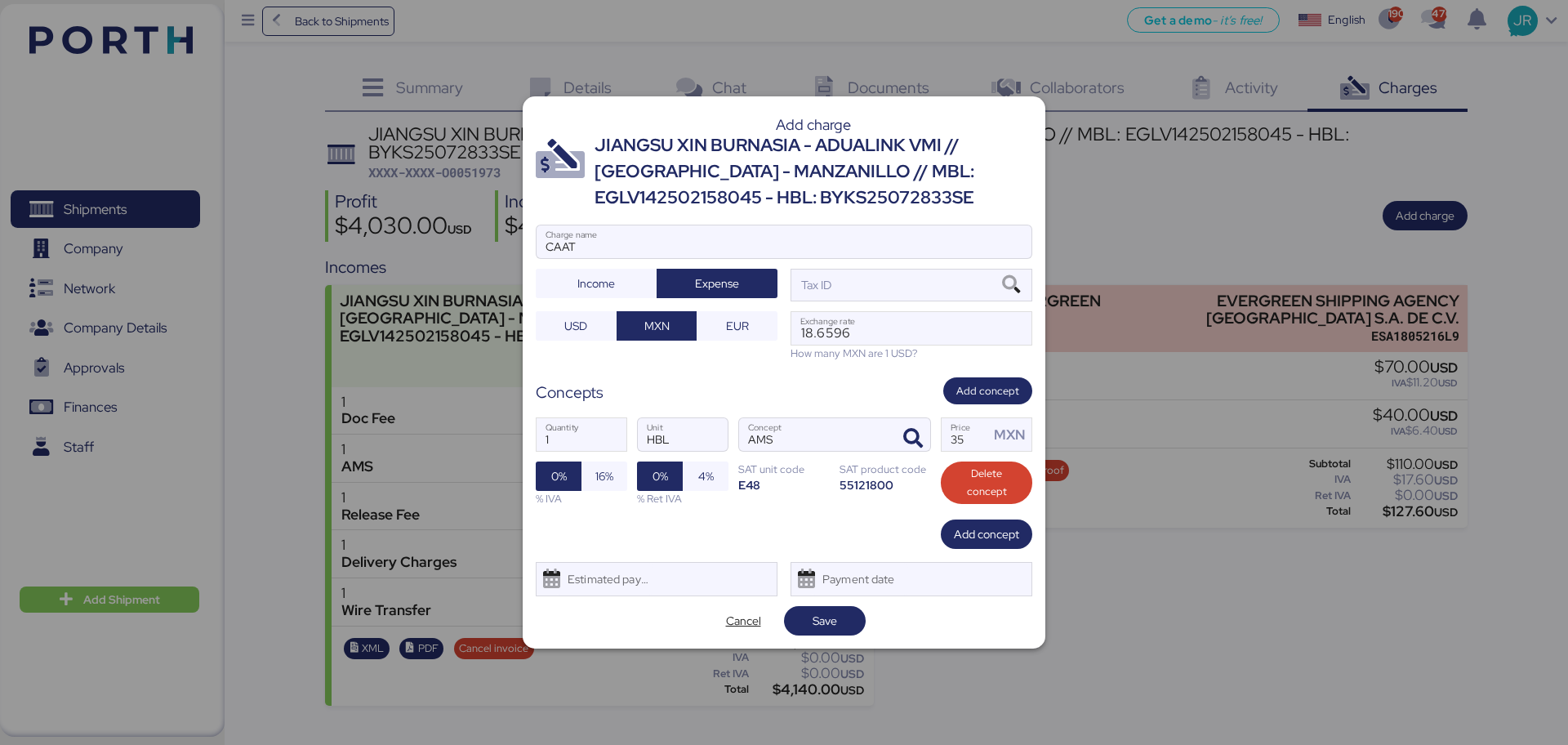
click at [890, 451] on div "1 Quantity HBL Unit AMS Concept 35 Price MXN 0% 16% % IVA 0% 4% % Ret IVA SAT u…" at bounding box center [784, 462] width 497 height 116
type input "60"
click at [593, 489] on span "16%" at bounding box center [604, 476] width 46 height 30
click at [598, 589] on div "Estimated payment date" at bounding box center [604, 579] width 97 height 33
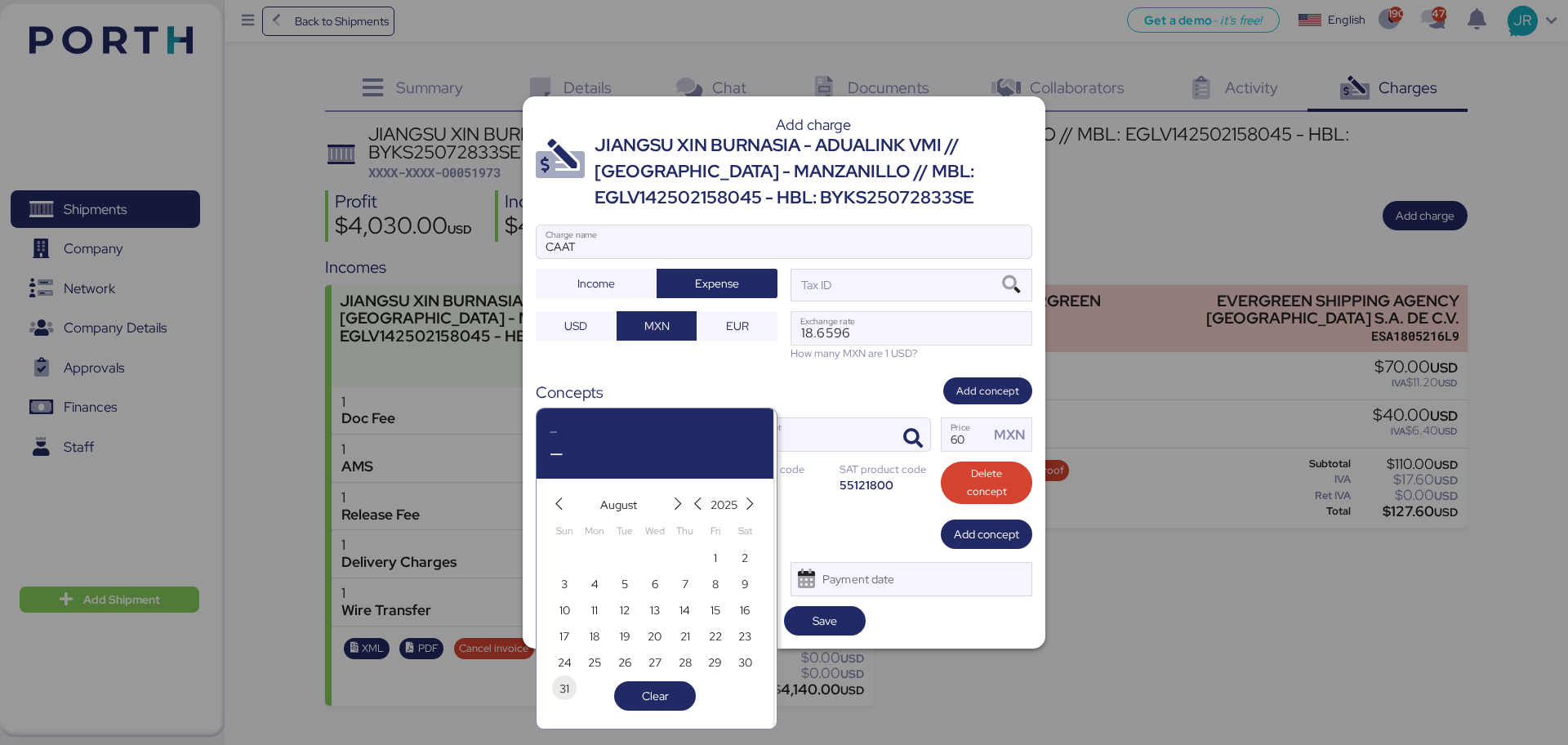
click at [567, 685] on span "31" at bounding box center [564, 688] width 10 height 19
type input "[DATE]"
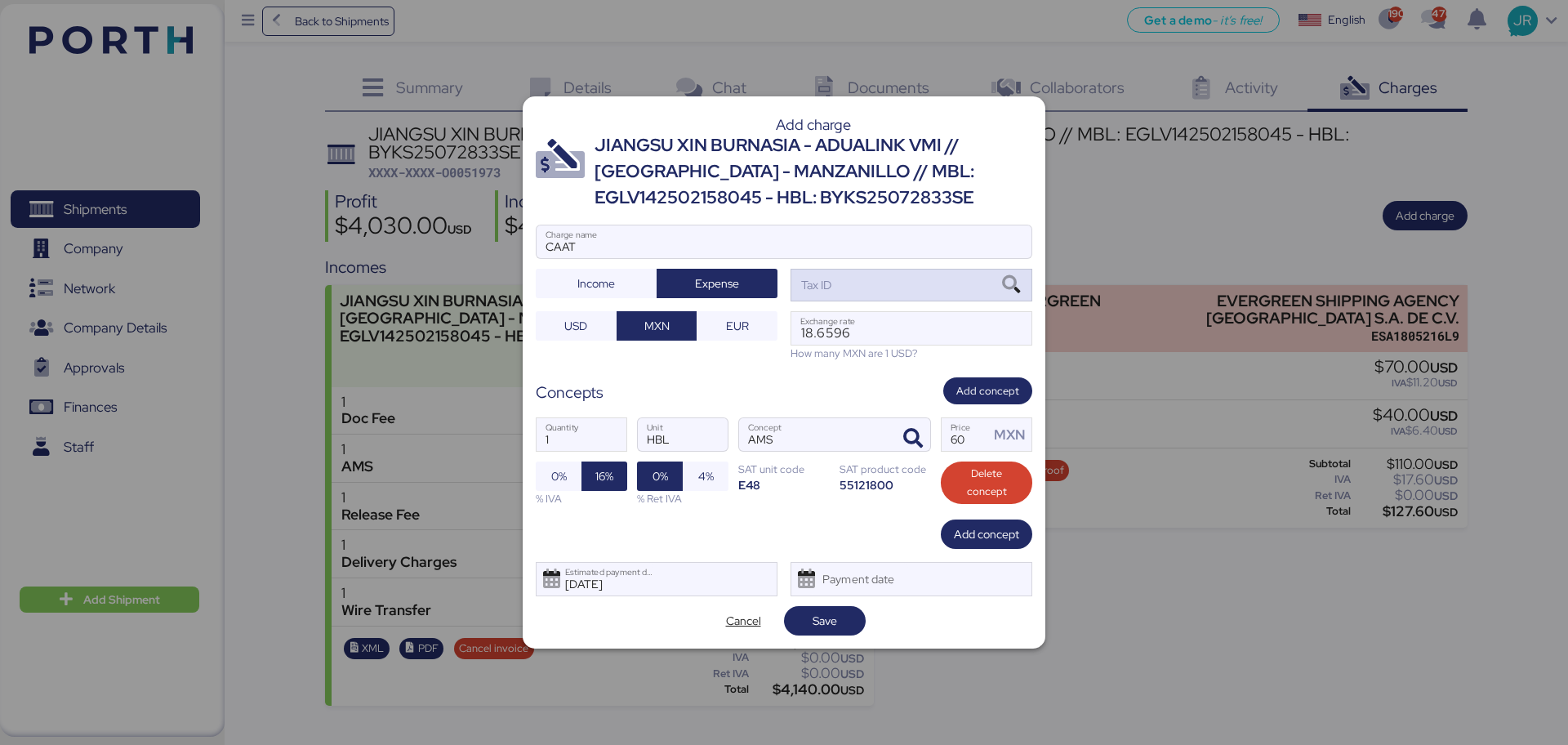
click at [1005, 280] on icon at bounding box center [1010, 284] width 28 height 18
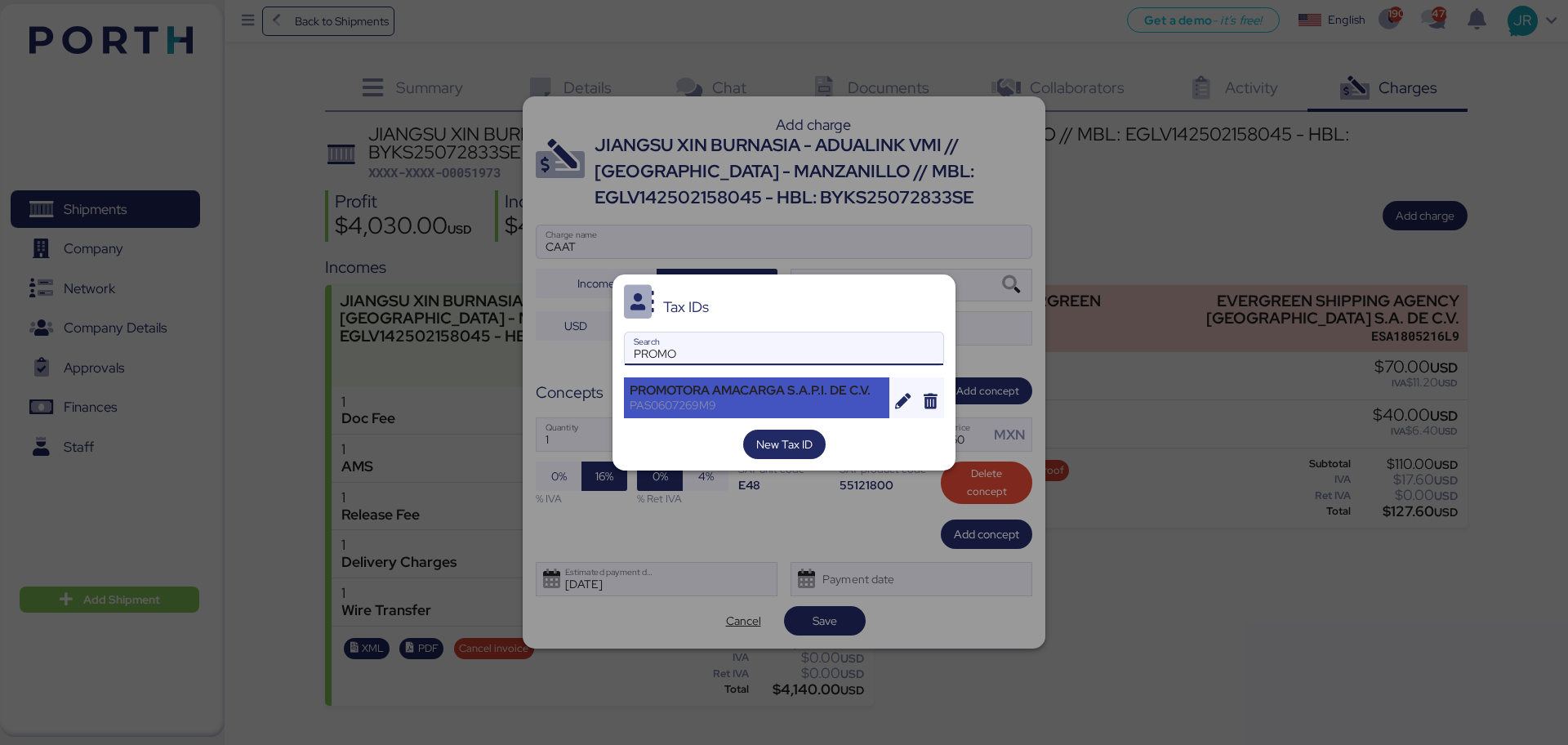
type input "PROMO"
click at [655, 396] on div "PROMOTORA AMACARGA S.A.P.I. DE C.V." at bounding box center [756, 390] width 254 height 14
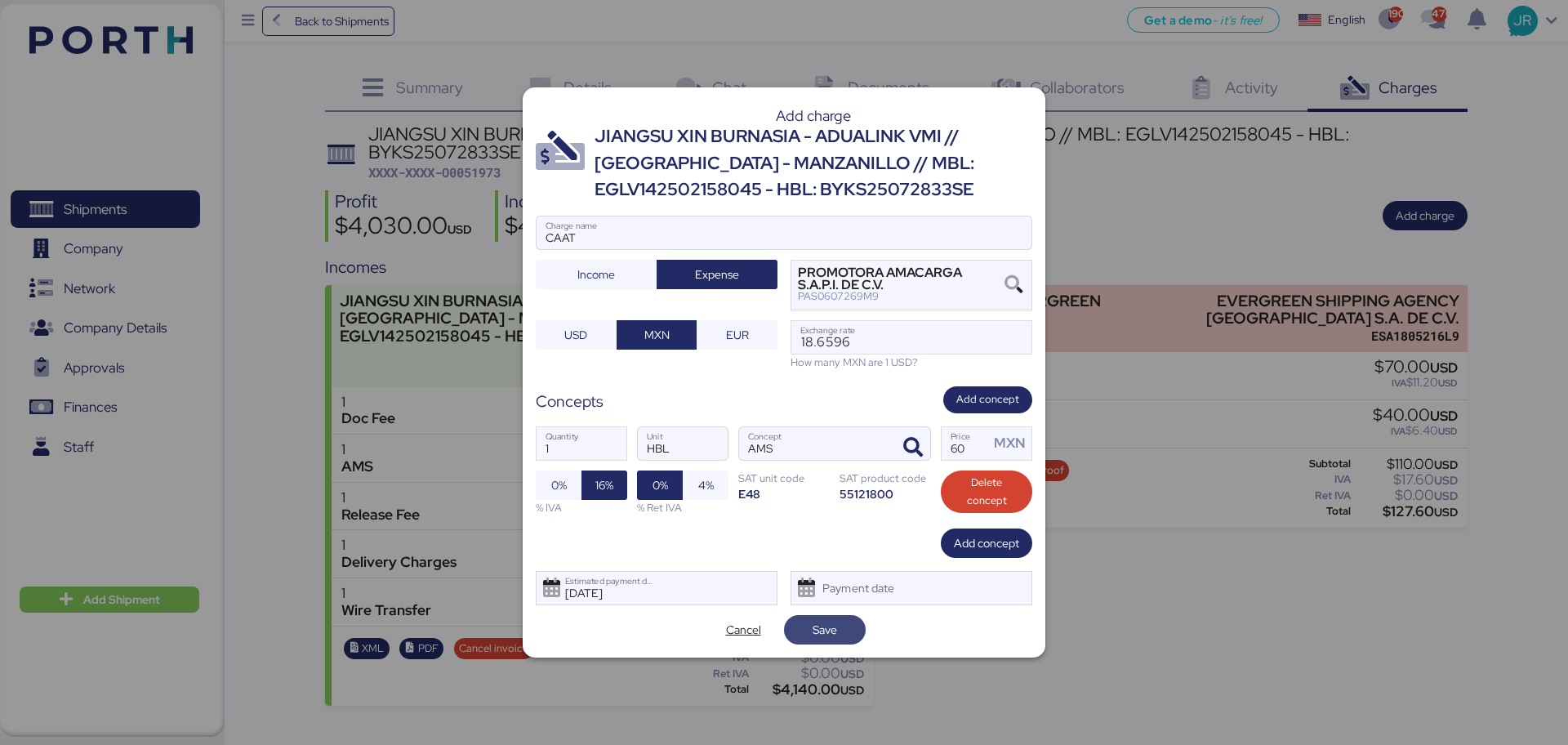
click at [847, 636] on span "Save" at bounding box center [825, 629] width 56 height 23
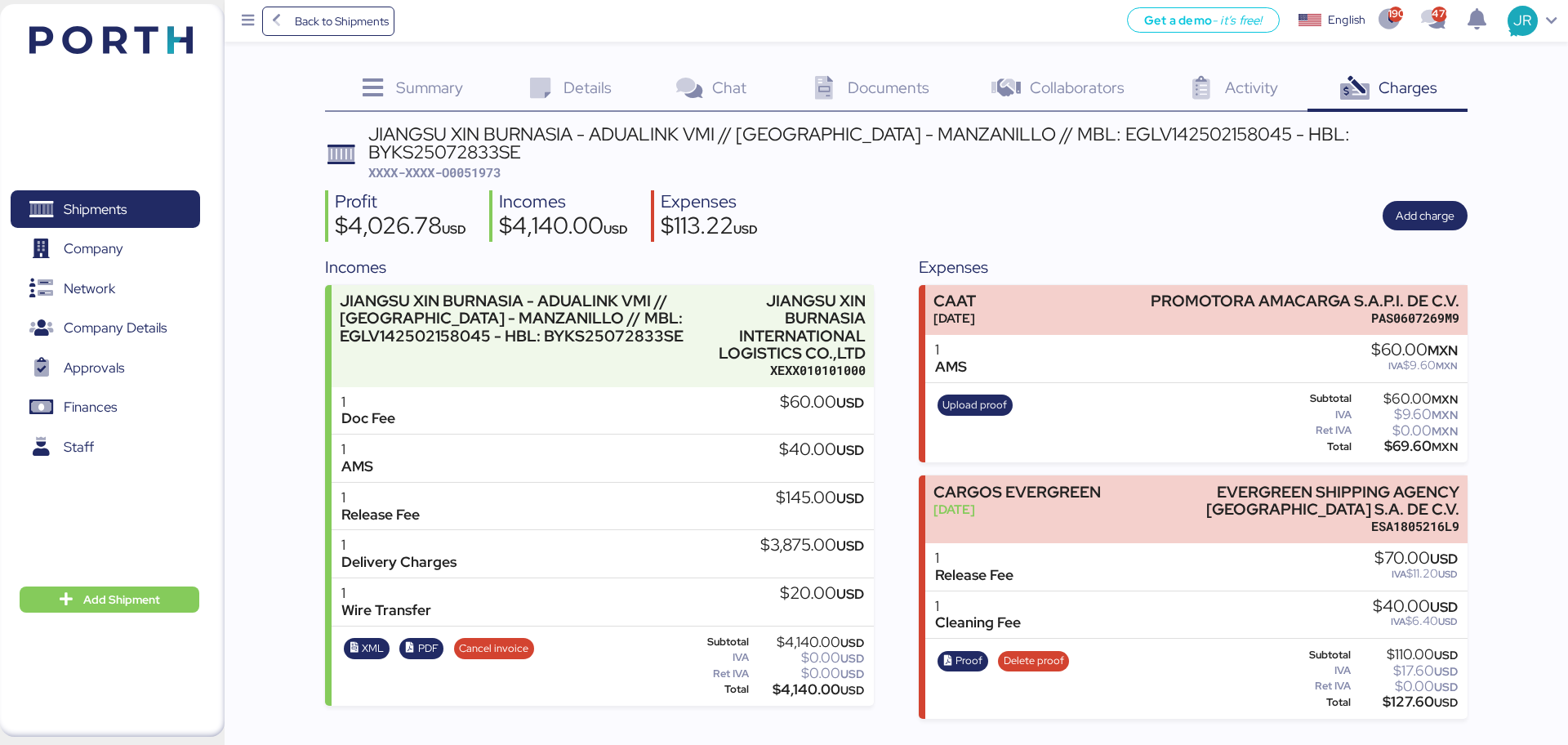
click at [836, 95] on icon at bounding box center [824, 89] width 35 height 24
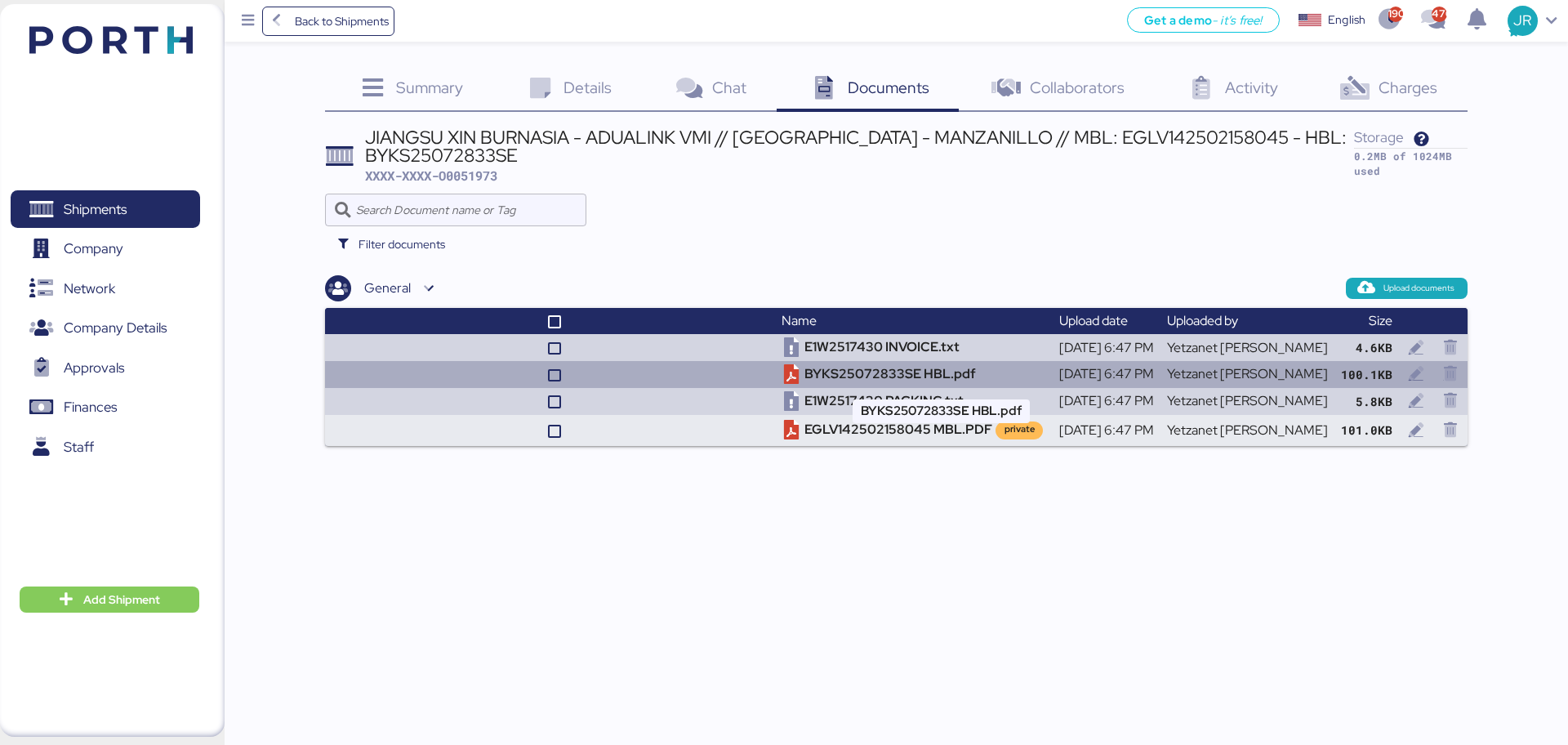
click at [886, 381] on td "BYKS25072833SE HBL.pdf" at bounding box center [913, 375] width 277 height 27
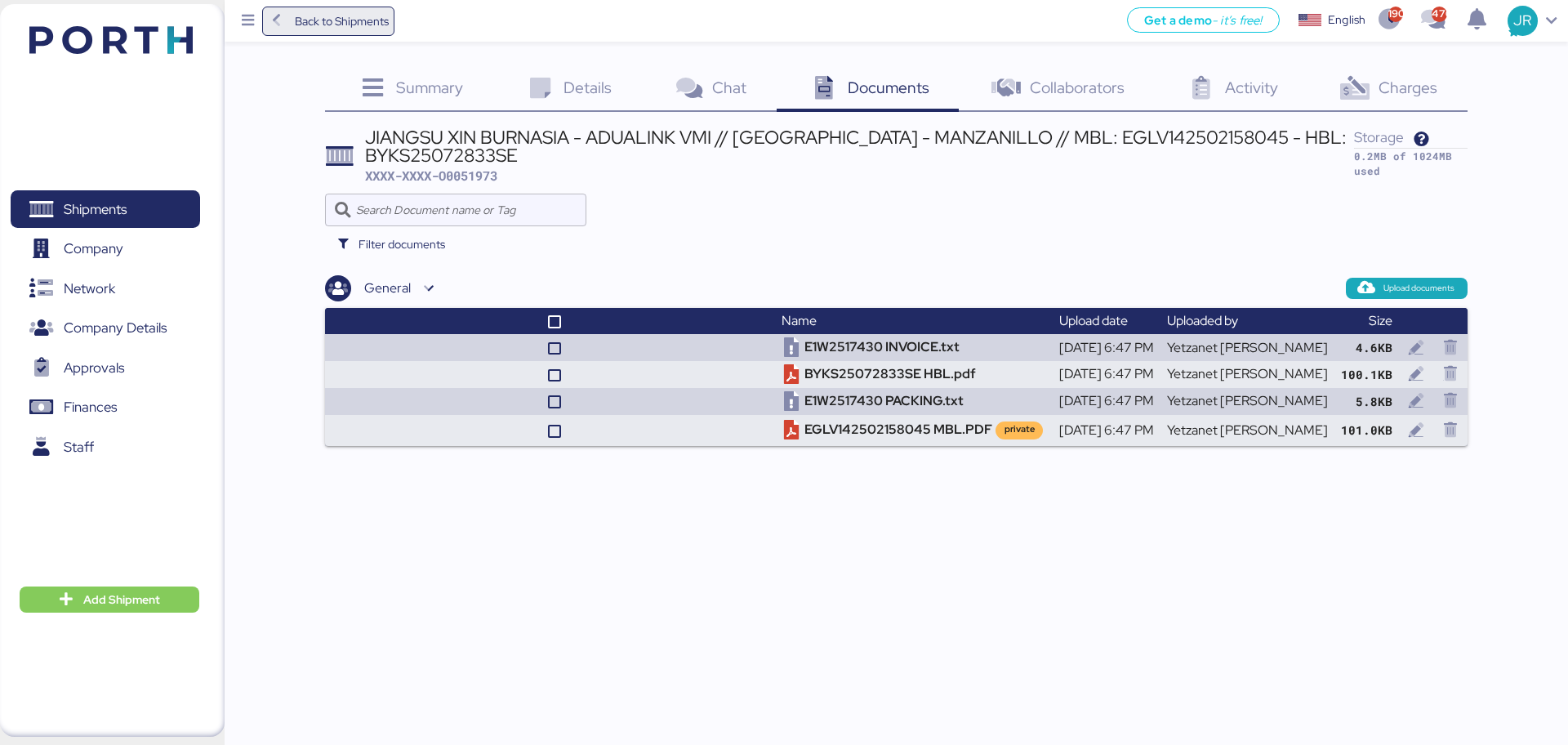
click at [320, 28] on span "Back to Shipments" at bounding box center [342, 21] width 94 height 19
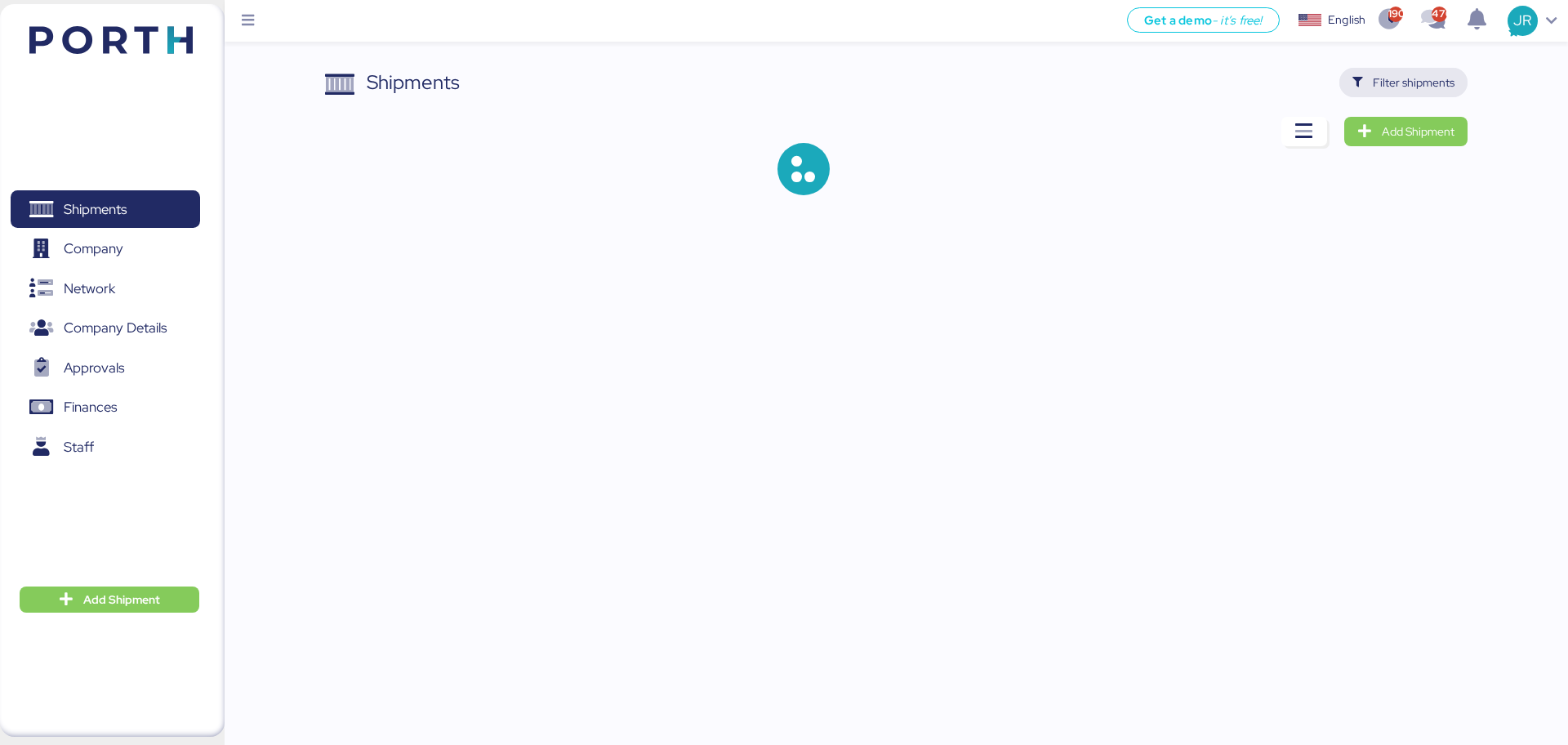
click at [1420, 82] on span "Filter shipments" at bounding box center [1414, 82] width 82 height 19
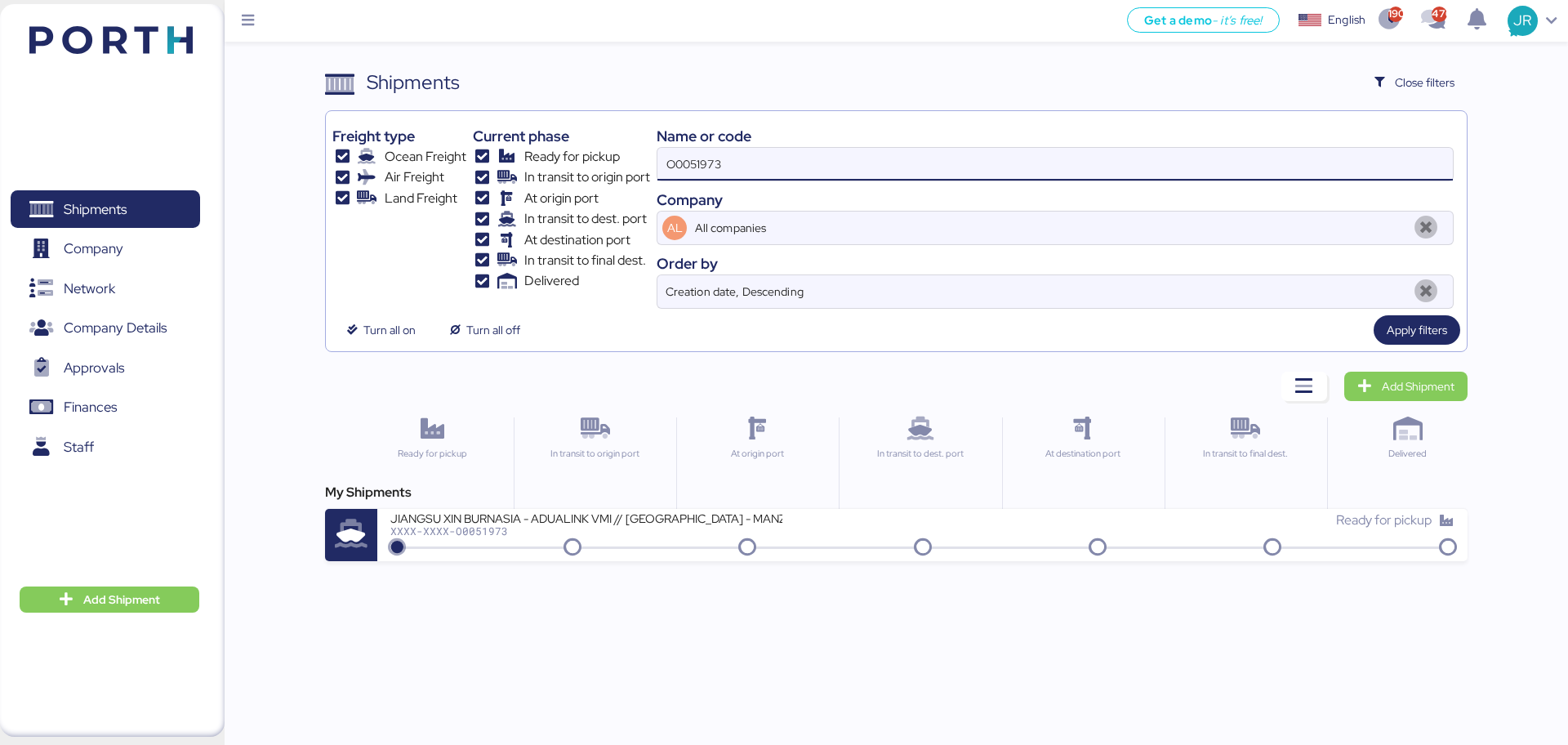
drag, startPoint x: 759, startPoint y: 158, endPoint x: 519, endPoint y: 156, distance: 240.0
click at [519, 156] on div "Freight type Ocean Freight Air Freight Land Freight Current phase Ready for pic…" at bounding box center [896, 213] width 1127 height 192
paste input "2008"
type input "O0052008"
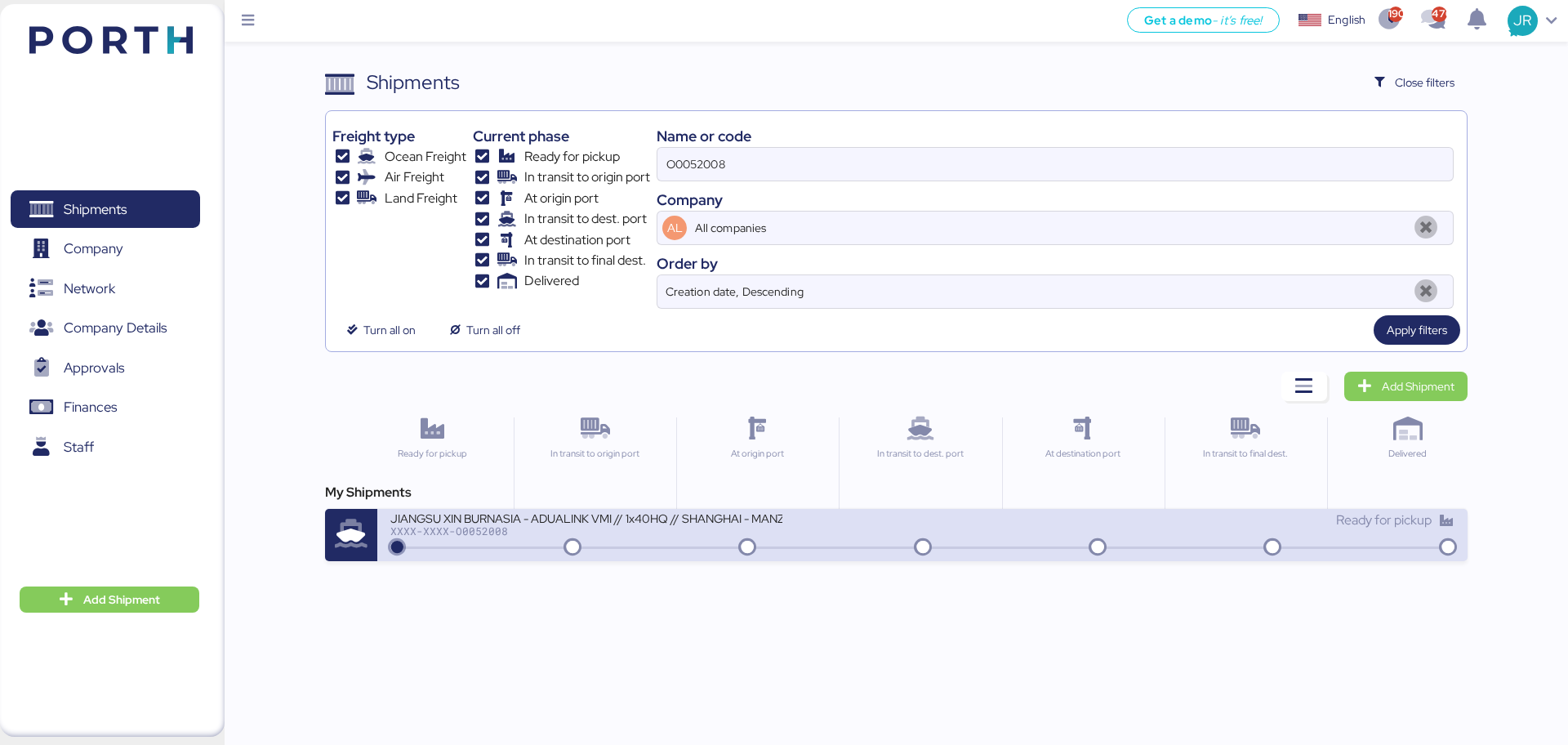
click at [432, 529] on div "XXXX-XXXX-O0052008" at bounding box center [586, 532] width 392 height 12
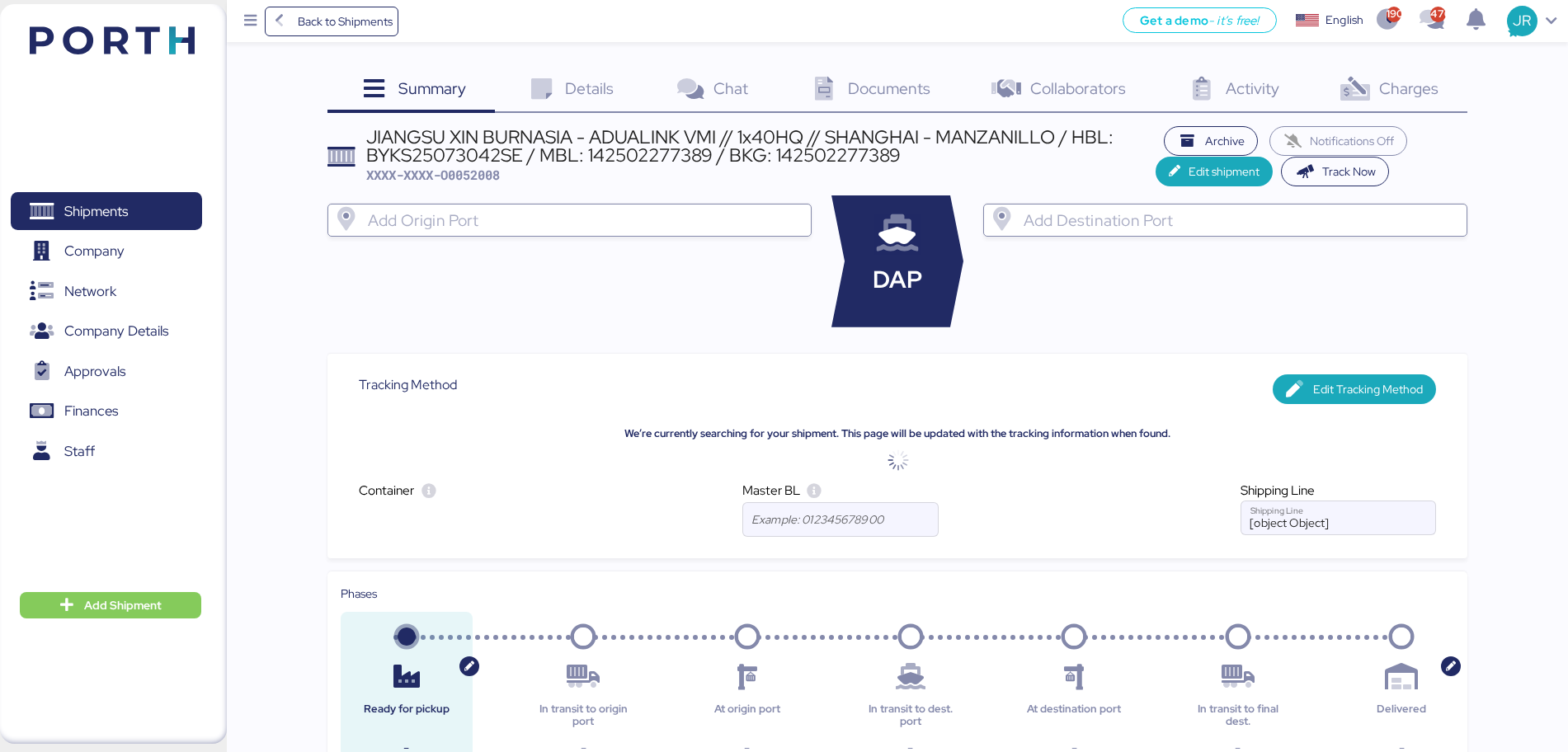
click at [845, 88] on div "Documents 0" at bounding box center [869, 90] width 182 height 44
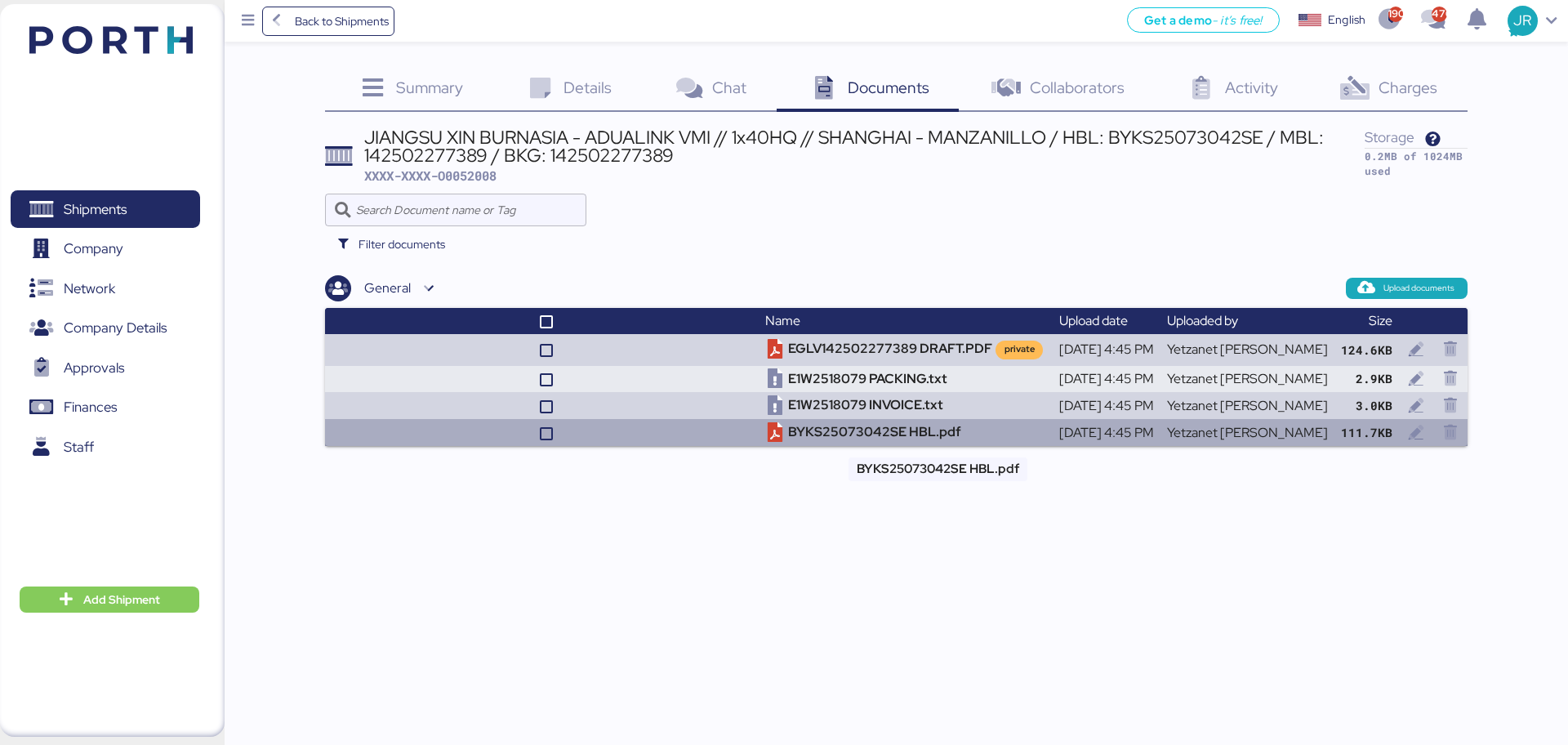
click at [873, 427] on td "BYKS25073042SE HBL.pdf" at bounding box center [905, 433] width 294 height 27
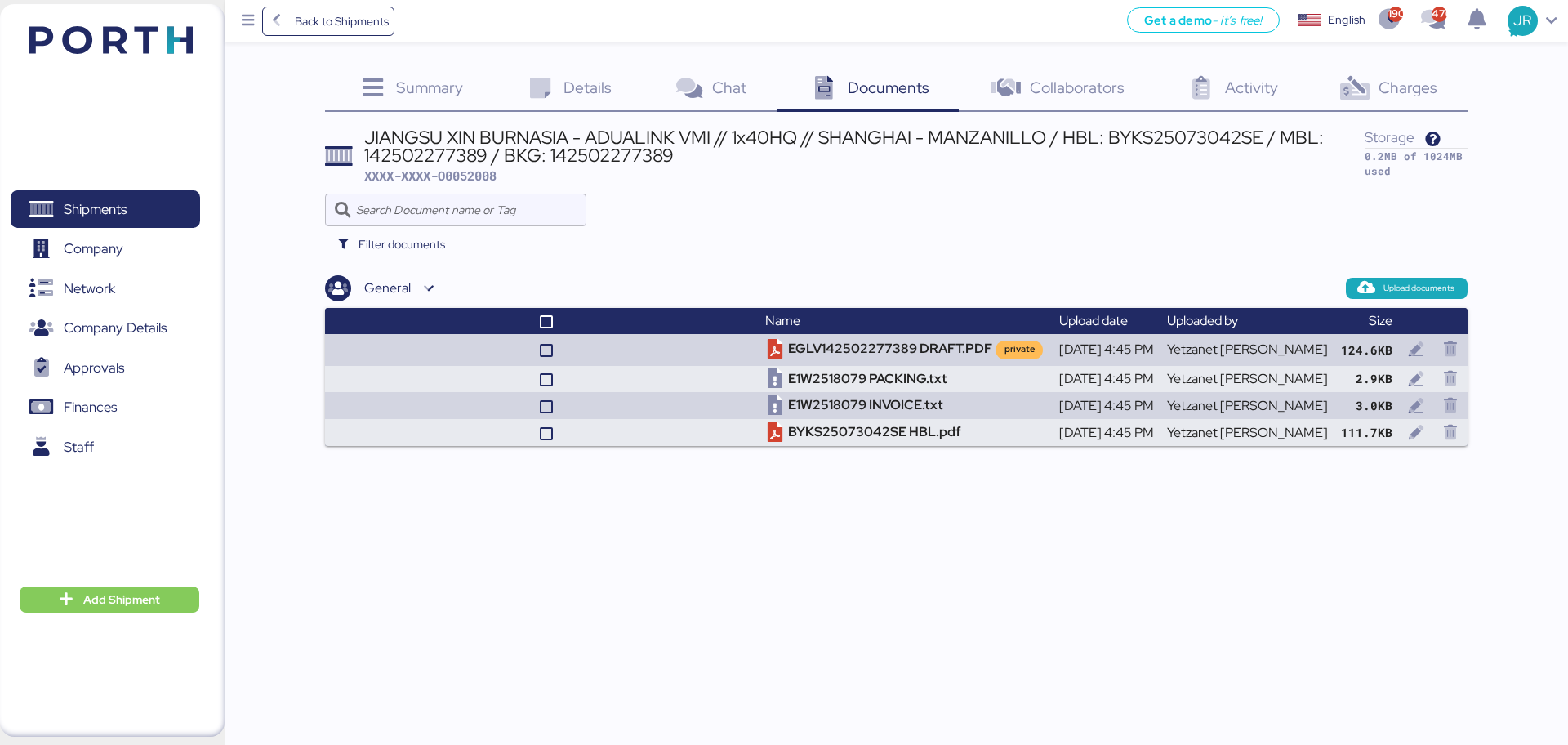
click at [1382, 98] on div "Charges 0" at bounding box center [1387, 89] width 159 height 44
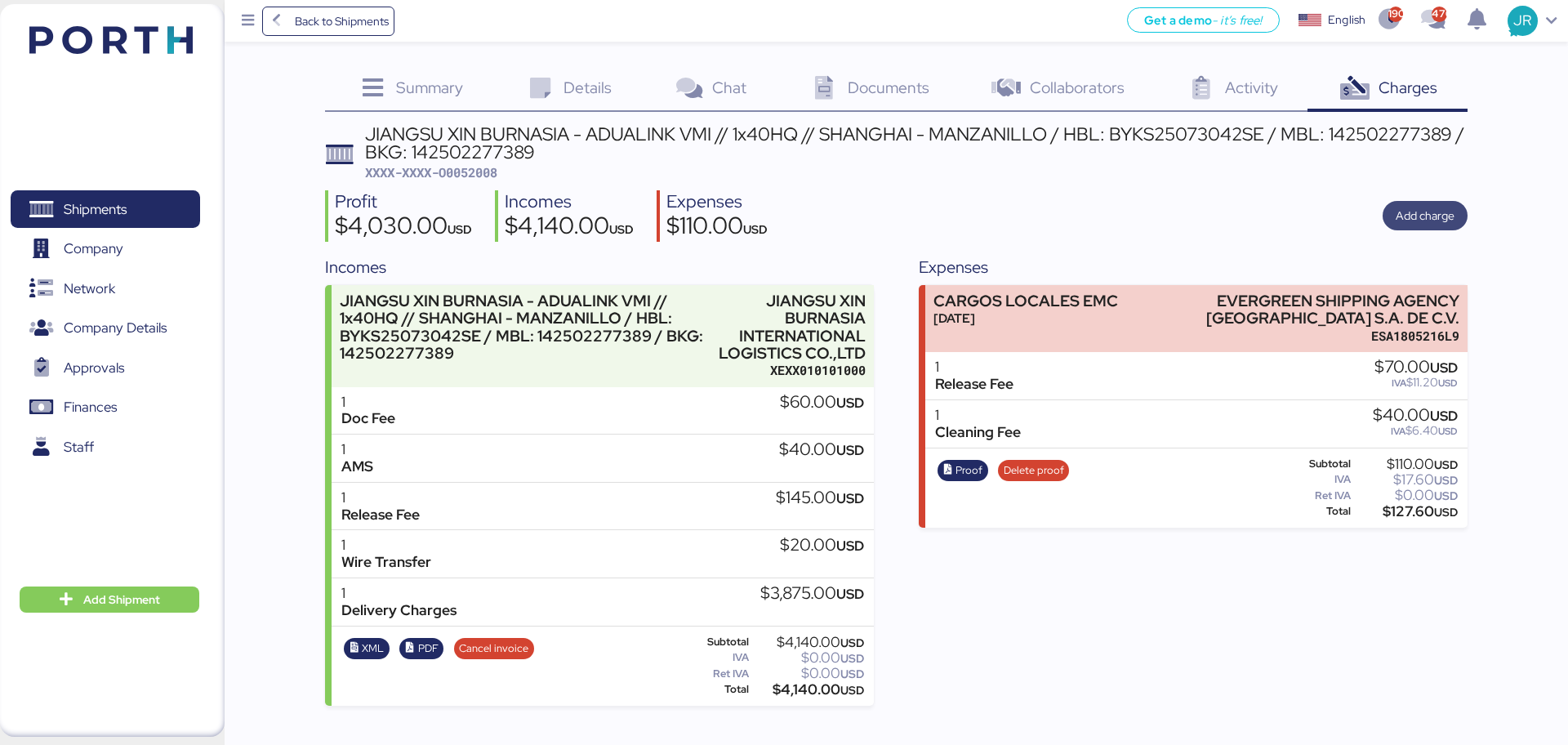
click at [1409, 220] on span "Add charge" at bounding box center [1425, 215] width 59 height 19
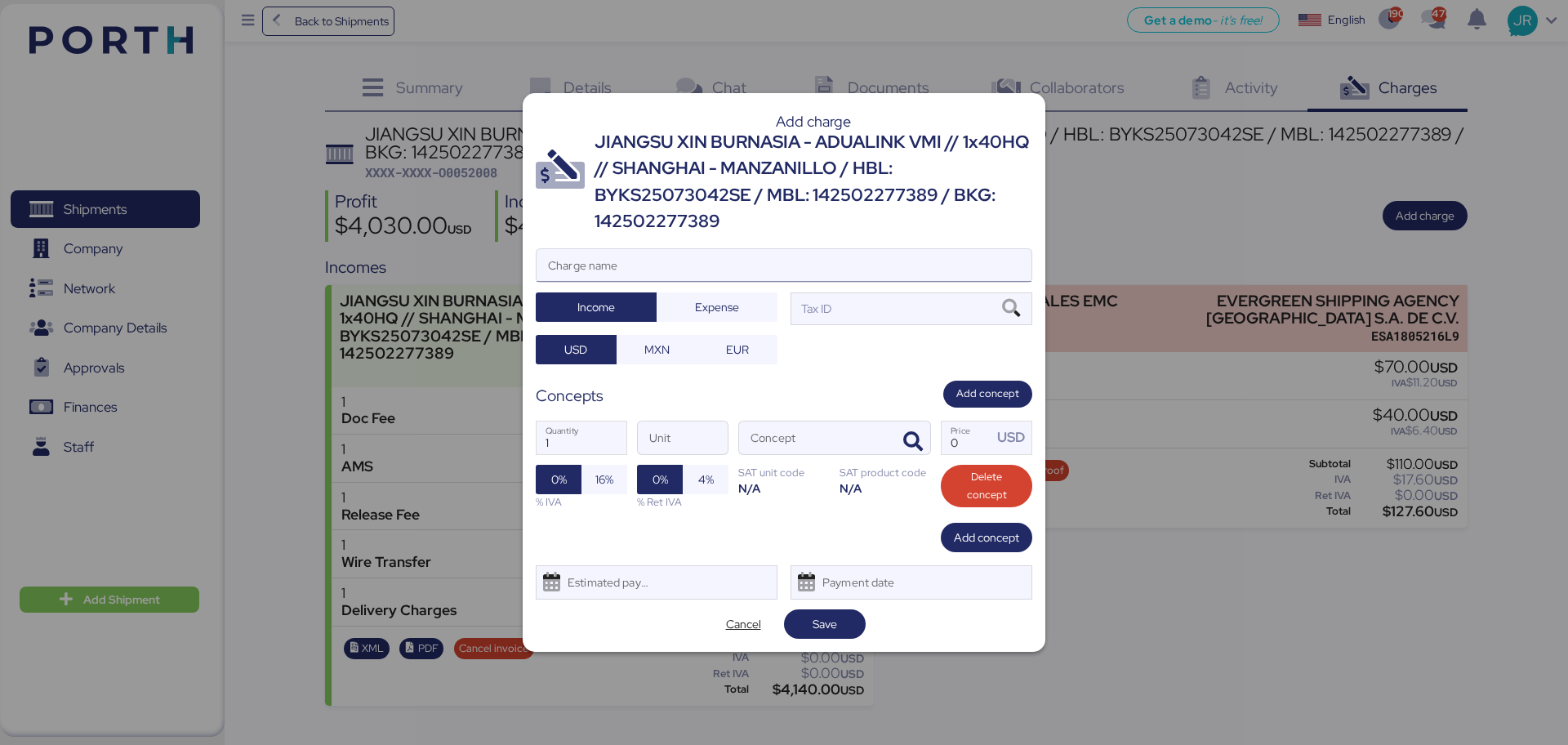
click at [536, 259] on input "Charge name" at bounding box center [784, 265] width 495 height 33
type input "CAAT"
click at [720, 302] on span "Expense" at bounding box center [717, 306] width 44 height 19
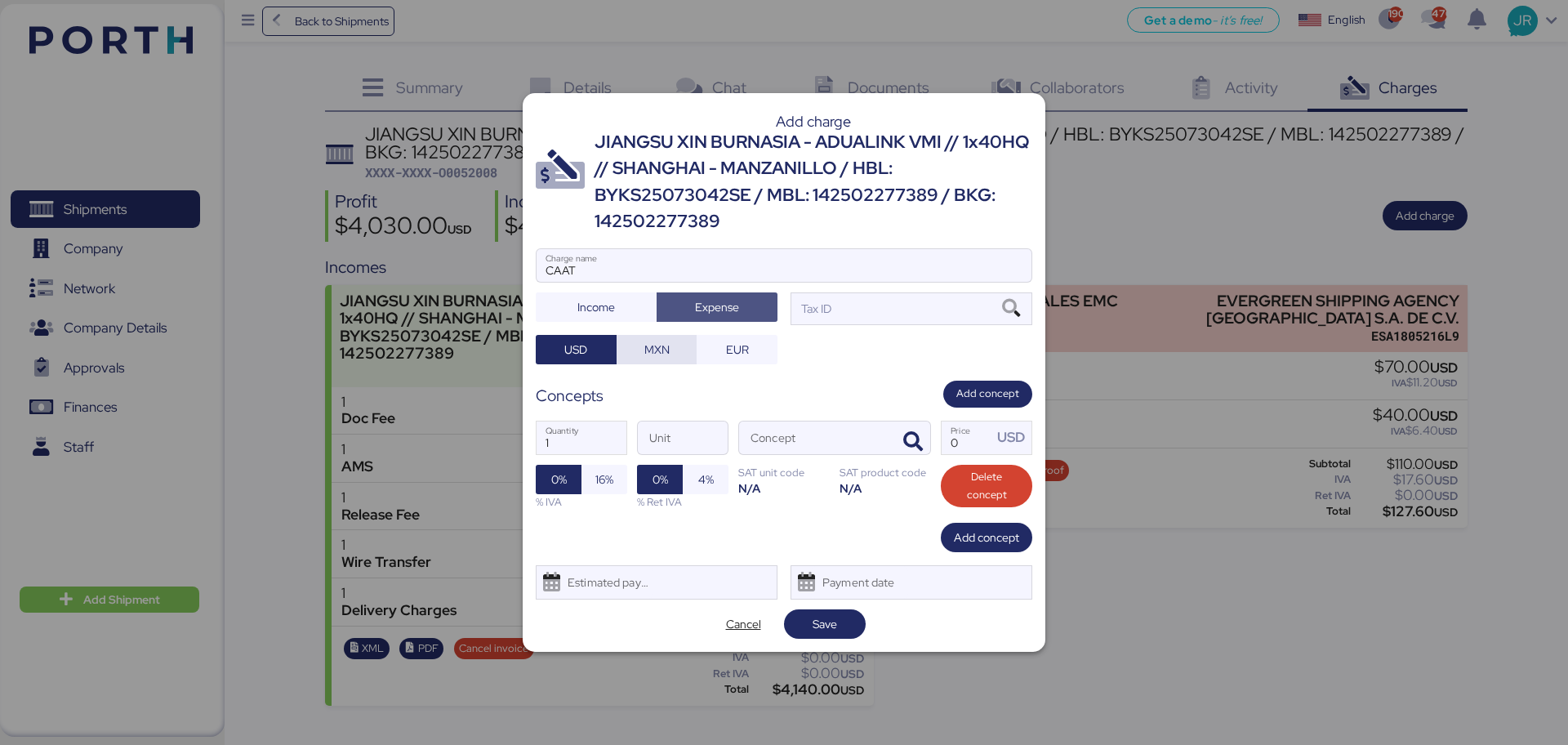
click at [655, 349] on span "MXN" at bounding box center [657, 349] width 25 height 19
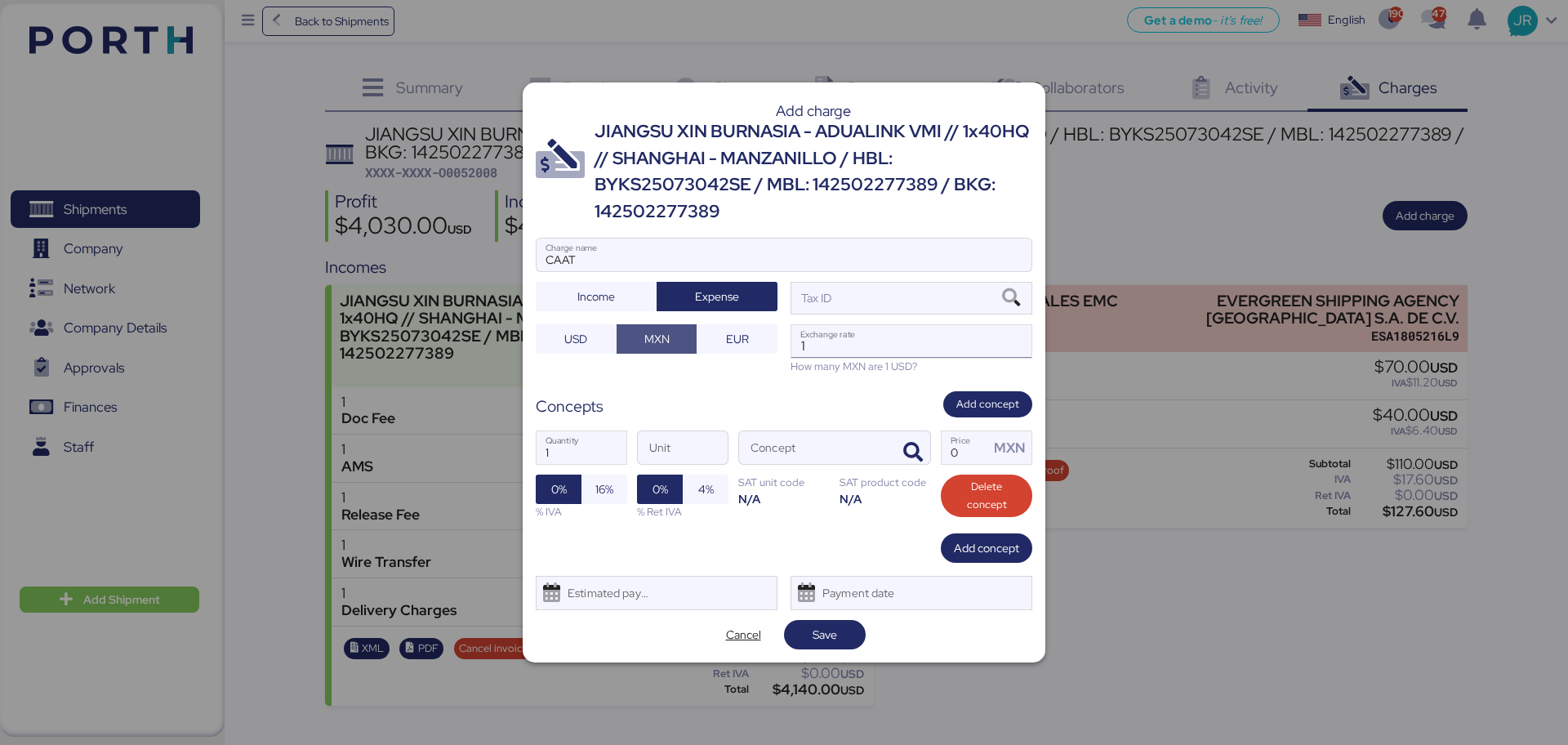
click at [854, 332] on input "1" at bounding box center [911, 341] width 240 height 33
paste input "18.6596"
type input "18.6596"
click at [1011, 289] on icon at bounding box center [1010, 298] width 28 height 18
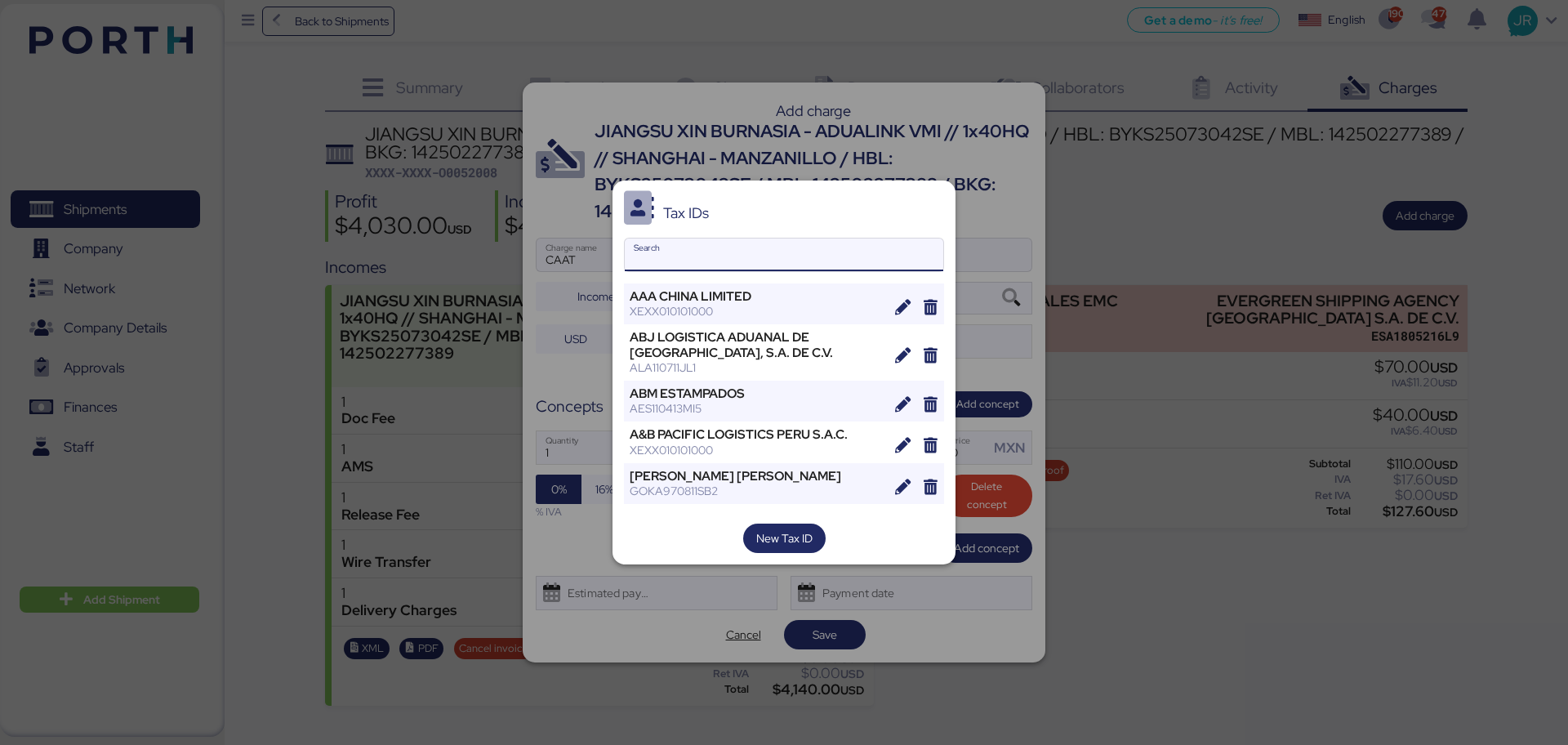
click at [866, 259] on input "Search" at bounding box center [784, 255] width 319 height 33
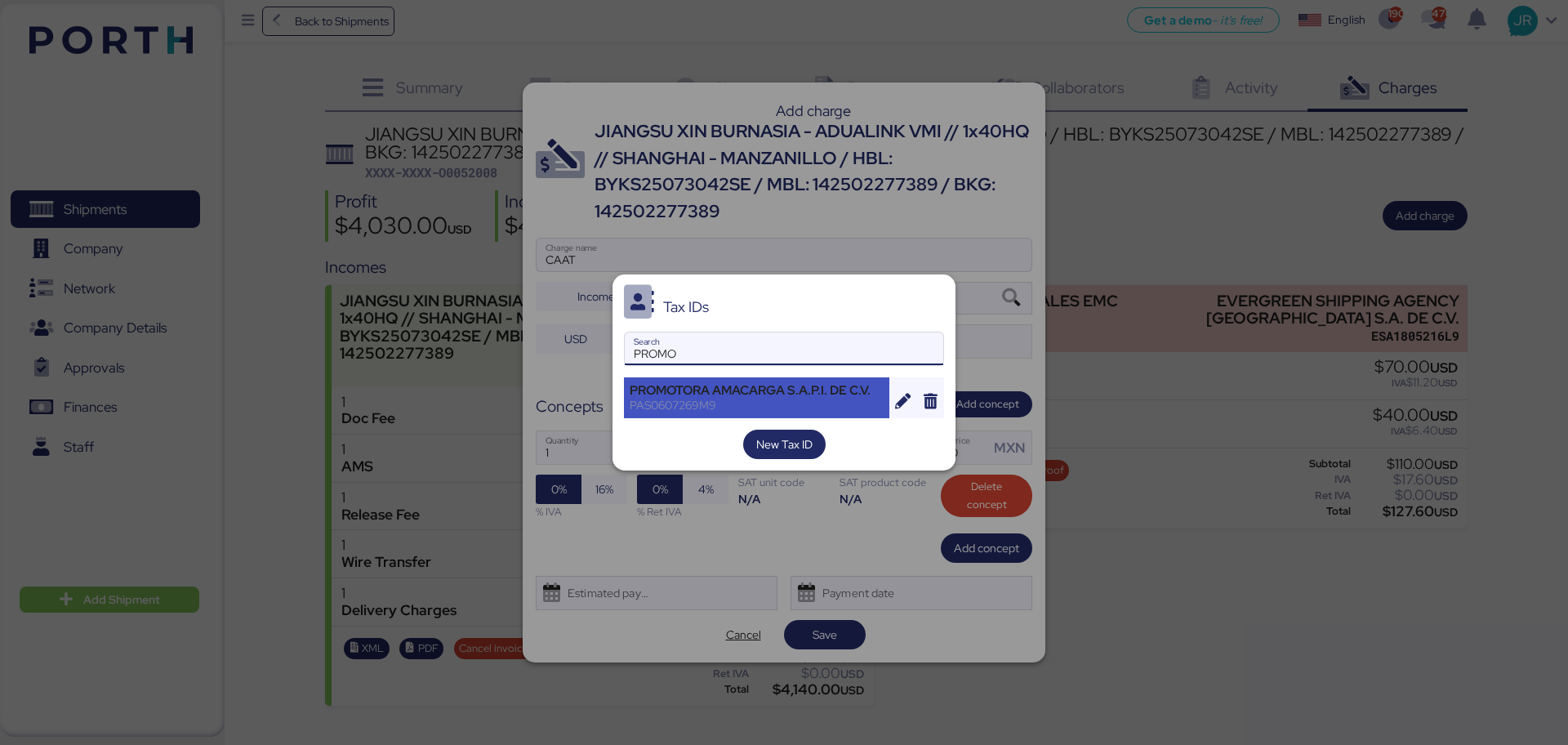
type input "PROMO"
click at [725, 405] on div "PAS0607269M9" at bounding box center [756, 405] width 254 height 14
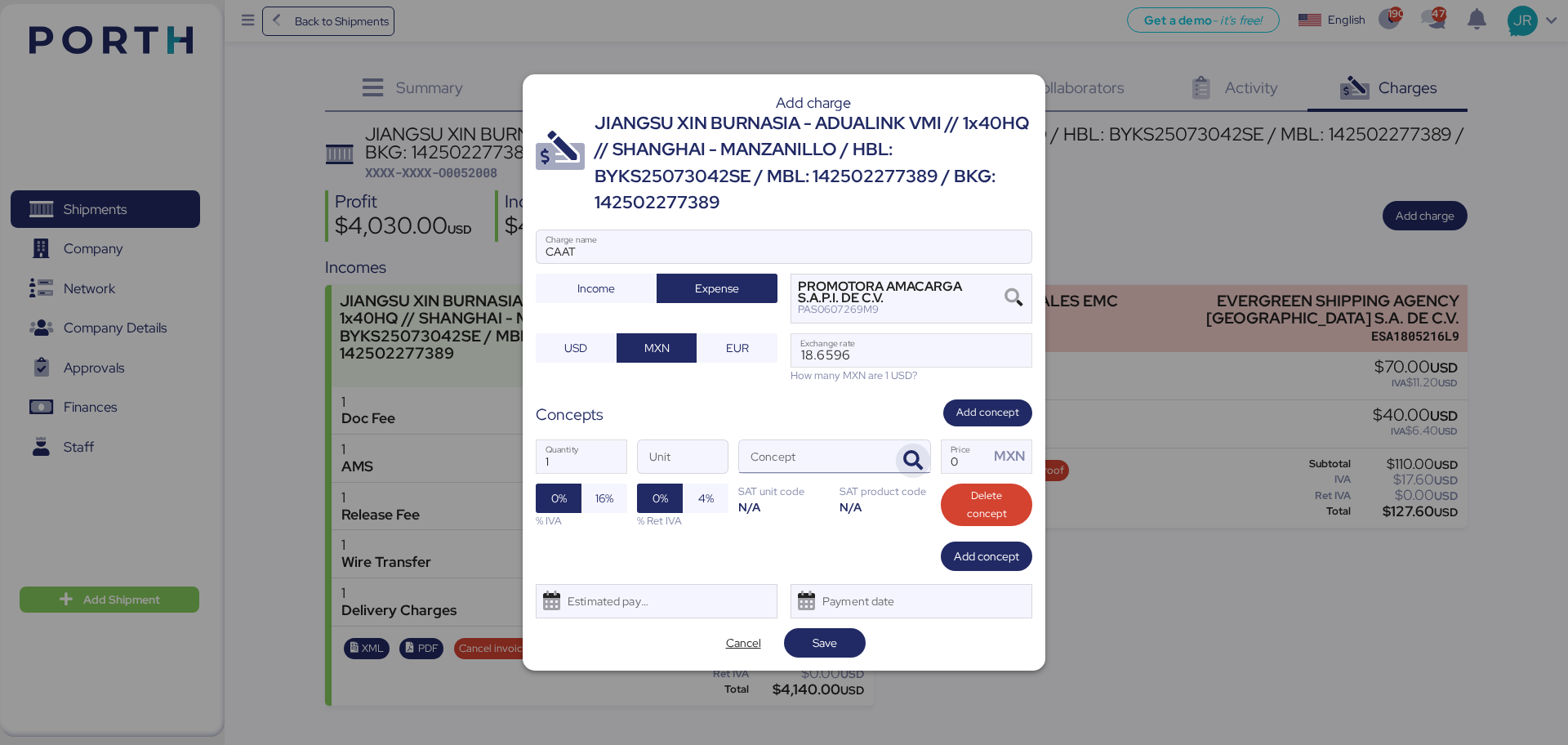
click at [905, 448] on span "button" at bounding box center [913, 461] width 35 height 35
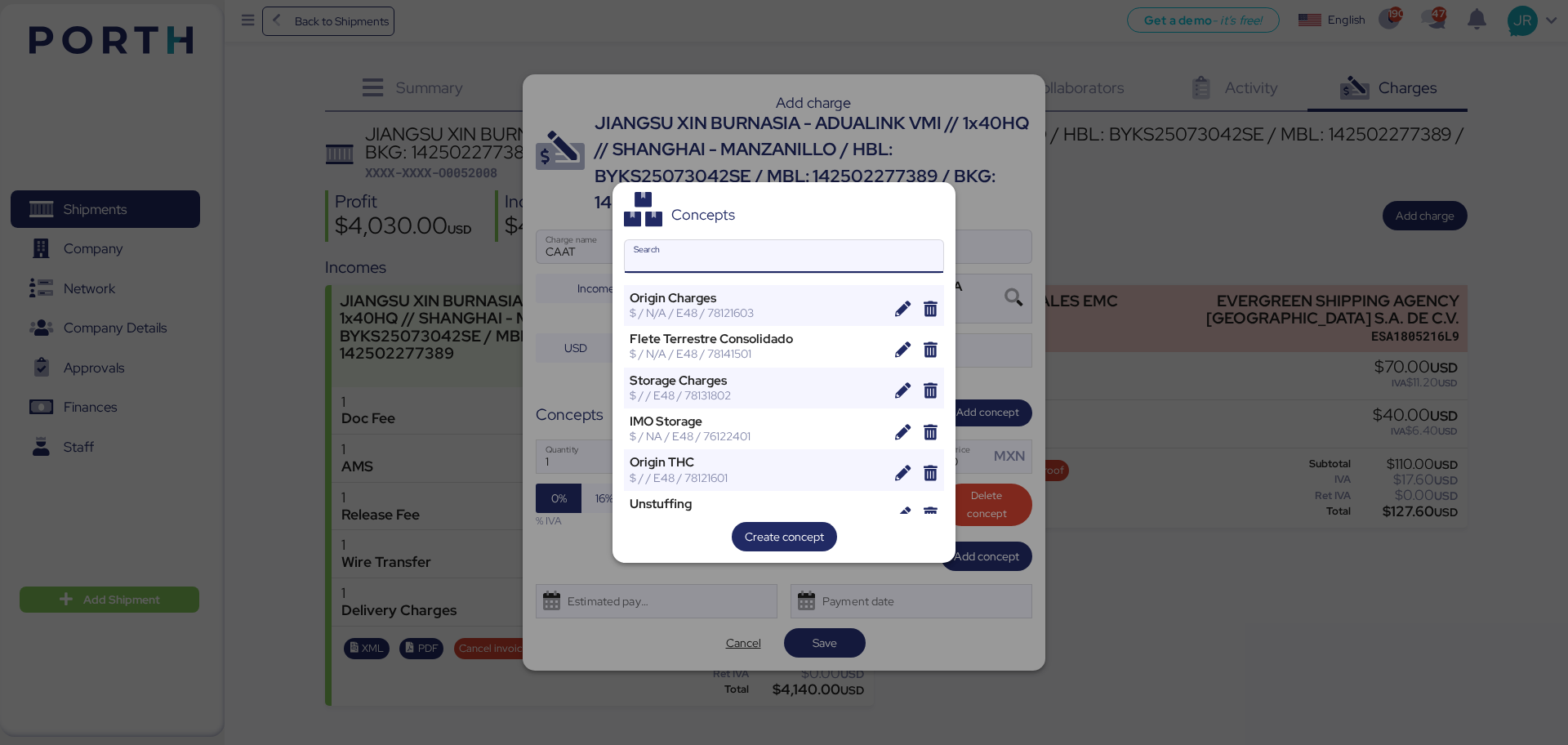
click at [710, 253] on input "Search" at bounding box center [784, 256] width 319 height 33
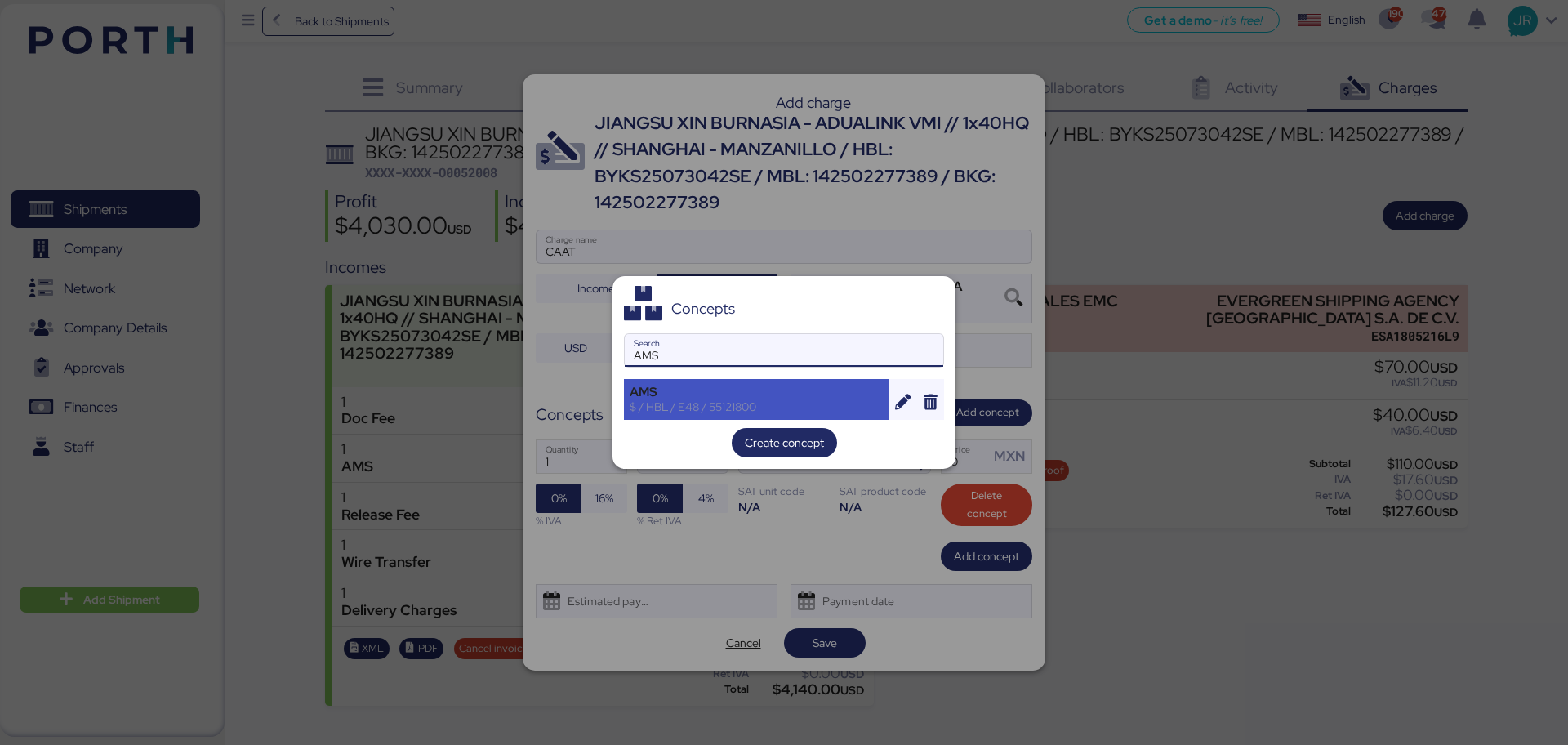
type input "AMS"
click at [668, 391] on div "AMS" at bounding box center [756, 391] width 254 height 14
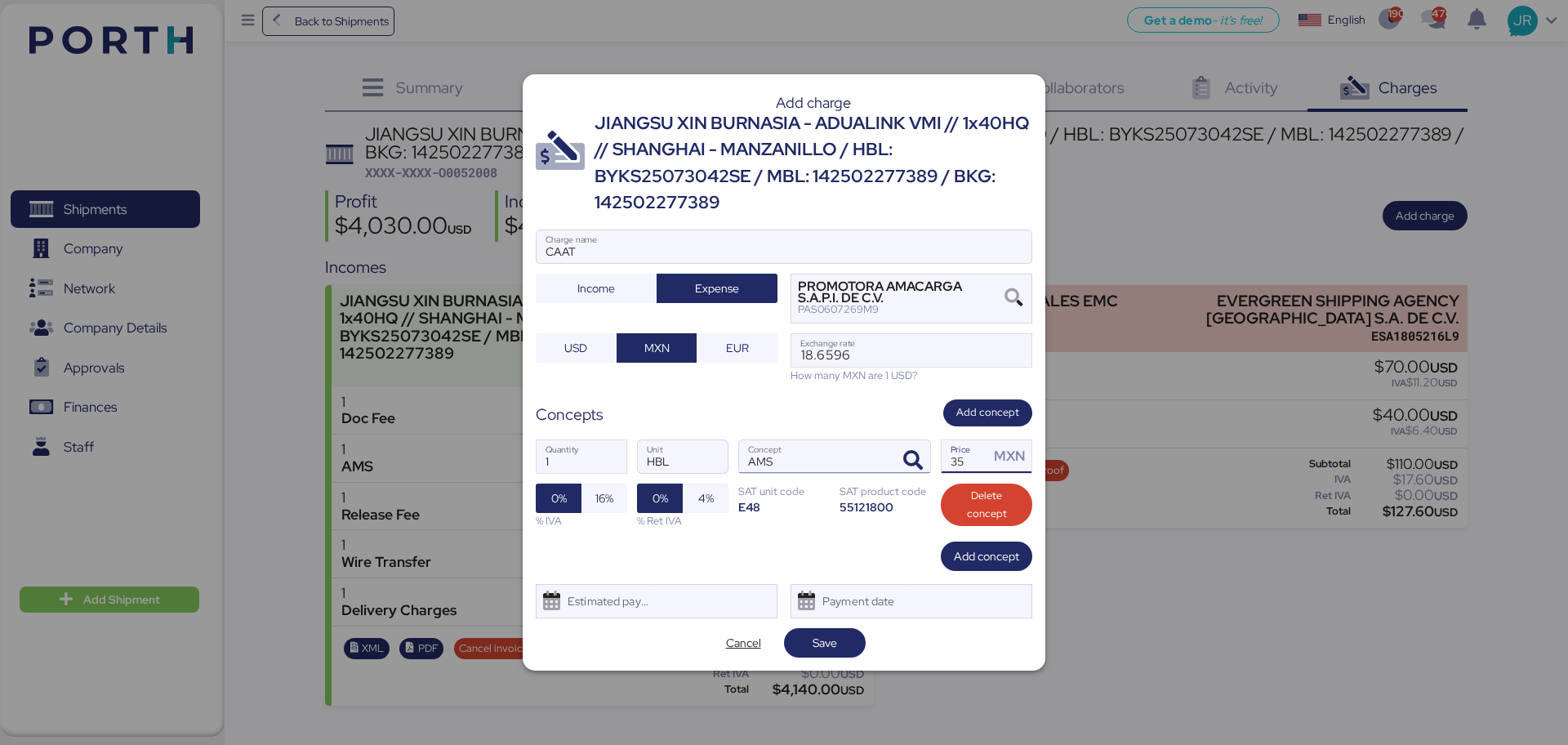
drag, startPoint x: 973, startPoint y: 457, endPoint x: 870, endPoint y: 467, distance: 103.5
click at [871, 467] on div "1 Quantity HBL Unit AMS Concept 35 Price MXN 0% 16% % IVA 0% 4% % Ret IVA SAT u…" at bounding box center [784, 483] width 497 height 116
type input "60"
click at [612, 507] on span "16%" at bounding box center [604, 498] width 18 height 19
click at [568, 606] on div "Estimated payment date" at bounding box center [604, 601] width 97 height 33
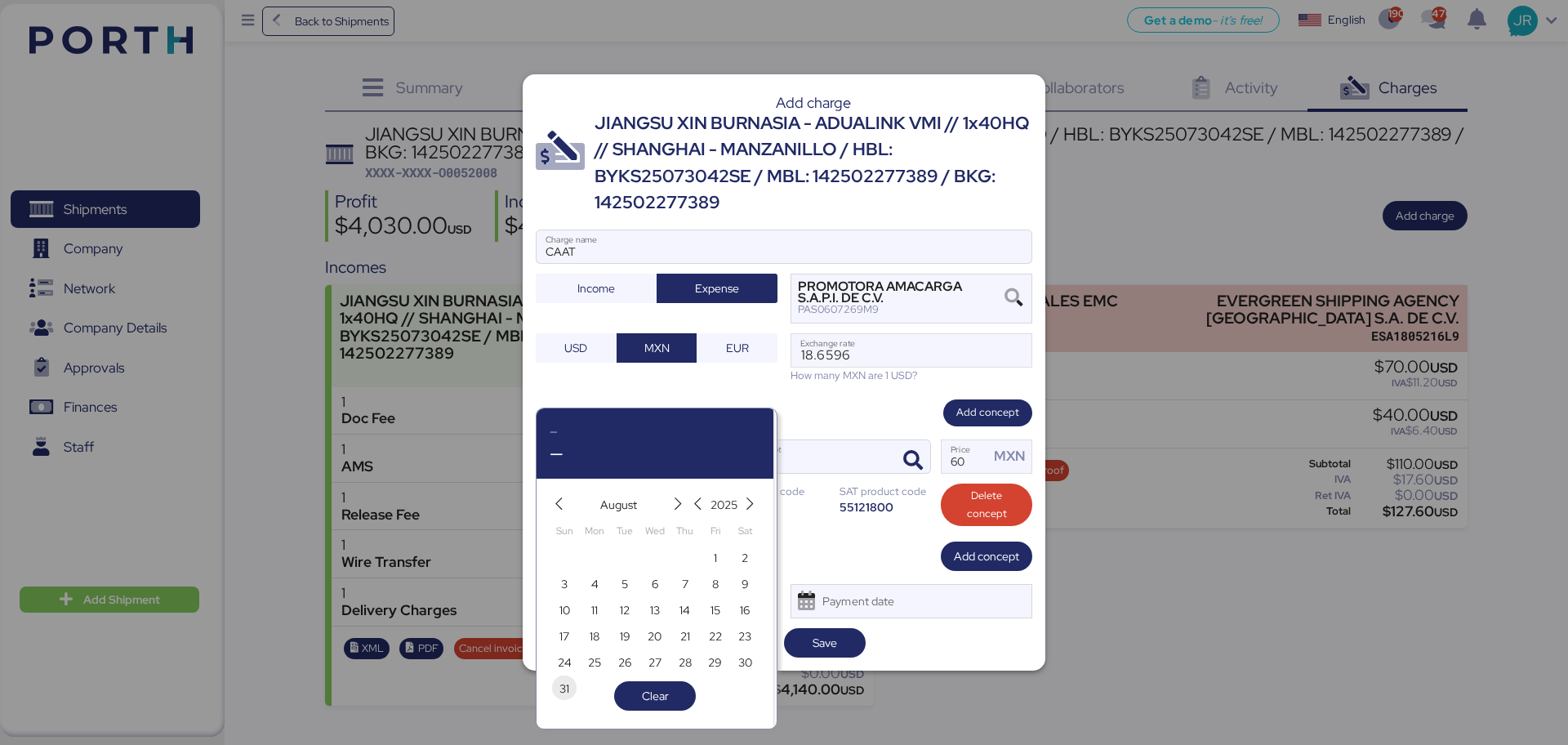
click at [565, 683] on span "31" at bounding box center [564, 688] width 10 height 19
type input "[DATE]"
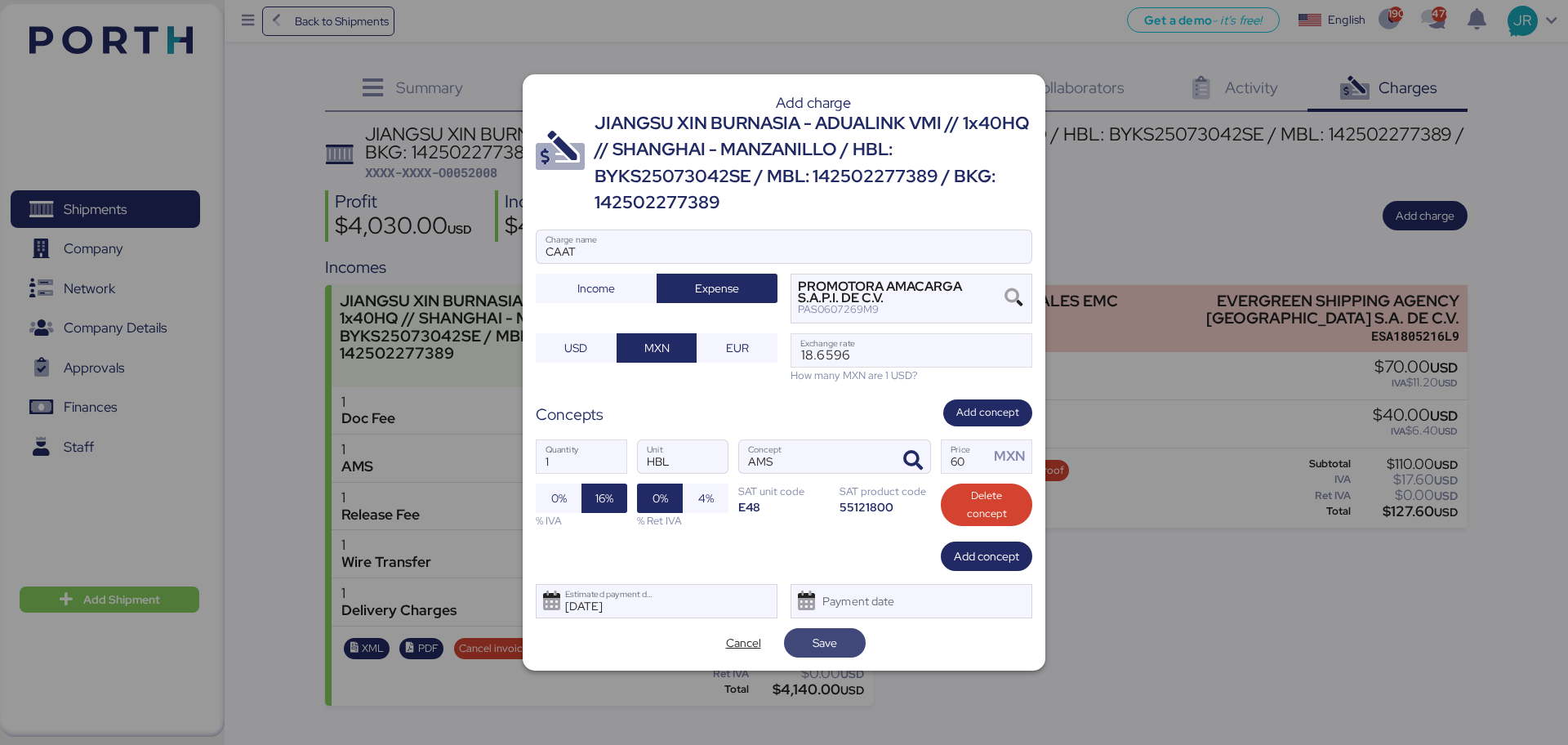
click at [816, 641] on span "Save" at bounding box center [824, 642] width 24 height 19
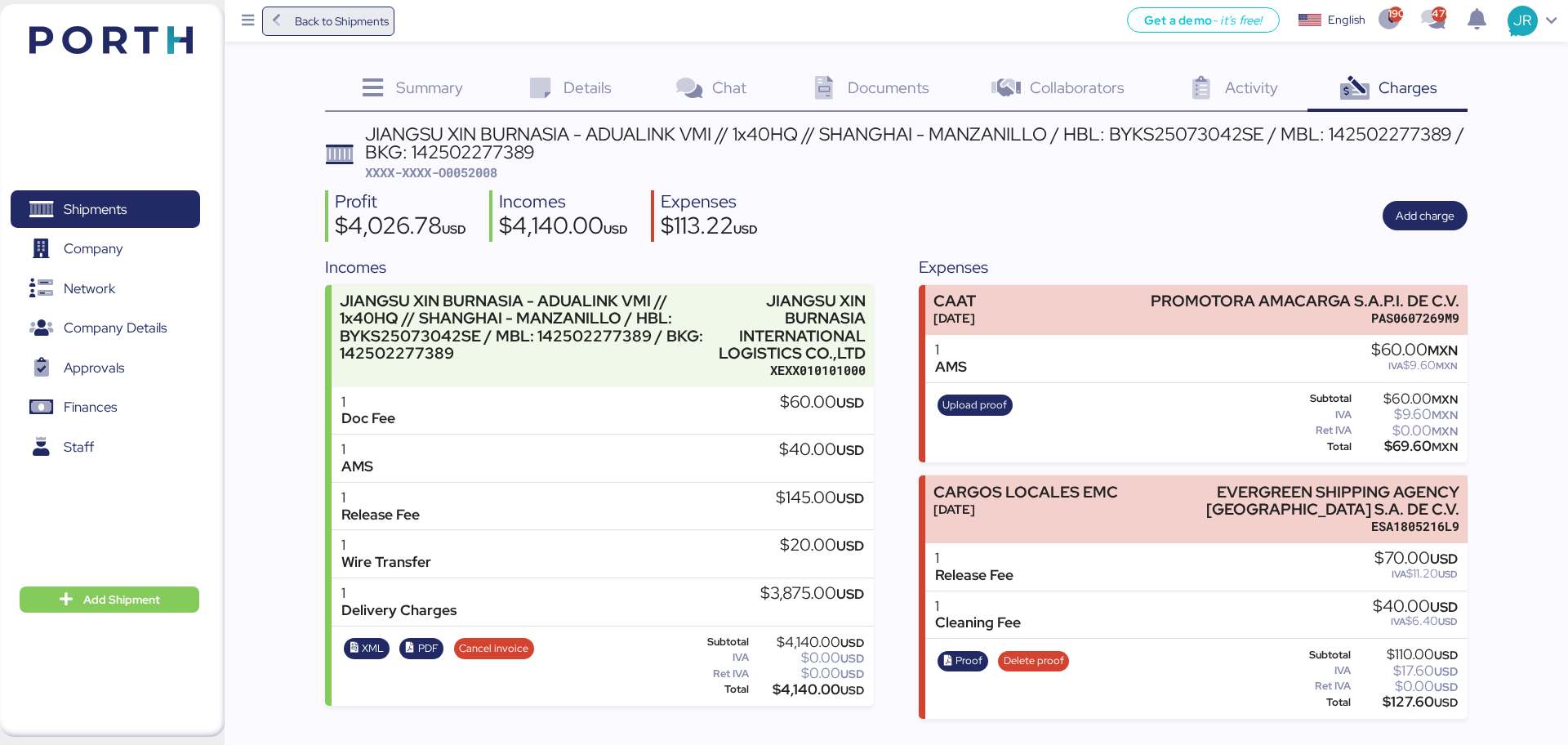
click at [307, 23] on span "Back to Shipments" at bounding box center [342, 21] width 94 height 19
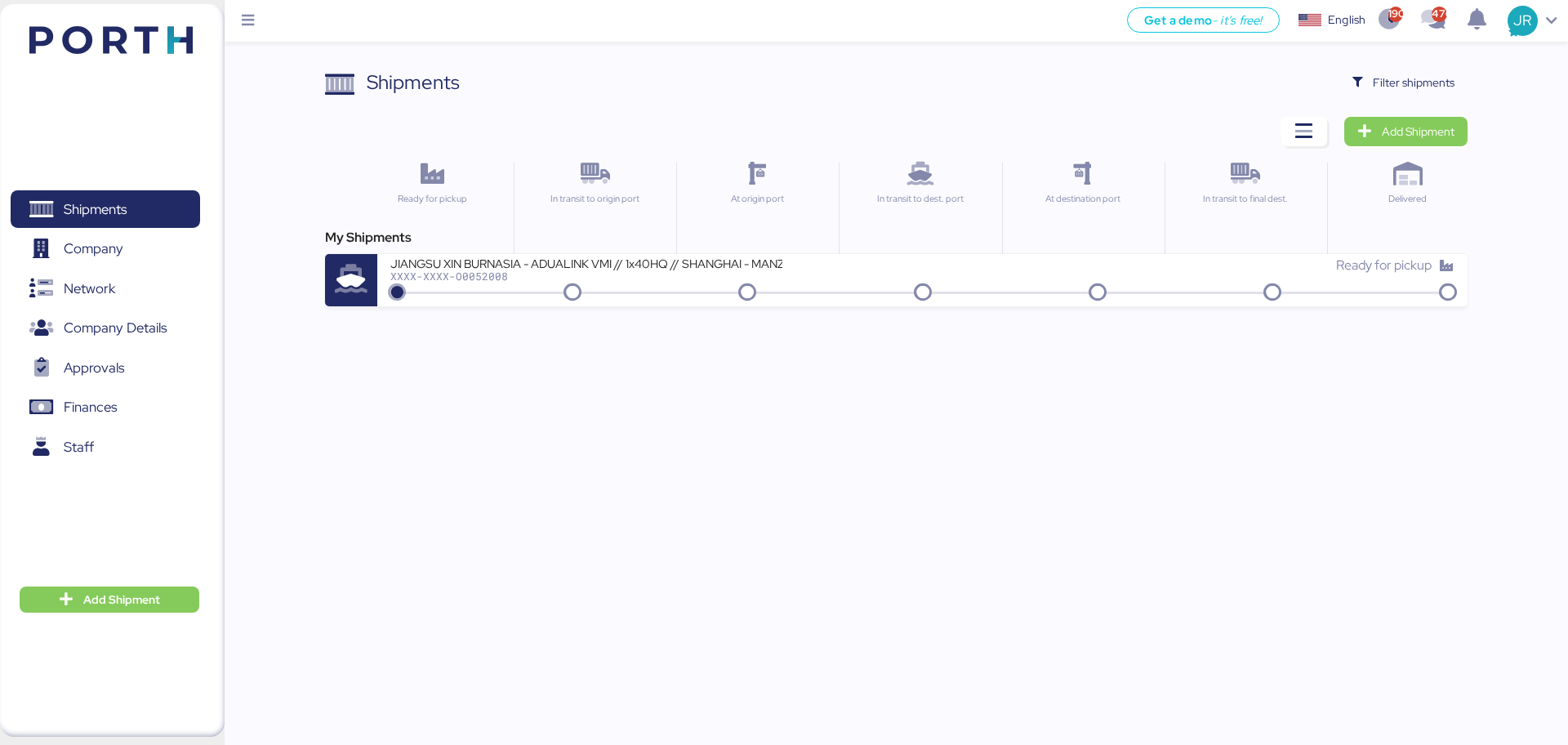
click at [1414, 64] on div "Shipments Clear Filters Filter shipments Add Shipment Ready for pickup In trans…" at bounding box center [784, 153] width 1568 height 306
click at [1393, 89] on span "Filter shipments" at bounding box center [1414, 82] width 82 height 19
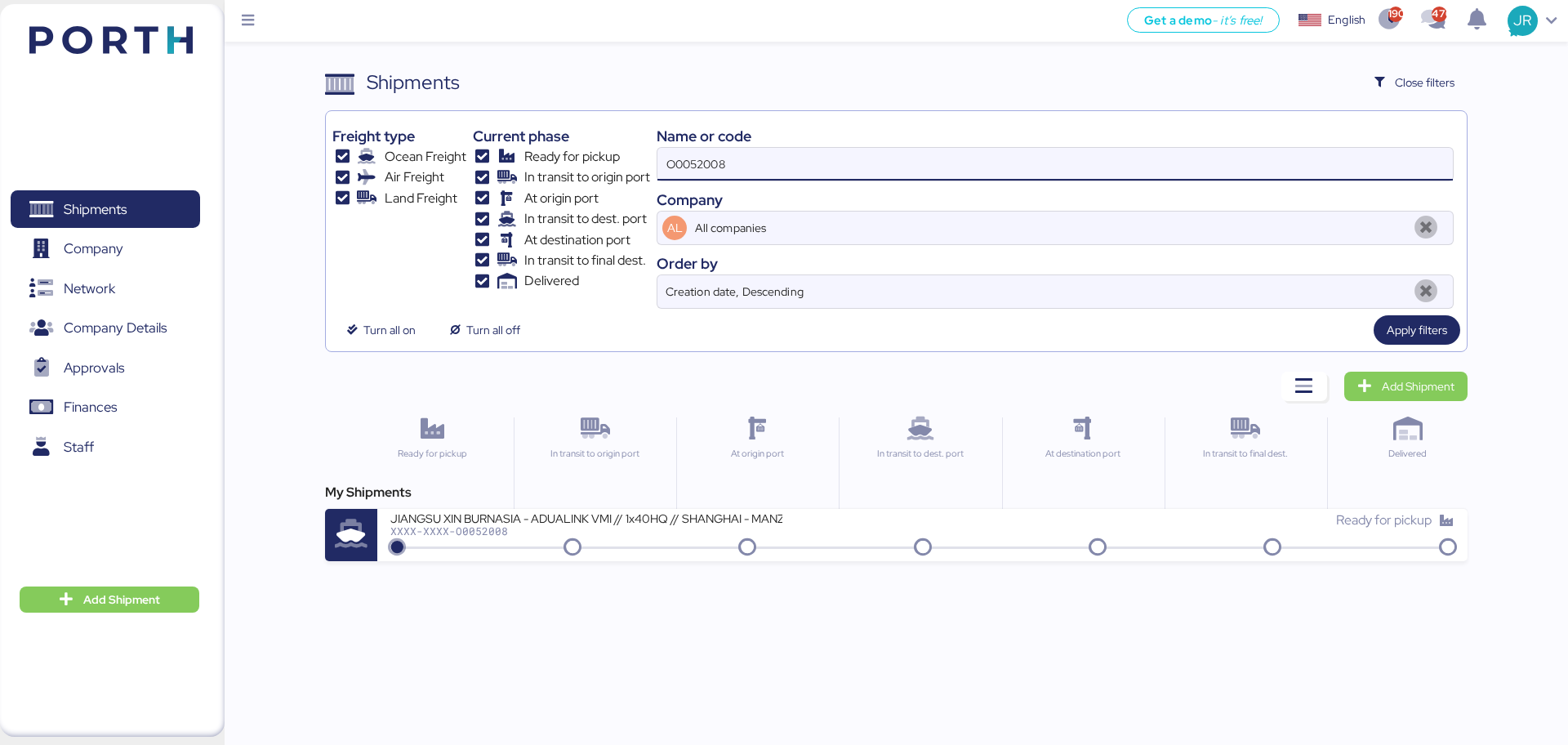
drag, startPoint x: 779, startPoint y: 165, endPoint x: 416, endPoint y: 163, distance: 363.0
click at [419, 163] on div "Freight type Ocean Freight Air Freight Land Freight Current phase Ready for pic…" at bounding box center [896, 213] width 1127 height 192
paste input "9"
type input "O0052009"
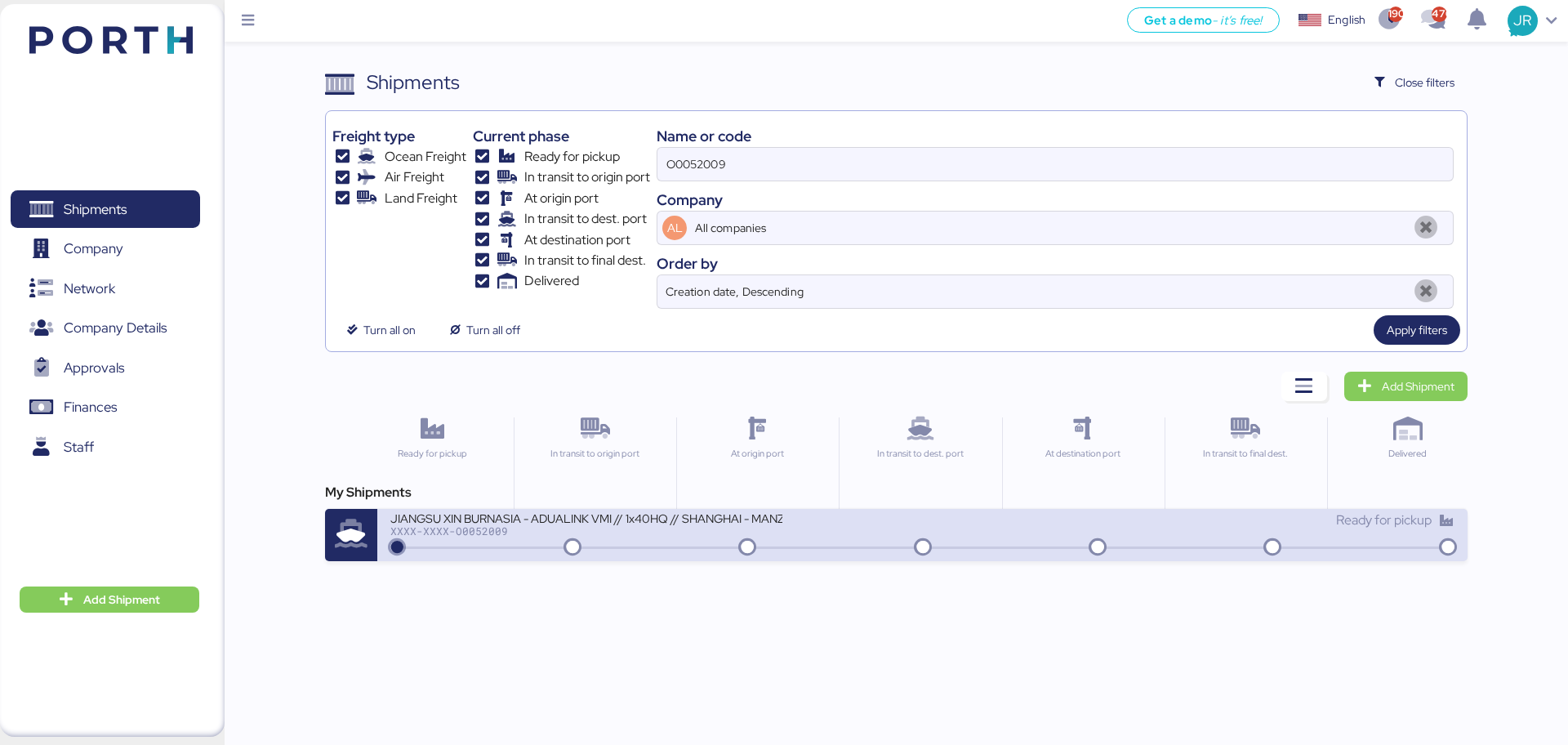
click at [466, 523] on div "JIANGSU XIN BURNASIA - ADUALINK VMI // 1x40HQ // SHANGHAI - MANZANILLO / HBL: B…" at bounding box center [586, 517] width 392 height 13
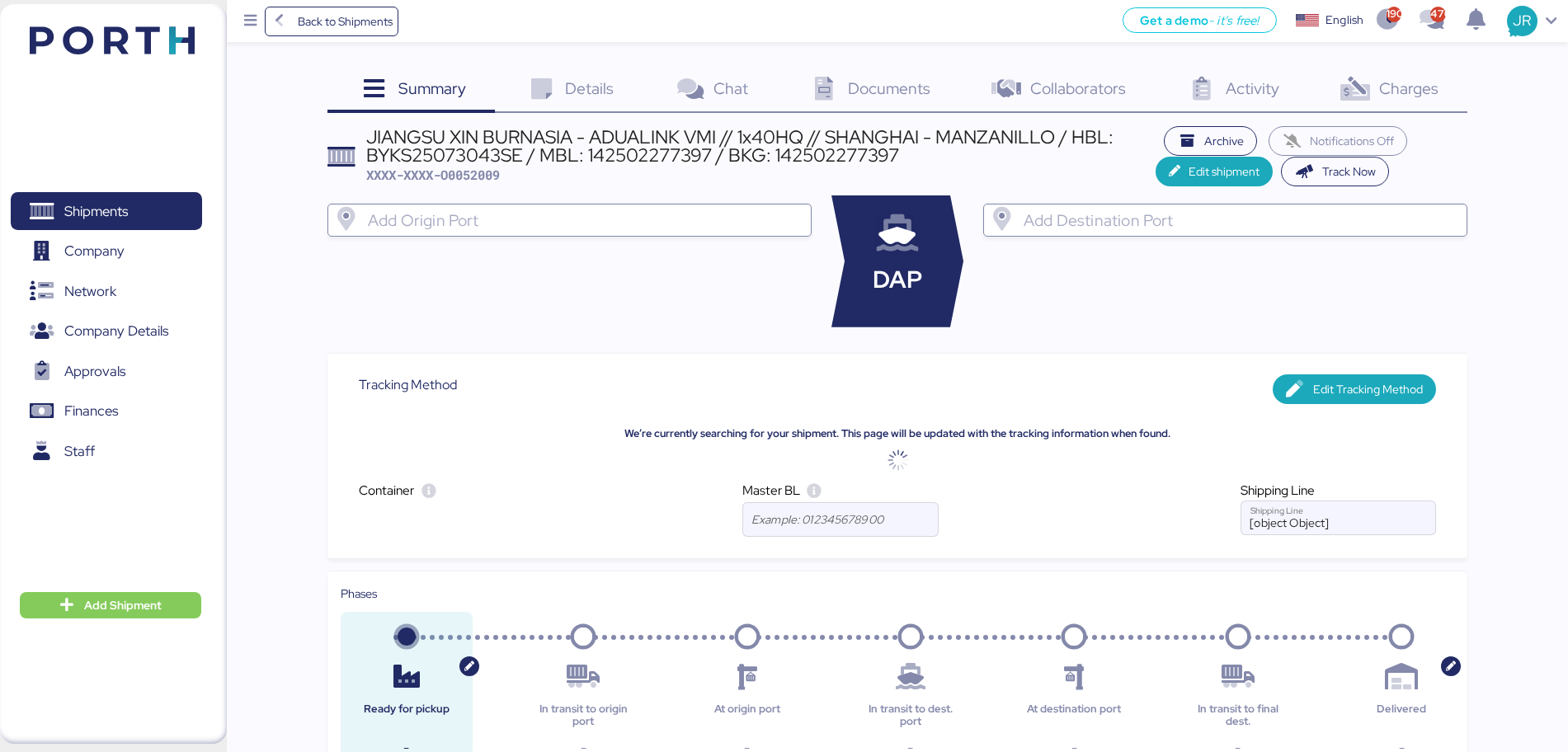
click at [895, 80] on span "Documents" at bounding box center [888, 88] width 83 height 21
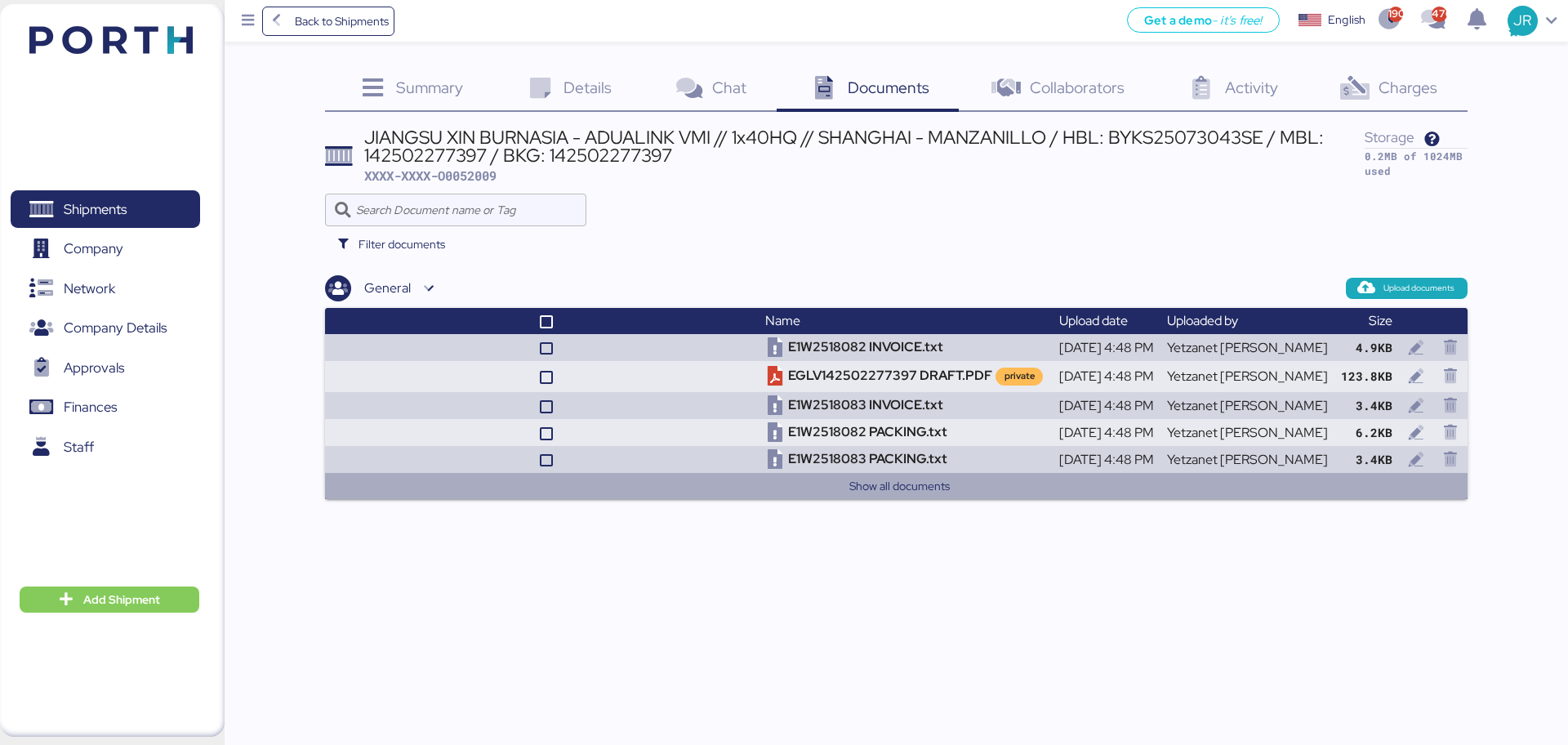
click at [921, 493] on button "Show all documents" at bounding box center [899, 485] width 1109 height 19
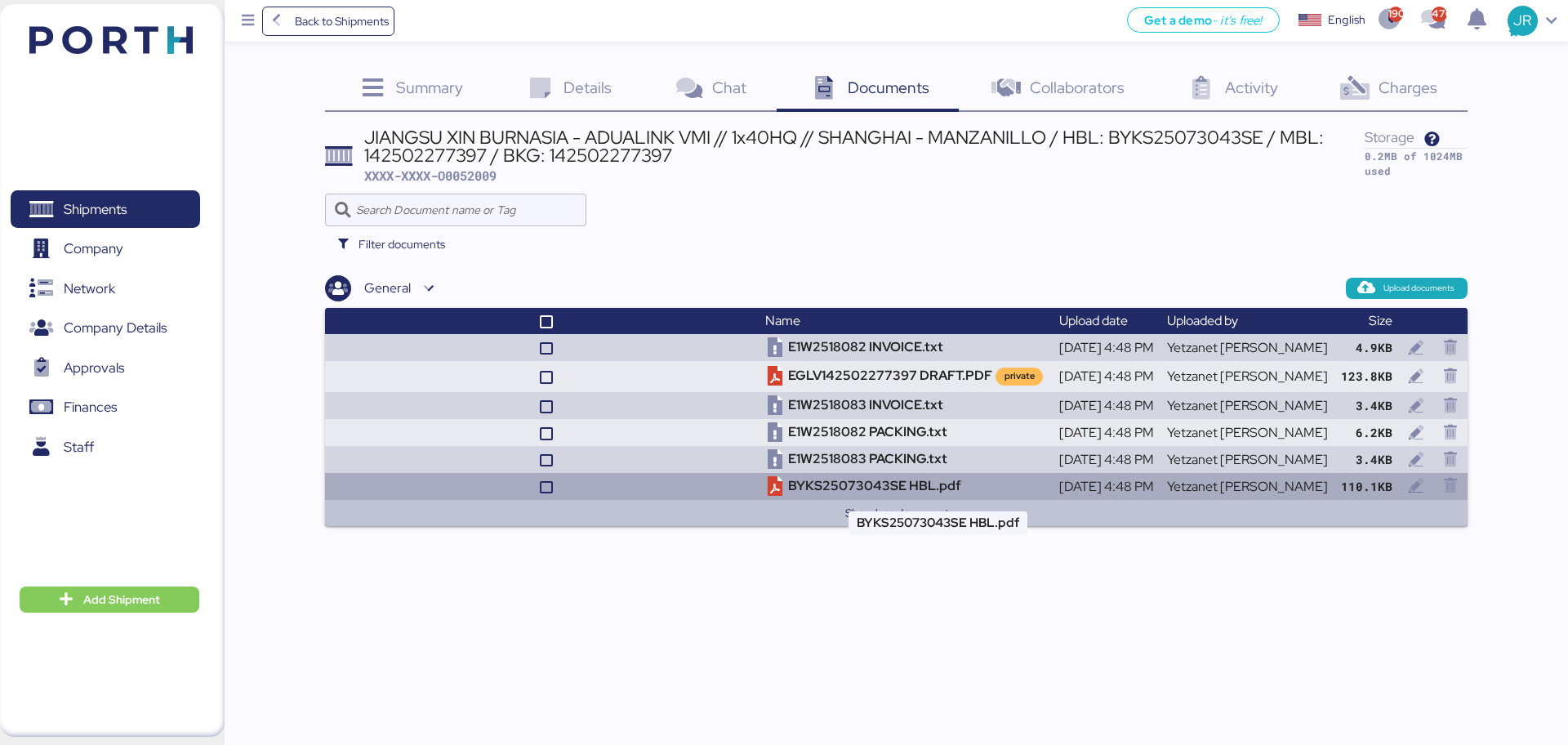
click at [908, 489] on td "BYKS25073043SE HBL.pdf" at bounding box center [905, 487] width 294 height 27
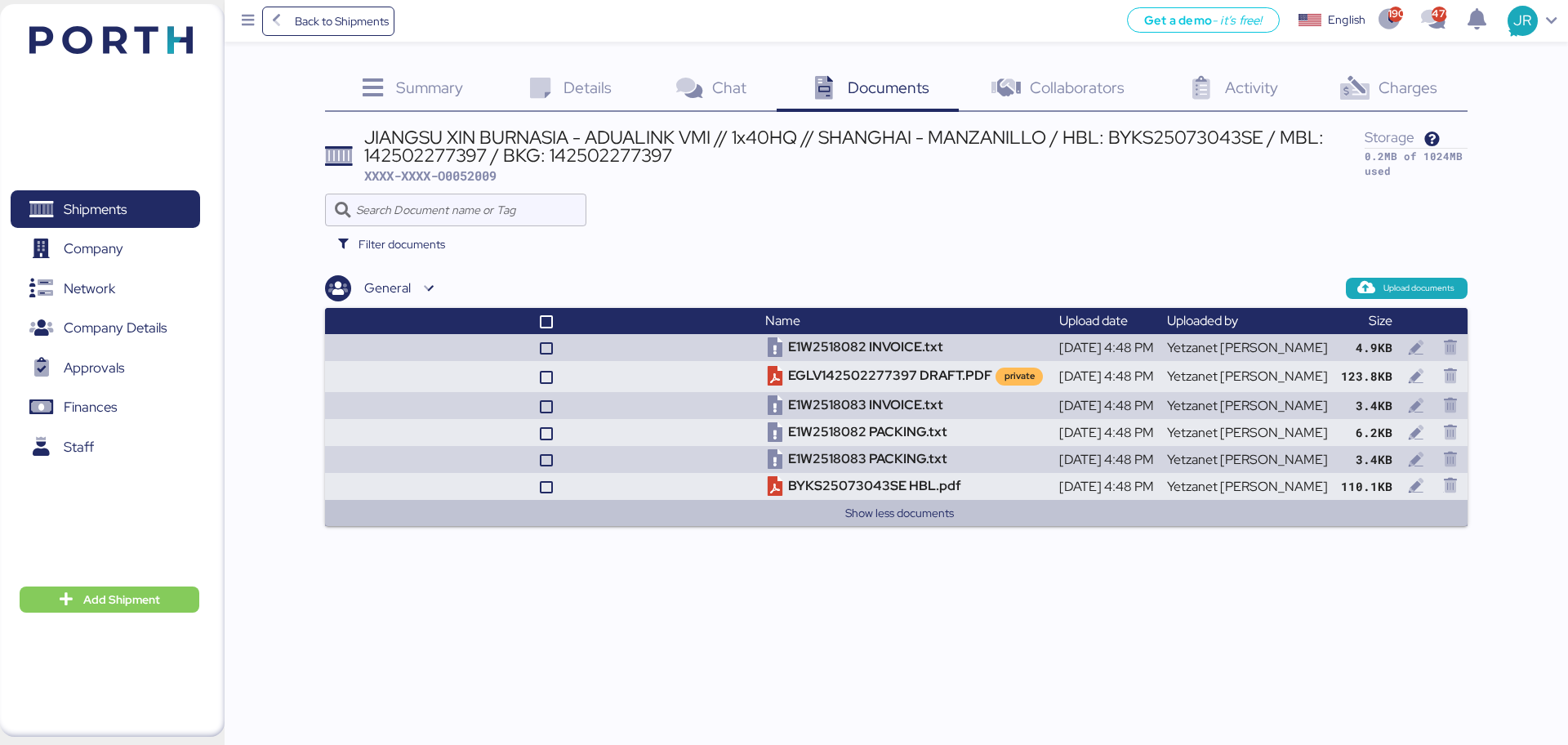
click at [1354, 85] on icon at bounding box center [1355, 89] width 35 height 24
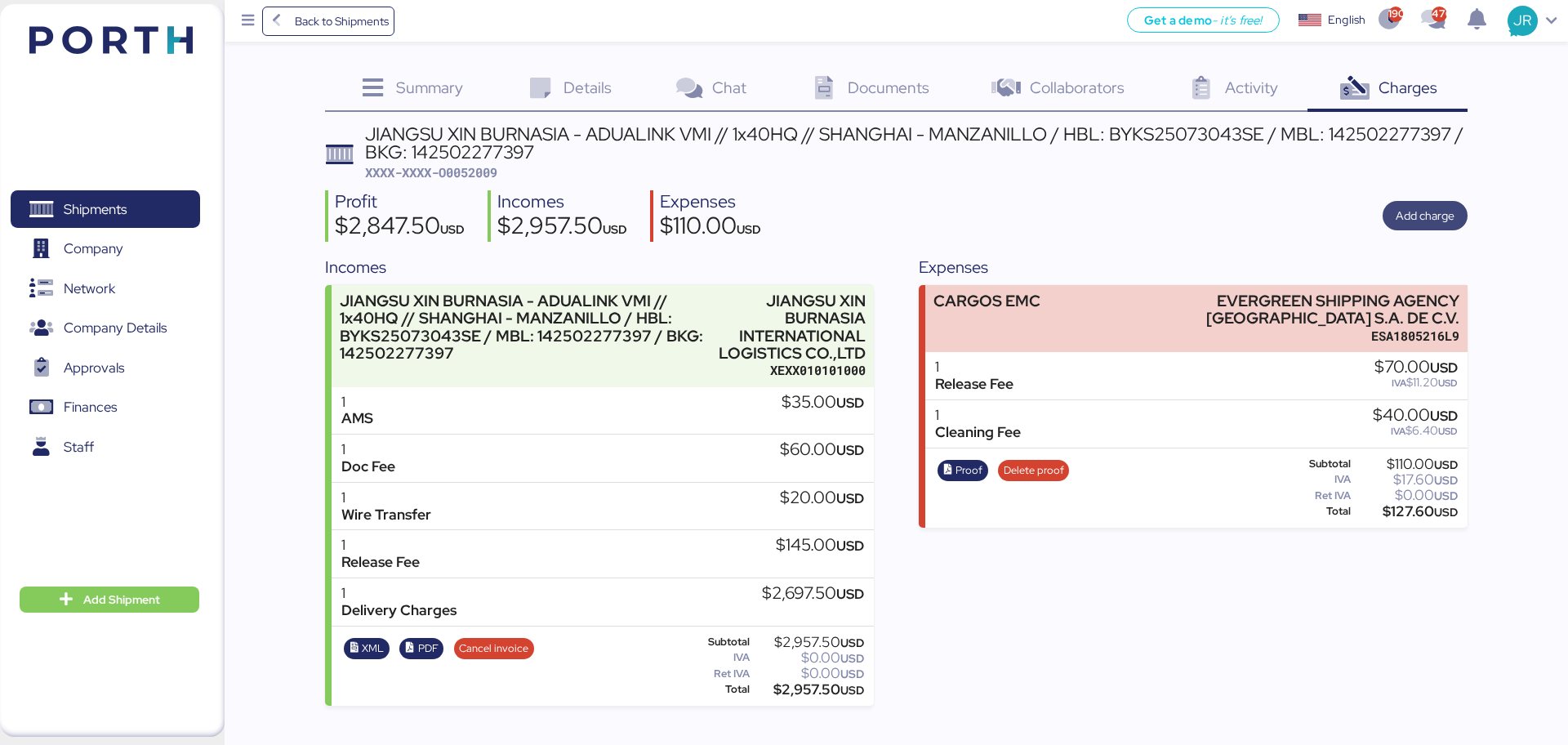
click at [1419, 208] on span "Add charge" at bounding box center [1425, 215] width 59 height 19
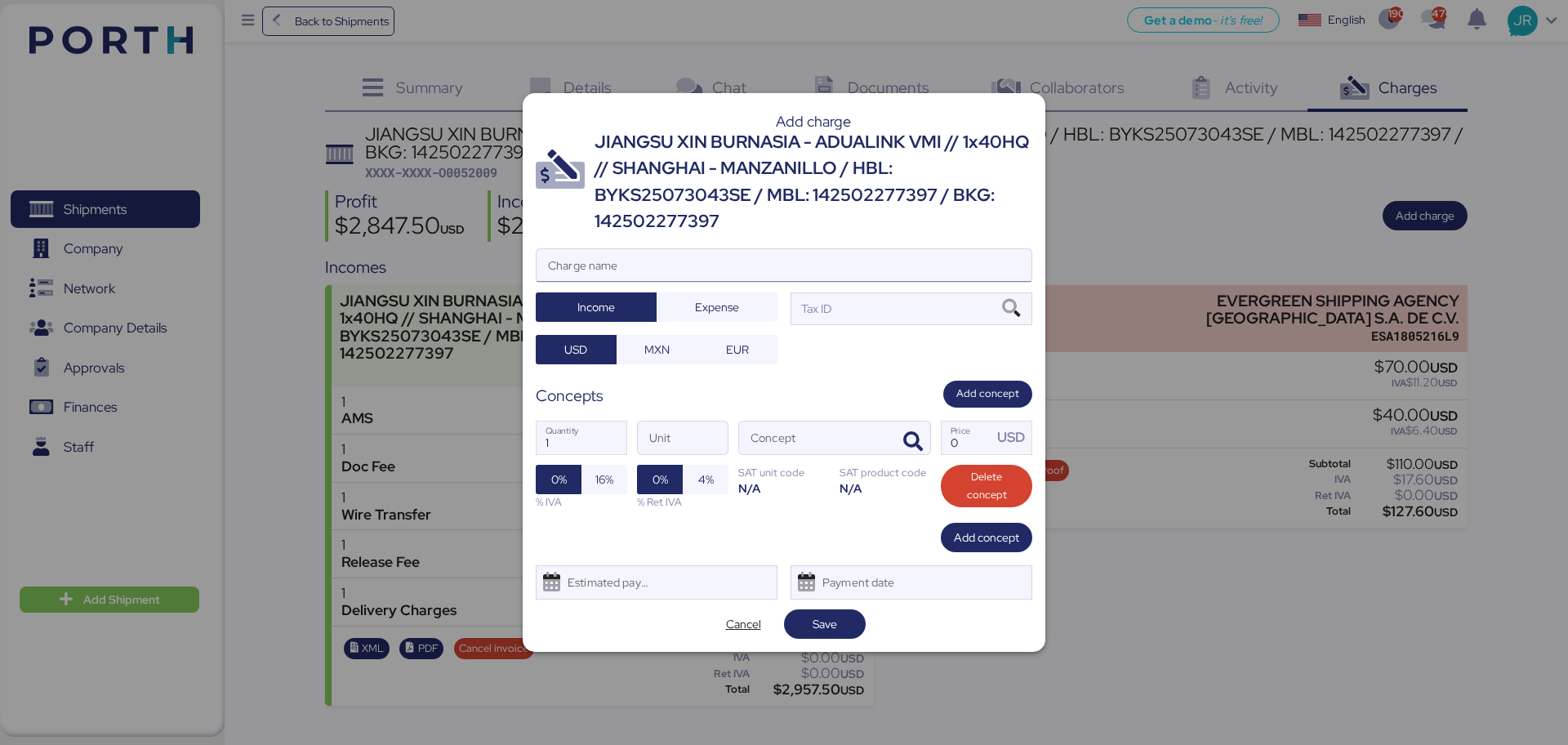
click at [637, 277] on input "Charge name" at bounding box center [784, 265] width 495 height 33
type input "CAAT"
drag, startPoint x: 710, startPoint y: 305, endPoint x: 682, endPoint y: 337, distance: 42.5
click at [712, 307] on span "Expense" at bounding box center [717, 306] width 44 height 19
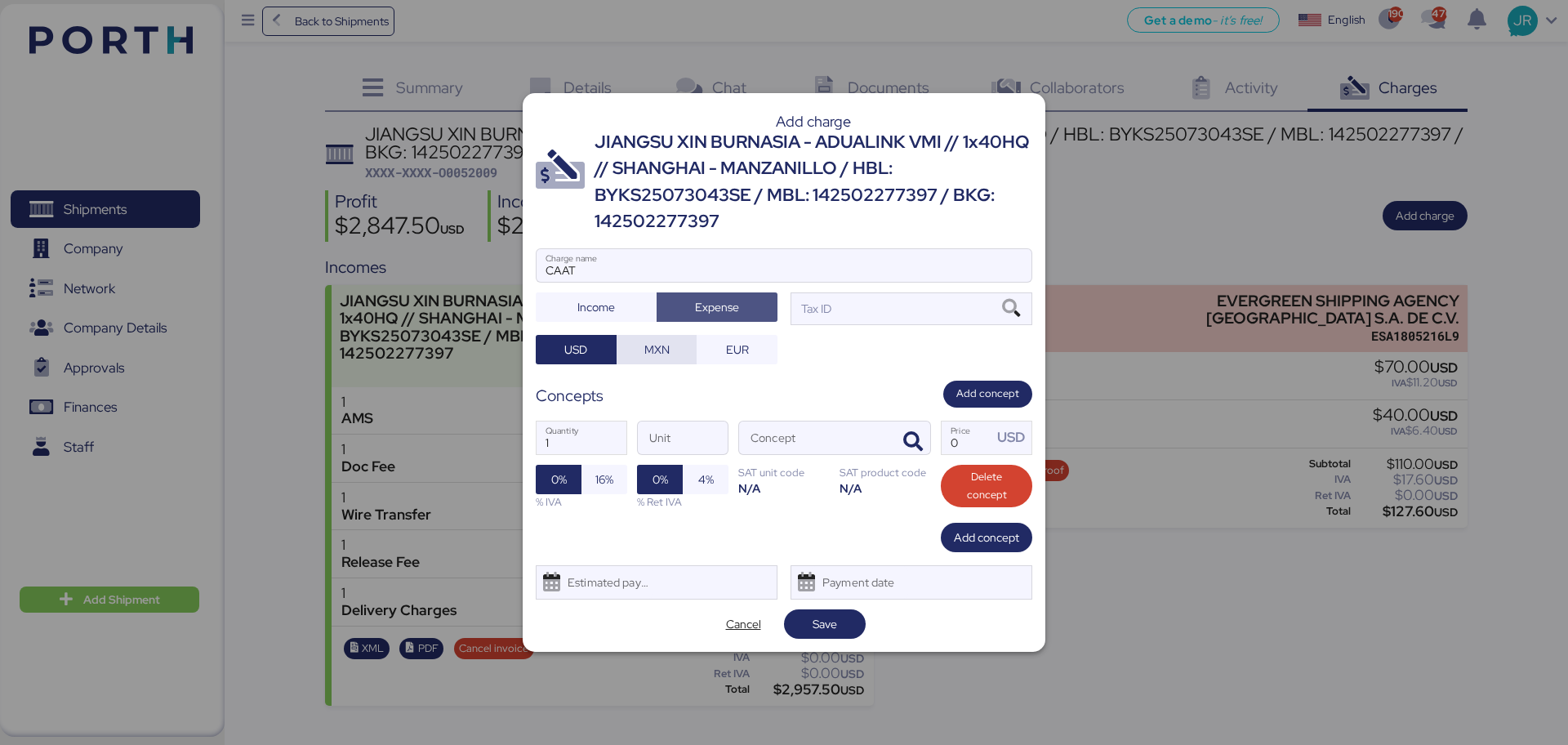
click at [665, 347] on span "MXN" at bounding box center [657, 349] width 25 height 19
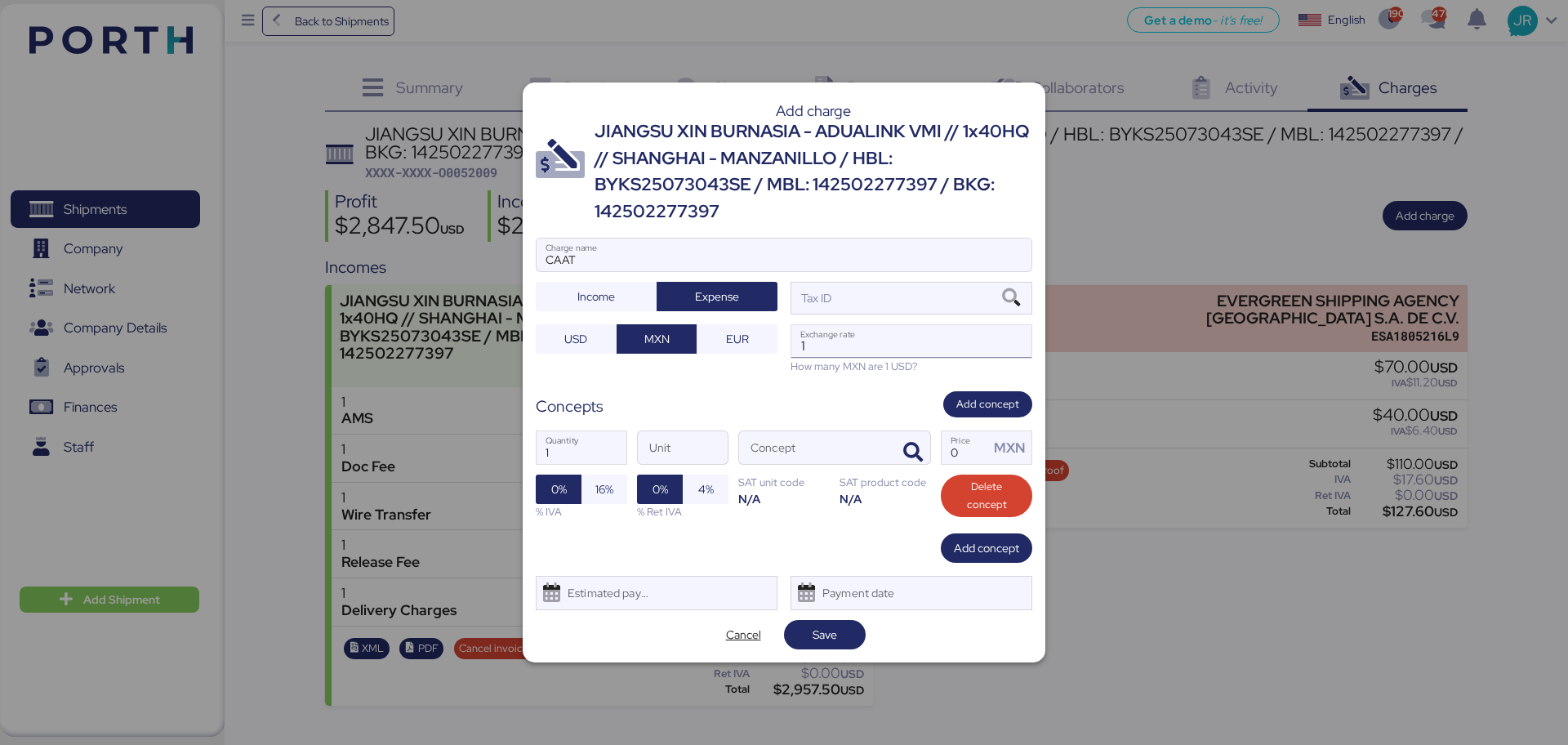
click at [826, 343] on input "1" at bounding box center [911, 341] width 240 height 33
paste input "18.6596"
type input "18.6596"
click at [1008, 293] on icon at bounding box center [1010, 298] width 28 height 18
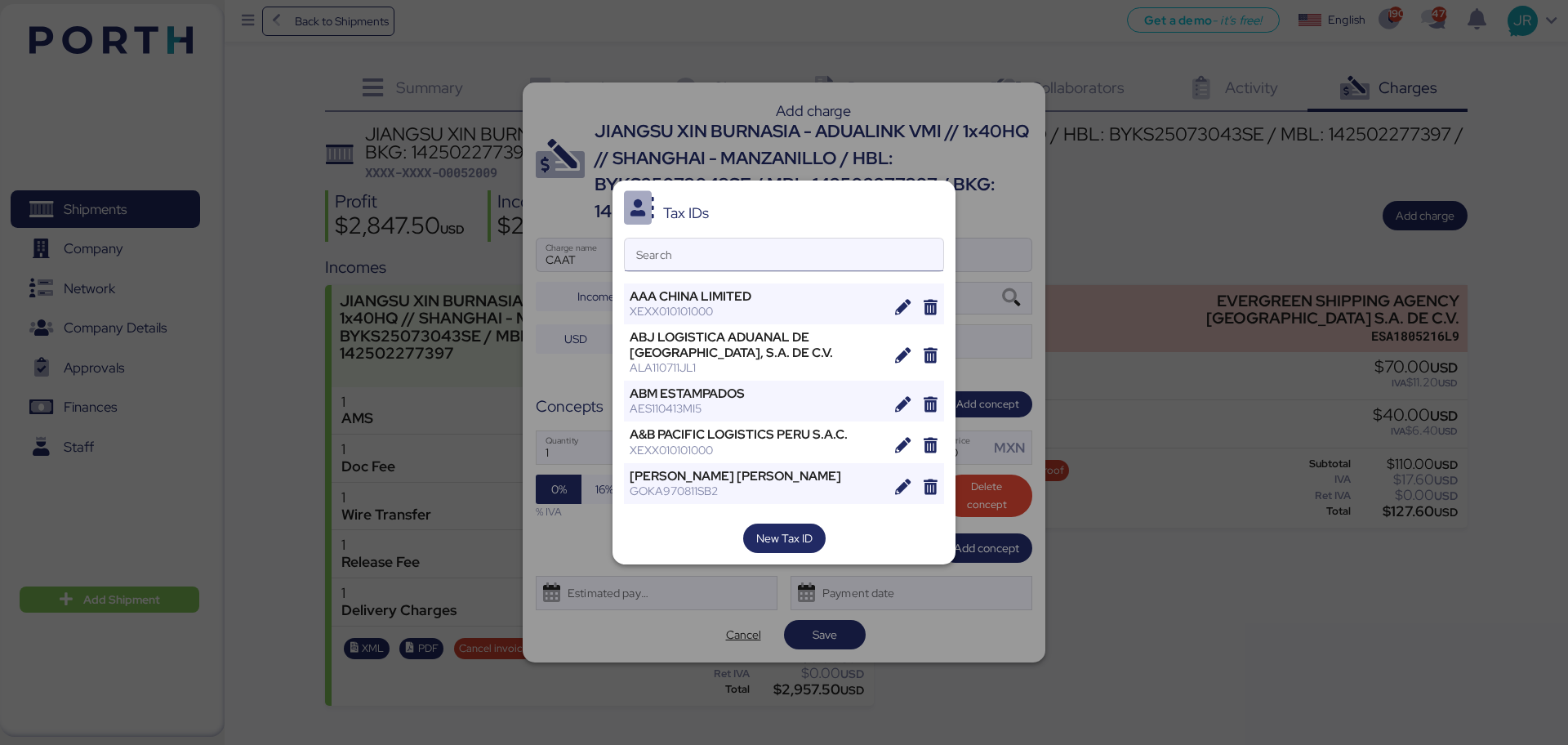
click at [669, 263] on input "Search" at bounding box center [784, 255] width 319 height 33
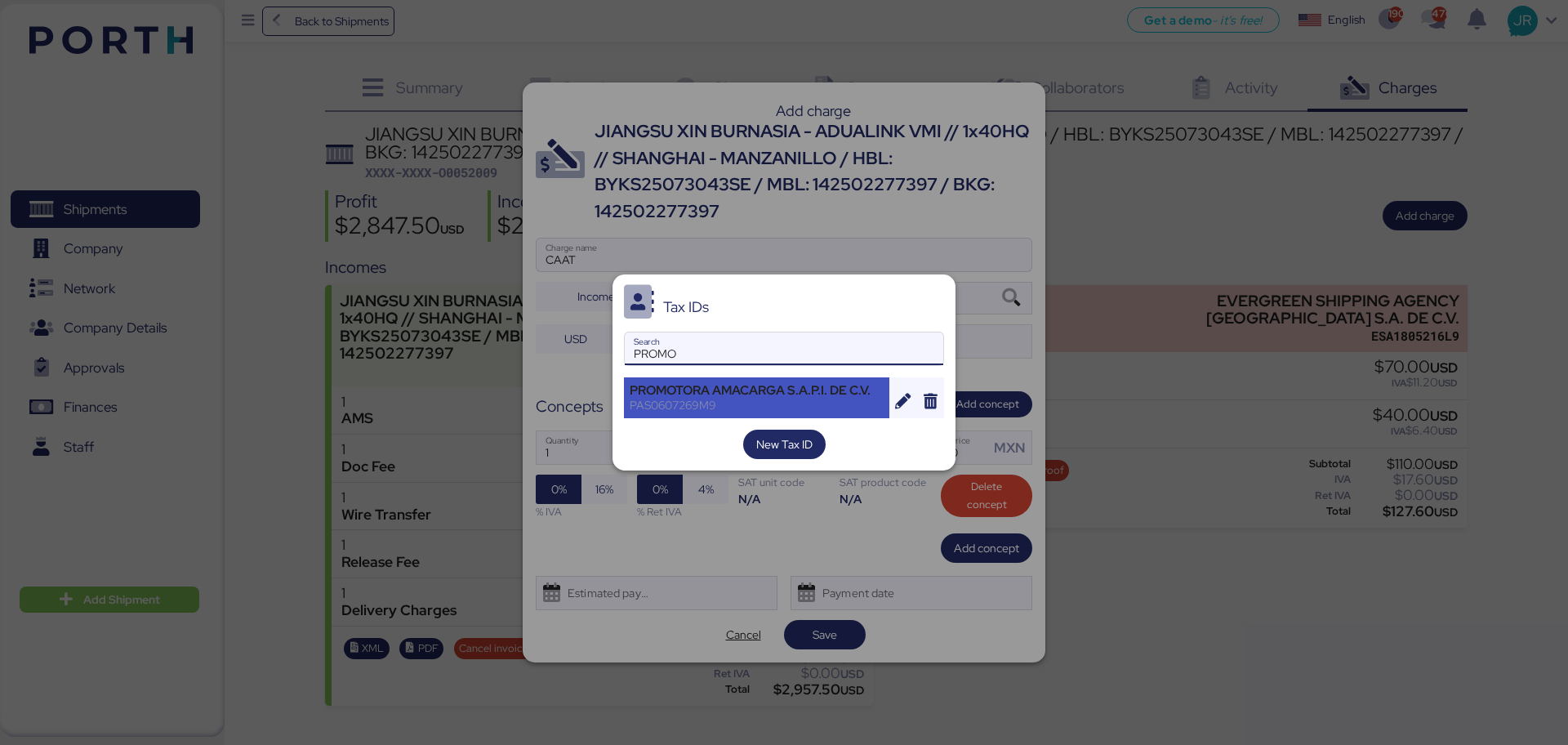
type input "PROMO"
click at [681, 383] on div "PROMOTORA AMACARGA S.A.P.I. DE C.V." at bounding box center [756, 390] width 254 height 14
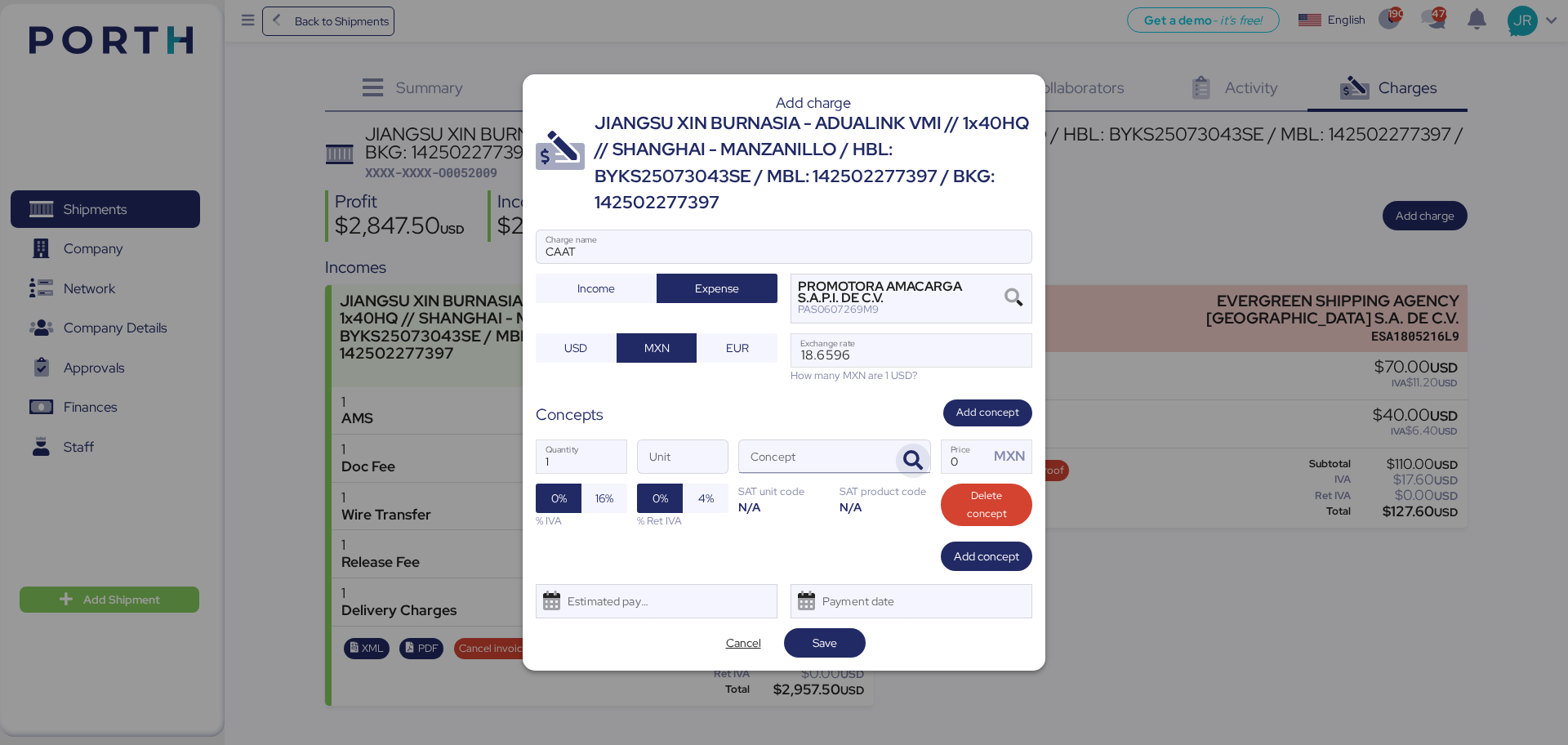
click at [911, 452] on icon "button" at bounding box center [913, 460] width 19 height 19
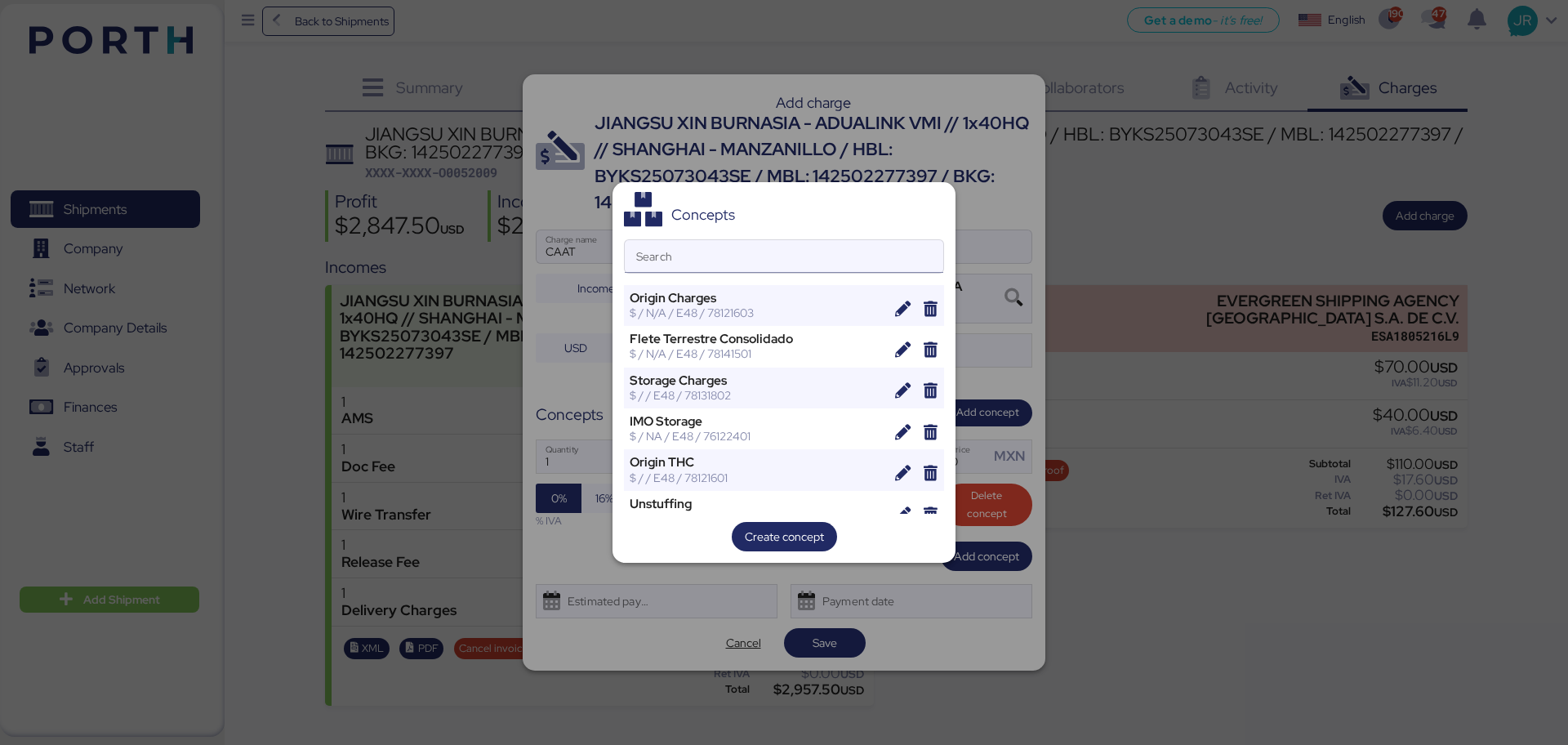
click at [706, 253] on input "Search" at bounding box center [784, 256] width 319 height 33
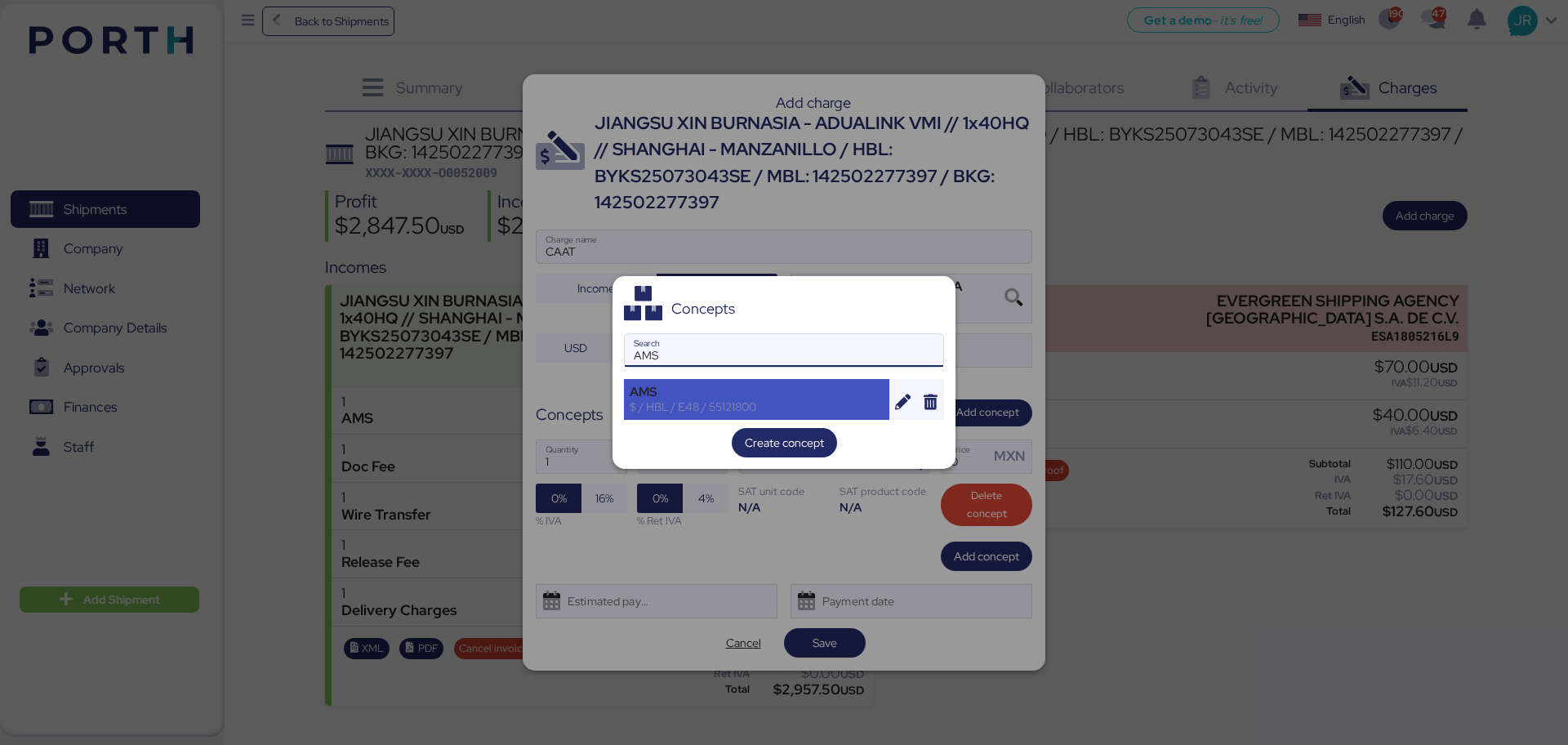
type input "AMS"
click at [671, 402] on div "$ / HBL / E48 / 55121800" at bounding box center [756, 406] width 254 height 14
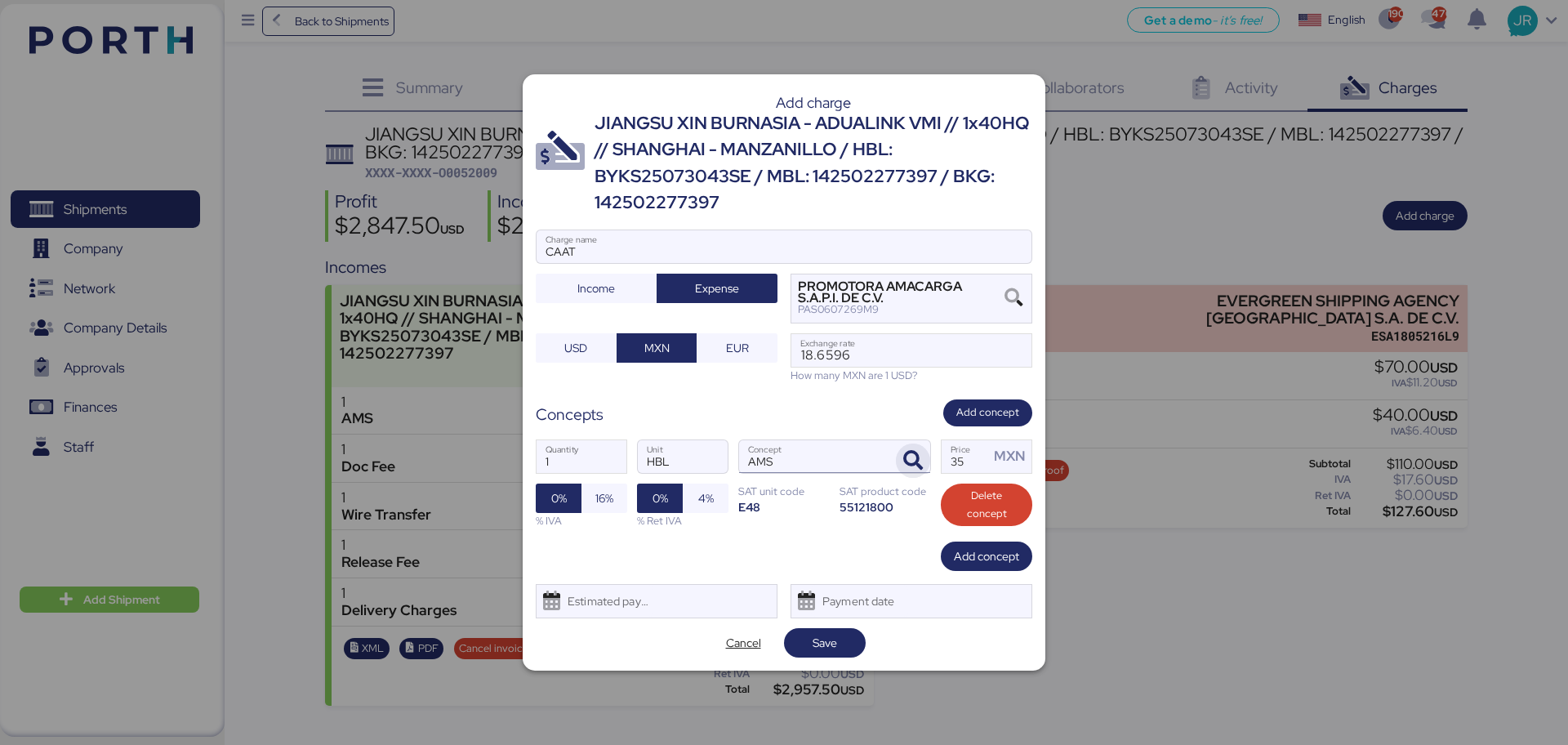
drag, startPoint x: 966, startPoint y: 460, endPoint x: 913, endPoint y: 460, distance: 53.0
click at [913, 460] on div "1 Quantity HBL Unit AMS Concept 35 Price MXN 0% 16% % IVA 0% 4% % Ret IVA SAT u…" at bounding box center [784, 483] width 497 height 116
type input "60"
click at [621, 499] on span "16%" at bounding box center [604, 498] width 46 height 30
click at [603, 601] on div "Estimated payment date" at bounding box center [604, 601] width 97 height 33
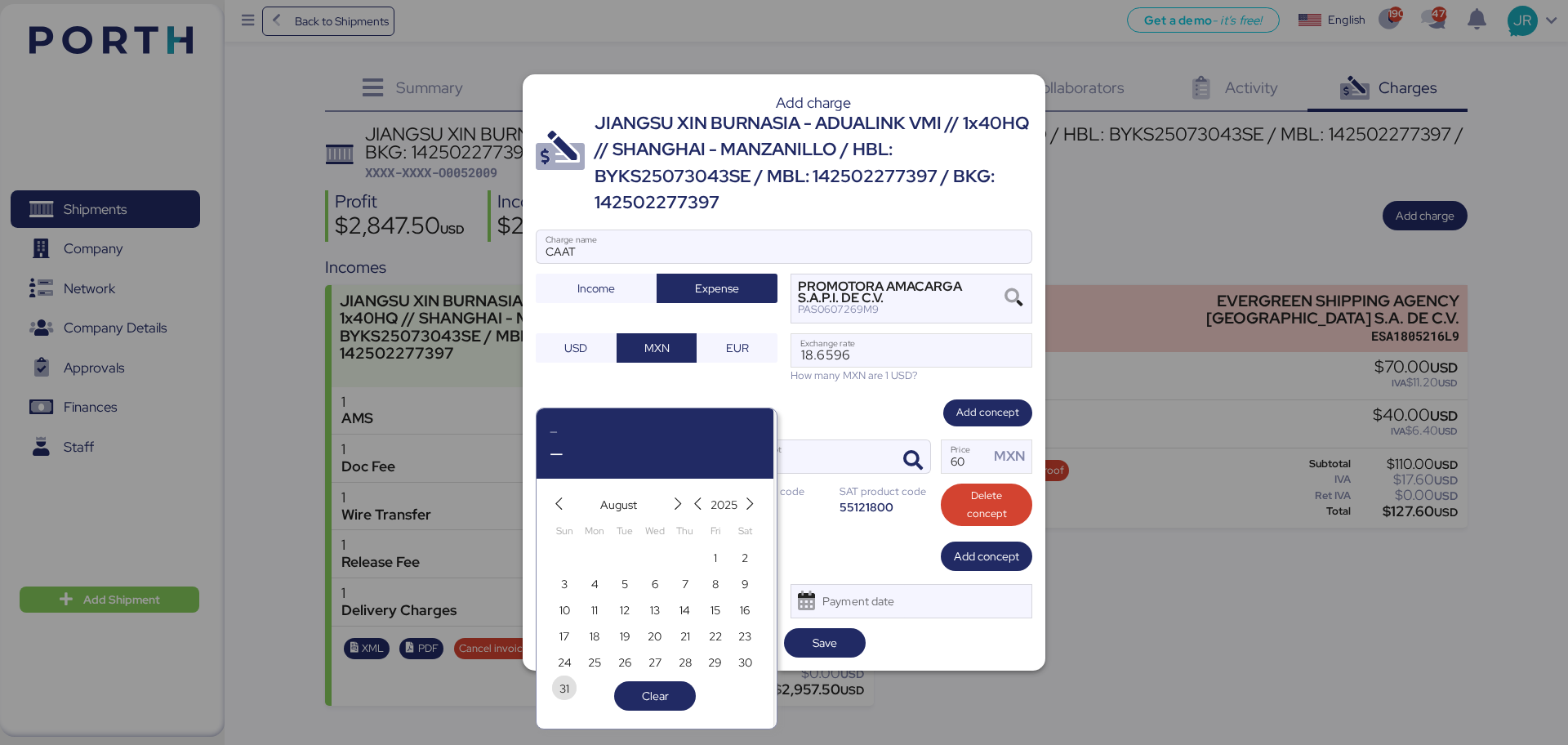
click at [565, 691] on span "31" at bounding box center [564, 688] width 10 height 19
type input "[DATE]"
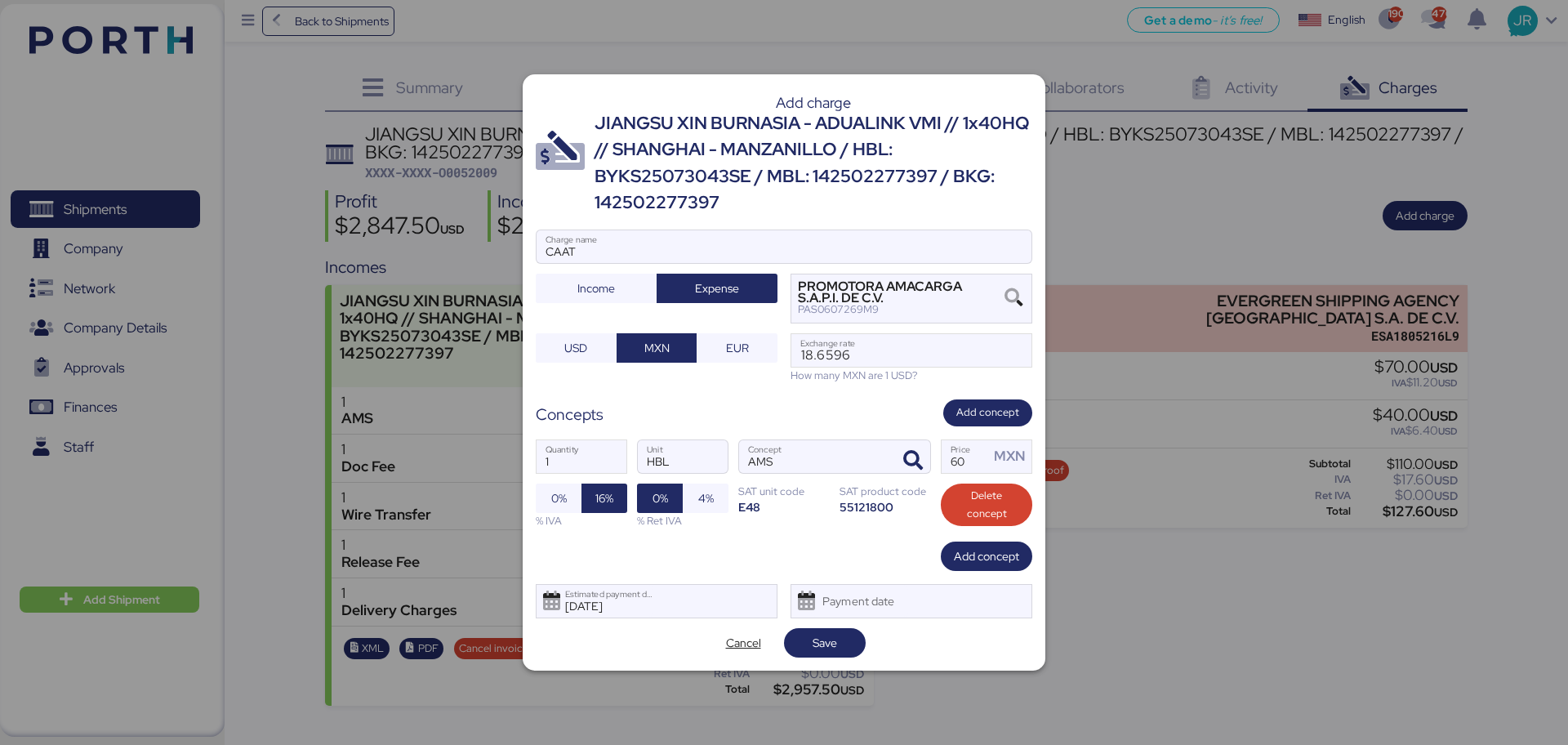
click at [816, 627] on div "Add charge JIANGSU XIN BURNASIA - ADUALINK VMI // 1x40HQ // SHANGHAI - MANZANIL…" at bounding box center [784, 372] width 523 height 597
click at [818, 637] on span "Save" at bounding box center [824, 642] width 24 height 19
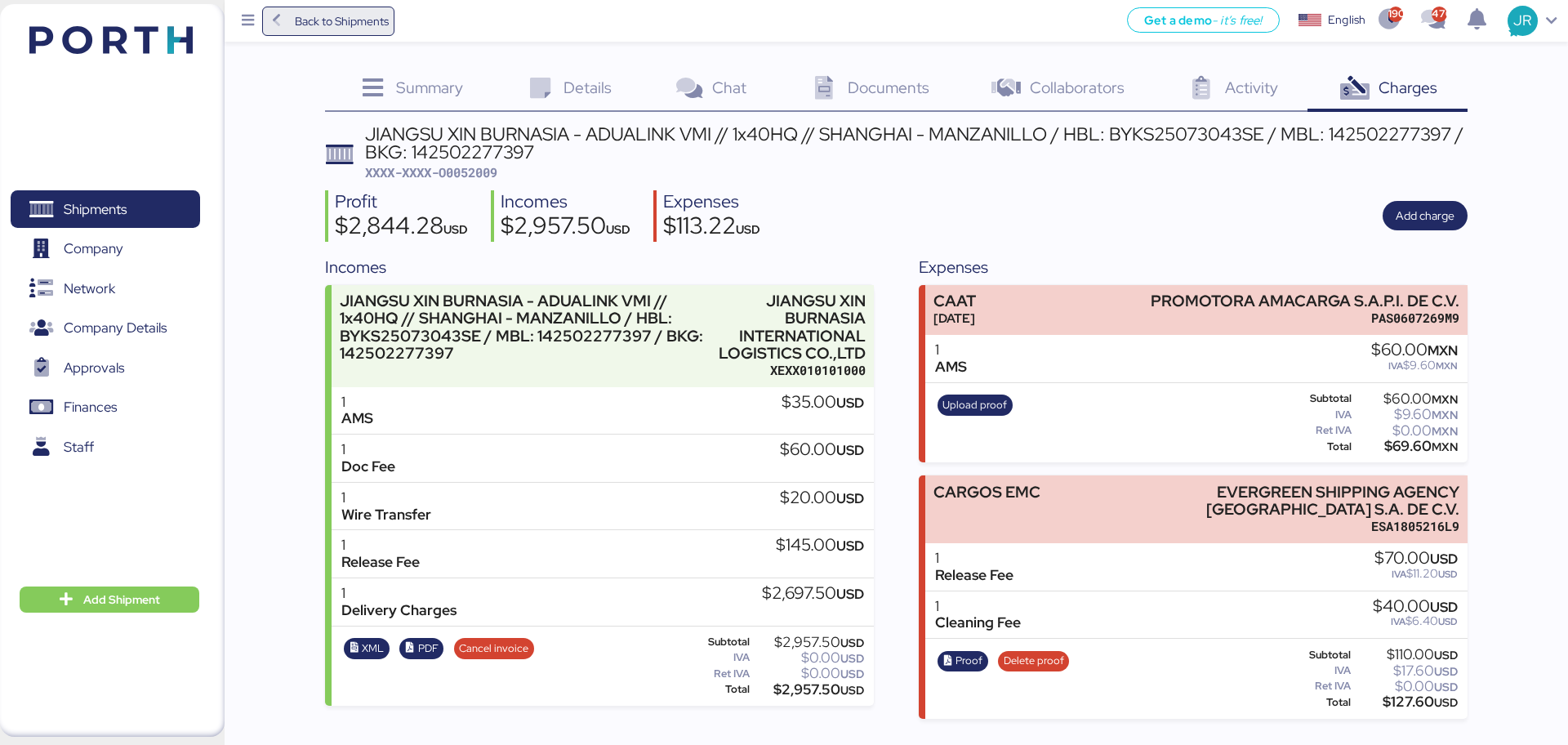
click at [339, 16] on span "Back to Shipments" at bounding box center [342, 21] width 94 height 19
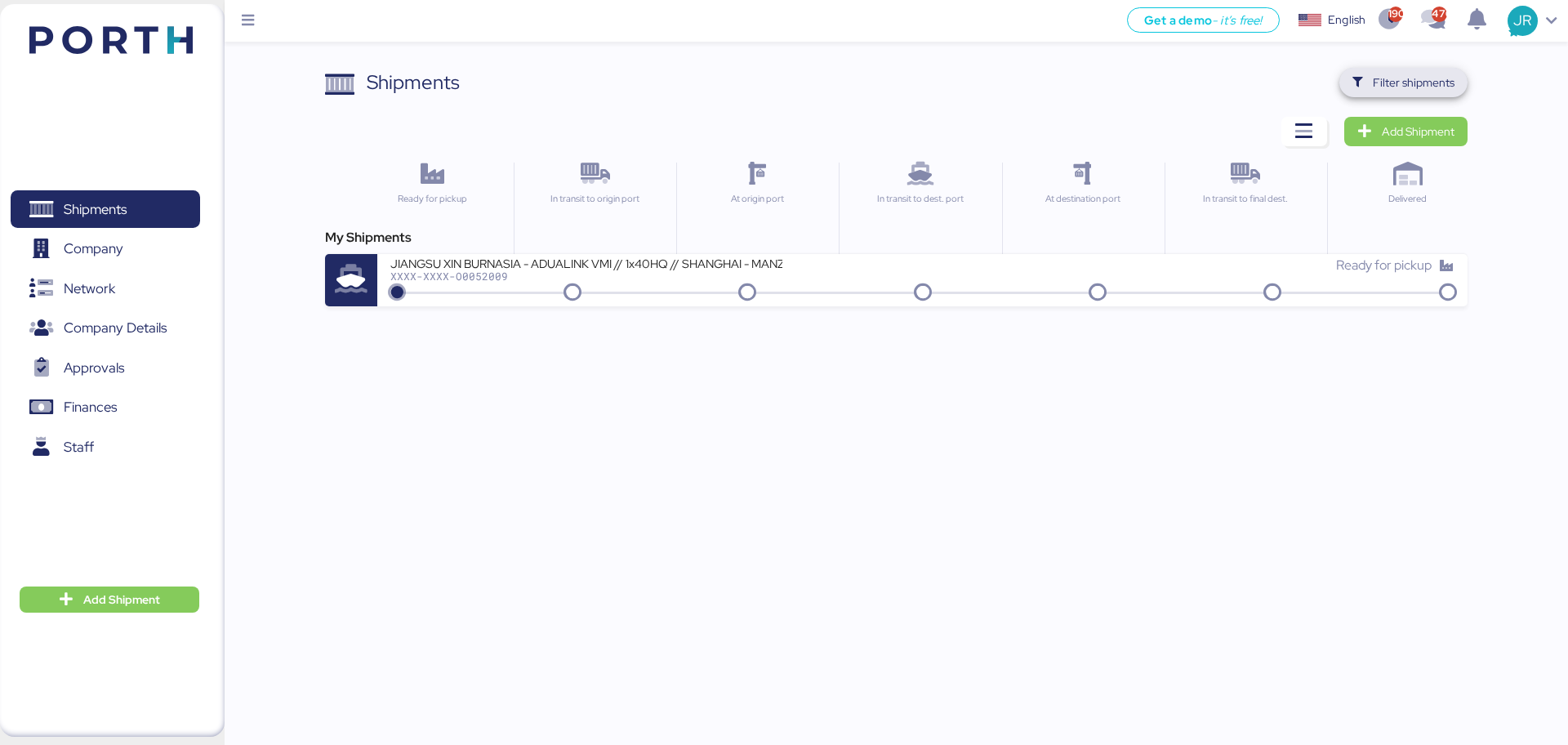
click at [1370, 74] on span "Filter shipments" at bounding box center [1403, 82] width 102 height 23
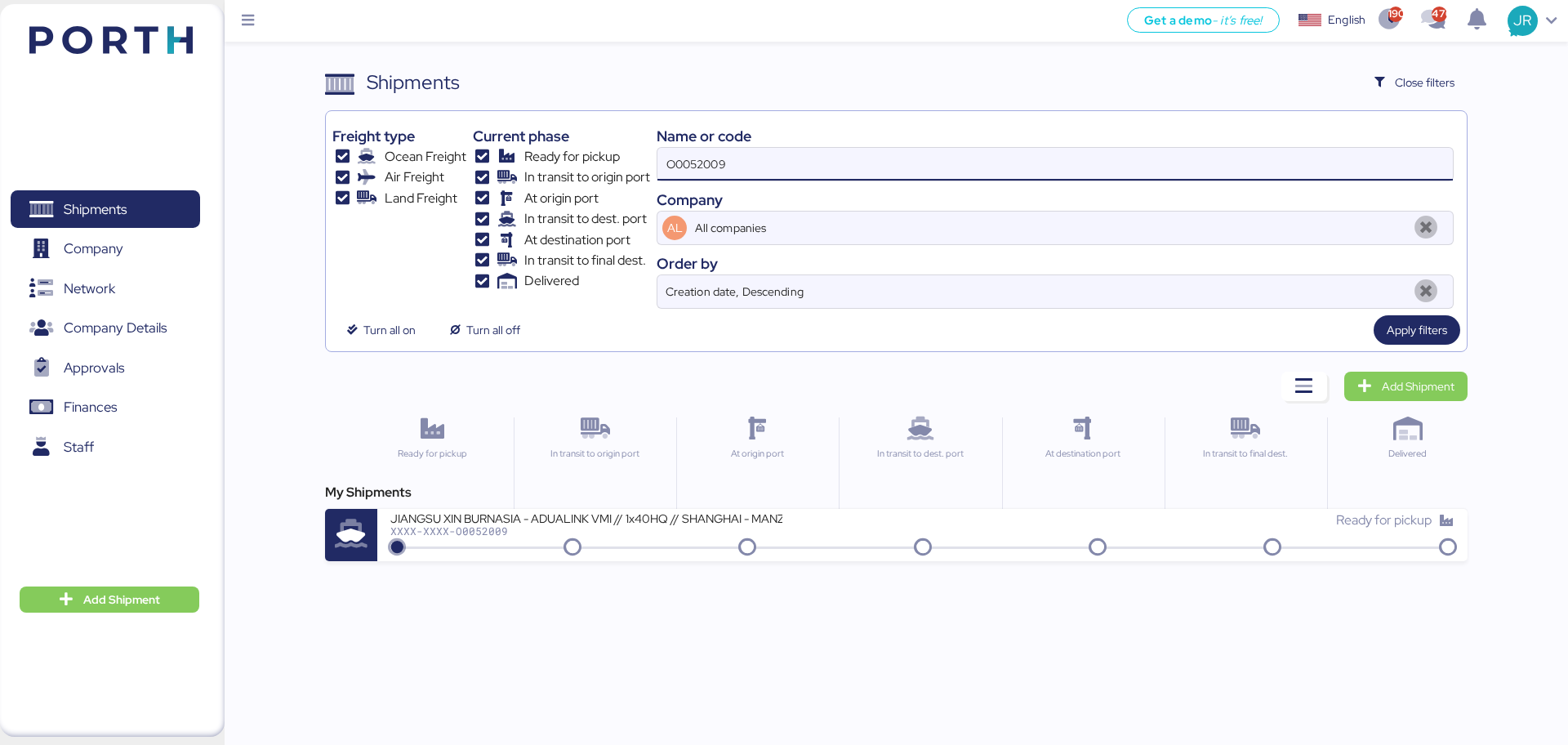
drag, startPoint x: 715, startPoint y: 163, endPoint x: 508, endPoint y: 162, distance: 207.0
click at [508, 162] on div "Freight type Ocean Freight Air Freight Land Freight Current phase Ready for pic…" at bounding box center [896, 213] width 1127 height 192
drag, startPoint x: 759, startPoint y: 162, endPoint x: 639, endPoint y: 162, distance: 120.0
click at [639, 162] on div "Freight type Ocean Freight Air Freight Land Freight Current phase Ready for pic…" at bounding box center [896, 213] width 1127 height 192
paste input "1934"
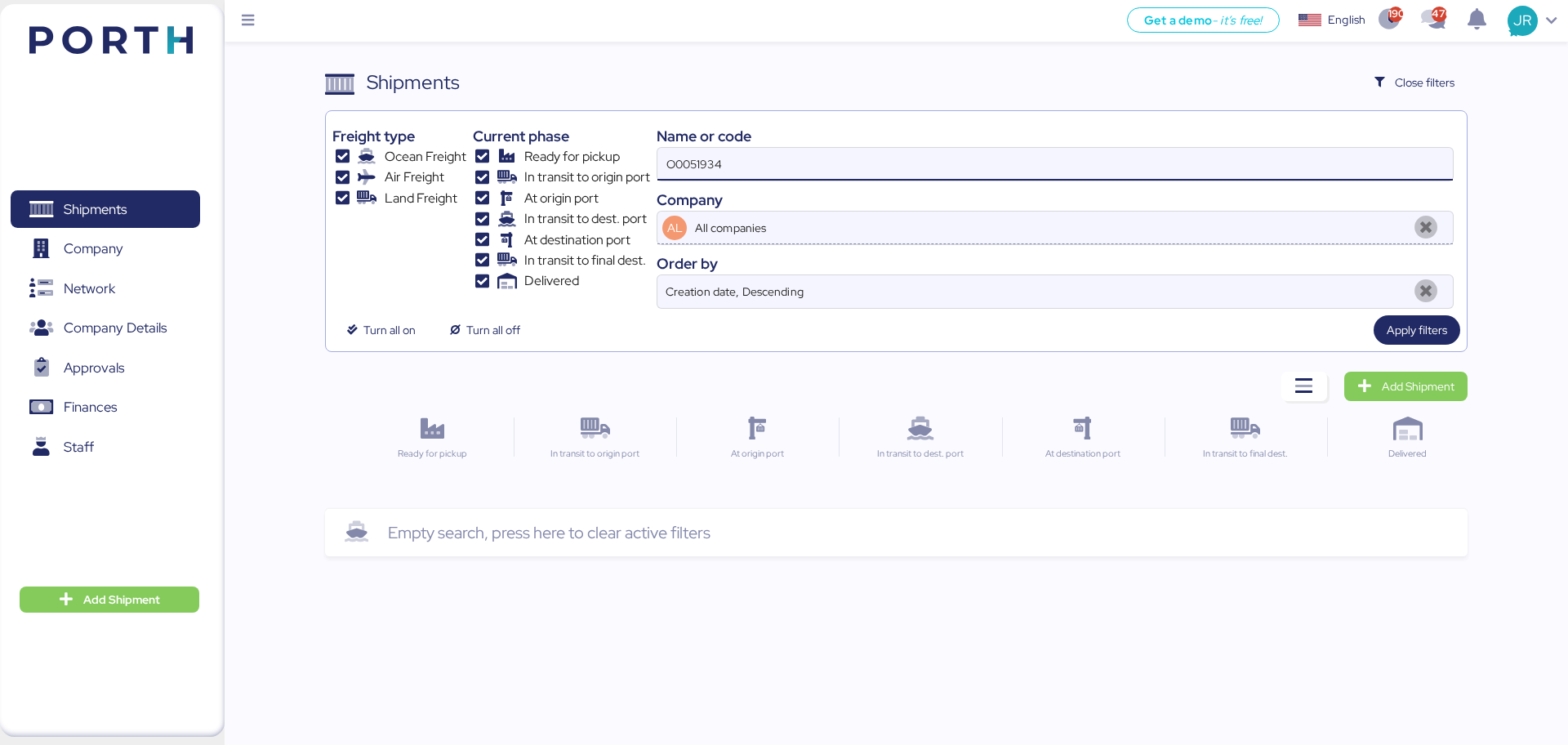
type input "O0051934"
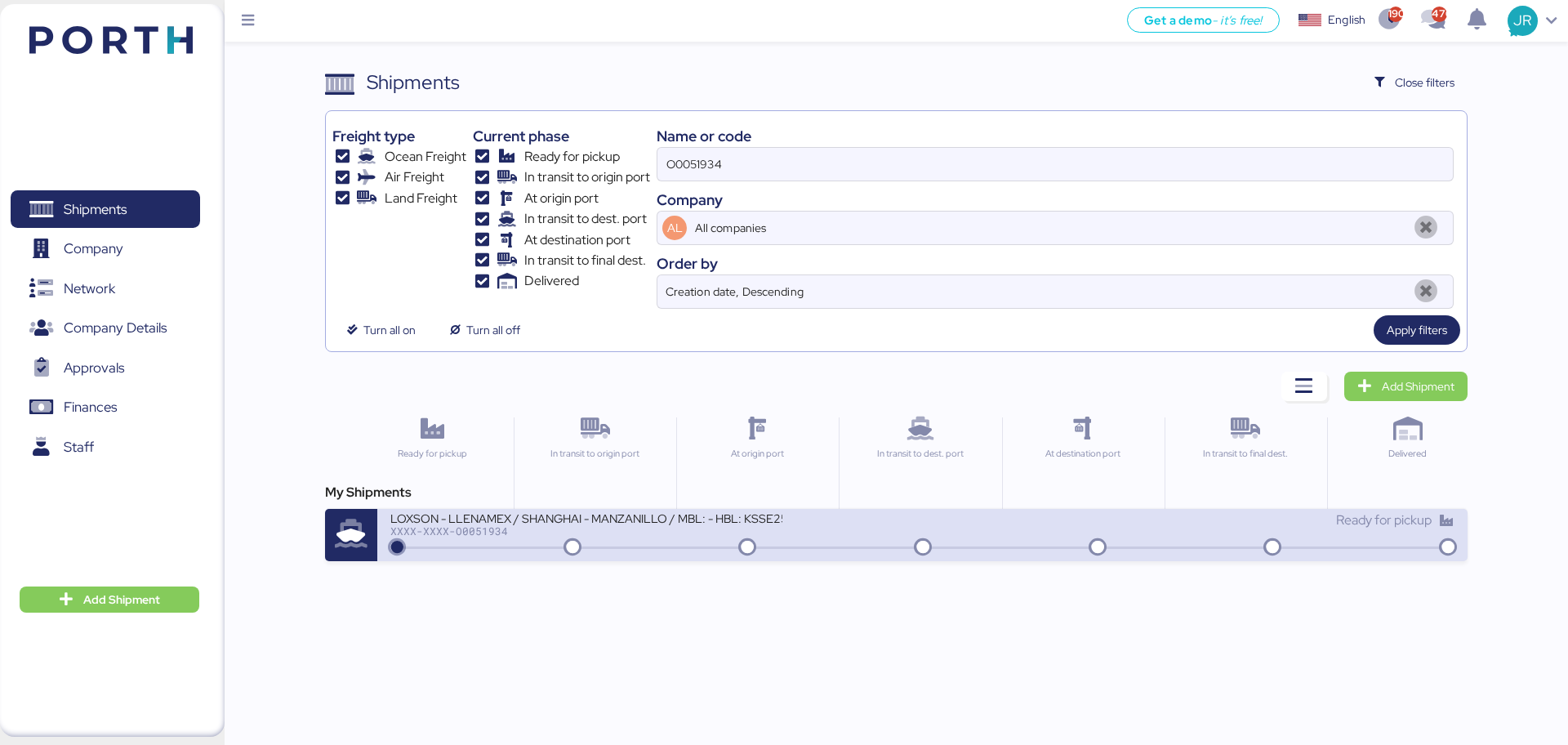
click at [462, 521] on div "LOXSON - LLENAMEX / SHANGHAI - MANZANILLO / MBL: - HBL: KSSE250707951 / LCL" at bounding box center [586, 517] width 392 height 13
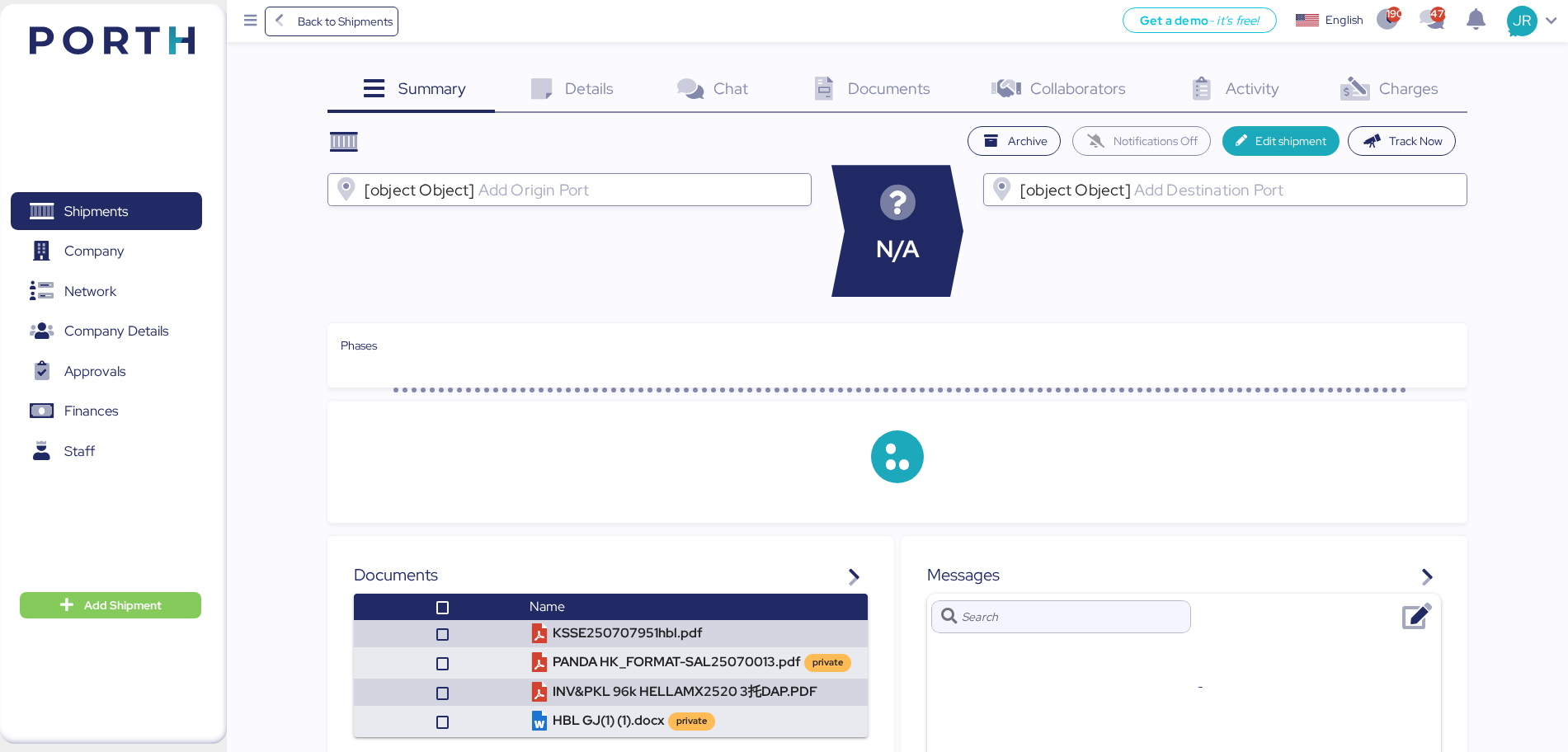
click at [889, 91] on span "Documents" at bounding box center [888, 88] width 83 height 21
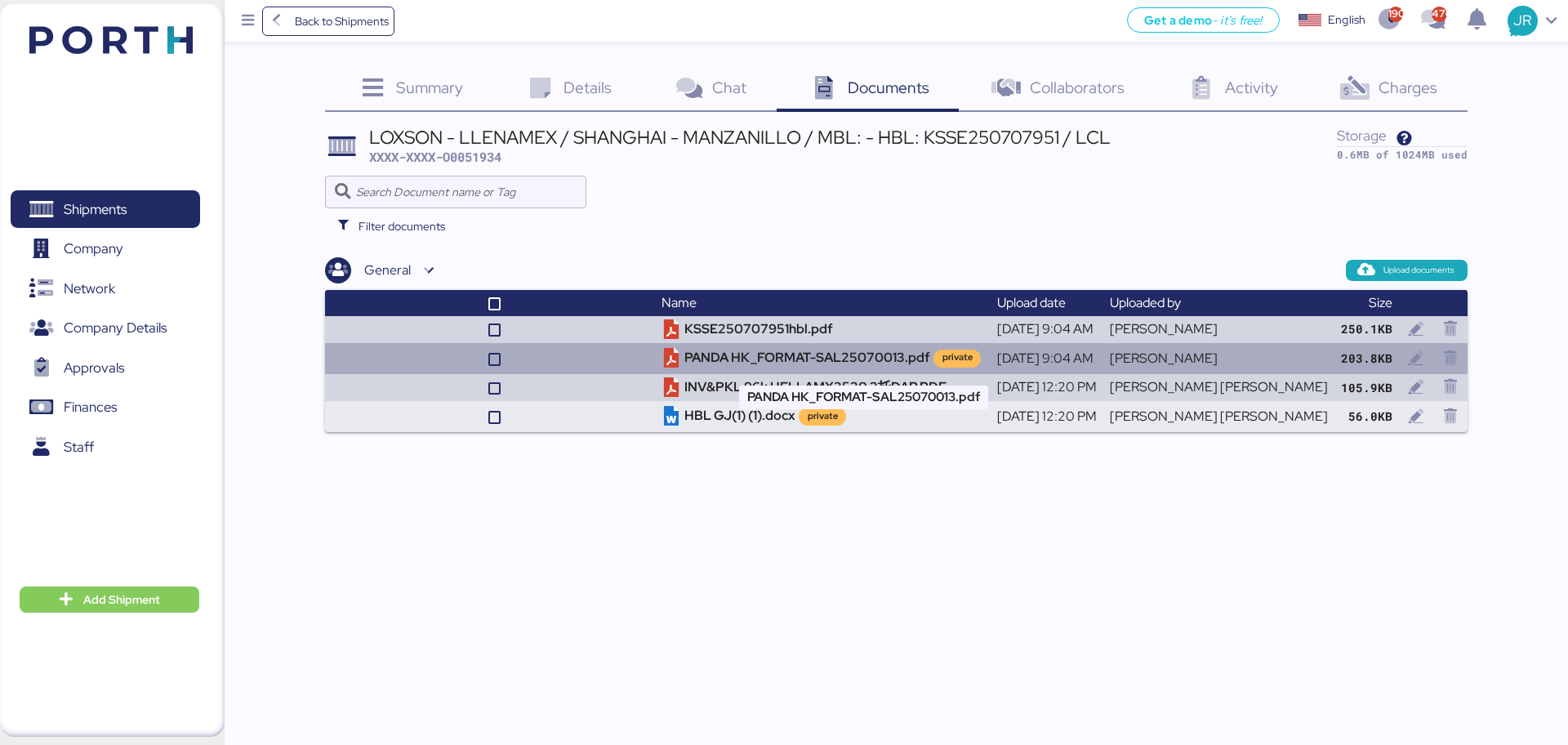
click at [847, 363] on td "PANDA HK_FORMAT-SAL25070013.pdf private" at bounding box center [822, 359] width 335 height 31
